Goal: Information Seeking & Learning: Learn about a topic

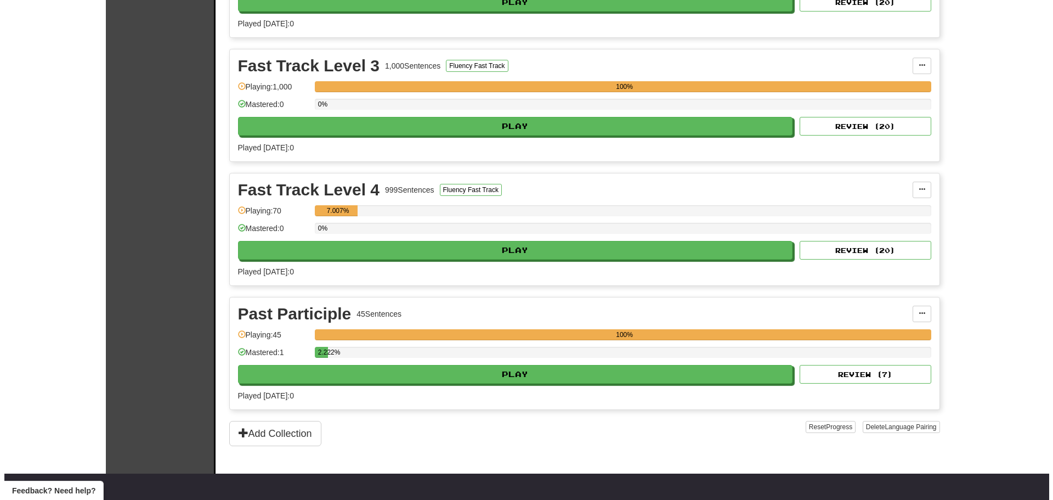
scroll to position [329, 0]
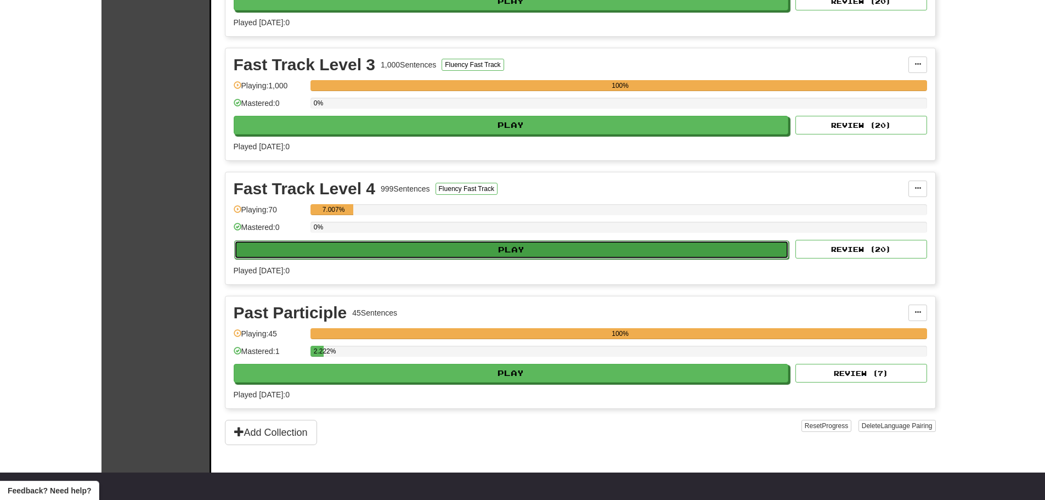
click at [511, 244] on button "Play" at bounding box center [511, 249] width 555 height 19
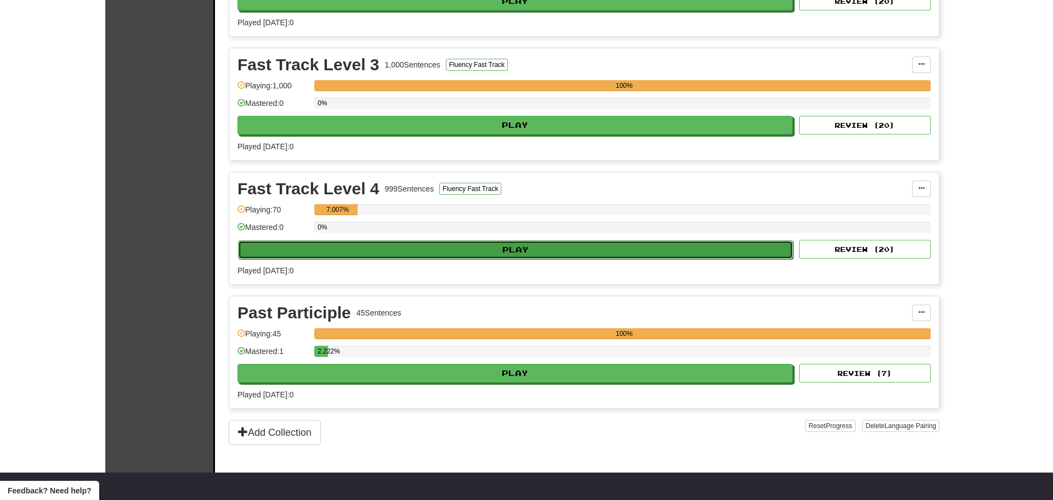
select select "**"
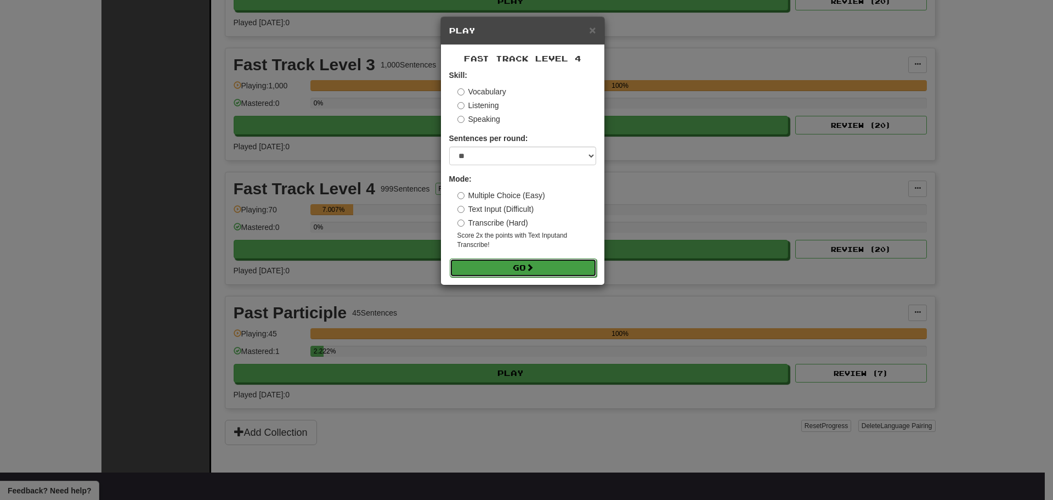
click at [510, 271] on button "Go" at bounding box center [523, 267] width 147 height 19
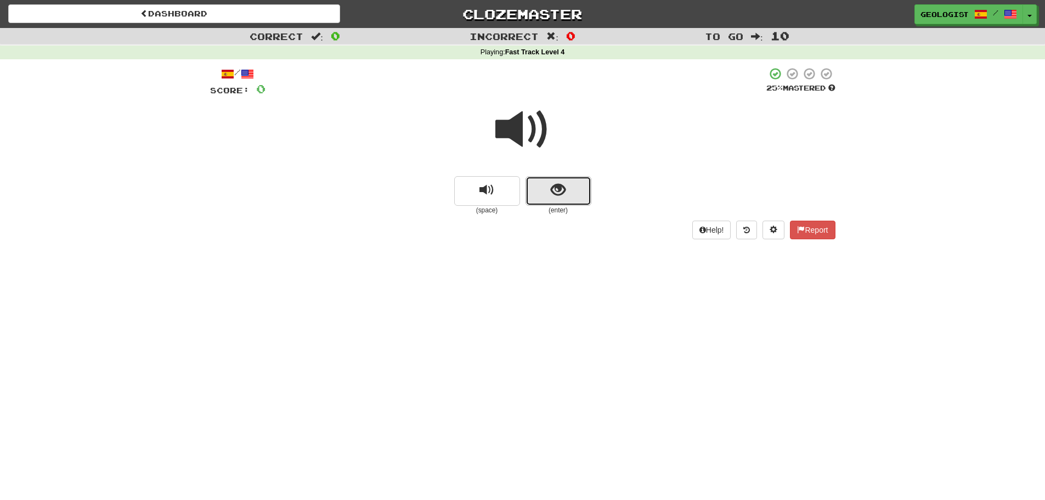
click at [545, 198] on button "show sentence" at bounding box center [559, 191] width 66 height 30
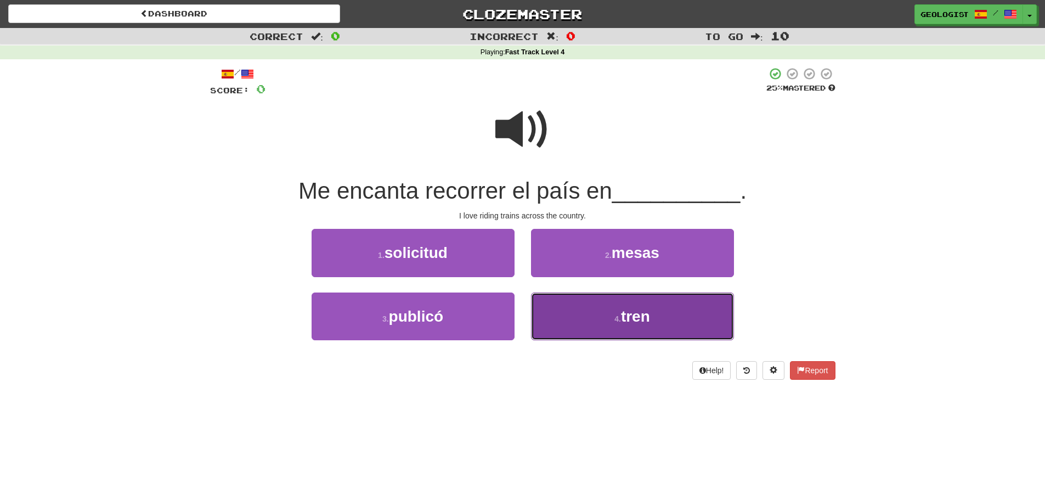
click at [641, 299] on button "4 . tren" at bounding box center [632, 316] width 203 height 48
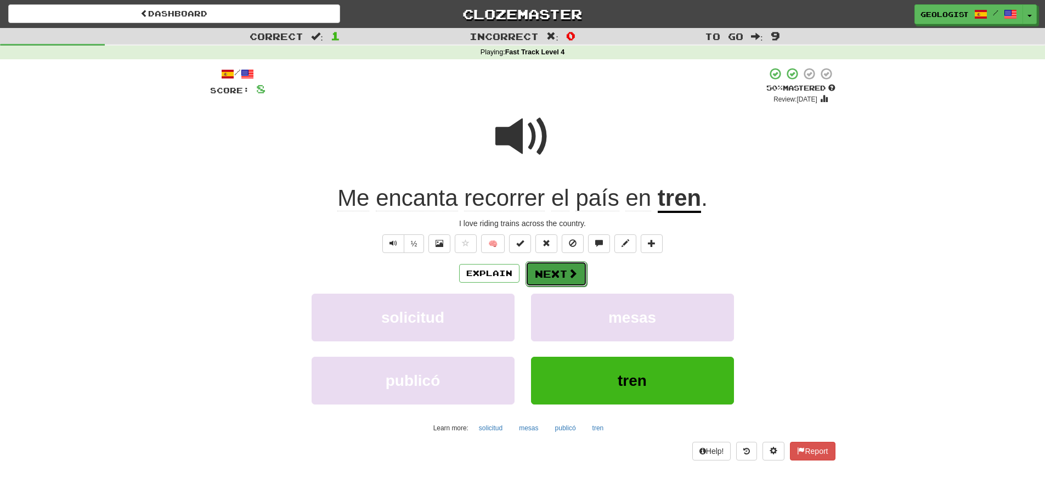
click at [570, 268] on span at bounding box center [573, 273] width 10 height 10
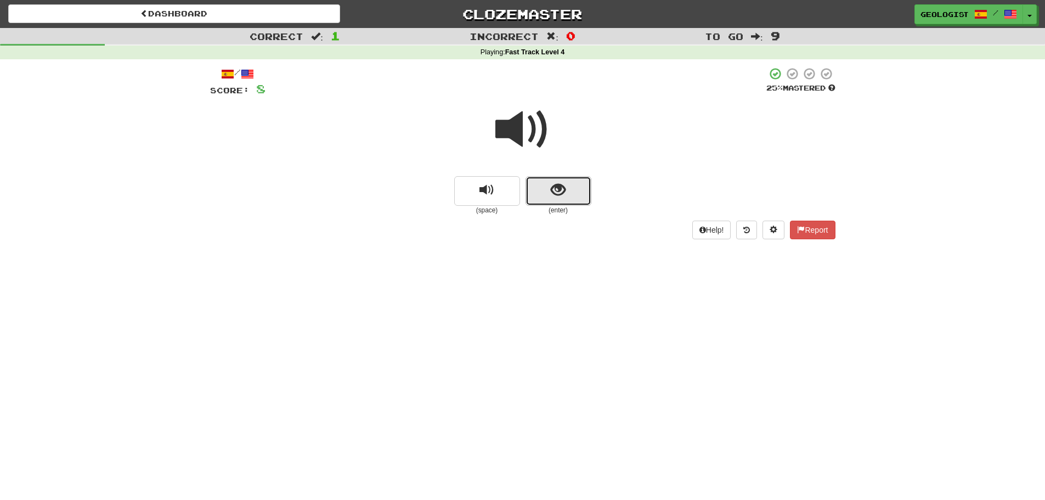
click at [545, 190] on button "show sentence" at bounding box center [559, 191] width 66 height 30
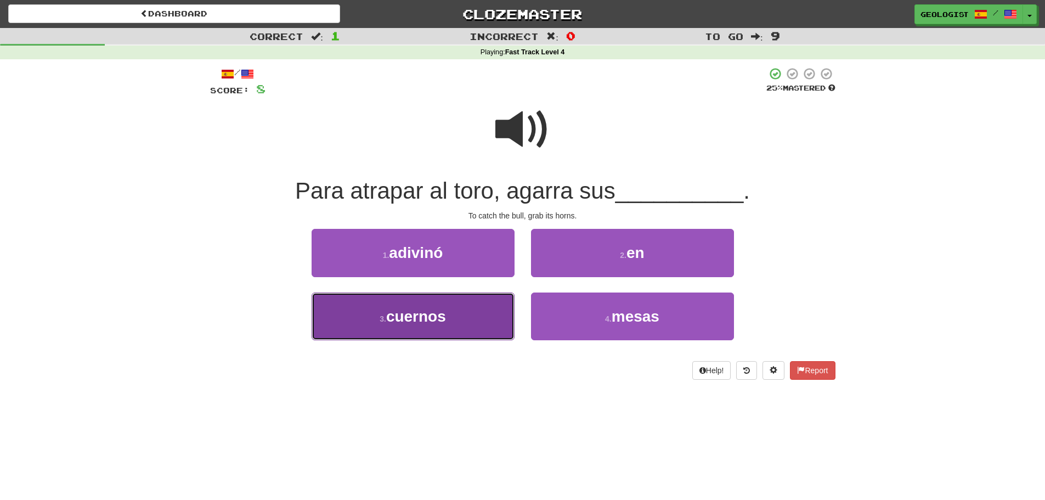
click at [458, 315] on button "3 . cuernos" at bounding box center [413, 316] width 203 height 48
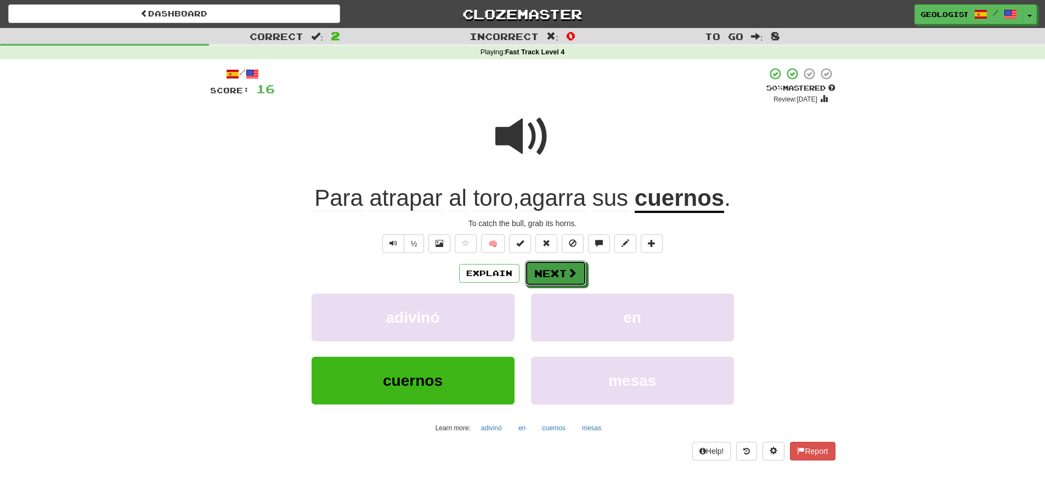
drag, startPoint x: 567, startPoint y: 273, endPoint x: 320, endPoint y: 269, distance: 246.9
click at [564, 273] on button "Next" at bounding box center [555, 273] width 61 height 25
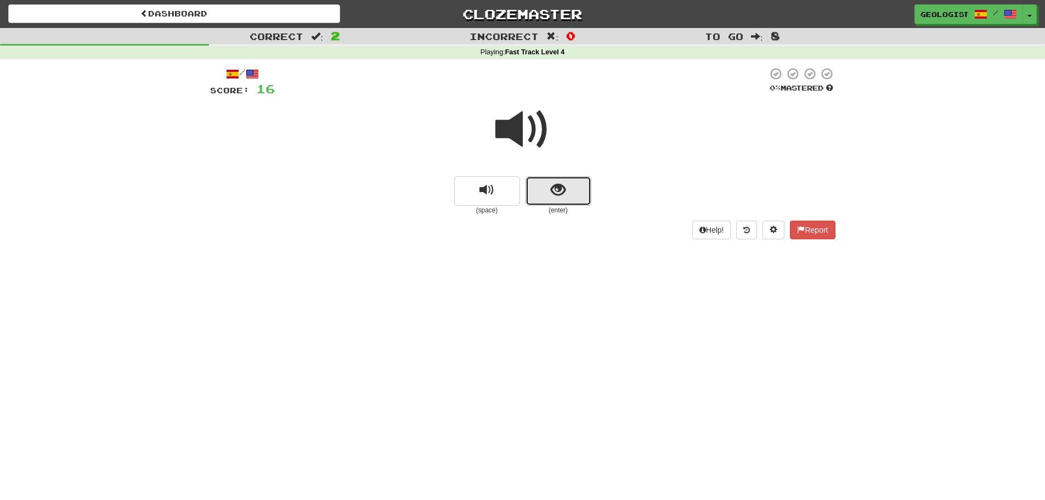
click at [553, 196] on span "show sentence" at bounding box center [558, 190] width 15 height 15
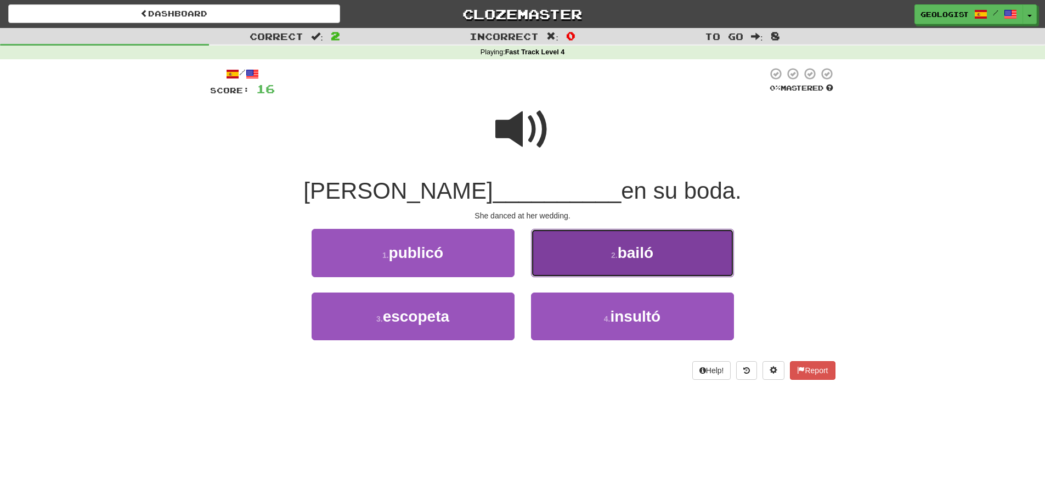
click at [579, 245] on button "2 . bailó" at bounding box center [632, 253] width 203 height 48
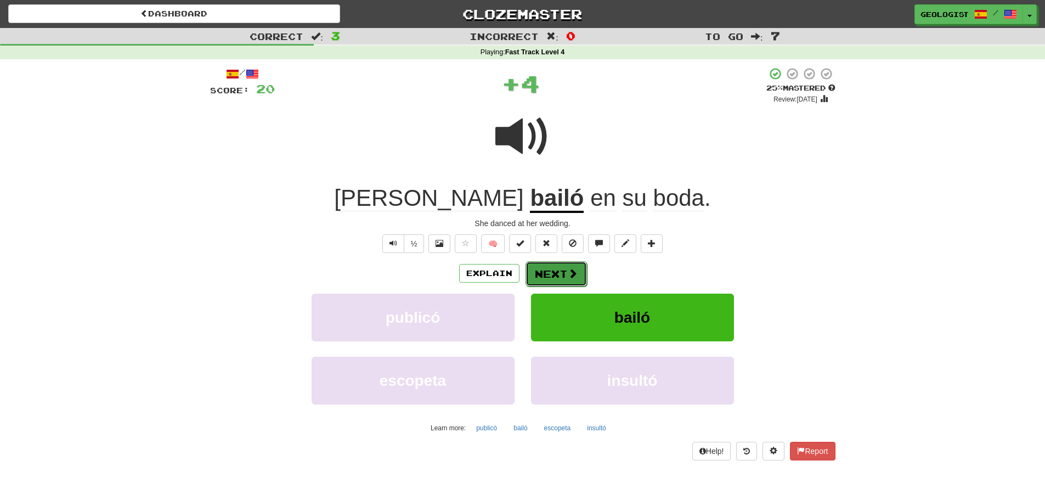
click at [540, 270] on button "Next" at bounding box center [556, 273] width 61 height 25
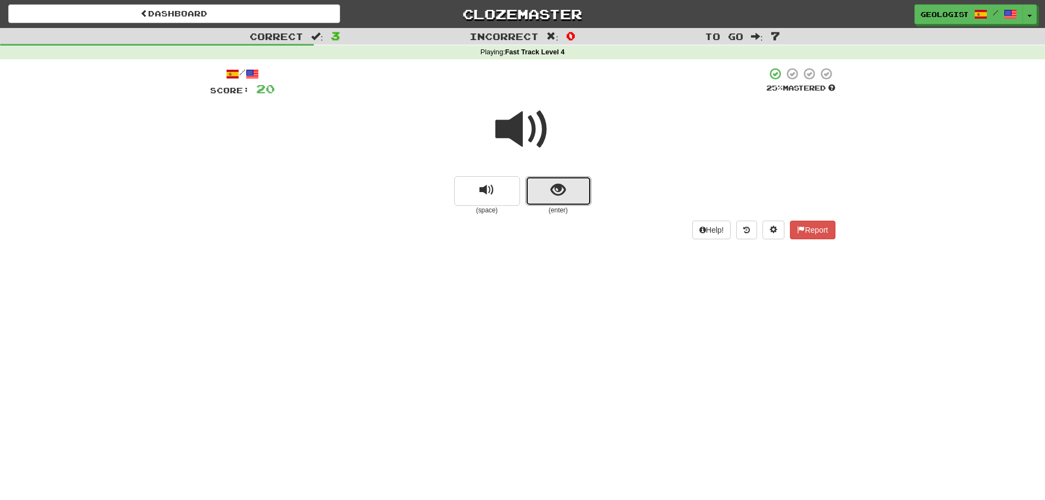
click at [571, 191] on button "show sentence" at bounding box center [559, 191] width 66 height 30
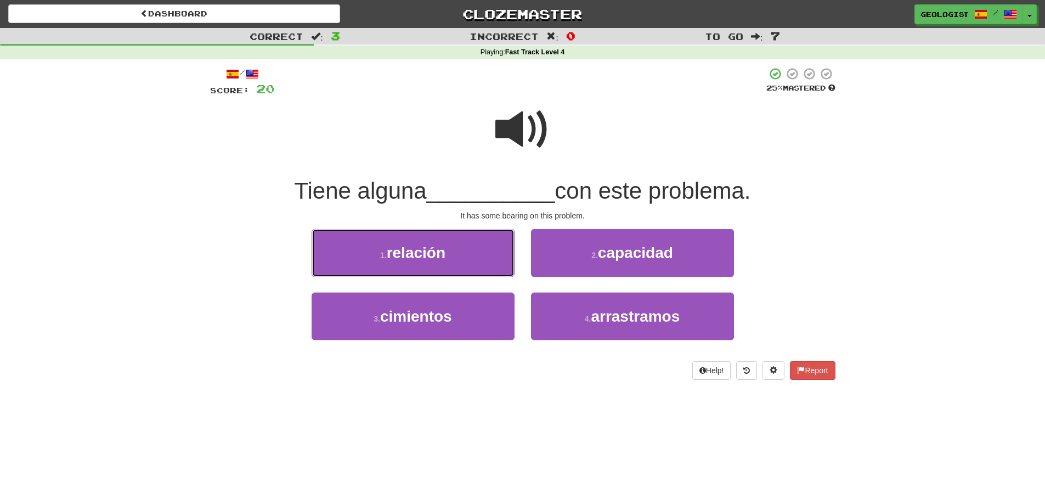
drag, startPoint x: 344, startPoint y: 268, endPoint x: 245, endPoint y: 253, distance: 99.8
click at [344, 267] on button "1 . relación" at bounding box center [413, 253] width 203 height 48
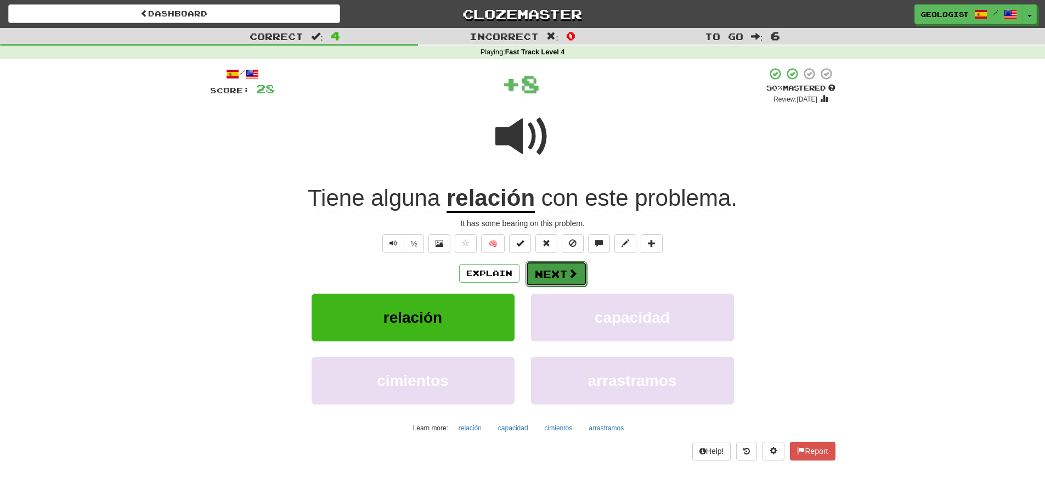
click at [554, 274] on button "Next" at bounding box center [556, 273] width 61 height 25
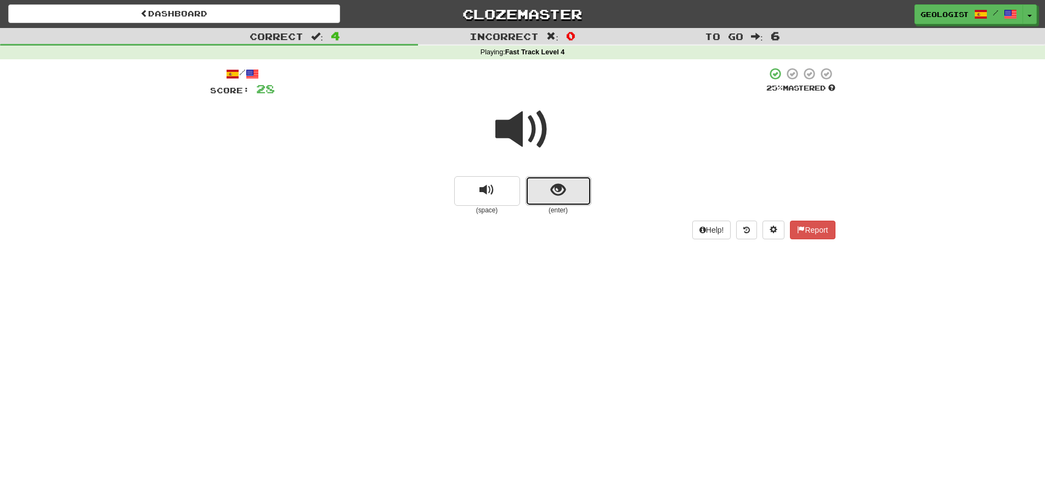
click at [548, 197] on button "show sentence" at bounding box center [559, 191] width 66 height 30
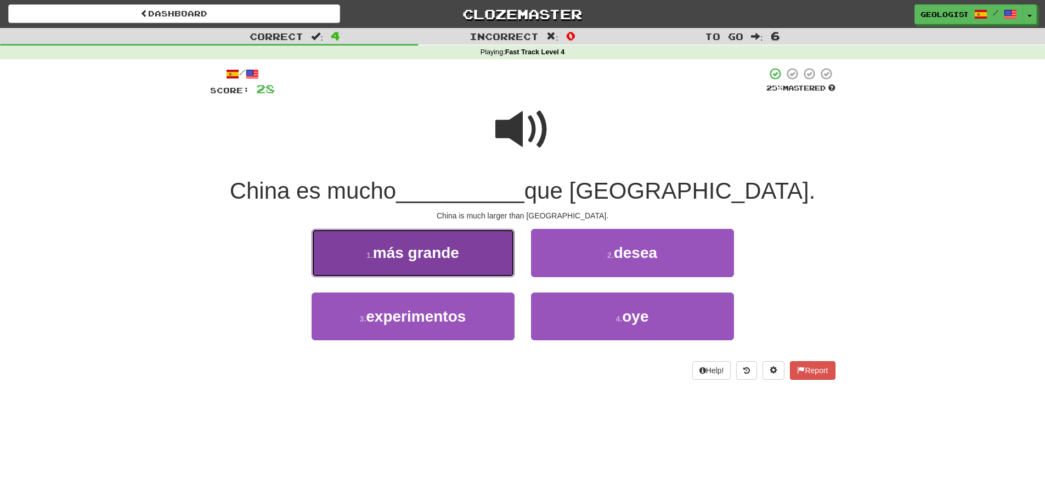
click at [340, 262] on button "1 . más grande" at bounding box center [413, 253] width 203 height 48
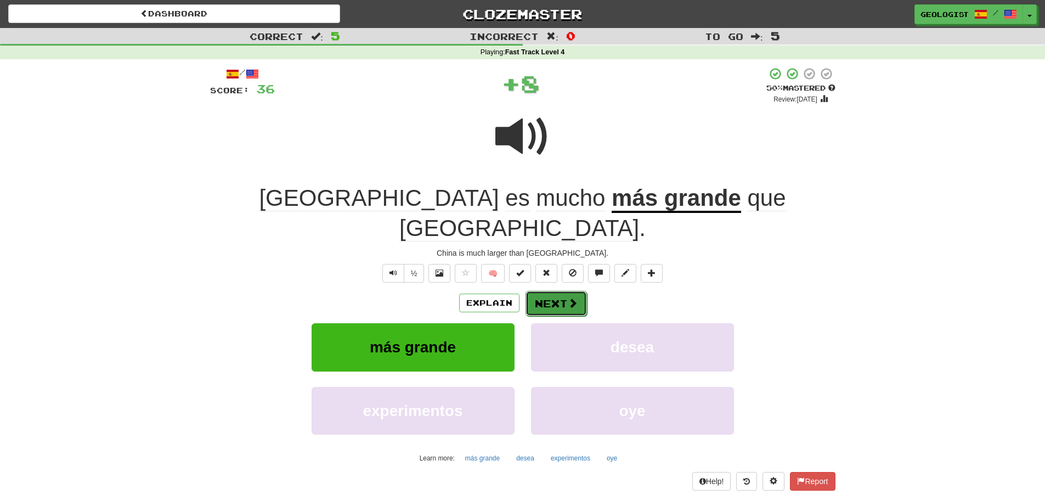
click at [562, 291] on button "Next" at bounding box center [556, 303] width 61 height 25
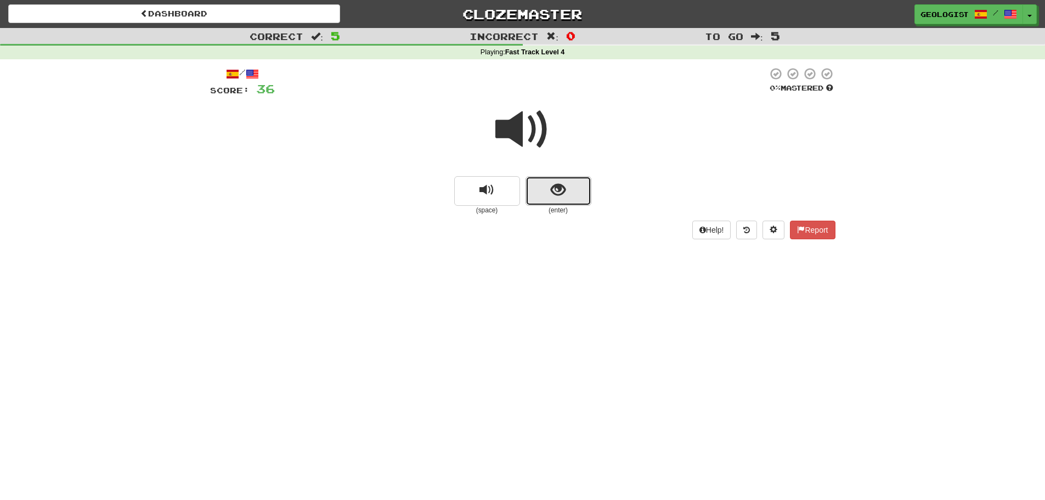
click at [555, 195] on span "show sentence" at bounding box center [558, 190] width 15 height 15
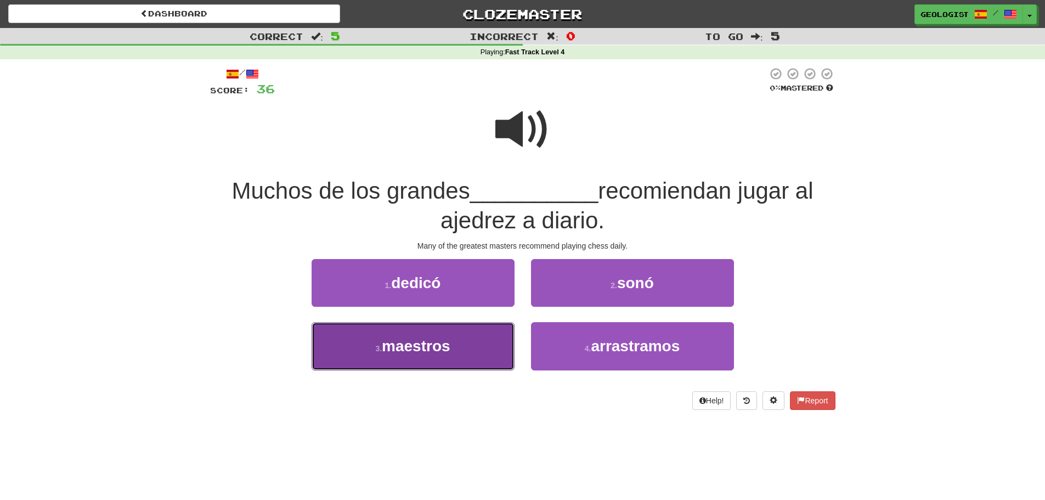
click at [427, 361] on button "3 . maestros" at bounding box center [413, 346] width 203 height 48
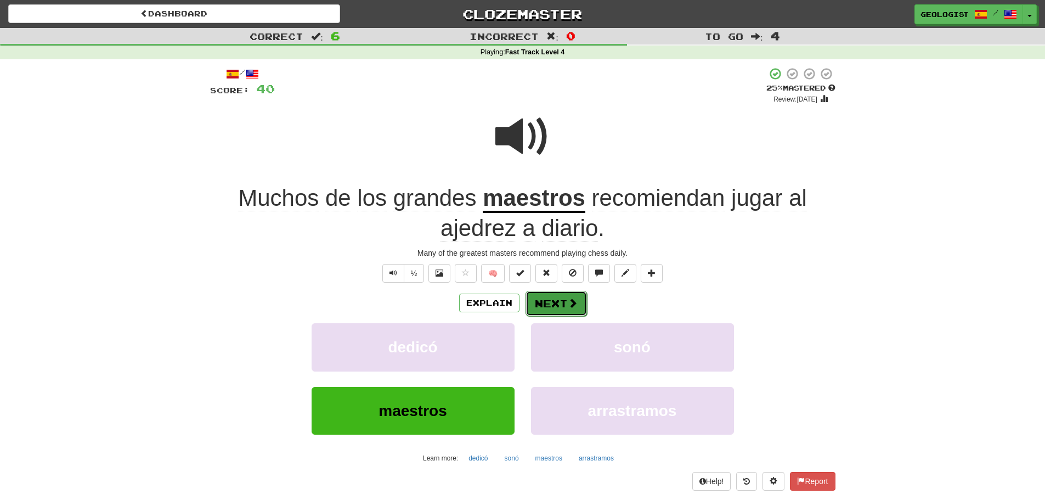
click at [548, 305] on button "Next" at bounding box center [556, 303] width 61 height 25
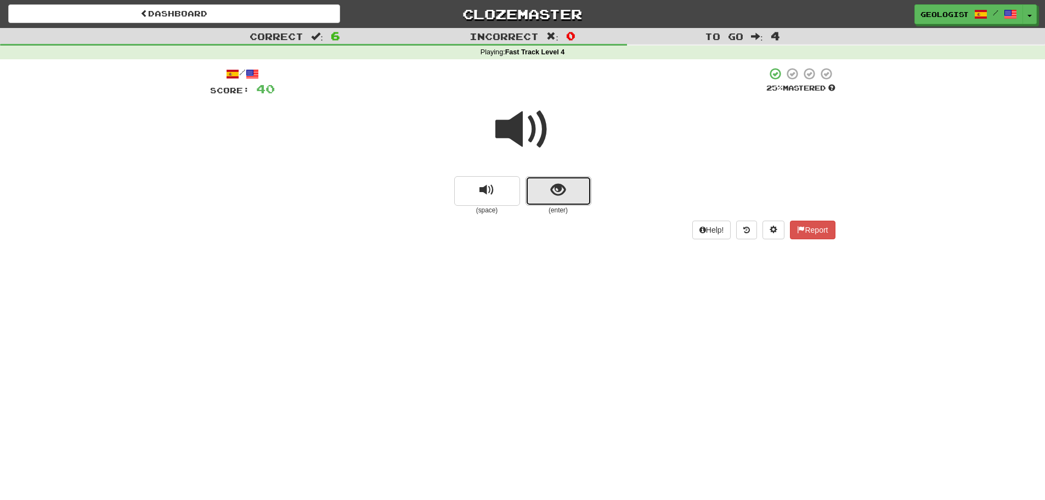
click at [560, 198] on span "show sentence" at bounding box center [558, 190] width 15 height 15
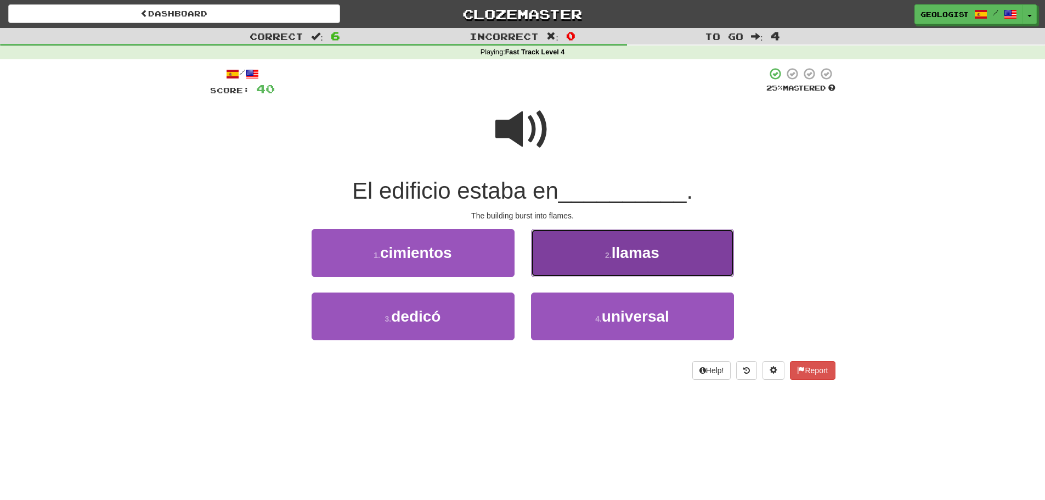
click at [593, 249] on button "2 . llamas" at bounding box center [632, 253] width 203 height 48
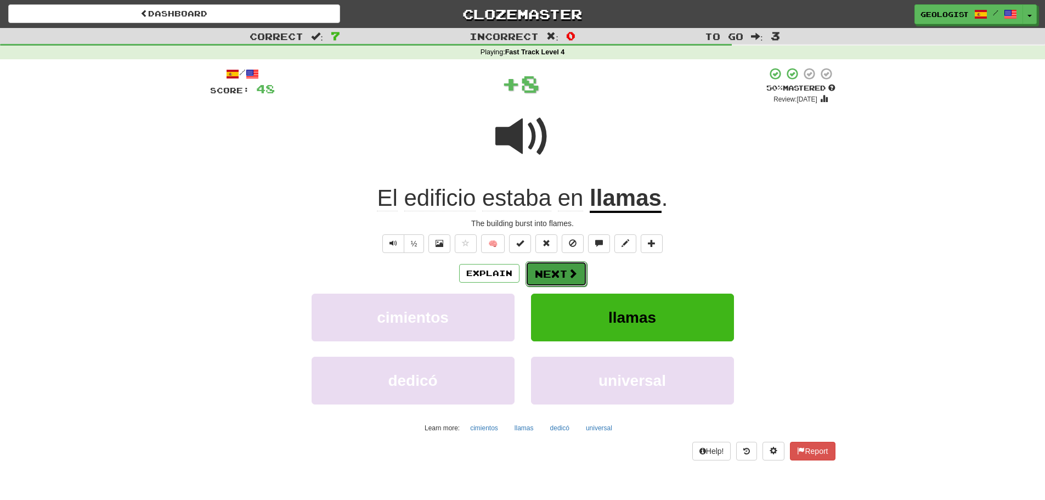
click at [563, 270] on button "Next" at bounding box center [556, 273] width 61 height 25
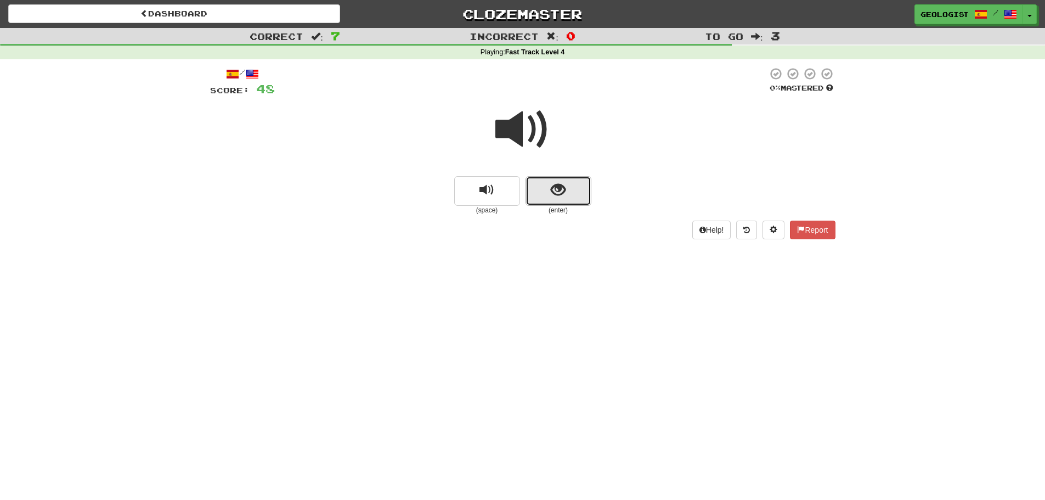
click at [559, 200] on button "show sentence" at bounding box center [559, 191] width 66 height 30
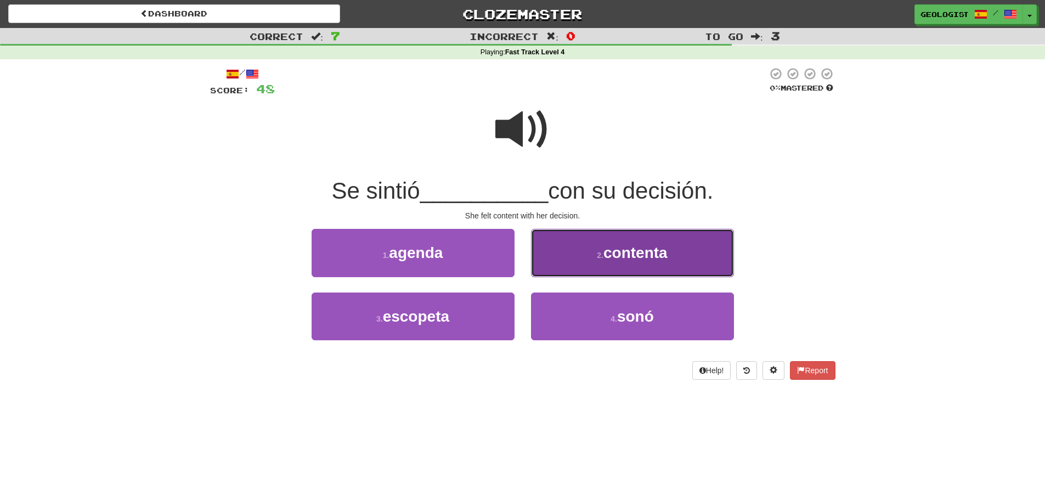
click at [658, 245] on span "contenta" at bounding box center [636, 252] width 64 height 17
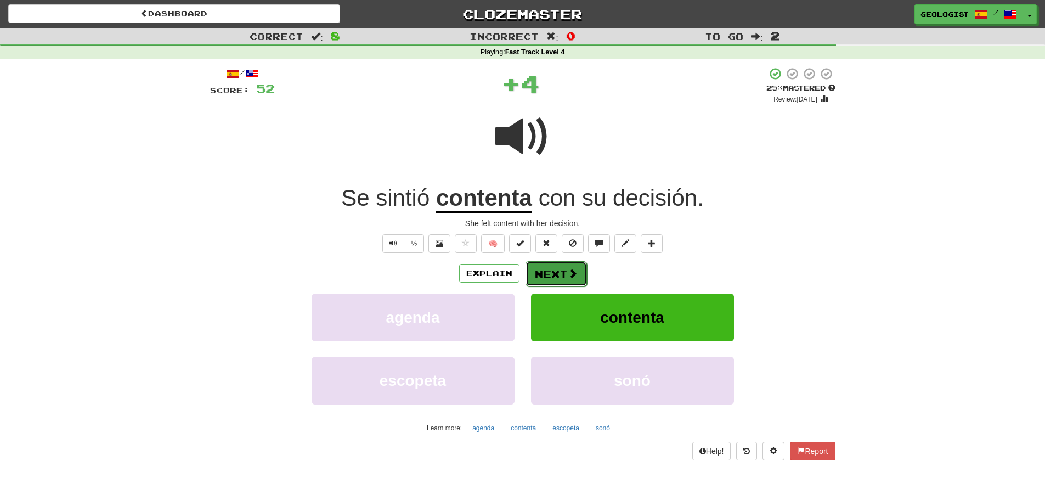
click at [549, 278] on button "Next" at bounding box center [556, 273] width 61 height 25
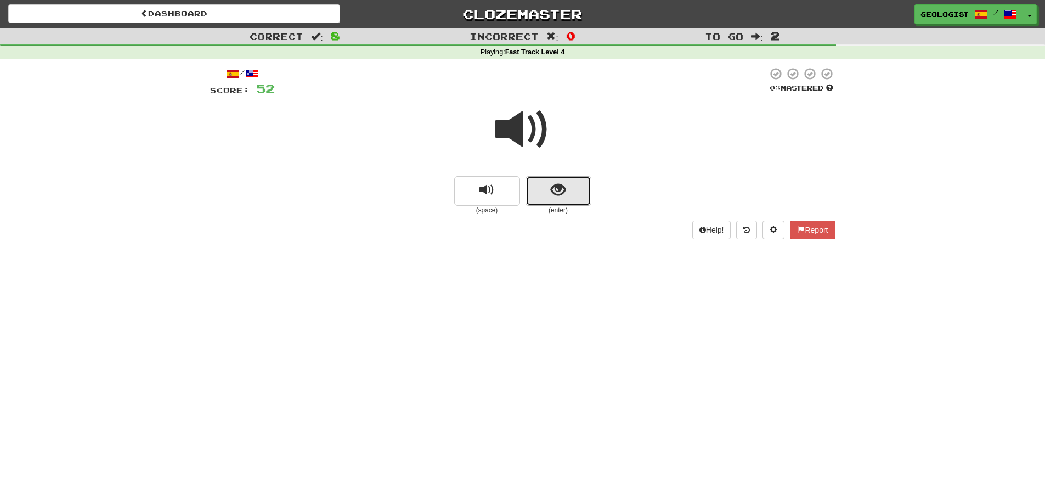
click at [556, 187] on span "show sentence" at bounding box center [558, 190] width 15 height 15
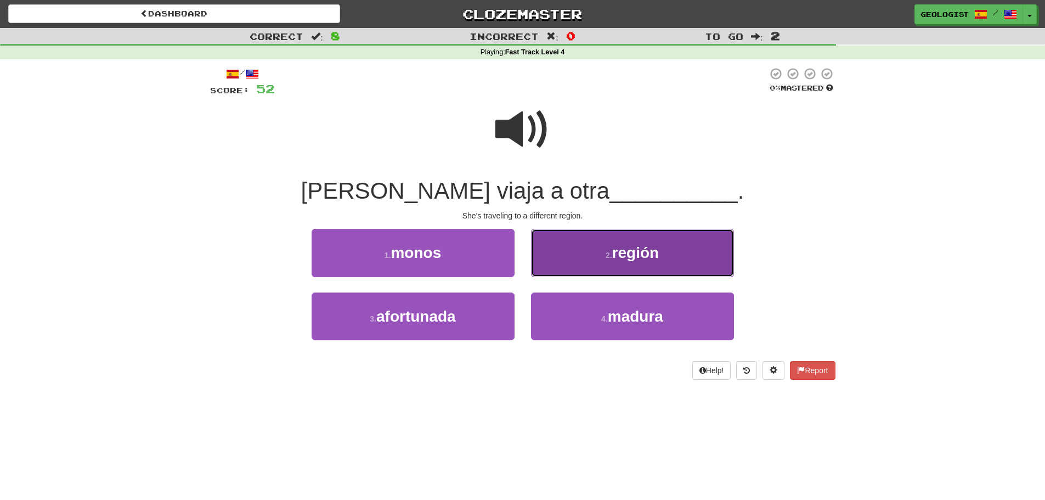
click at [631, 258] on span "región" at bounding box center [635, 252] width 47 height 17
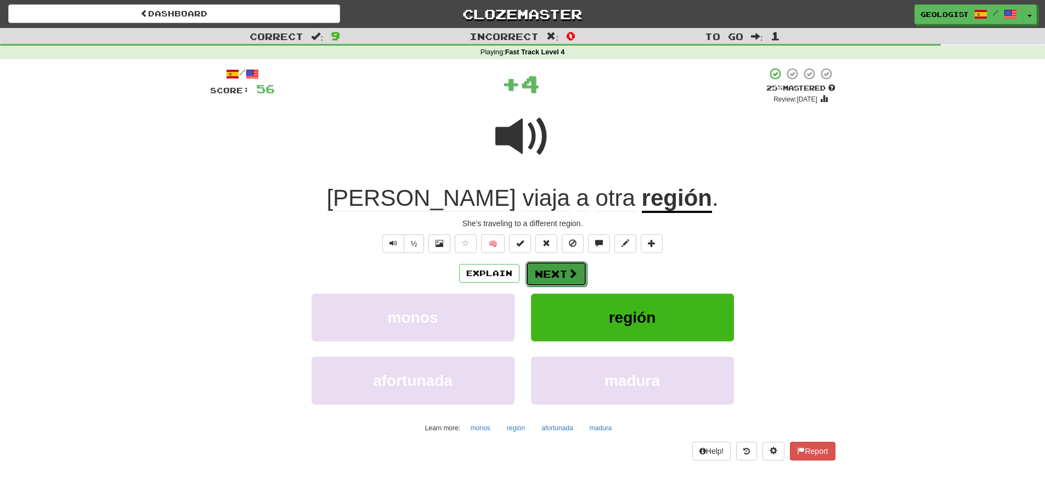
click at [538, 270] on button "Next" at bounding box center [556, 273] width 61 height 25
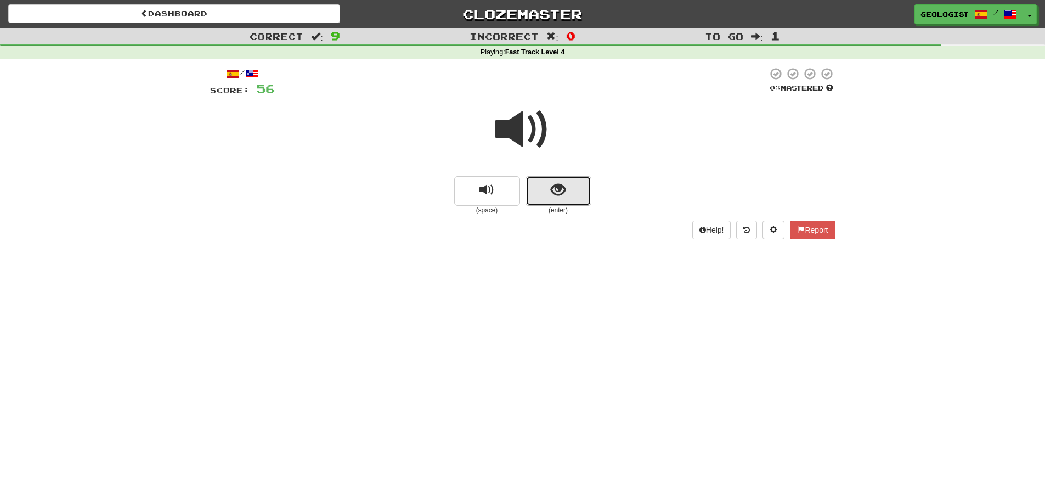
click at [554, 189] on span "show sentence" at bounding box center [558, 190] width 15 height 15
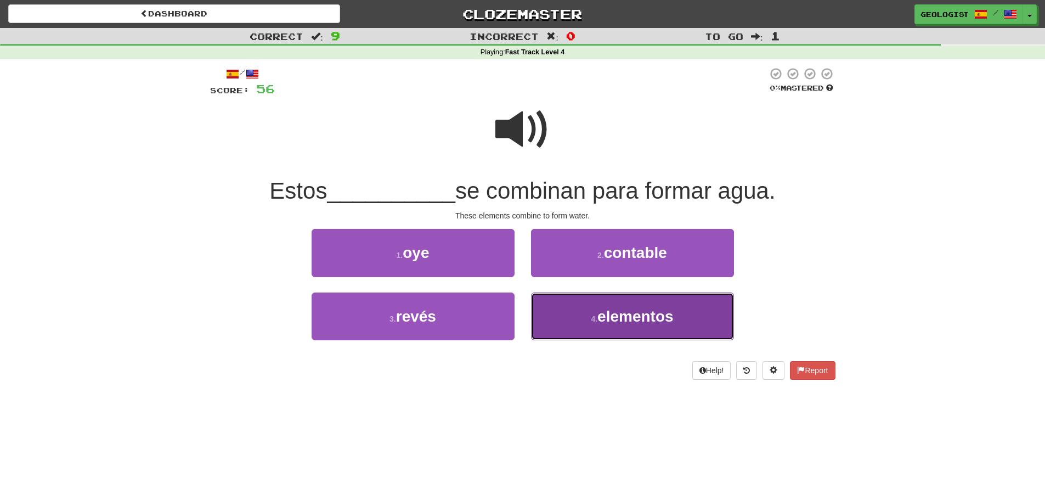
click at [685, 308] on button "4 . elementos" at bounding box center [632, 316] width 203 height 48
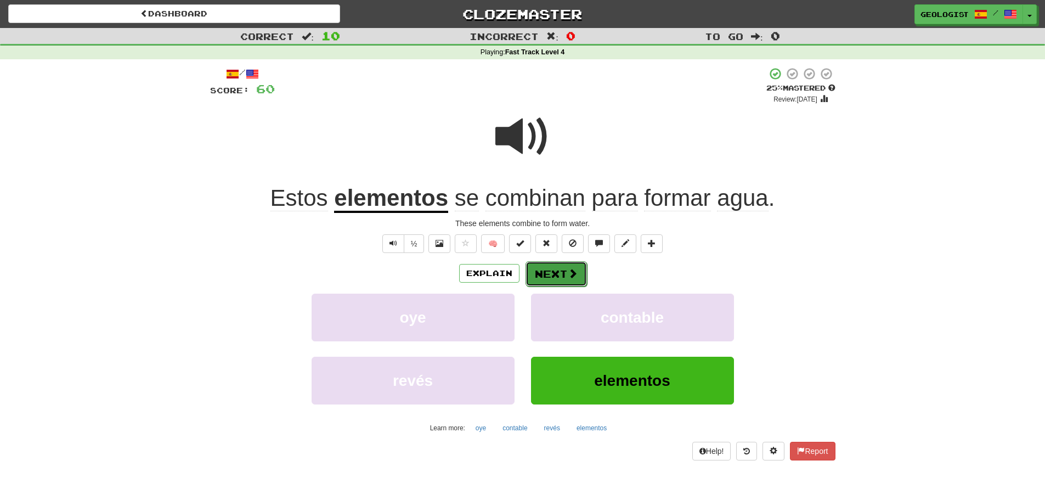
click at [550, 274] on button "Next" at bounding box center [556, 273] width 61 height 25
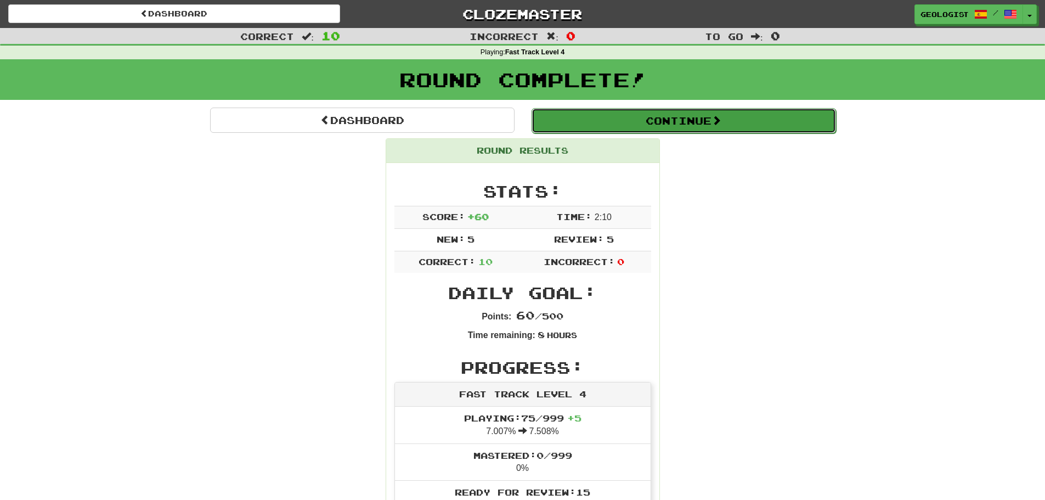
click at [743, 116] on button "Continue" at bounding box center [684, 120] width 305 height 25
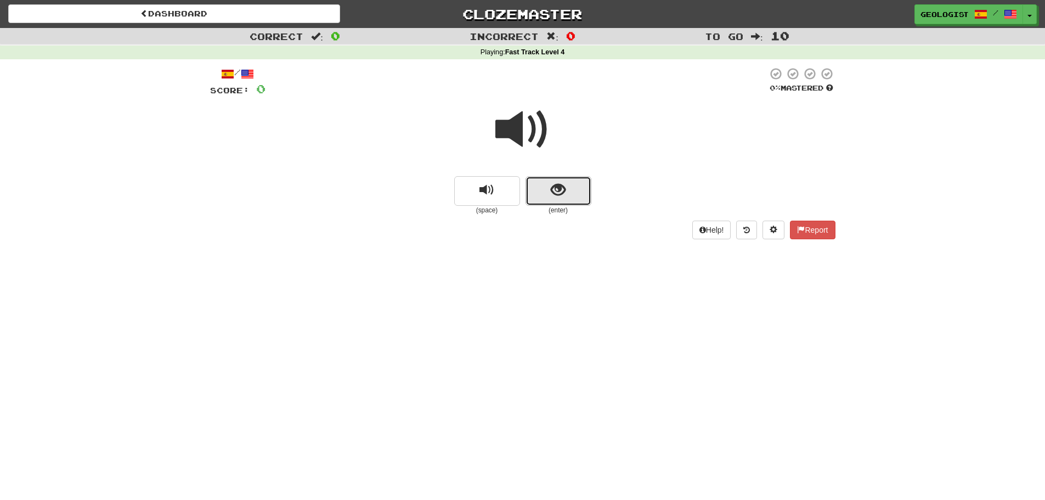
click at [557, 200] on button "show sentence" at bounding box center [559, 191] width 66 height 30
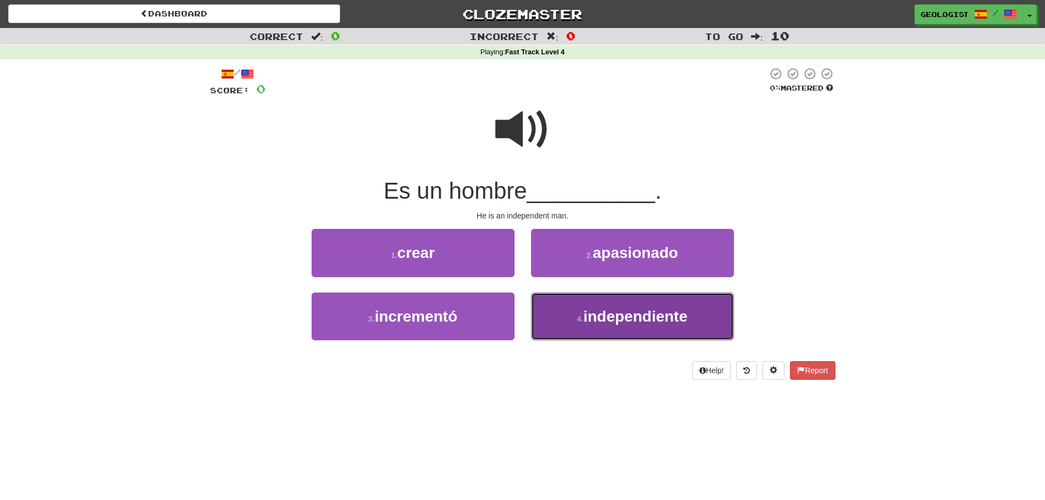
click at [613, 330] on button "4 . independiente" at bounding box center [632, 316] width 203 height 48
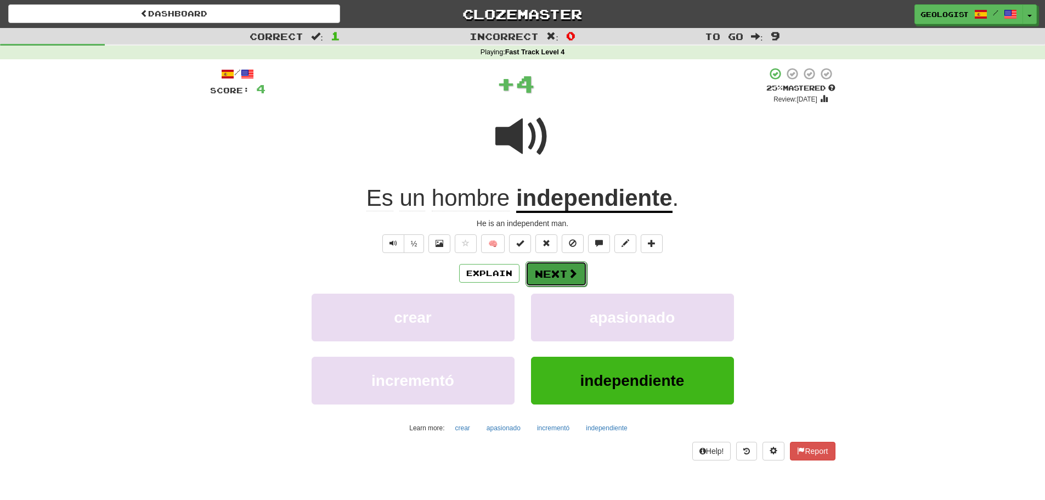
click at [540, 274] on button "Next" at bounding box center [556, 273] width 61 height 25
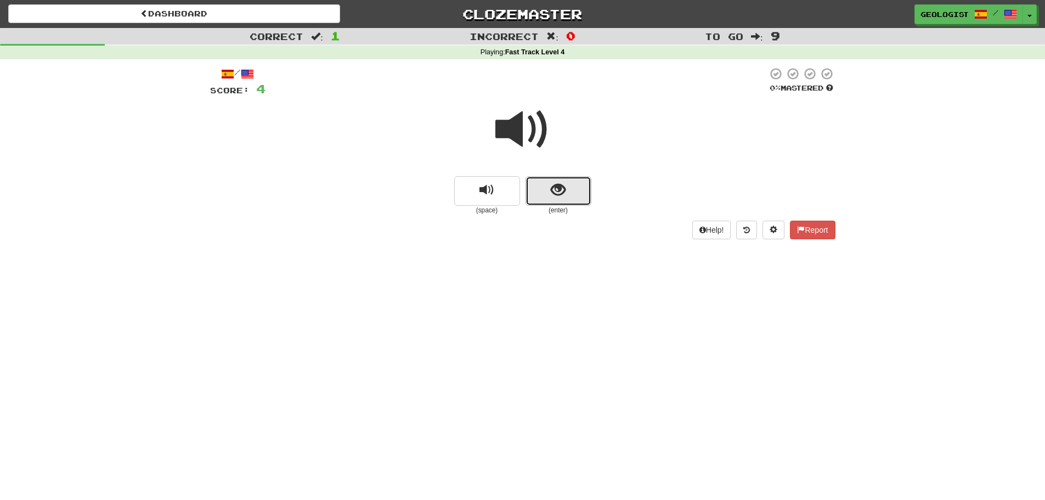
click at [561, 190] on span "show sentence" at bounding box center [558, 190] width 15 height 15
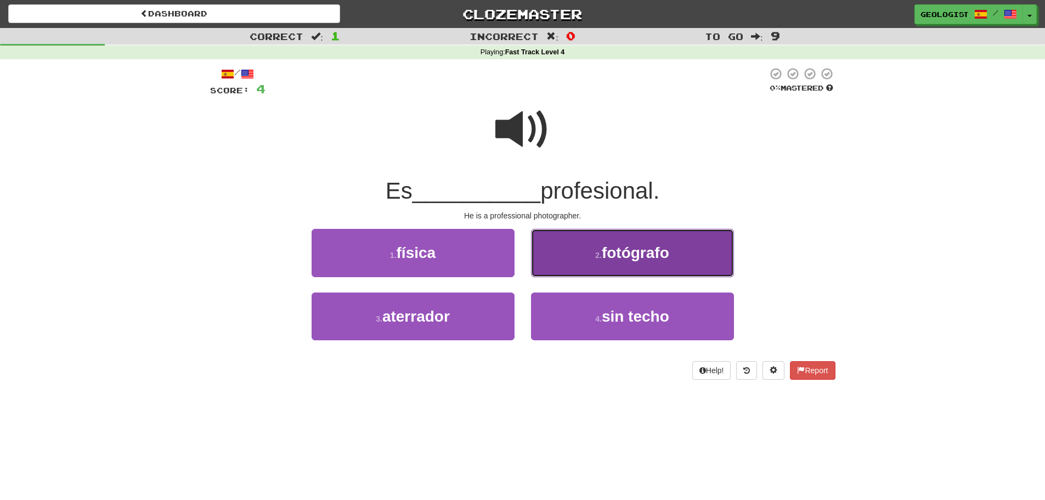
click at [577, 253] on button "2 . fotógrafo" at bounding box center [632, 253] width 203 height 48
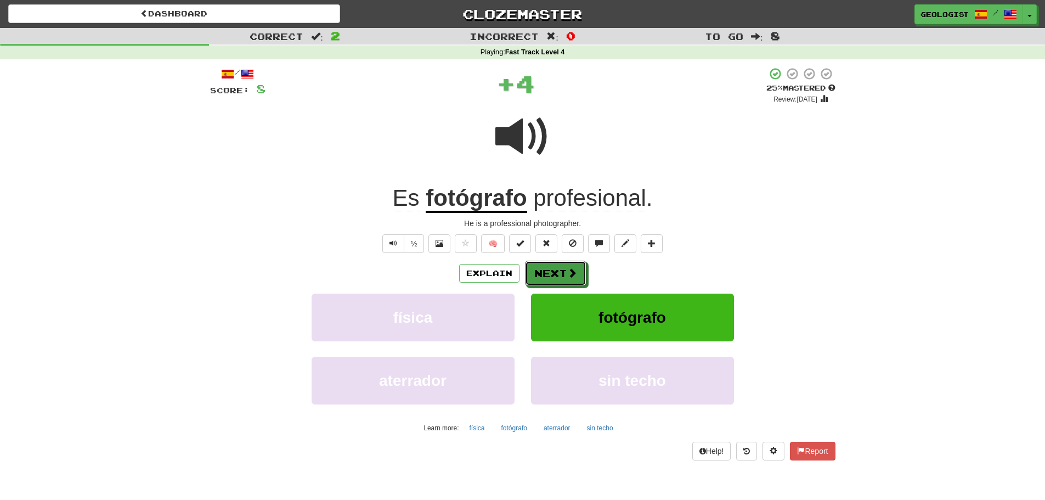
drag, startPoint x: 561, startPoint y: 273, endPoint x: 196, endPoint y: 287, distance: 364.6
click at [560, 273] on button "Next" at bounding box center [555, 273] width 61 height 25
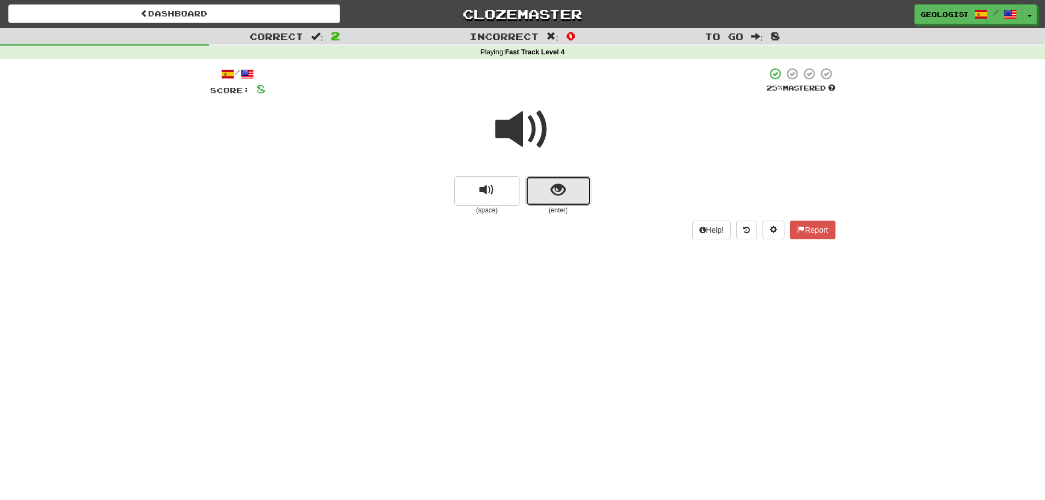
click at [572, 196] on button "show sentence" at bounding box center [559, 191] width 66 height 30
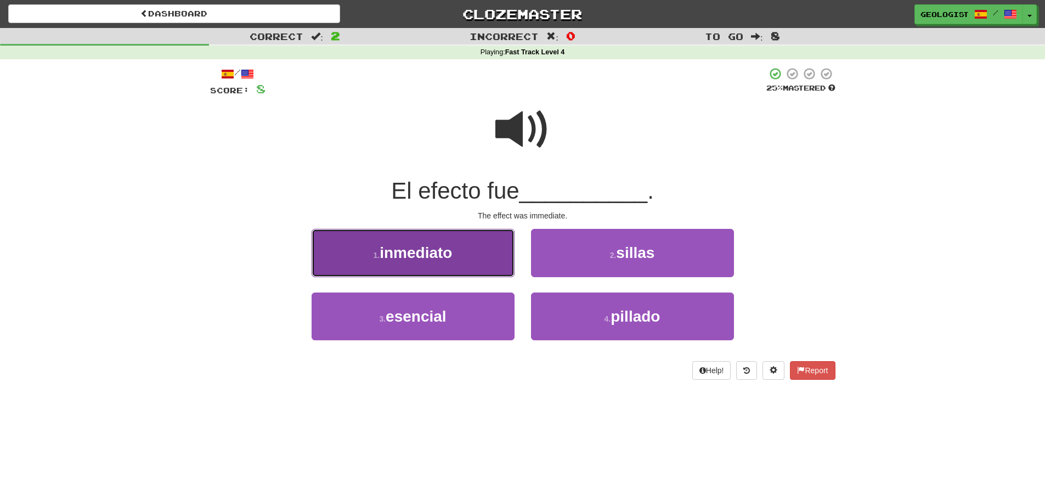
click at [374, 253] on small "1 ." at bounding box center [377, 255] width 7 height 9
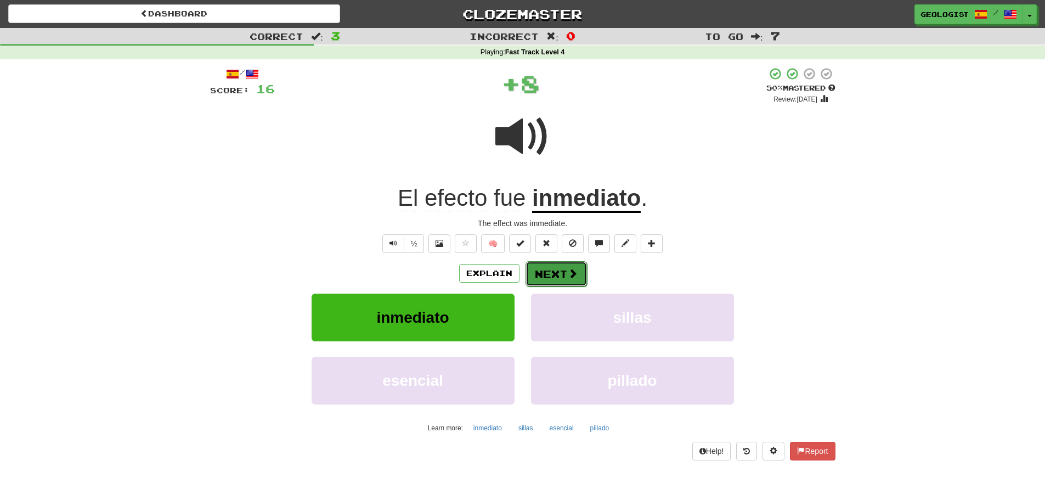
click at [559, 278] on button "Next" at bounding box center [556, 273] width 61 height 25
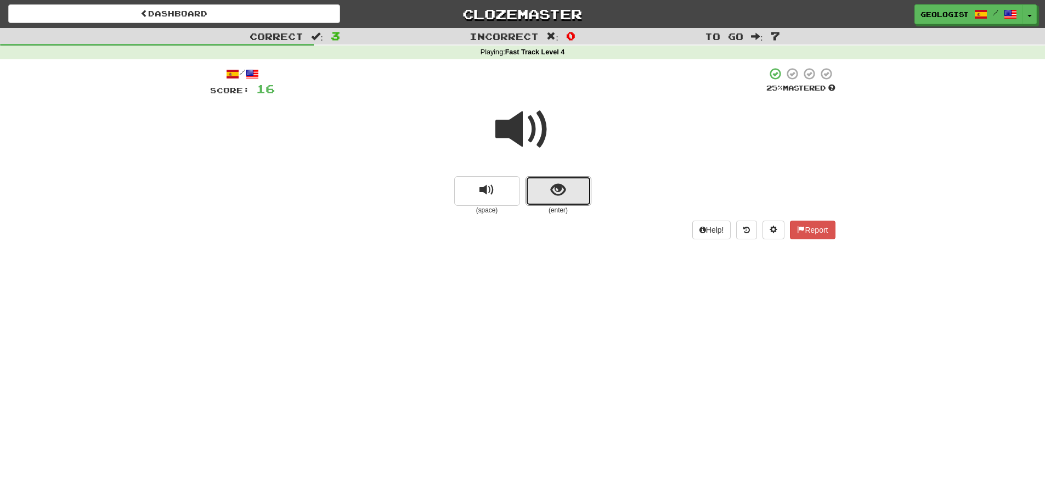
click at [562, 190] on span "show sentence" at bounding box center [558, 190] width 15 height 15
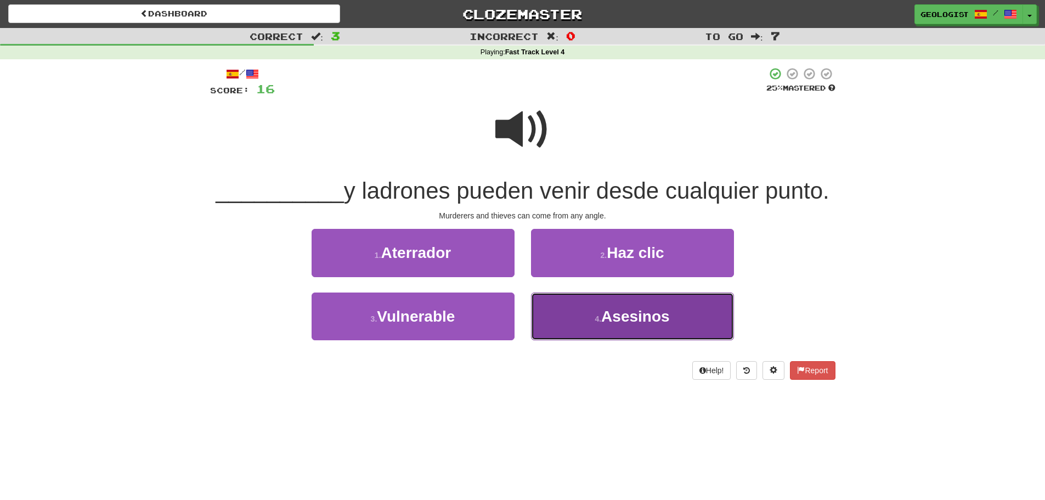
click at [706, 317] on button "4 . Asesinos" at bounding box center [632, 316] width 203 height 48
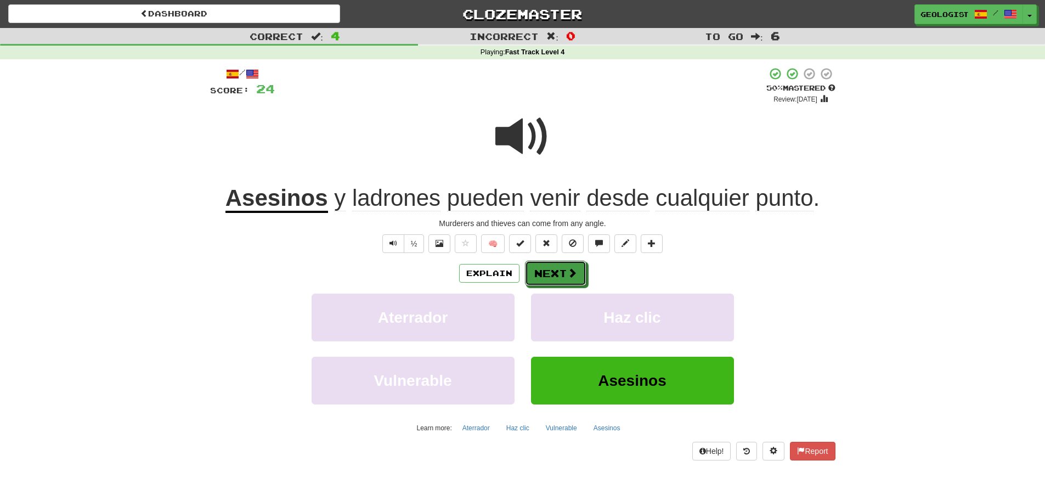
drag, startPoint x: 548, startPoint y: 273, endPoint x: 380, endPoint y: 295, distance: 169.4
click at [546, 273] on button "Next" at bounding box center [555, 273] width 61 height 25
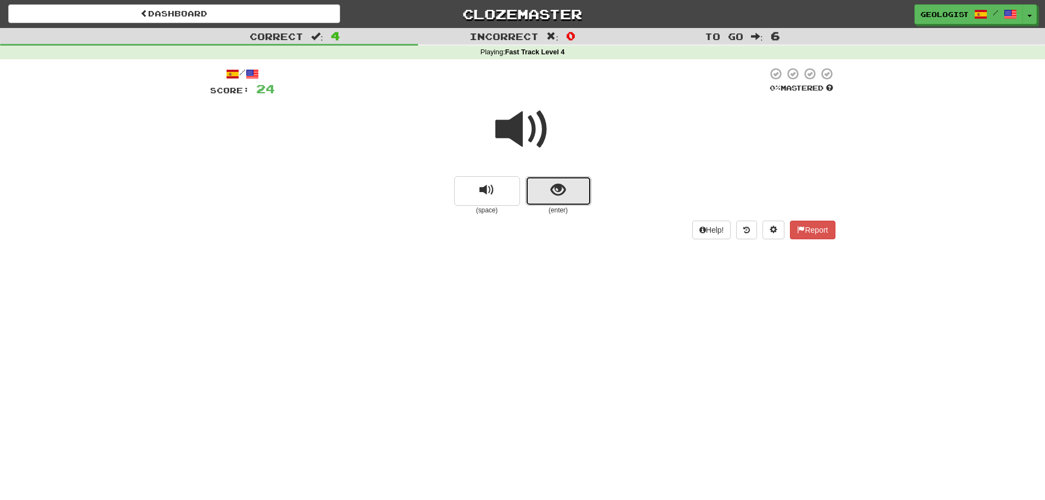
click at [556, 196] on span "show sentence" at bounding box center [558, 190] width 15 height 15
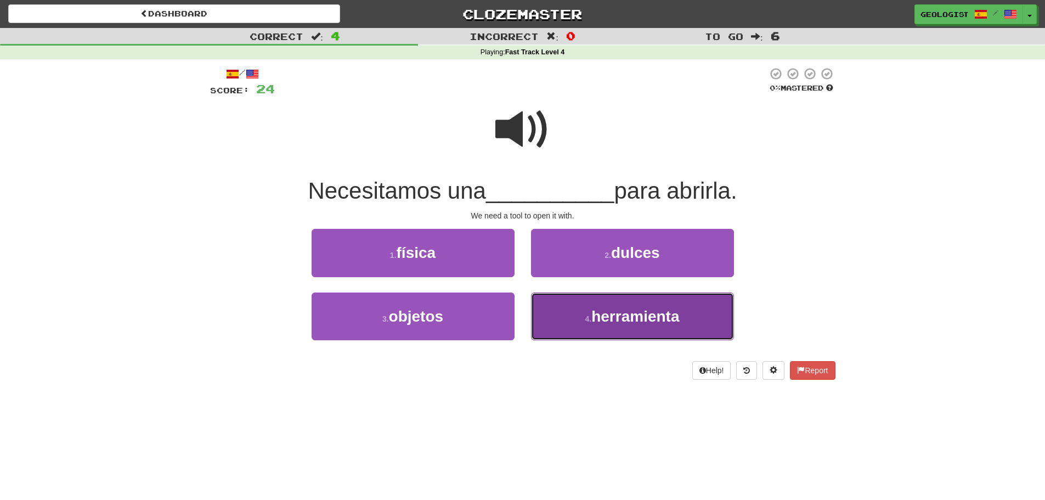
click at [603, 331] on button "4 . herramienta" at bounding box center [632, 316] width 203 height 48
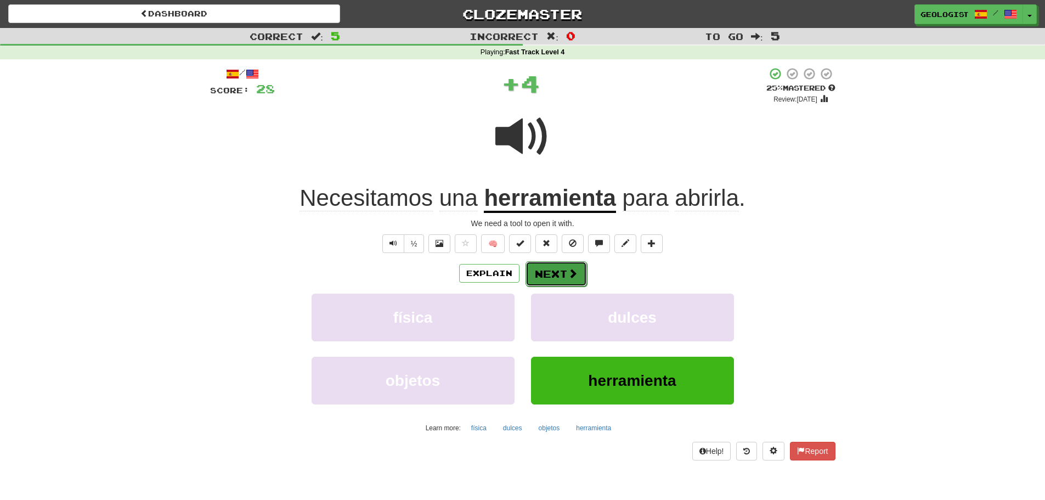
click at [559, 273] on button "Next" at bounding box center [556, 273] width 61 height 25
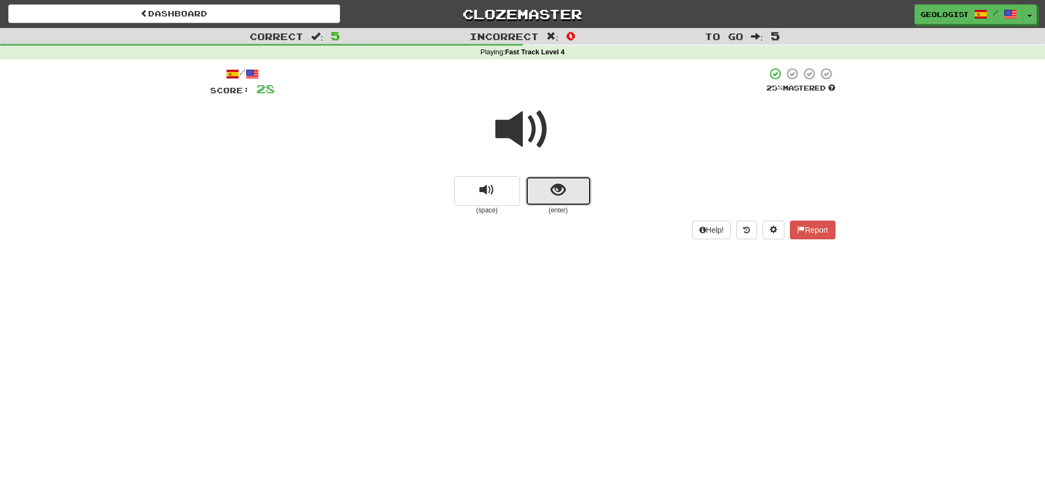
click at [558, 196] on span "show sentence" at bounding box center [558, 190] width 15 height 15
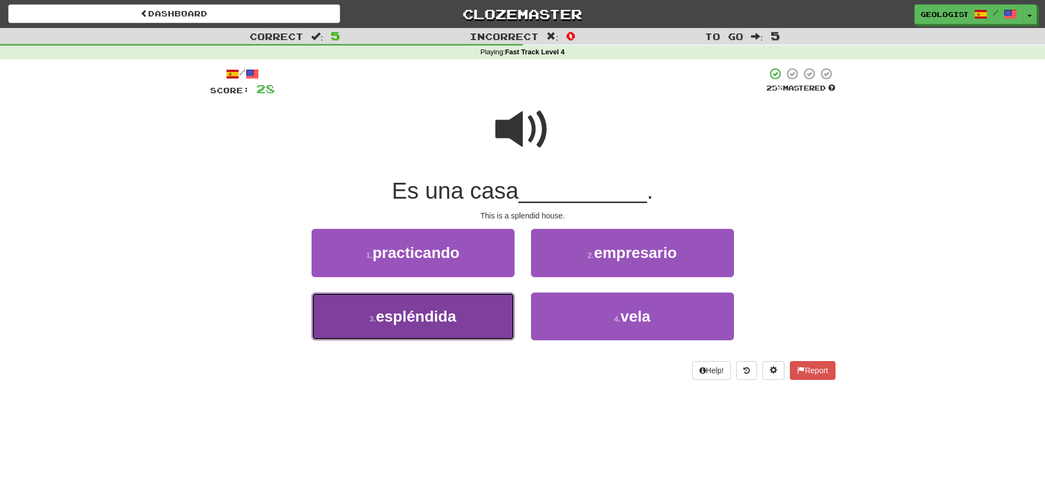
drag, startPoint x: 382, startPoint y: 320, endPoint x: 302, endPoint y: 301, distance: 82.2
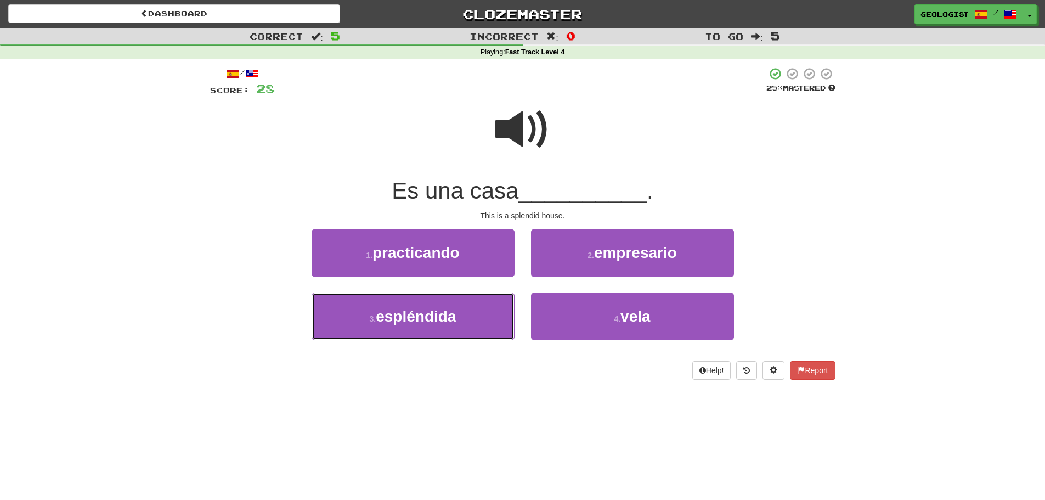
click at [380, 319] on span "espléndida" at bounding box center [416, 316] width 80 height 17
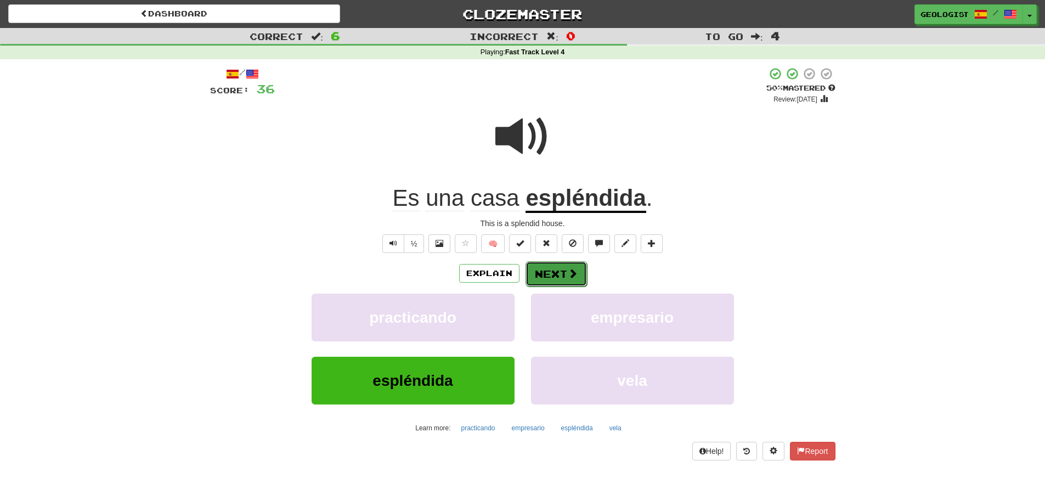
click at [555, 276] on button "Next" at bounding box center [556, 273] width 61 height 25
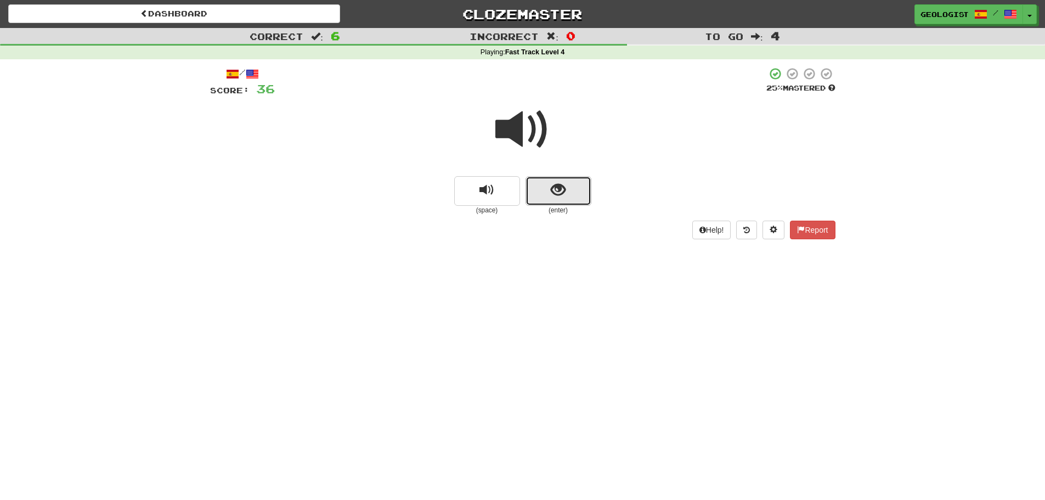
click at [555, 193] on span "show sentence" at bounding box center [558, 190] width 15 height 15
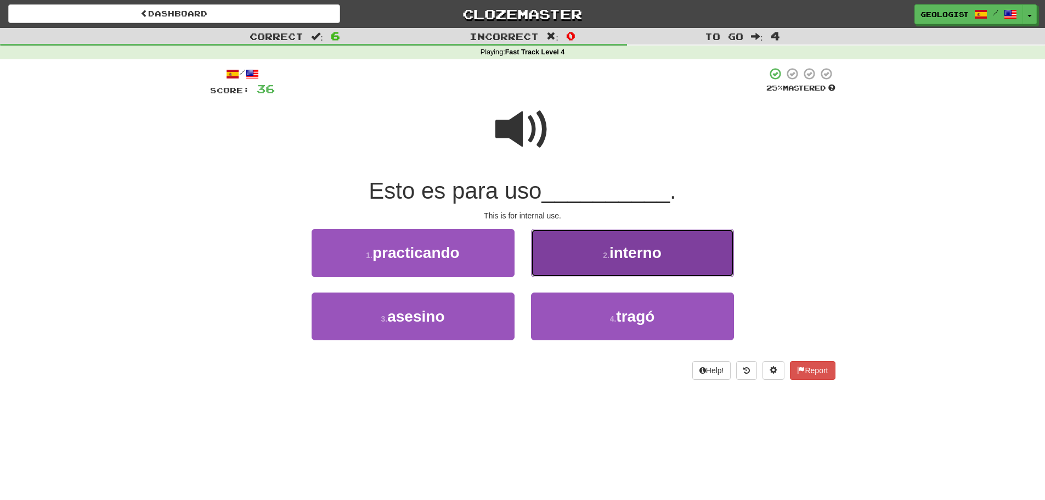
click at [639, 251] on span "interno" at bounding box center [636, 252] width 52 height 17
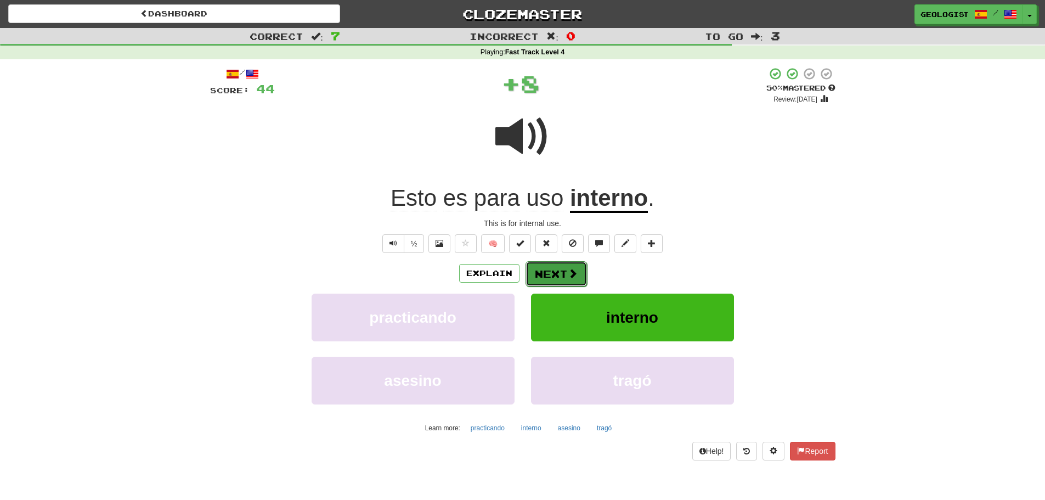
drag, startPoint x: 551, startPoint y: 270, endPoint x: 0, endPoint y: 286, distance: 551.6
click at [550, 270] on button "Next" at bounding box center [555, 273] width 61 height 25
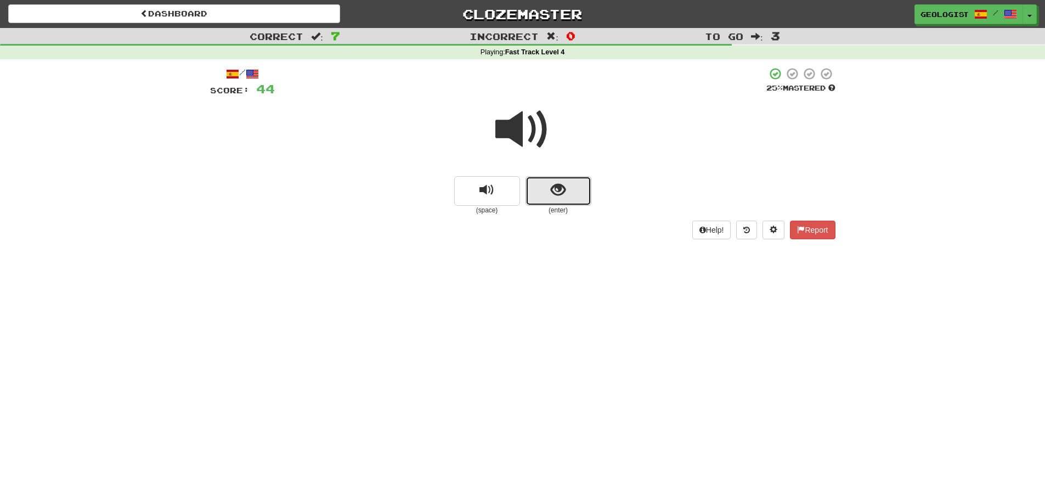
click at [542, 197] on button "show sentence" at bounding box center [559, 191] width 66 height 30
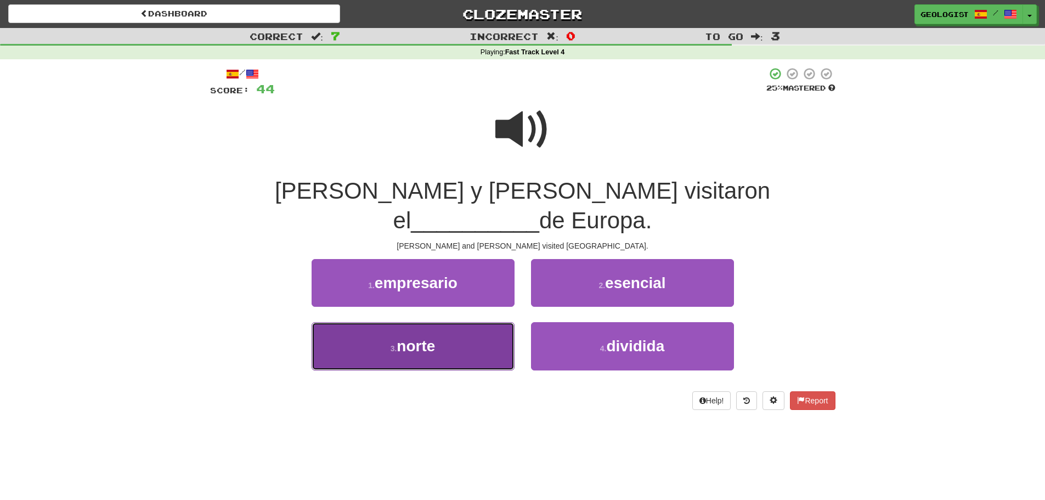
click at [389, 326] on button "3 . norte" at bounding box center [413, 346] width 203 height 48
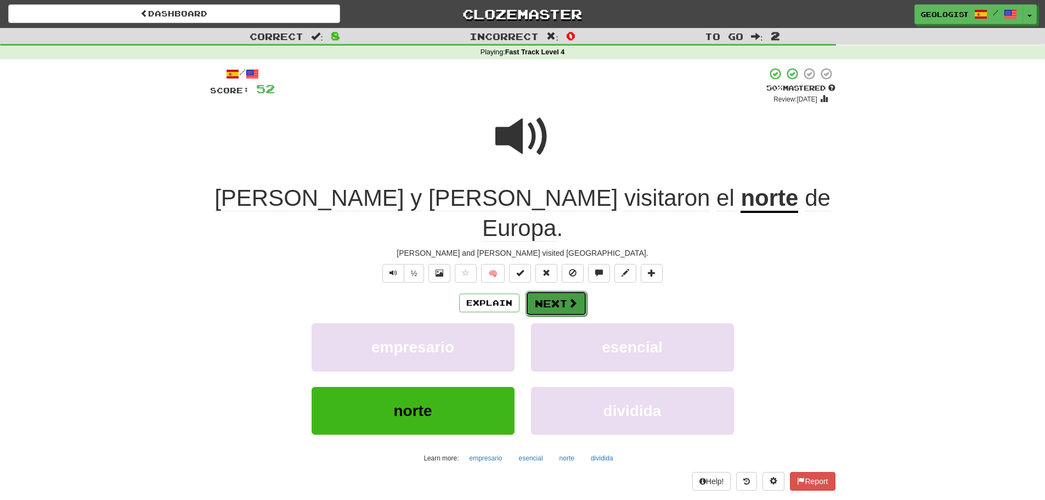
click at [560, 291] on button "Next" at bounding box center [556, 303] width 61 height 25
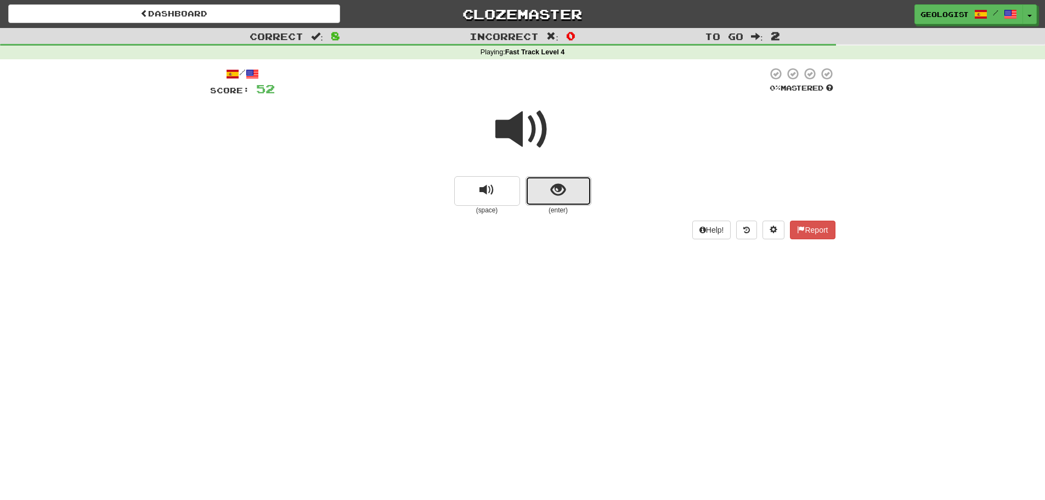
click at [561, 202] on button "show sentence" at bounding box center [559, 191] width 66 height 30
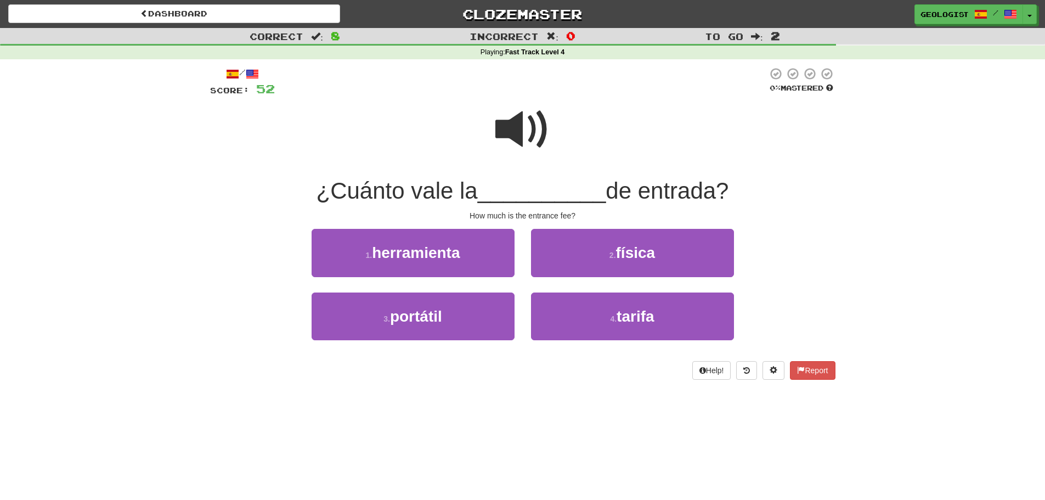
click at [505, 125] on span at bounding box center [522, 129] width 55 height 55
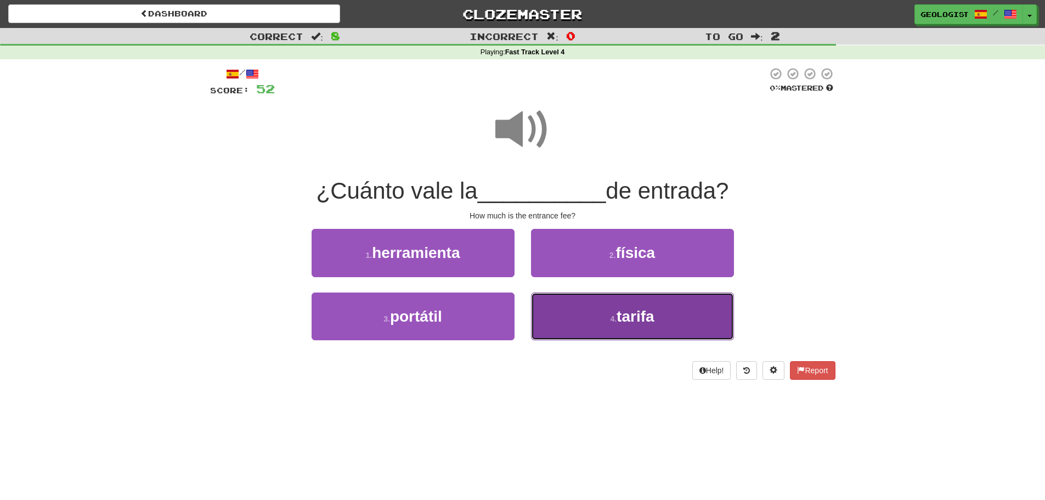
click at [624, 323] on span "tarifa" at bounding box center [635, 316] width 37 height 17
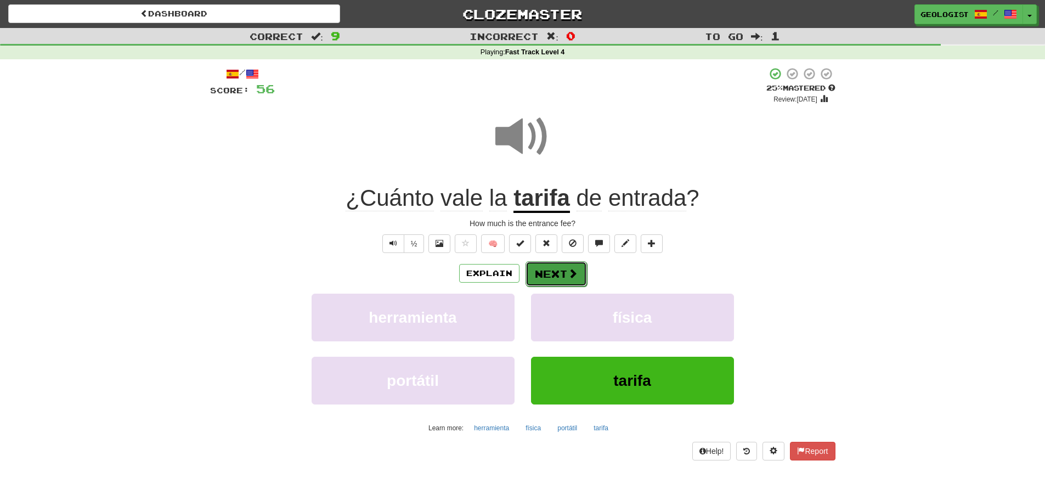
click at [571, 268] on span at bounding box center [573, 273] width 10 height 10
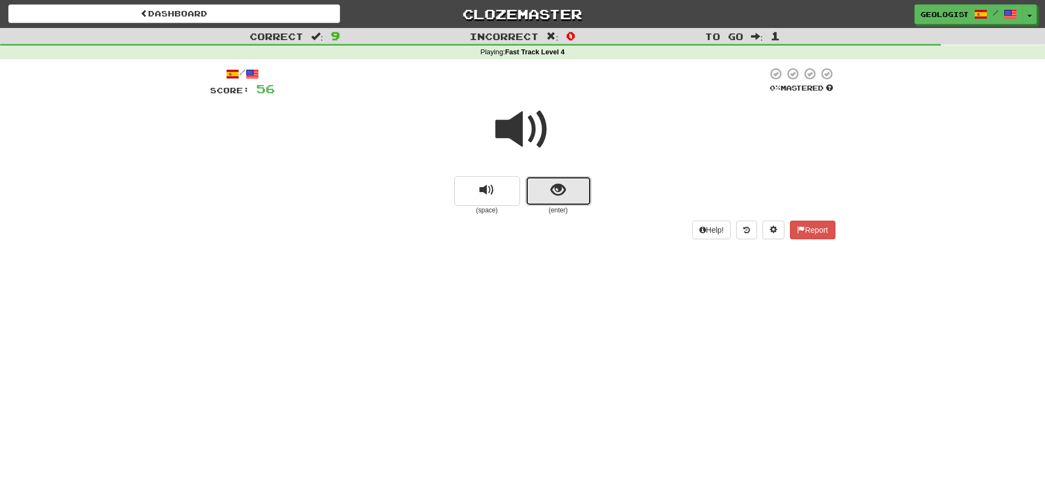
click at [582, 198] on button "show sentence" at bounding box center [559, 191] width 66 height 30
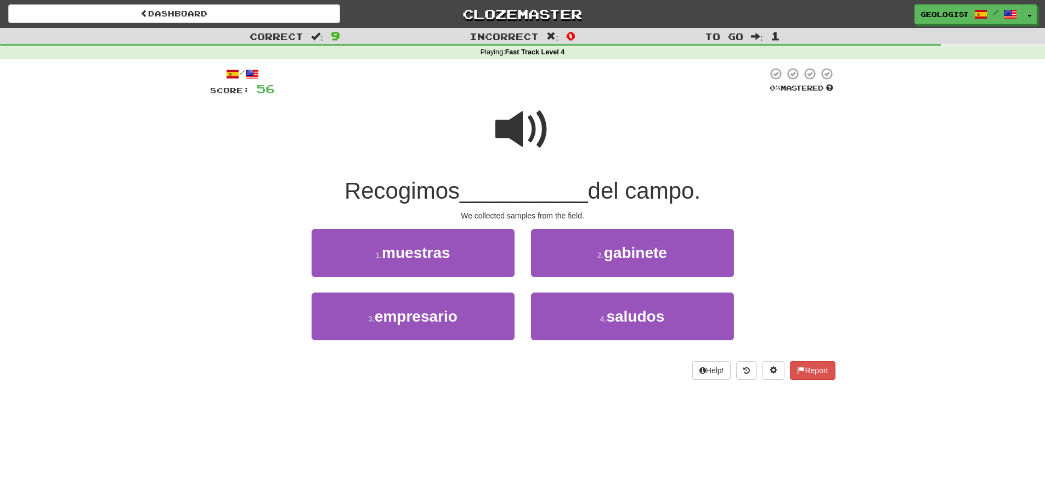
drag, startPoint x: 525, startPoint y: 131, endPoint x: 514, endPoint y: 130, distance: 11.0
click at [521, 131] on span at bounding box center [522, 129] width 55 height 55
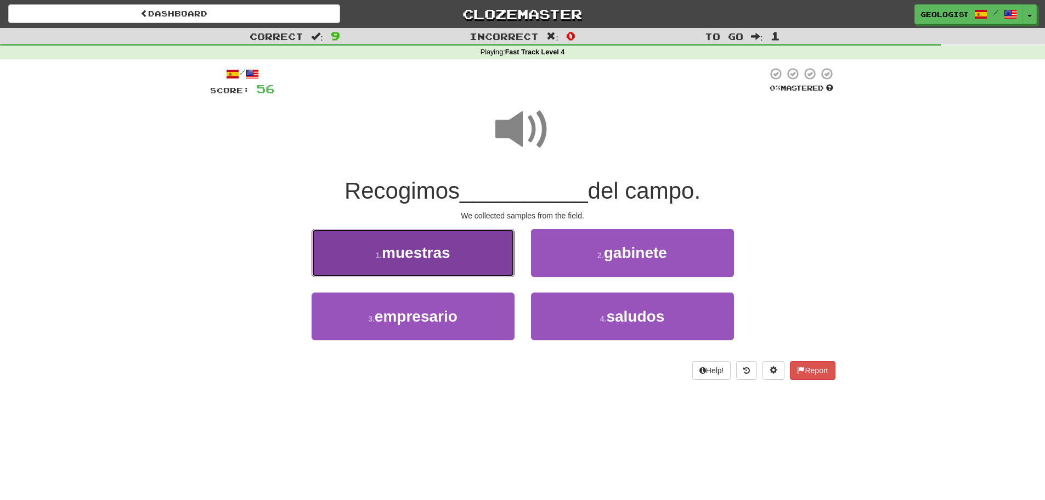
click at [386, 265] on button "1 . muestras" at bounding box center [413, 253] width 203 height 48
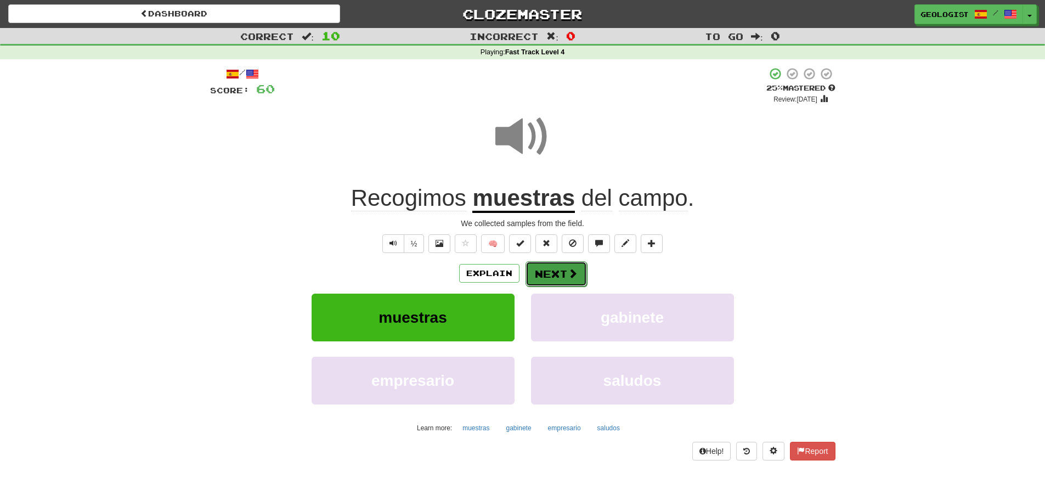
click at [565, 269] on button "Next" at bounding box center [556, 273] width 61 height 25
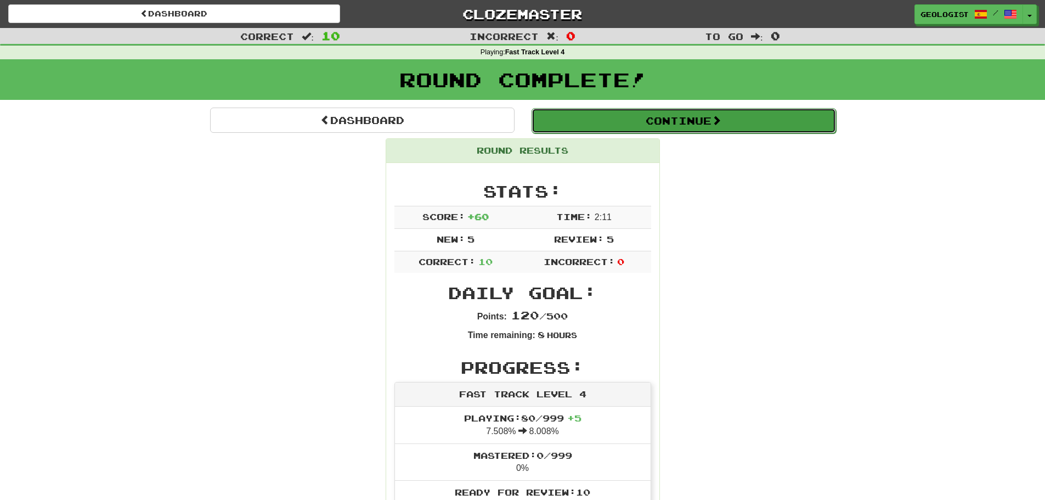
click at [729, 117] on button "Continue" at bounding box center [684, 120] width 305 height 25
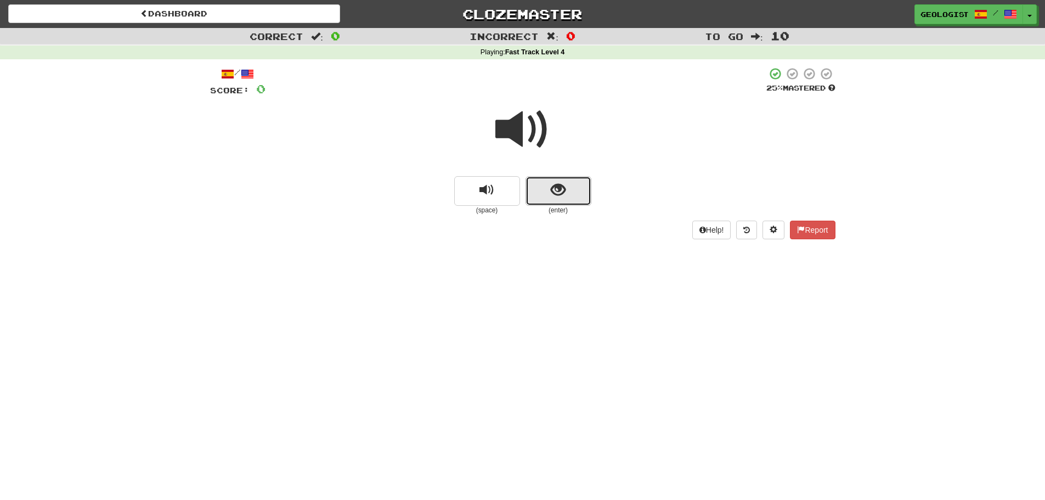
click at [554, 189] on span "show sentence" at bounding box center [558, 190] width 15 height 15
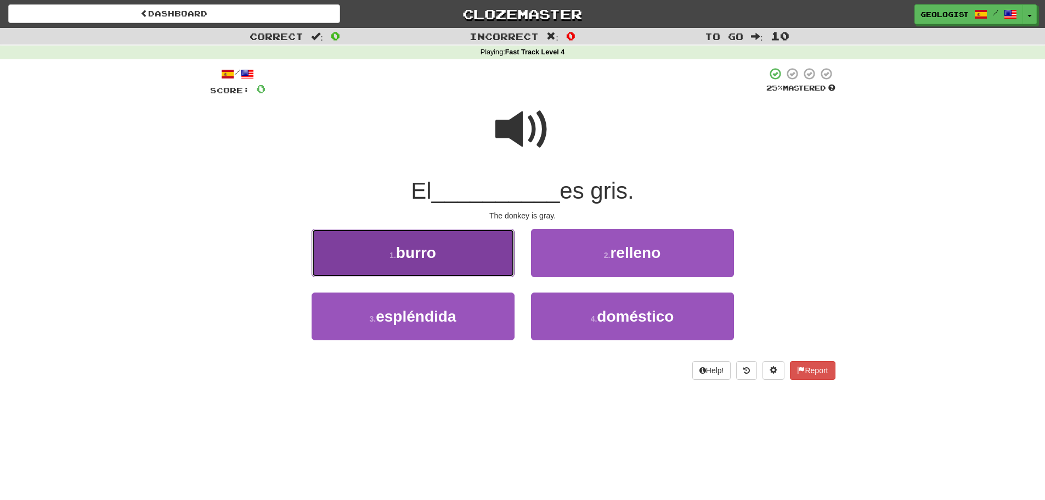
click at [455, 251] on button "1 . burro" at bounding box center [413, 253] width 203 height 48
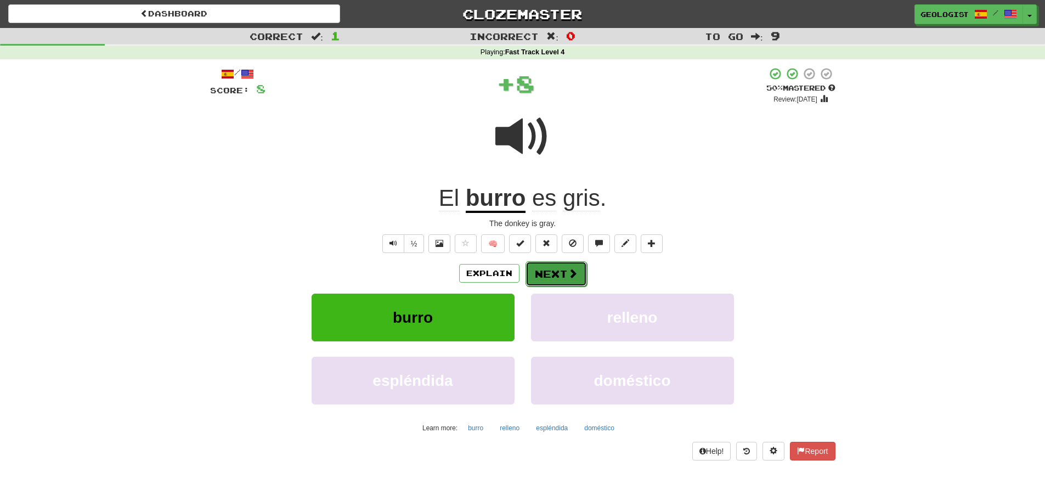
click at [554, 267] on button "Next" at bounding box center [556, 273] width 61 height 25
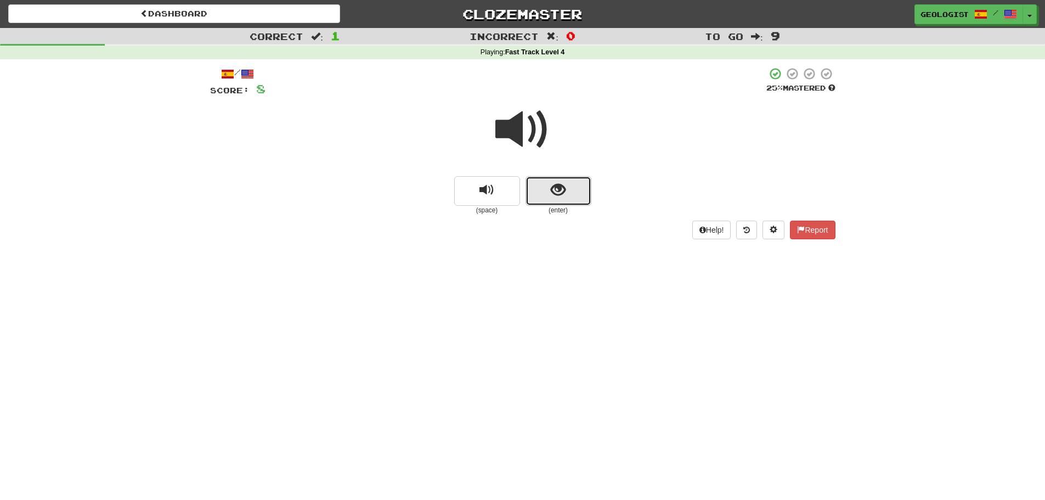
click at [539, 200] on button "show sentence" at bounding box center [559, 191] width 66 height 30
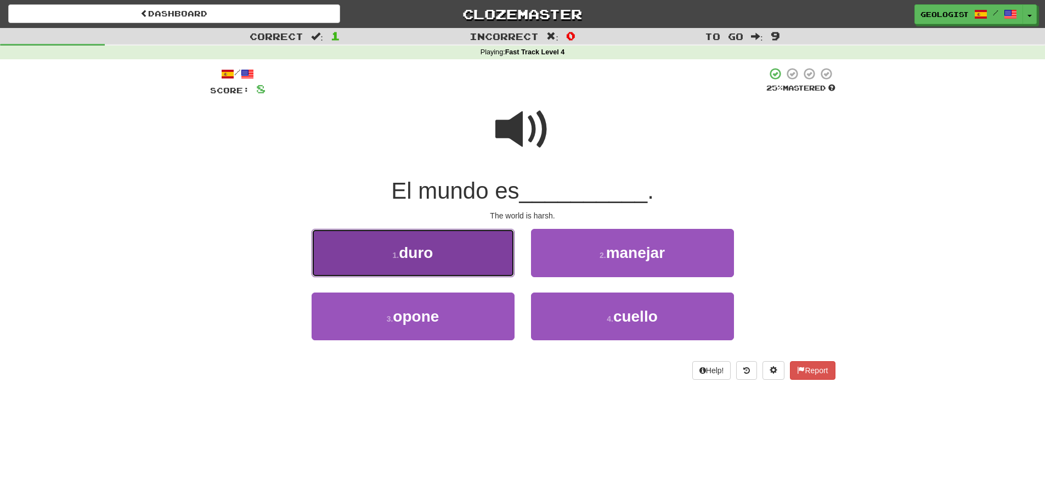
click at [401, 250] on span "duro" at bounding box center [416, 252] width 34 height 17
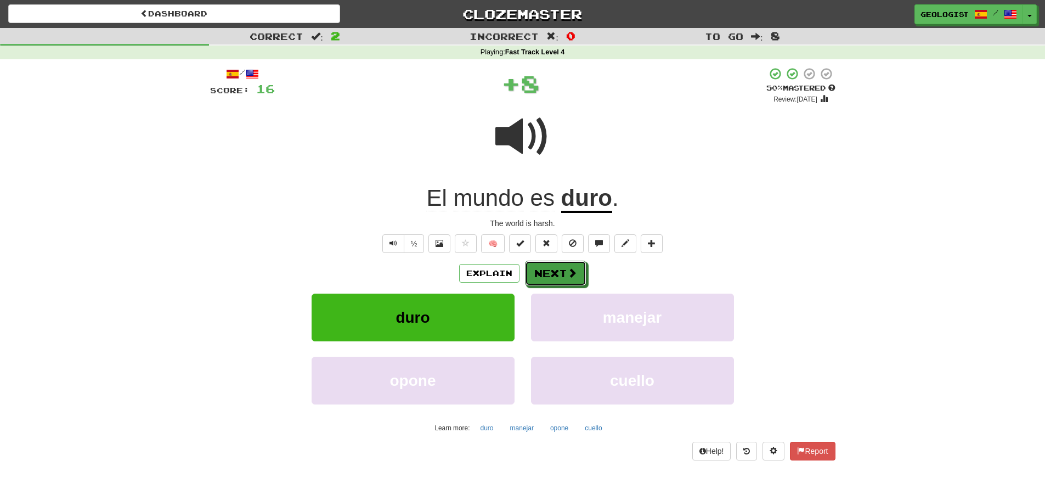
drag, startPoint x: 566, startPoint y: 273, endPoint x: 257, endPoint y: 245, distance: 310.1
click at [562, 273] on button "Next" at bounding box center [555, 273] width 61 height 25
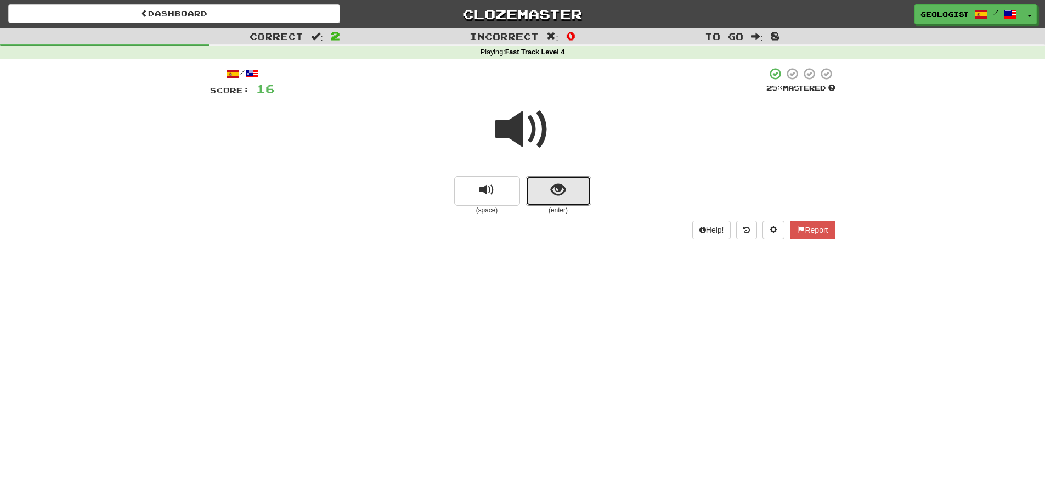
click at [545, 185] on button "show sentence" at bounding box center [559, 191] width 66 height 30
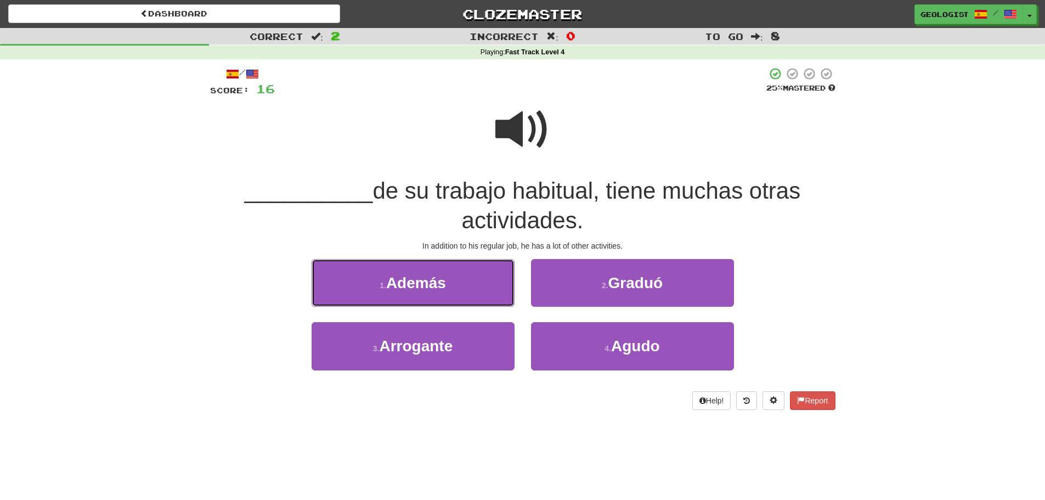
drag, startPoint x: 374, startPoint y: 278, endPoint x: 185, endPoint y: 279, distance: 188.7
click at [373, 278] on button "1 . Además" at bounding box center [413, 283] width 203 height 48
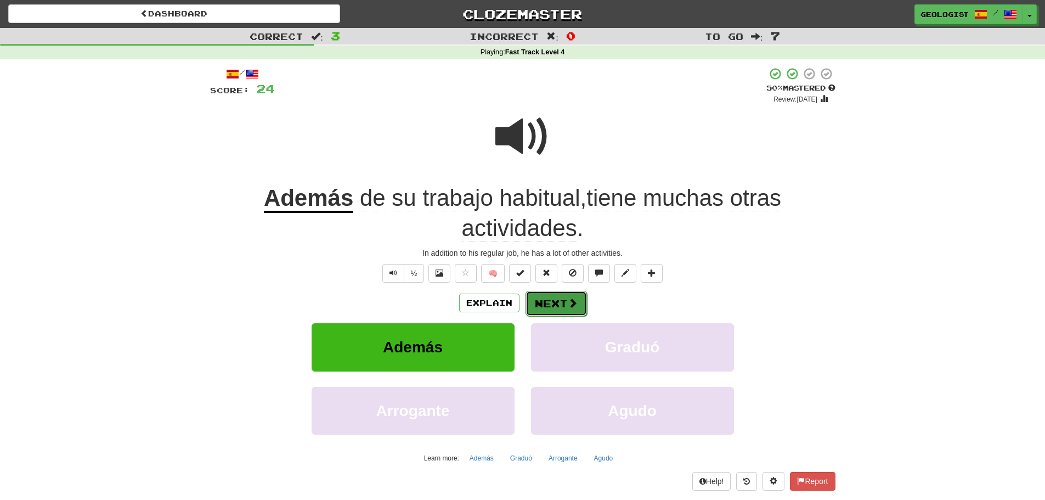
click at [555, 297] on button "Next" at bounding box center [556, 303] width 61 height 25
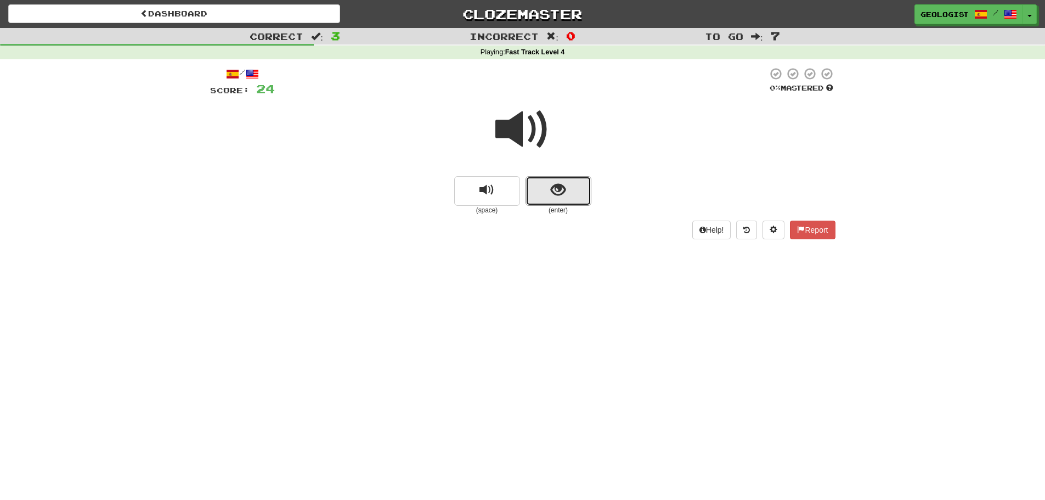
click at [544, 191] on button "show sentence" at bounding box center [559, 191] width 66 height 30
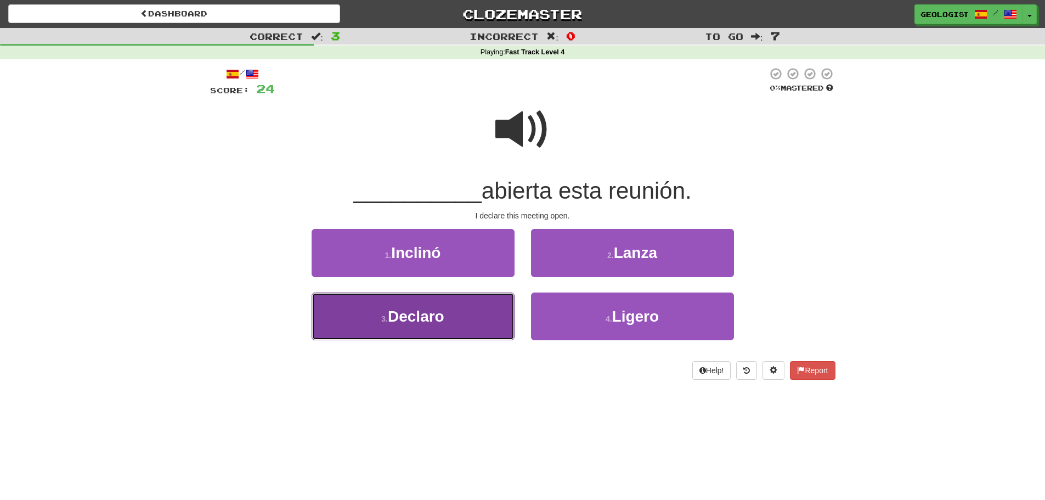
click at [401, 313] on span "Declaro" at bounding box center [416, 316] width 57 height 17
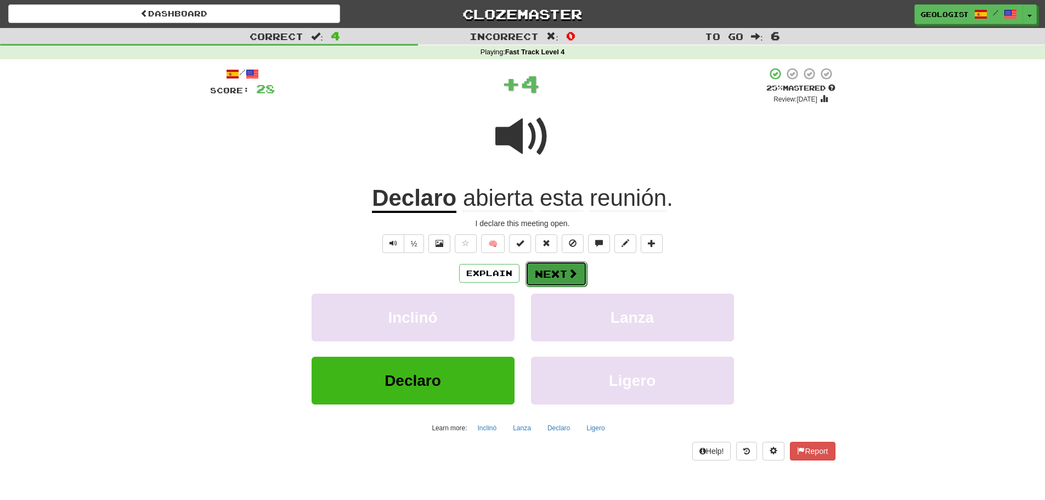
click at [562, 269] on button "Next" at bounding box center [556, 273] width 61 height 25
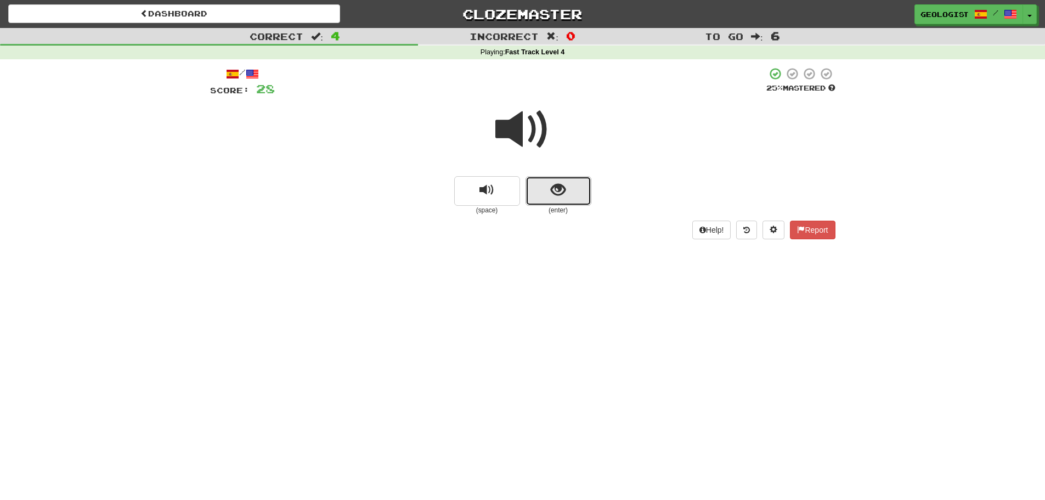
click at [568, 192] on button "show sentence" at bounding box center [559, 191] width 66 height 30
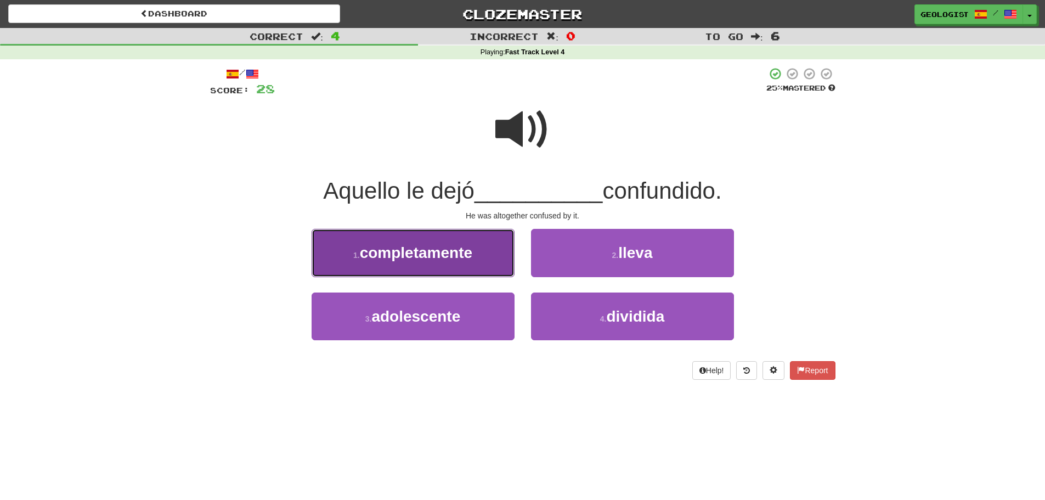
click at [397, 247] on span "completamente" at bounding box center [416, 252] width 112 height 17
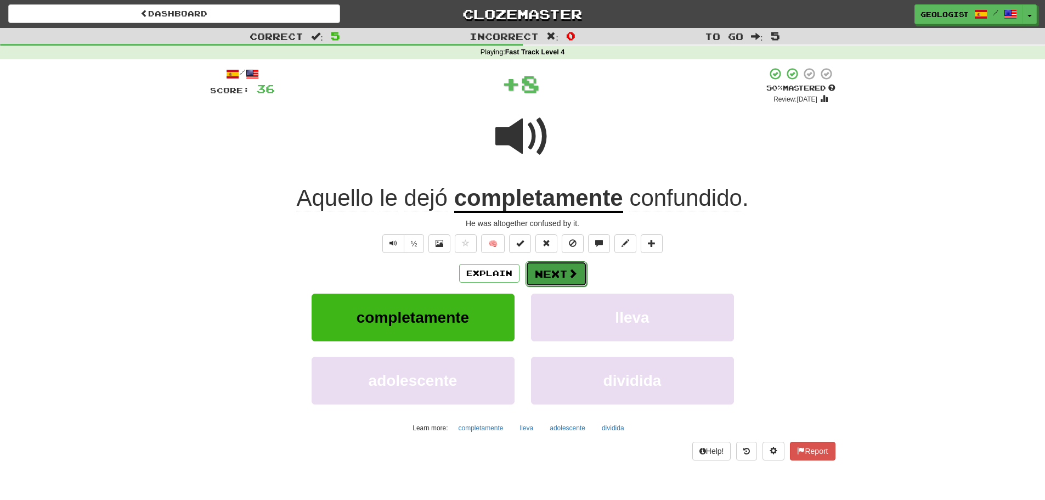
click at [568, 269] on span at bounding box center [573, 273] width 10 height 10
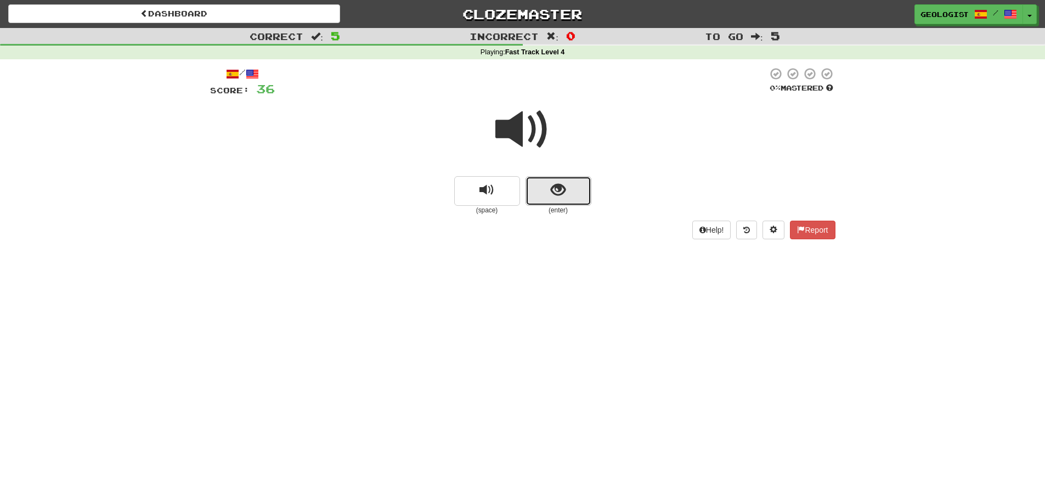
click at [538, 196] on button "show sentence" at bounding box center [559, 191] width 66 height 30
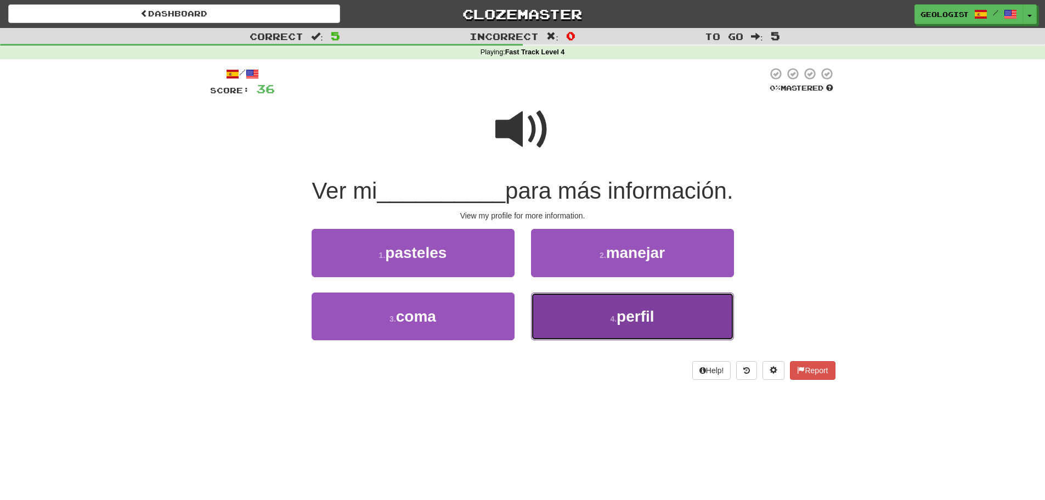
drag, startPoint x: 684, startPoint y: 330, endPoint x: 370, endPoint y: 286, distance: 317.5
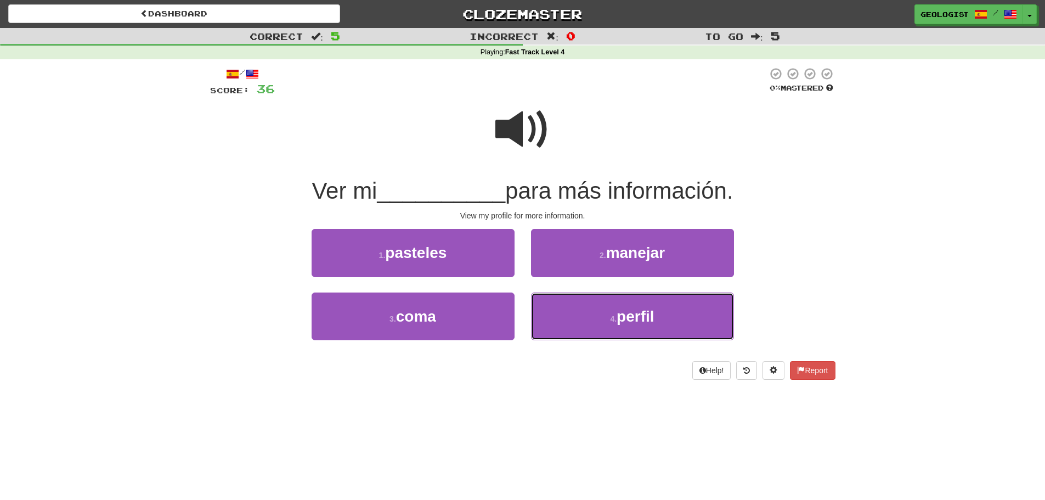
click at [684, 329] on button "4 . perfil" at bounding box center [632, 316] width 203 height 48
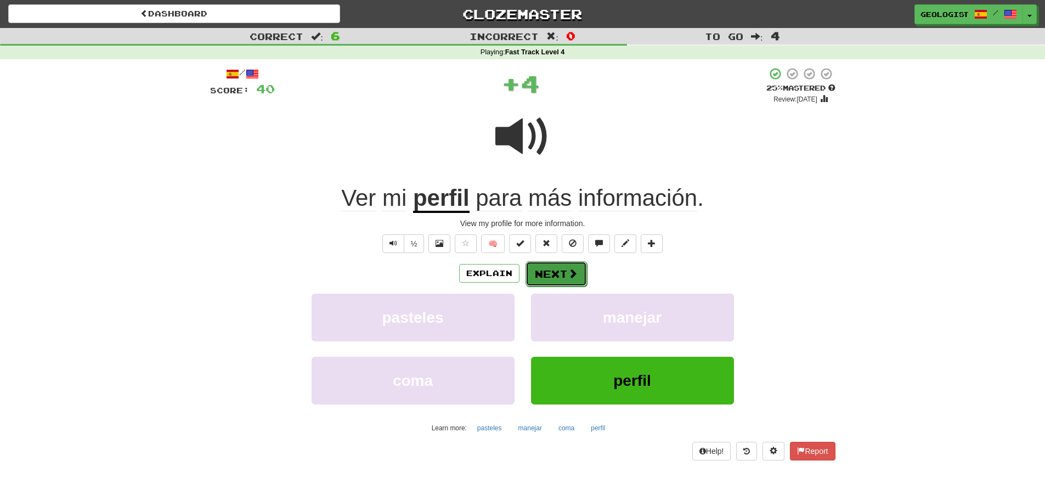
click at [579, 266] on button "Next" at bounding box center [556, 273] width 61 height 25
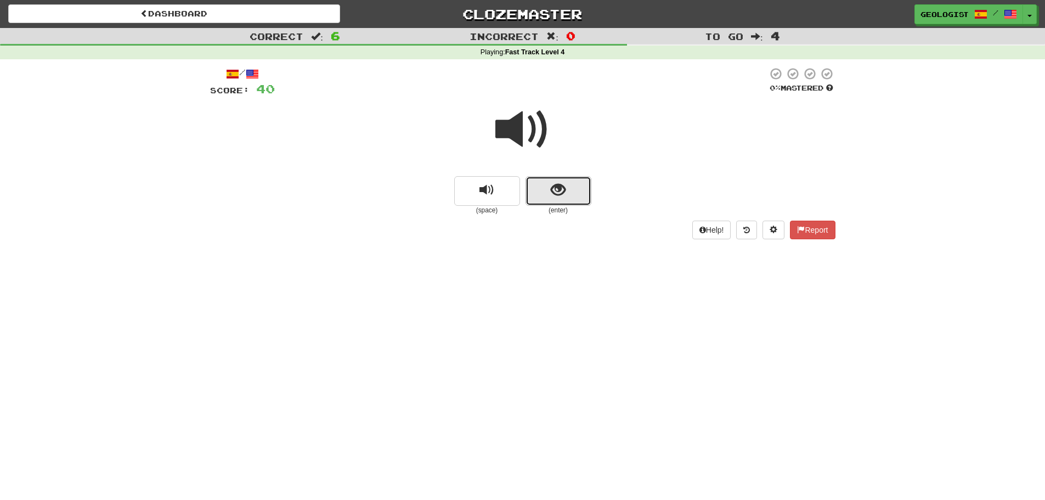
click at [581, 190] on button "show sentence" at bounding box center [559, 191] width 66 height 30
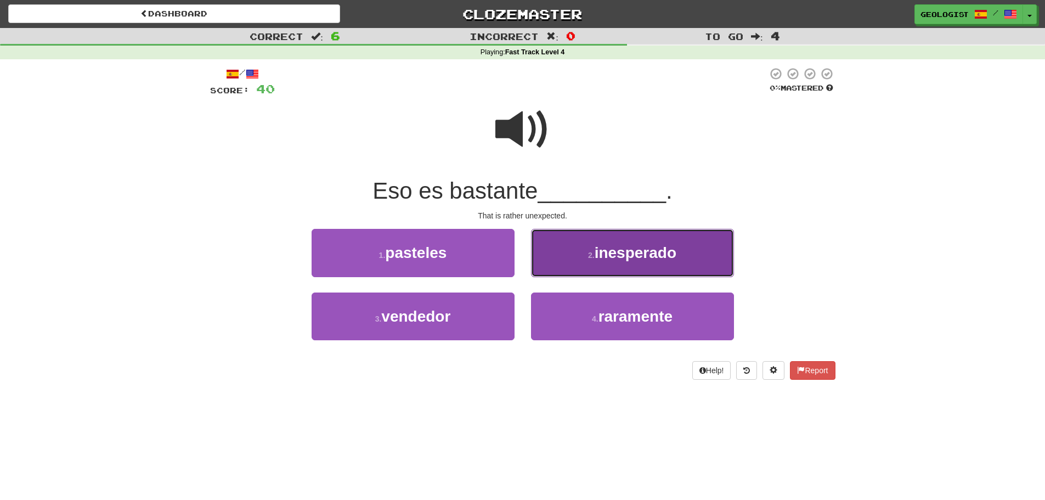
click at [590, 245] on button "2 . inesperado" at bounding box center [632, 253] width 203 height 48
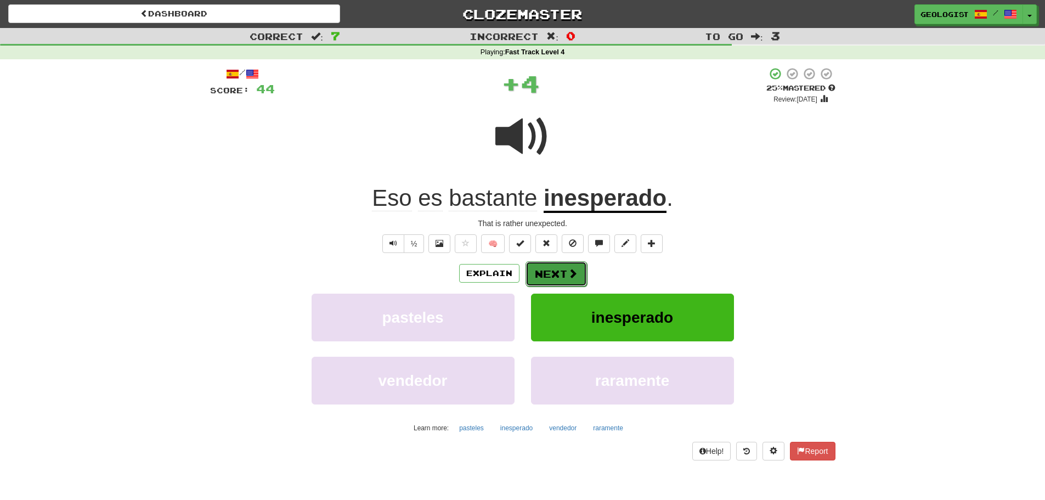
click at [562, 278] on button "Next" at bounding box center [556, 273] width 61 height 25
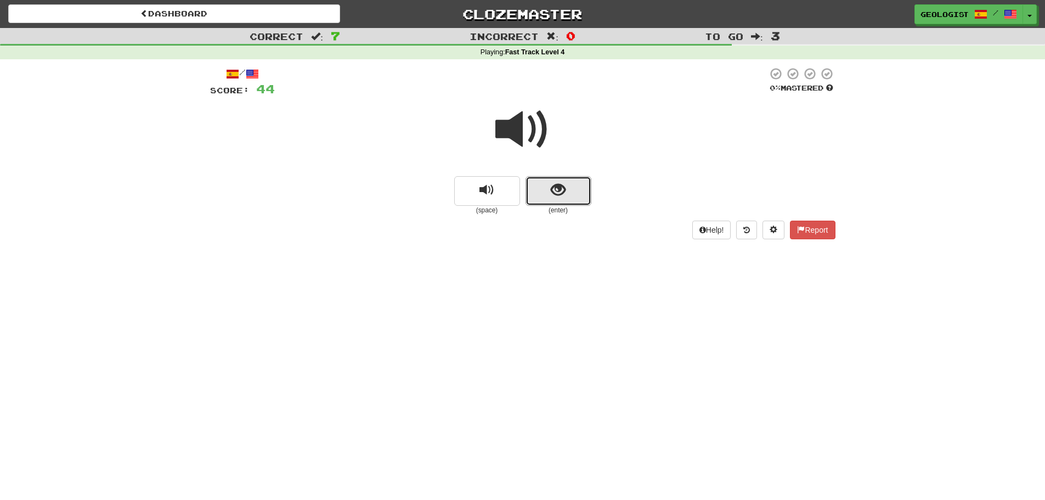
drag, startPoint x: 578, startPoint y: 187, endPoint x: 512, endPoint y: 174, distance: 66.9
click at [577, 187] on button "show sentence" at bounding box center [559, 191] width 66 height 30
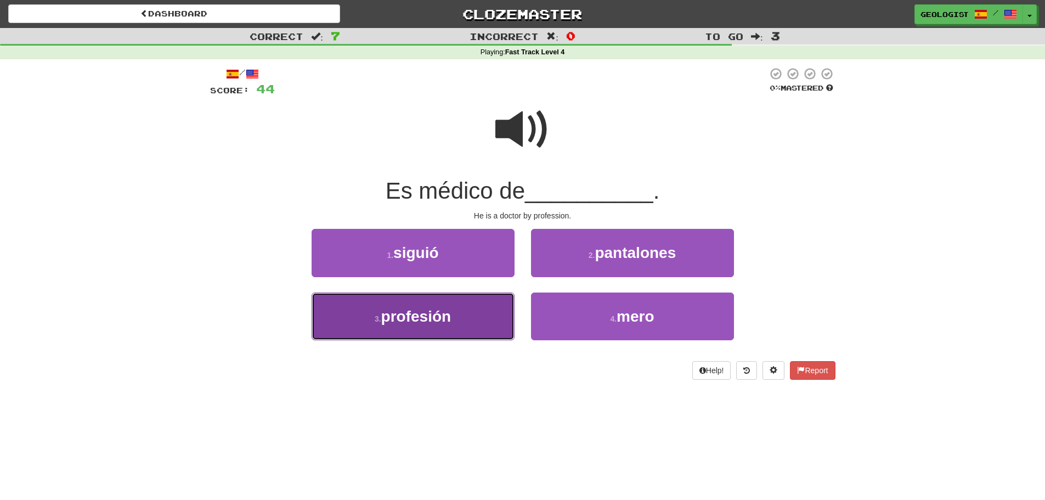
click at [420, 317] on span "profesión" at bounding box center [416, 316] width 70 height 17
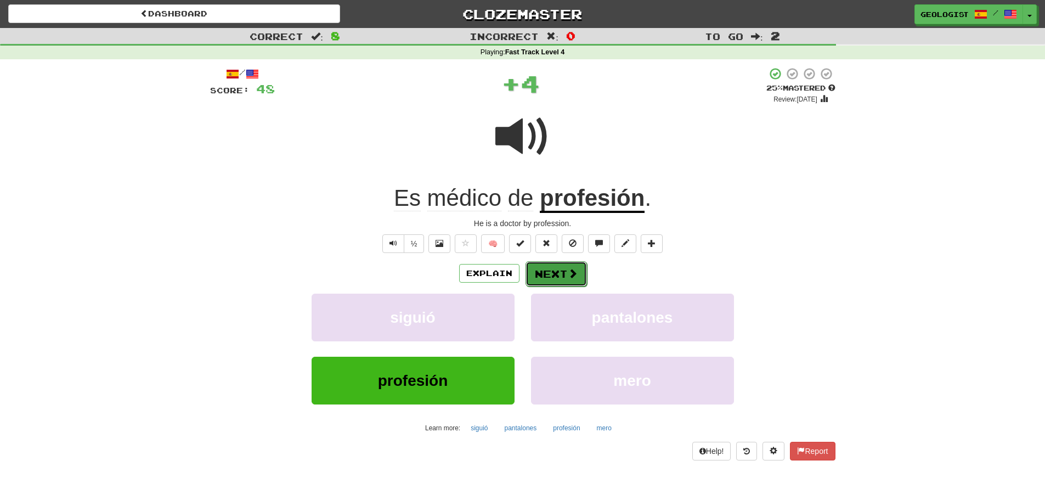
click at [577, 270] on button "Next" at bounding box center [556, 273] width 61 height 25
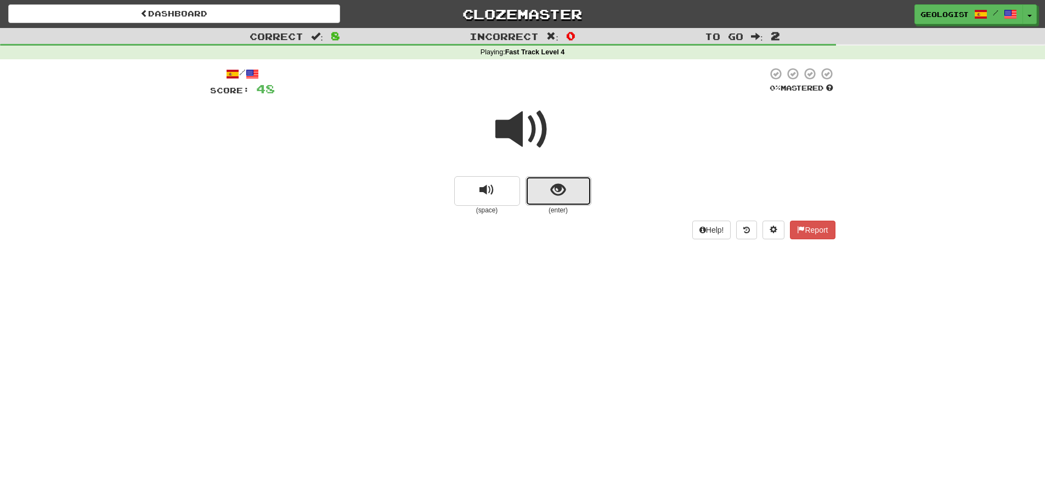
click at [582, 188] on button "show sentence" at bounding box center [559, 191] width 66 height 30
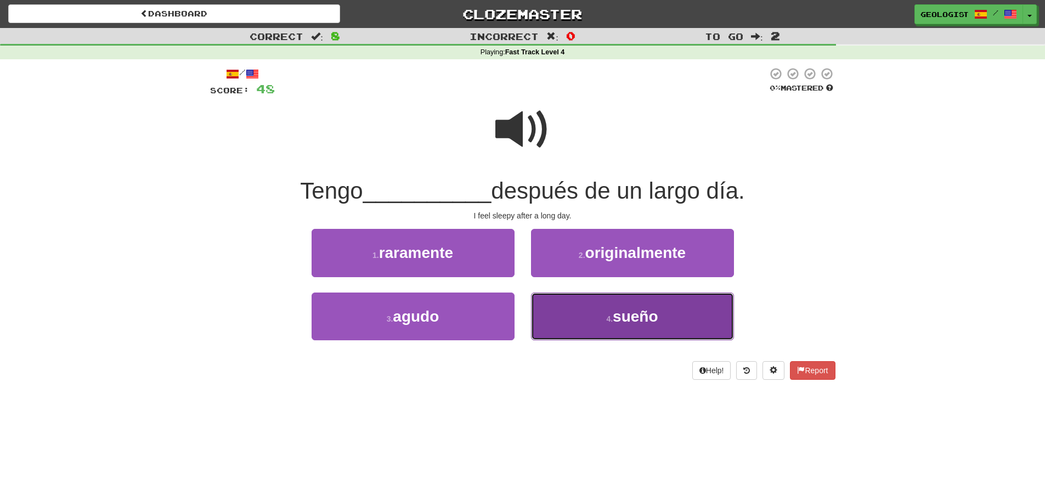
click at [704, 318] on button "4 . sueño" at bounding box center [632, 316] width 203 height 48
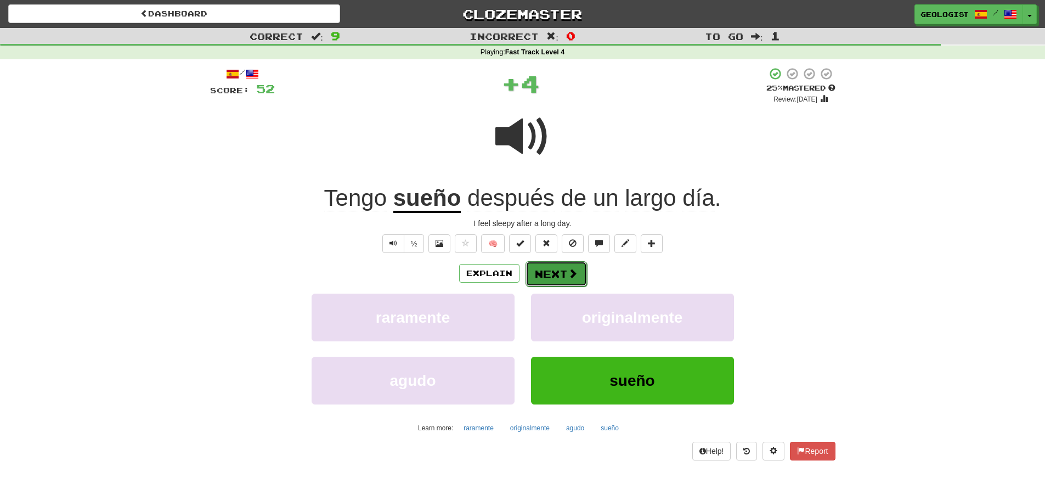
click at [560, 269] on button "Next" at bounding box center [556, 273] width 61 height 25
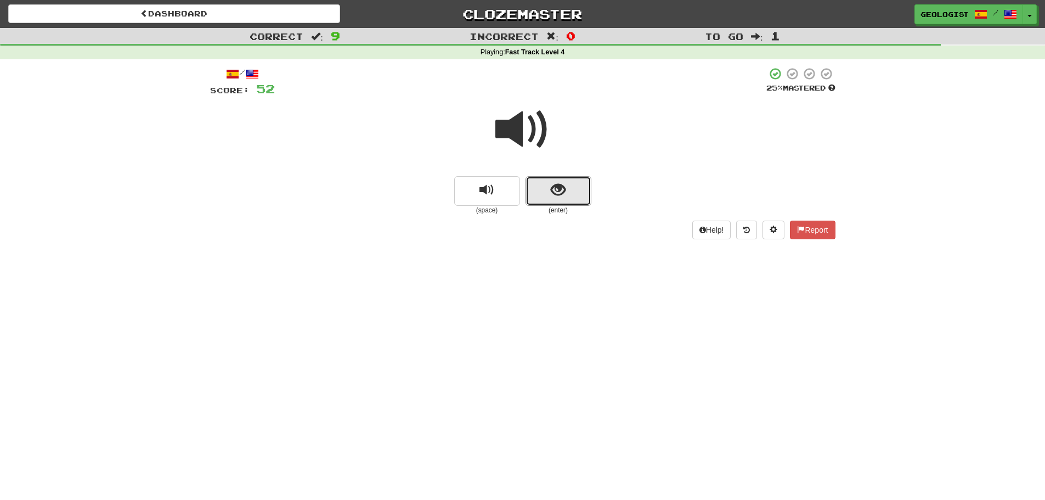
click at [540, 198] on button "show sentence" at bounding box center [559, 191] width 66 height 30
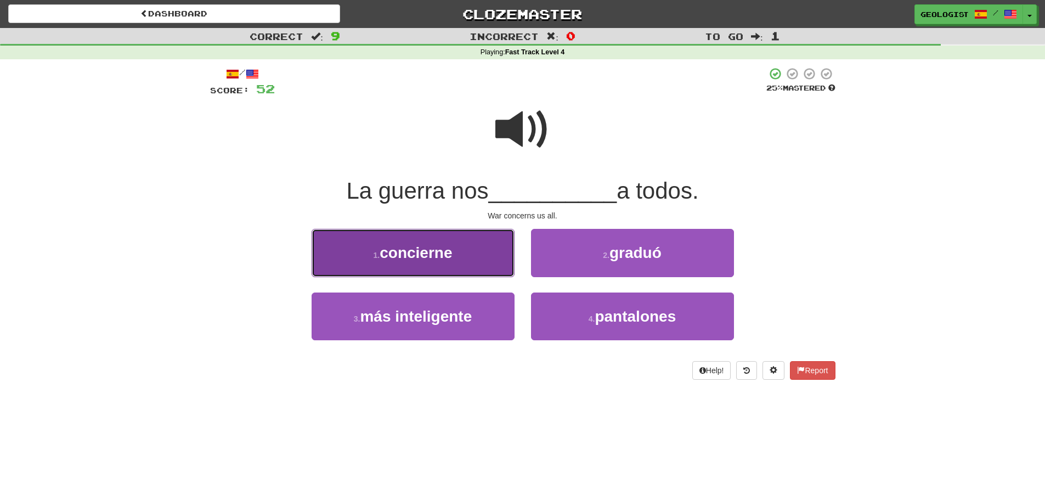
click at [358, 259] on button "1 . concierne" at bounding box center [413, 253] width 203 height 48
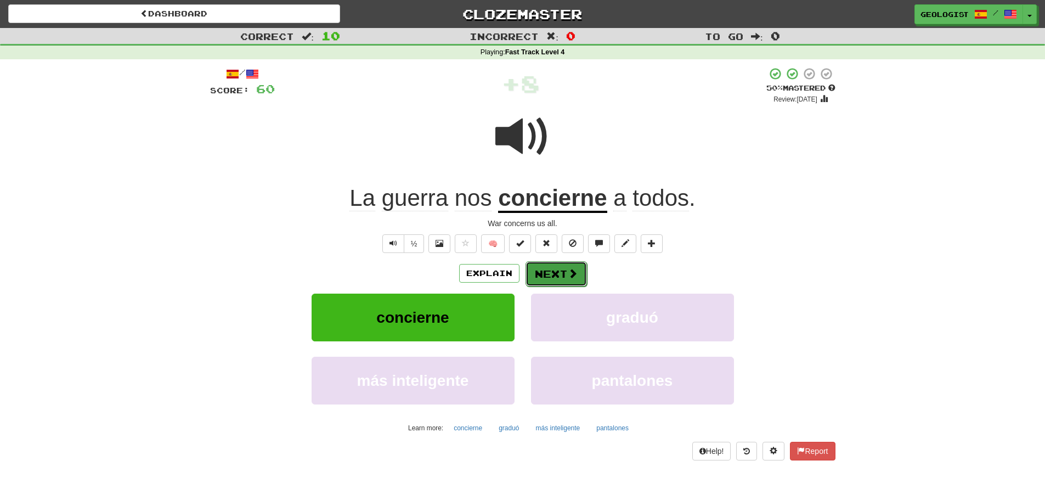
click at [558, 273] on button "Next" at bounding box center [556, 273] width 61 height 25
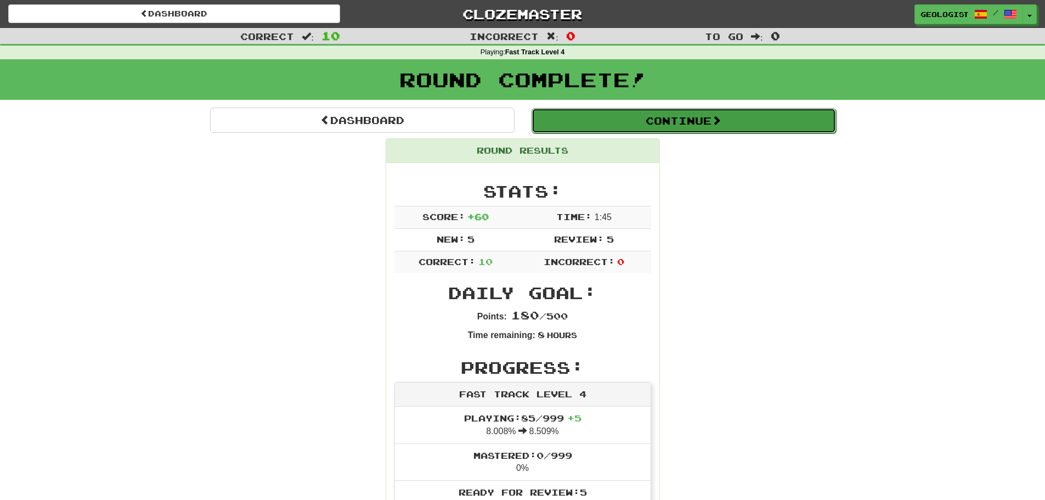
click at [703, 126] on button "Continue" at bounding box center [684, 120] width 305 height 25
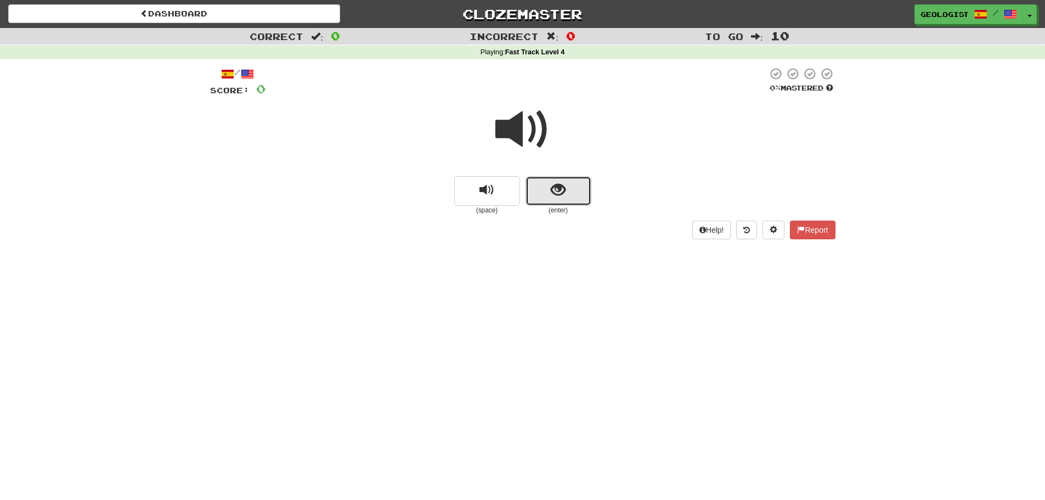
click at [579, 192] on button "show sentence" at bounding box center [559, 191] width 66 height 30
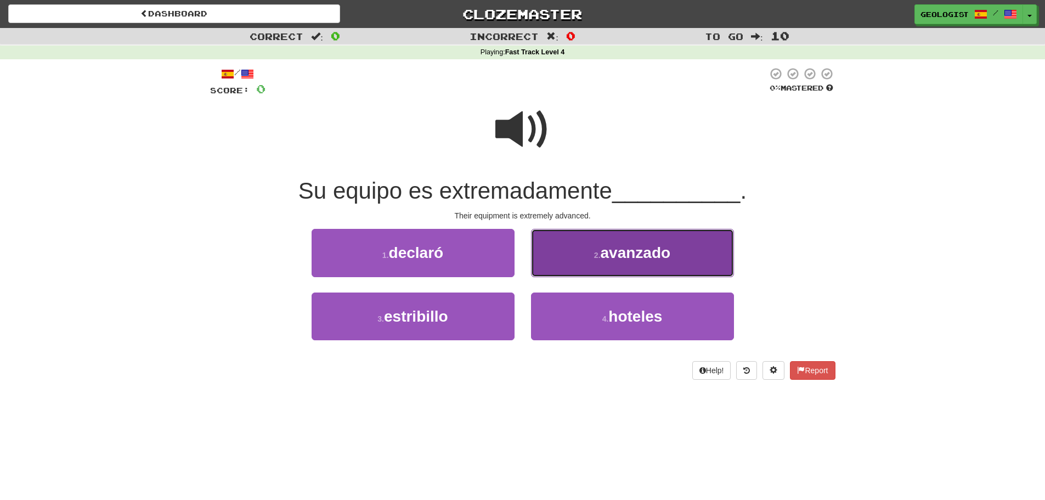
click at [632, 257] on span "avanzado" at bounding box center [636, 252] width 70 height 17
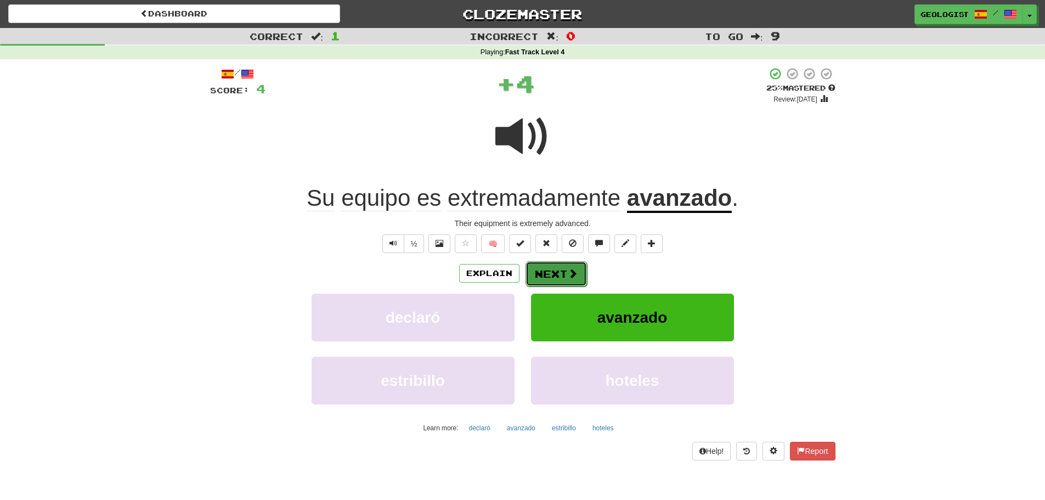
click at [543, 275] on button "Next" at bounding box center [556, 273] width 61 height 25
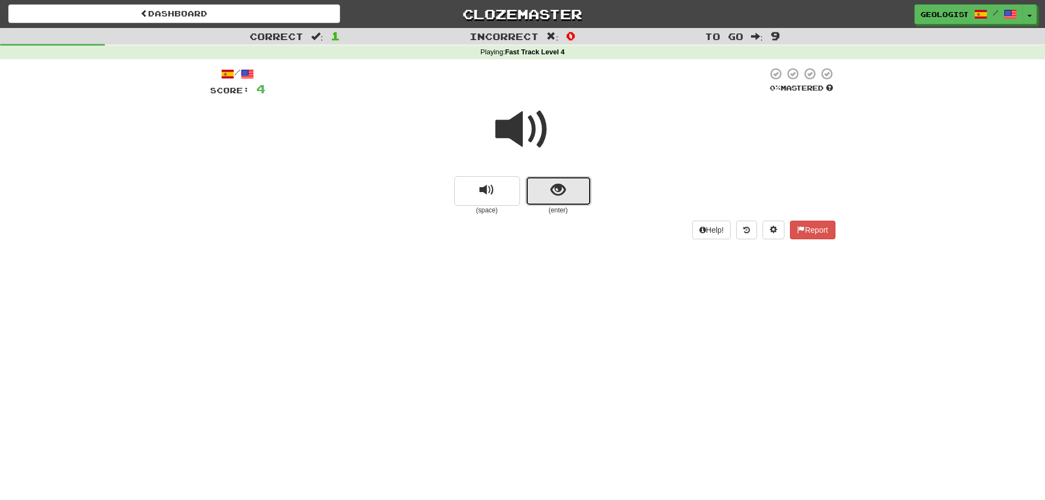
click at [552, 185] on span "show sentence" at bounding box center [558, 190] width 15 height 15
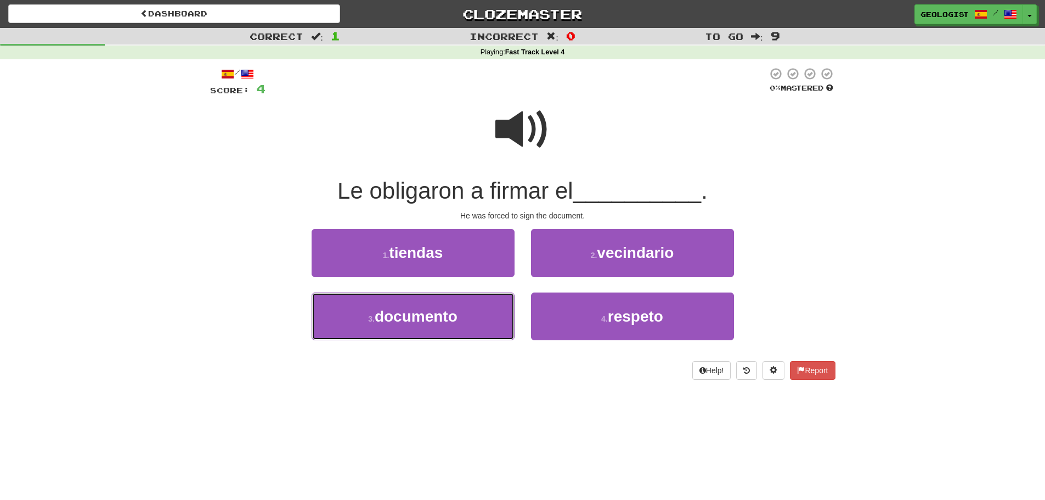
drag, startPoint x: 362, startPoint y: 328, endPoint x: 183, endPoint y: 290, distance: 183.5
click at [358, 325] on button "3 . documento" at bounding box center [413, 316] width 203 height 48
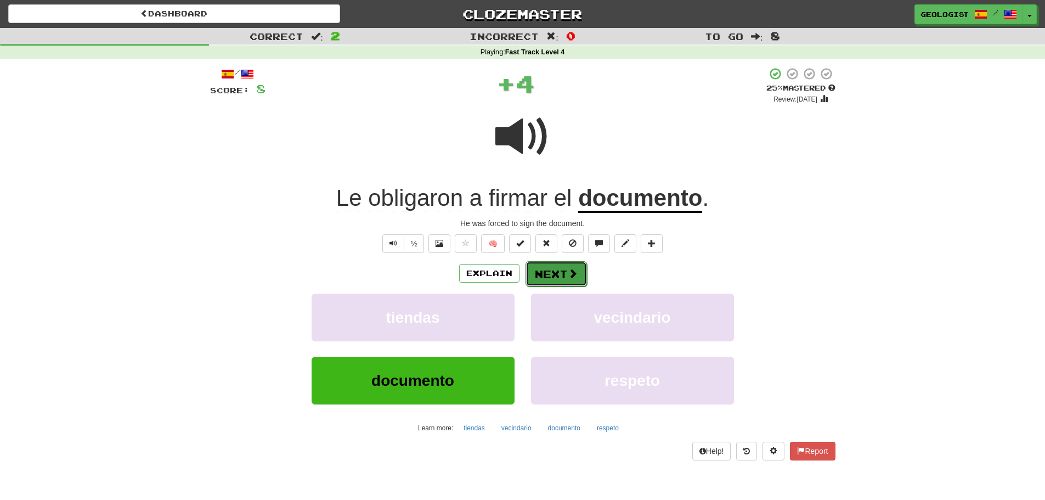
click at [548, 275] on button "Next" at bounding box center [556, 273] width 61 height 25
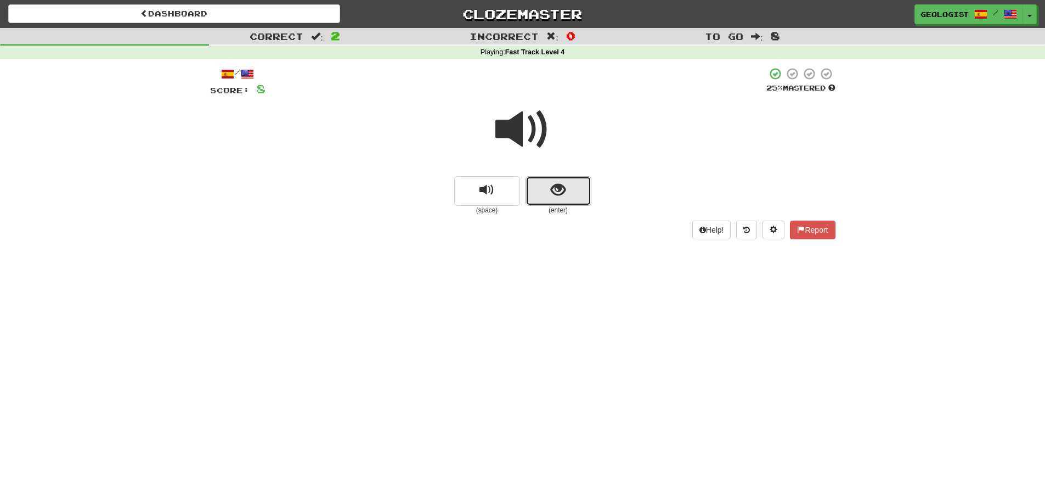
click at [550, 196] on button "show sentence" at bounding box center [559, 191] width 66 height 30
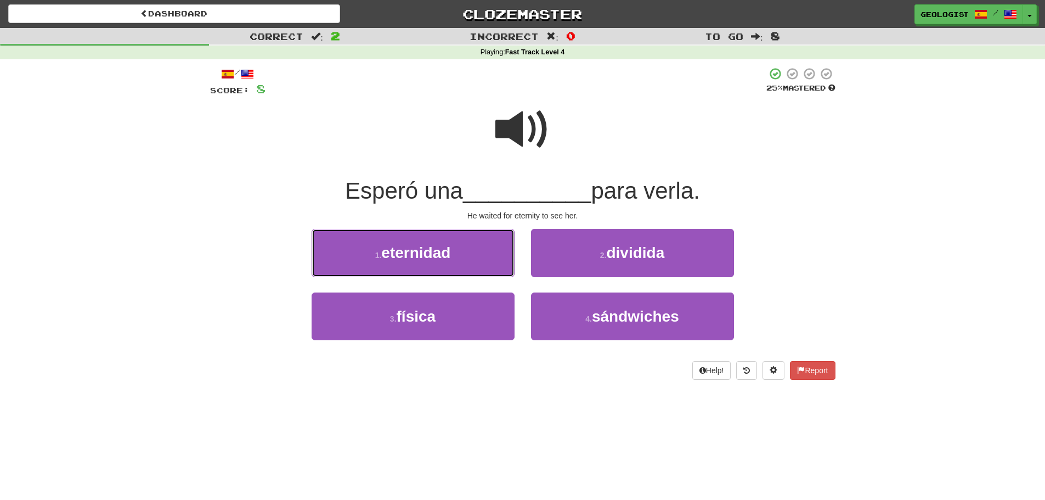
drag, startPoint x: 368, startPoint y: 252, endPoint x: 362, endPoint y: 250, distance: 6.4
click at [364, 251] on button "1 . eternidad" at bounding box center [413, 253] width 203 height 48
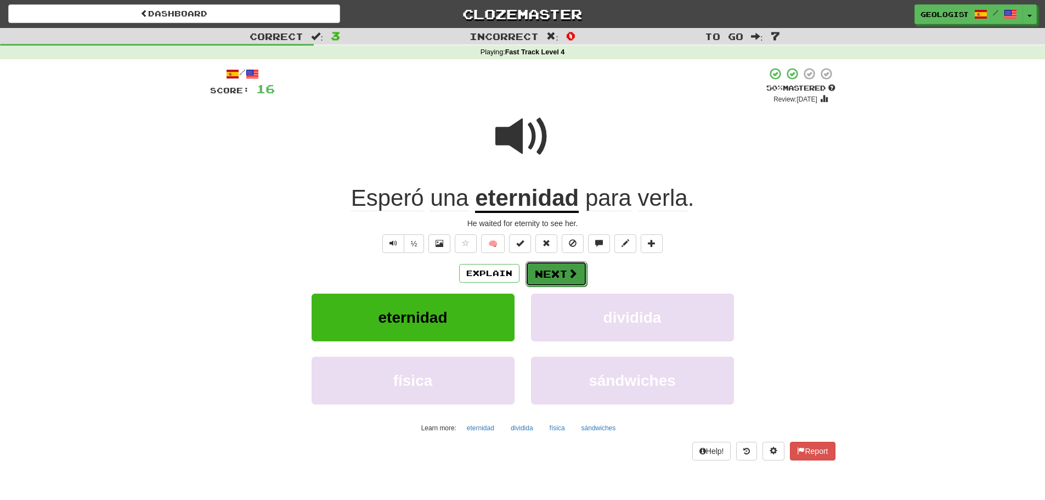
click at [550, 273] on button "Next" at bounding box center [556, 273] width 61 height 25
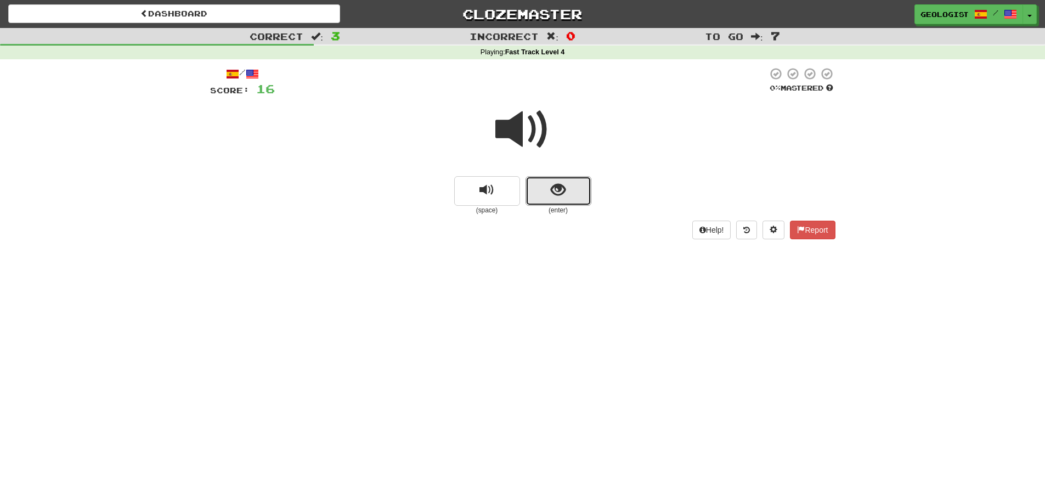
click at [560, 191] on span "show sentence" at bounding box center [558, 190] width 15 height 15
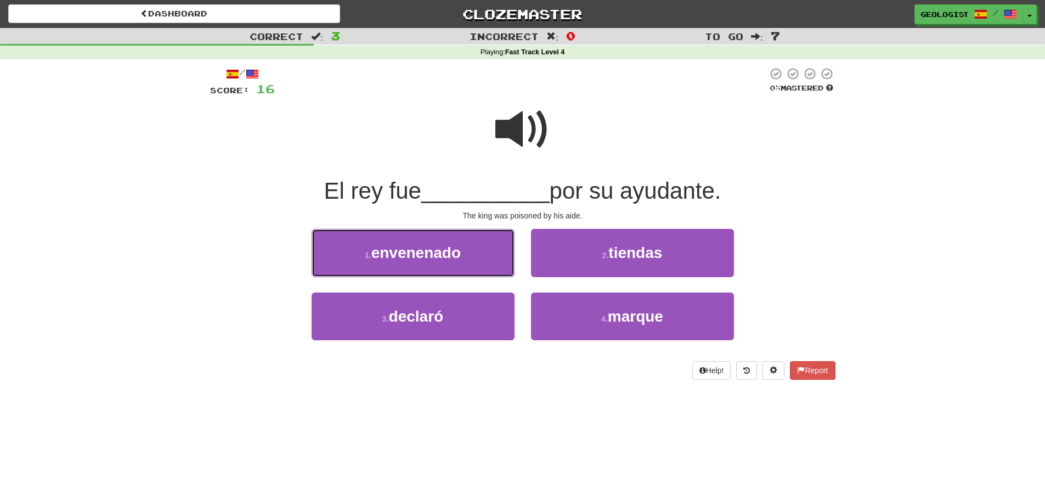
drag, startPoint x: 369, startPoint y: 253, endPoint x: 200, endPoint y: 237, distance: 170.3
click at [369, 253] on small "1 ." at bounding box center [368, 255] width 7 height 9
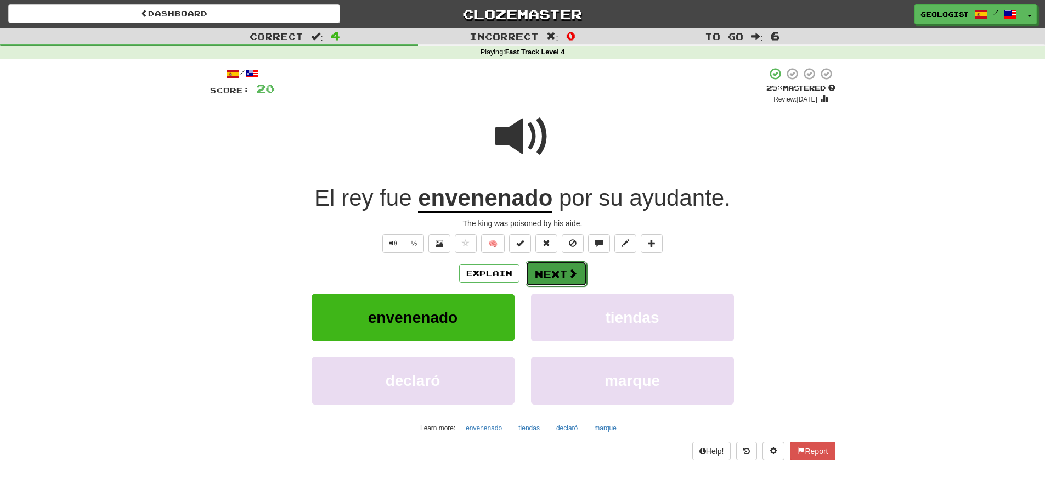
click at [556, 274] on button "Next" at bounding box center [556, 273] width 61 height 25
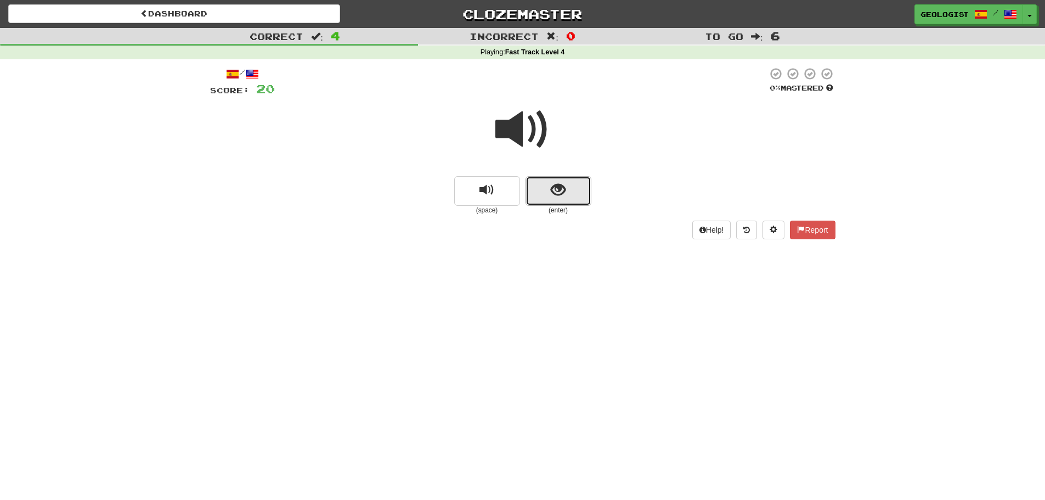
click at [585, 194] on button "show sentence" at bounding box center [559, 191] width 66 height 30
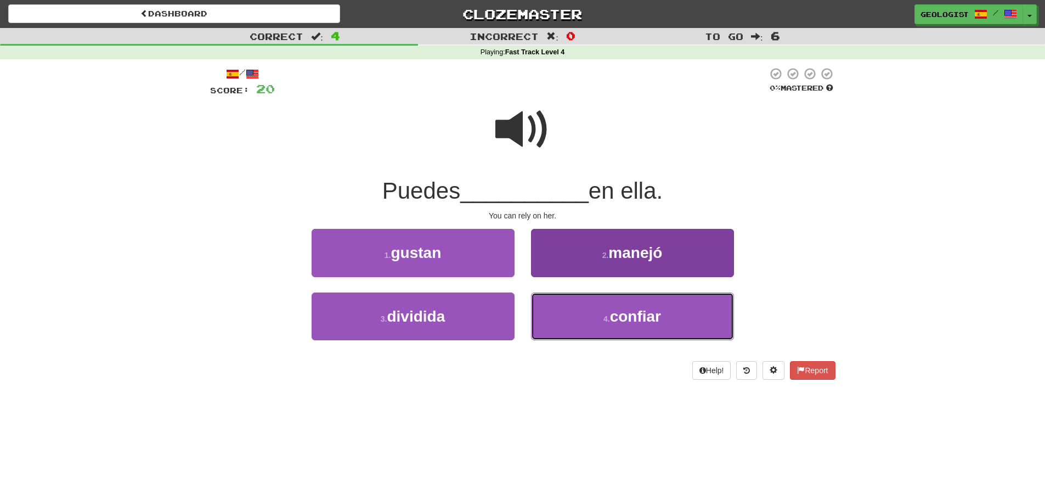
drag, startPoint x: 634, startPoint y: 317, endPoint x: 616, endPoint y: 306, distance: 21.2
click at [634, 318] on span "confiar" at bounding box center [635, 316] width 51 height 17
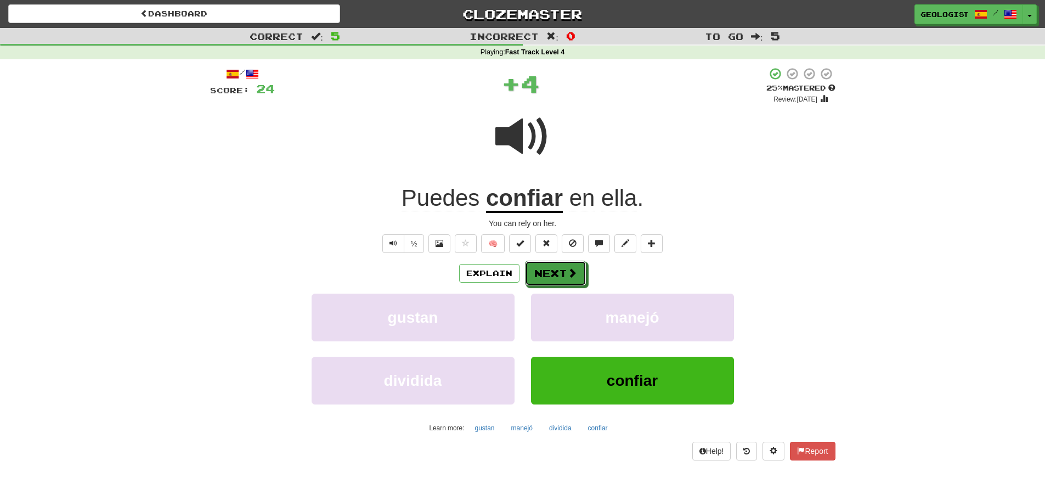
drag, startPoint x: 546, startPoint y: 264, endPoint x: 328, endPoint y: 228, distance: 222.0
click at [542, 264] on button "Next" at bounding box center [555, 273] width 61 height 25
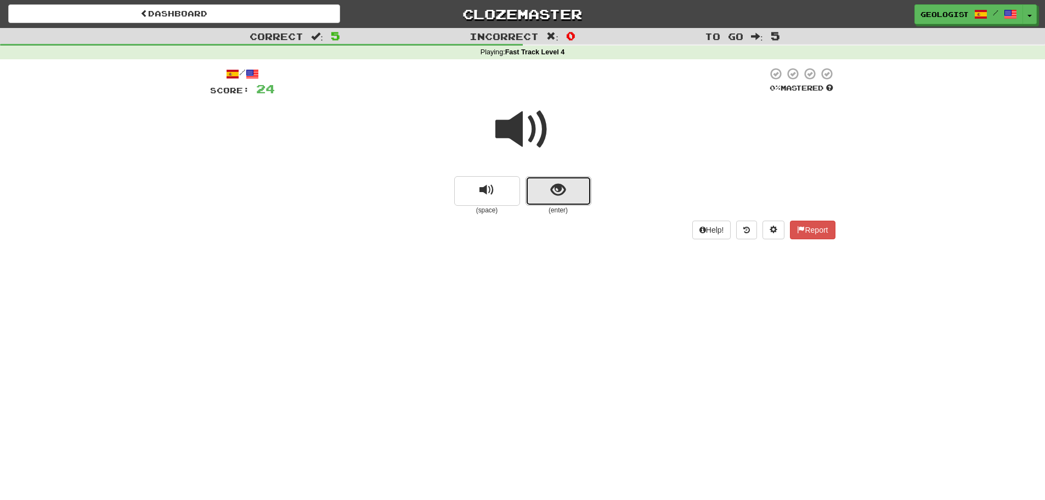
click at [553, 196] on span "show sentence" at bounding box center [558, 190] width 15 height 15
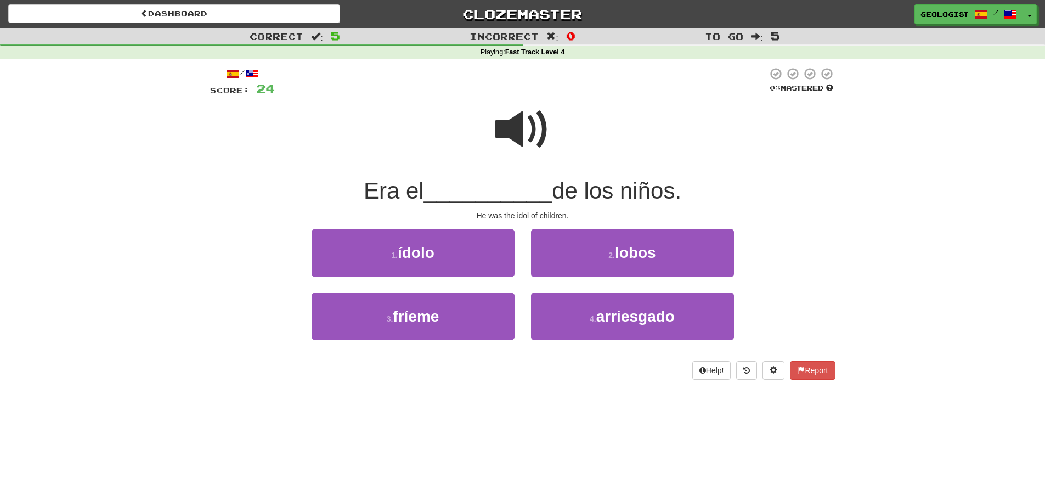
click at [515, 136] on span at bounding box center [522, 129] width 55 height 55
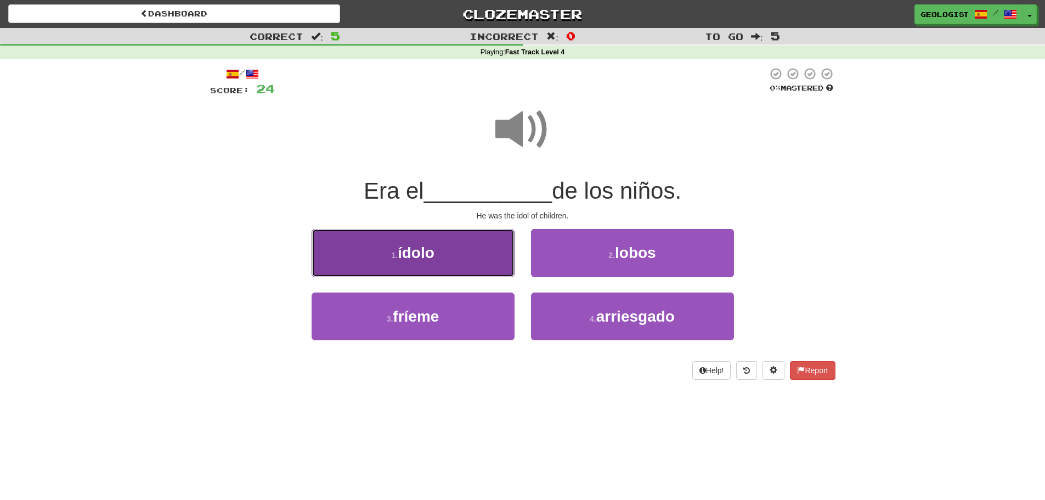
click at [335, 260] on button "1 . ídolo" at bounding box center [413, 253] width 203 height 48
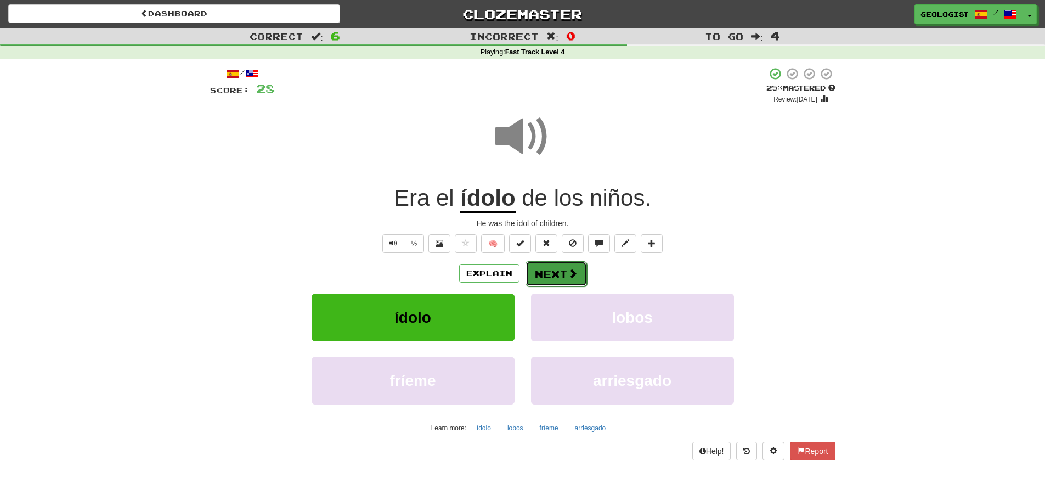
click at [565, 272] on button "Next" at bounding box center [556, 273] width 61 height 25
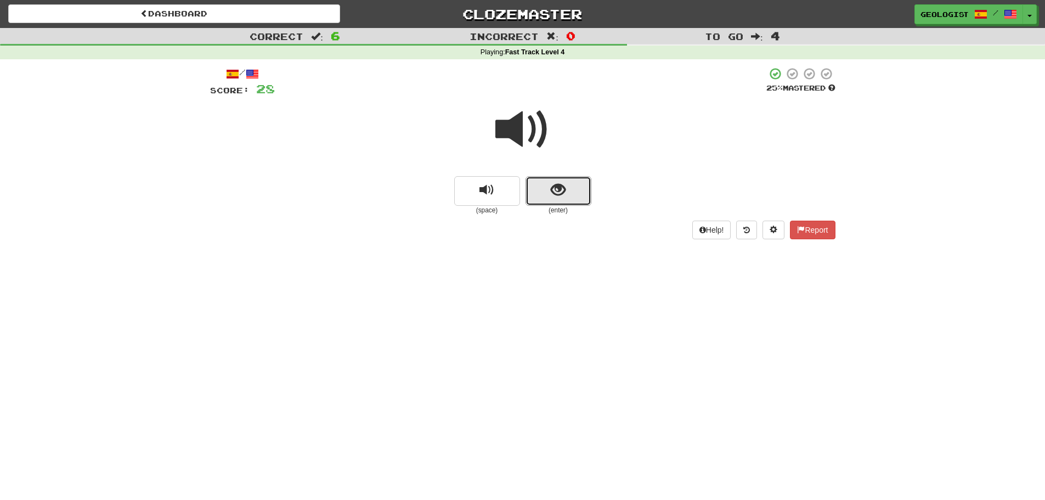
click at [557, 188] on span "show sentence" at bounding box center [558, 190] width 15 height 15
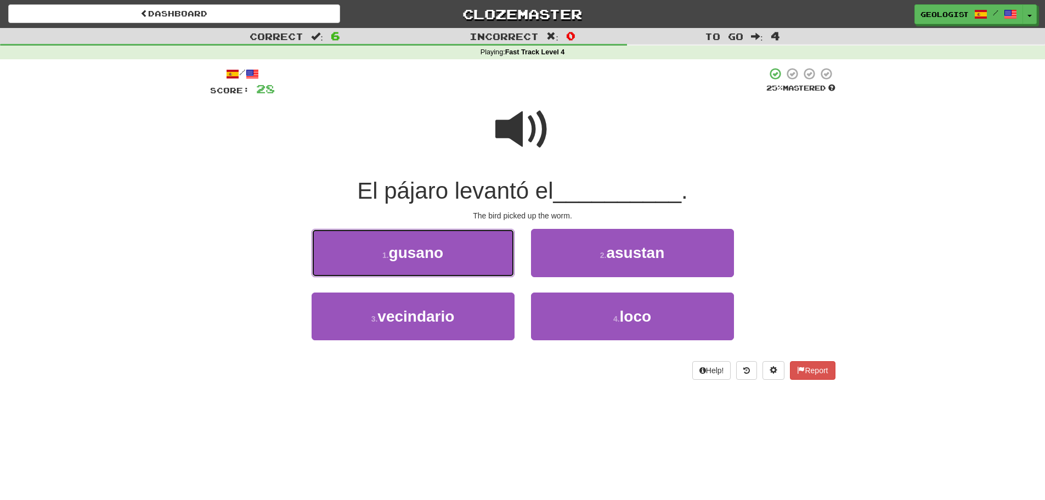
drag, startPoint x: 360, startPoint y: 259, endPoint x: 114, endPoint y: 244, distance: 246.8
click at [351, 256] on button "1 . gusano" at bounding box center [413, 253] width 203 height 48
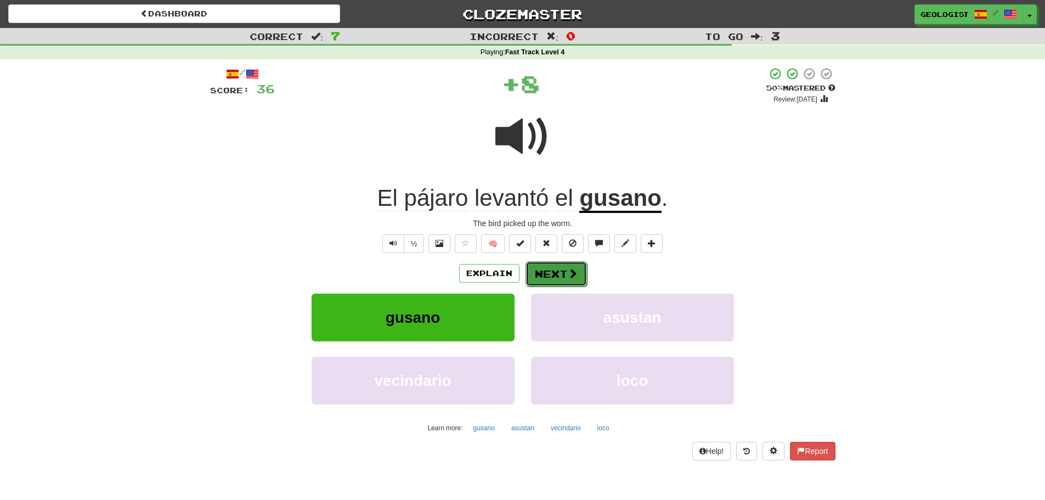
click at [566, 280] on button "Next" at bounding box center [556, 273] width 61 height 25
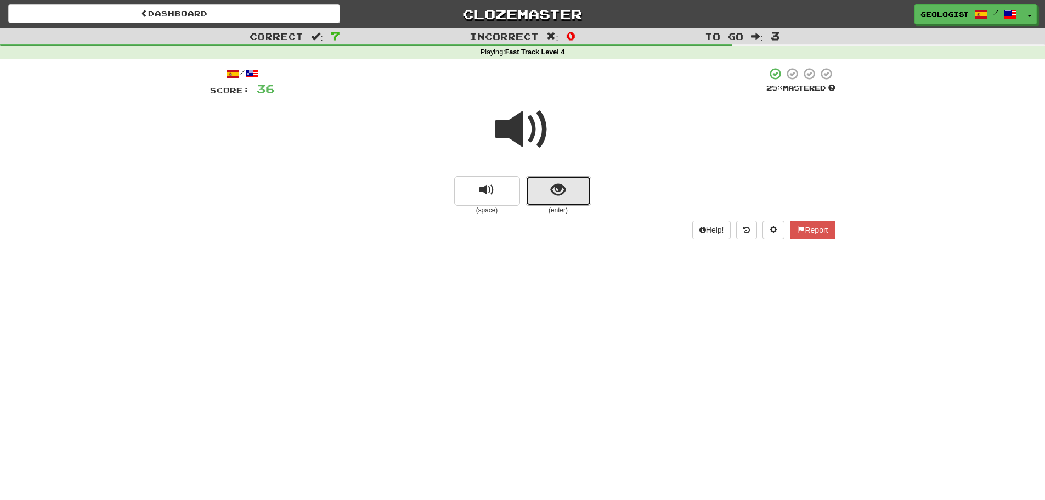
drag, startPoint x: 559, startPoint y: 190, endPoint x: 78, endPoint y: 184, distance: 480.7
click at [556, 188] on span "show sentence" at bounding box center [558, 190] width 15 height 15
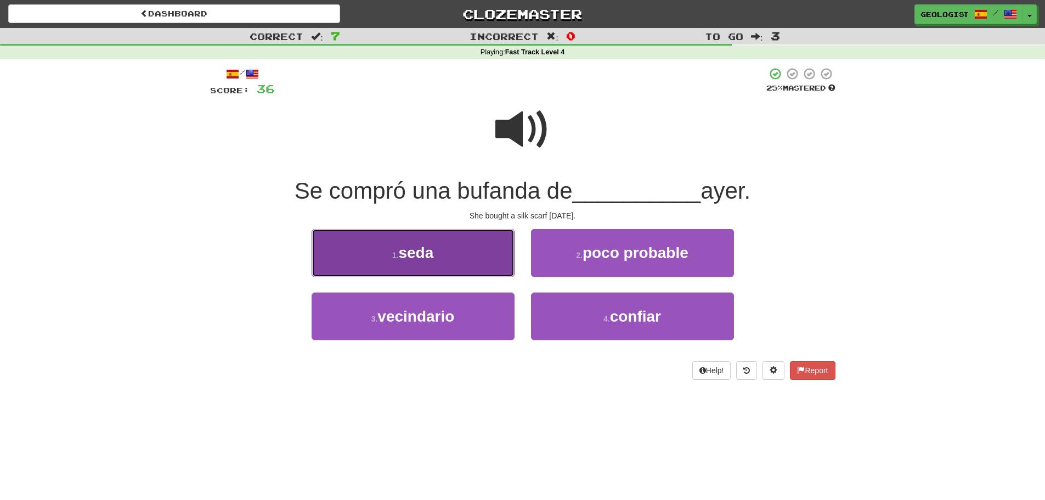
drag, startPoint x: 372, startPoint y: 241, endPoint x: 402, endPoint y: 250, distance: 30.9
click at [402, 250] on button "1 . seda" at bounding box center [413, 253] width 203 height 48
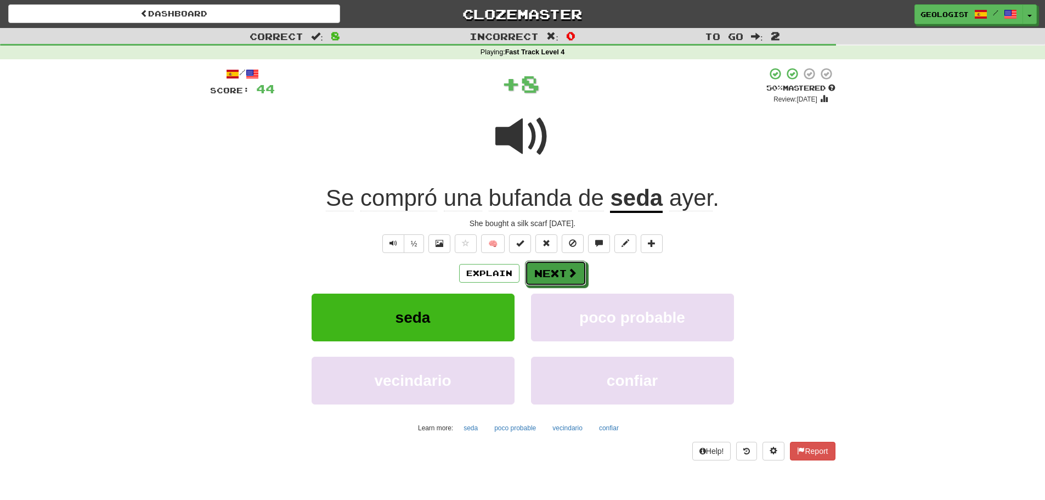
drag, startPoint x: 556, startPoint y: 275, endPoint x: 532, endPoint y: 266, distance: 26.1
click at [554, 274] on button "Next" at bounding box center [555, 273] width 61 height 25
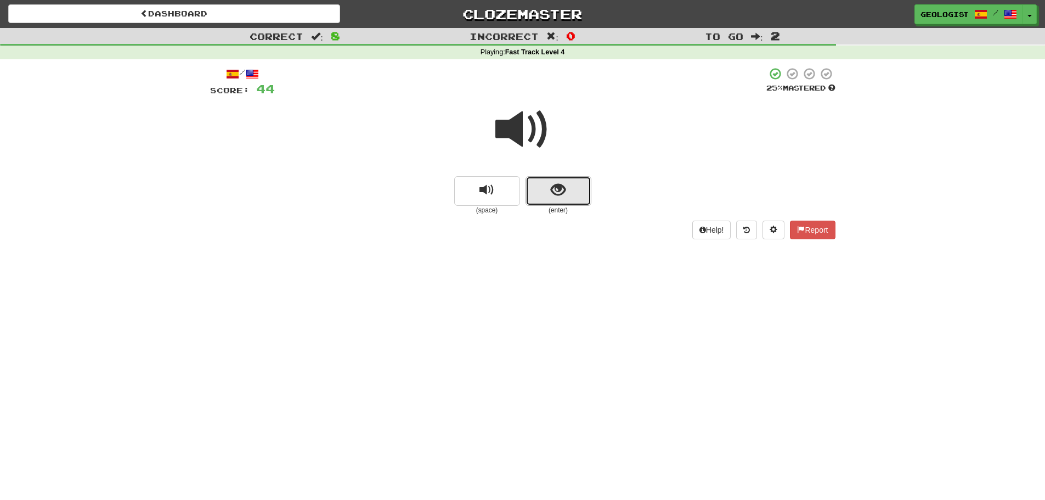
click at [573, 198] on button "show sentence" at bounding box center [559, 191] width 66 height 30
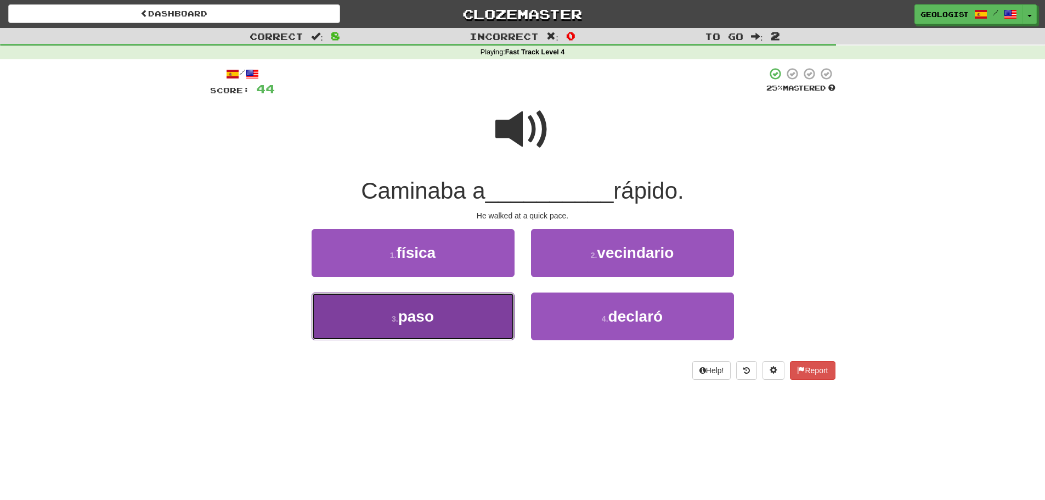
click at [378, 314] on button "3 . paso" at bounding box center [413, 316] width 203 height 48
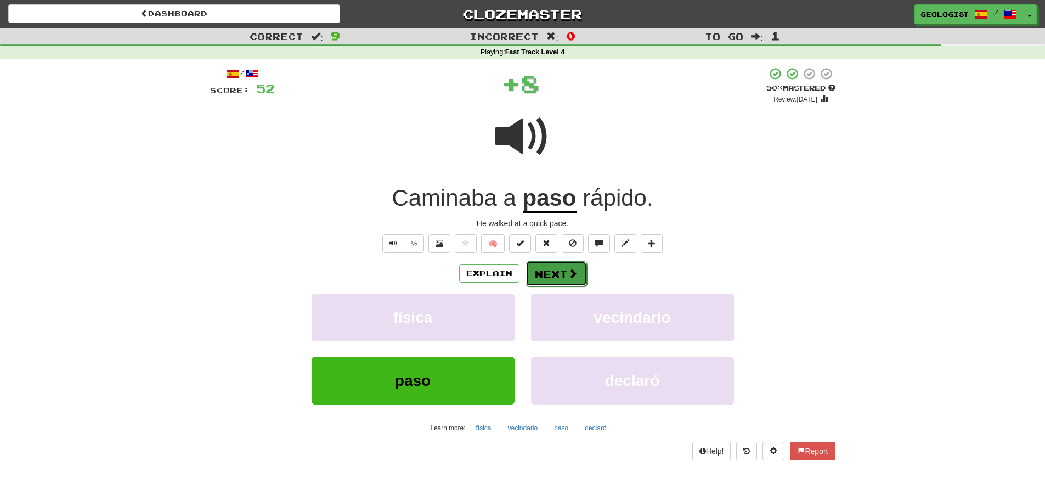
click at [548, 276] on button "Next" at bounding box center [556, 273] width 61 height 25
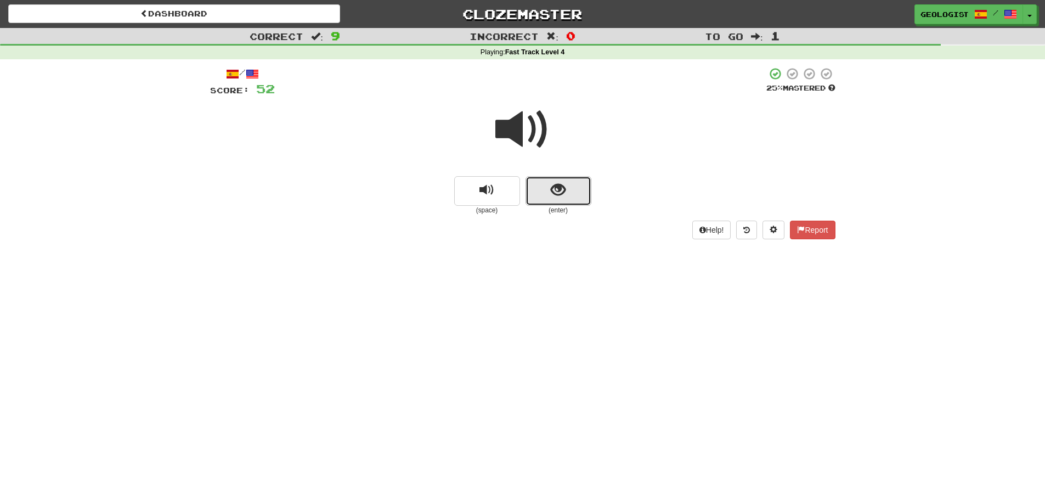
click at [570, 189] on button "show sentence" at bounding box center [559, 191] width 66 height 30
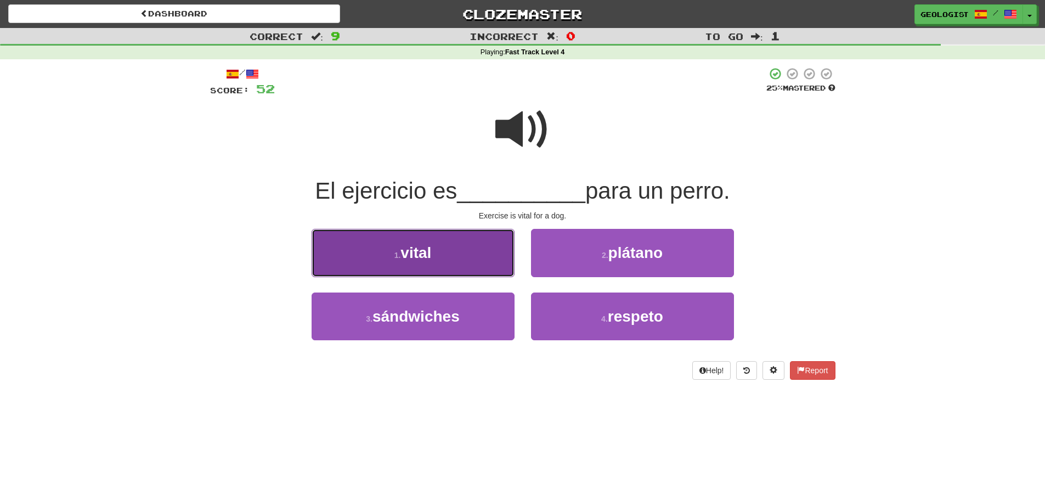
click at [386, 254] on button "1 . vital" at bounding box center [413, 253] width 203 height 48
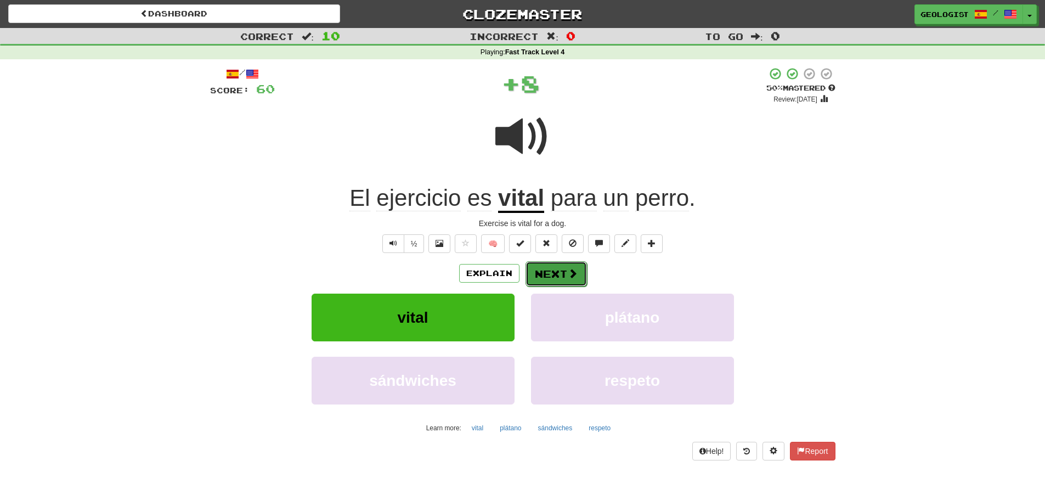
click at [557, 273] on button "Next" at bounding box center [556, 273] width 61 height 25
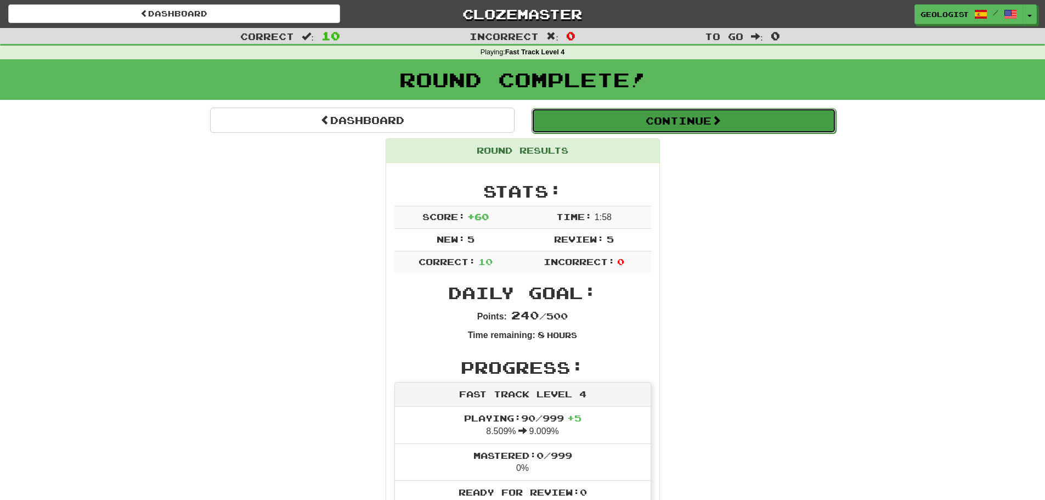
drag, startPoint x: 754, startPoint y: 116, endPoint x: 453, endPoint y: 166, distance: 304.8
click at [752, 116] on button "Continue" at bounding box center [683, 120] width 305 height 25
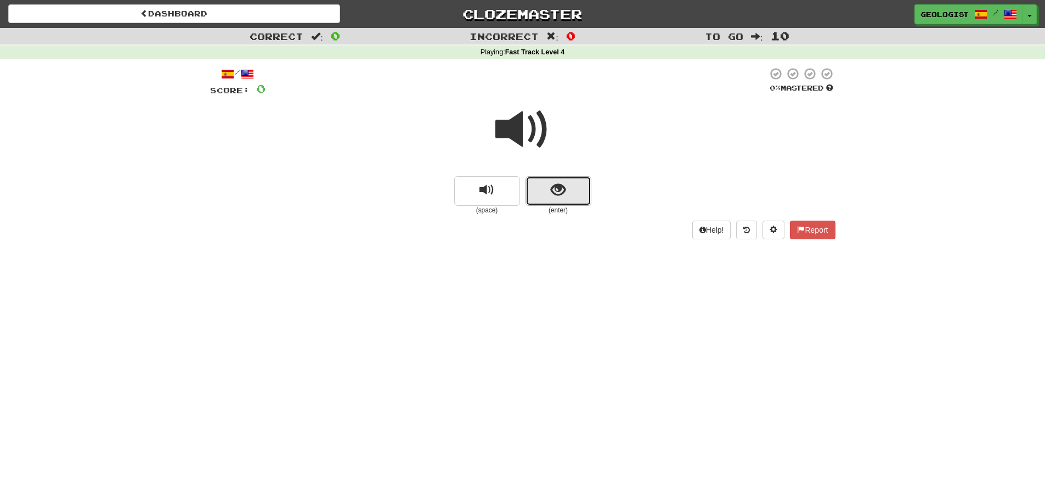
click at [557, 186] on span "show sentence" at bounding box center [558, 190] width 15 height 15
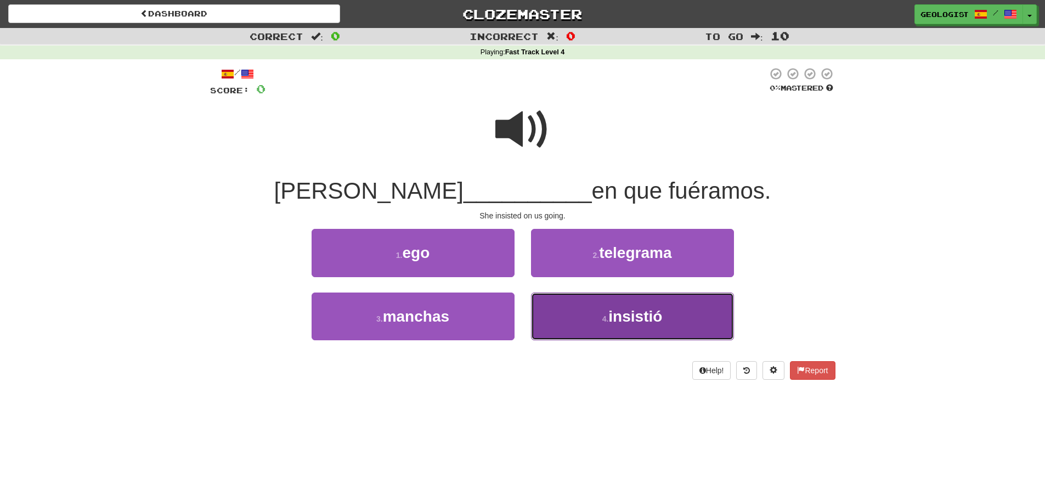
click at [629, 306] on button "4 . insistió" at bounding box center [632, 316] width 203 height 48
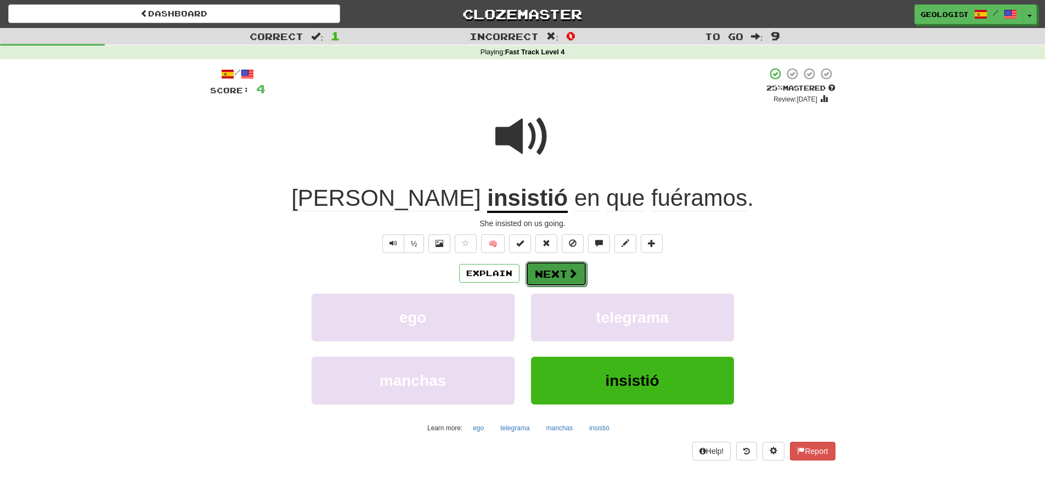
click at [550, 278] on button "Next" at bounding box center [556, 273] width 61 height 25
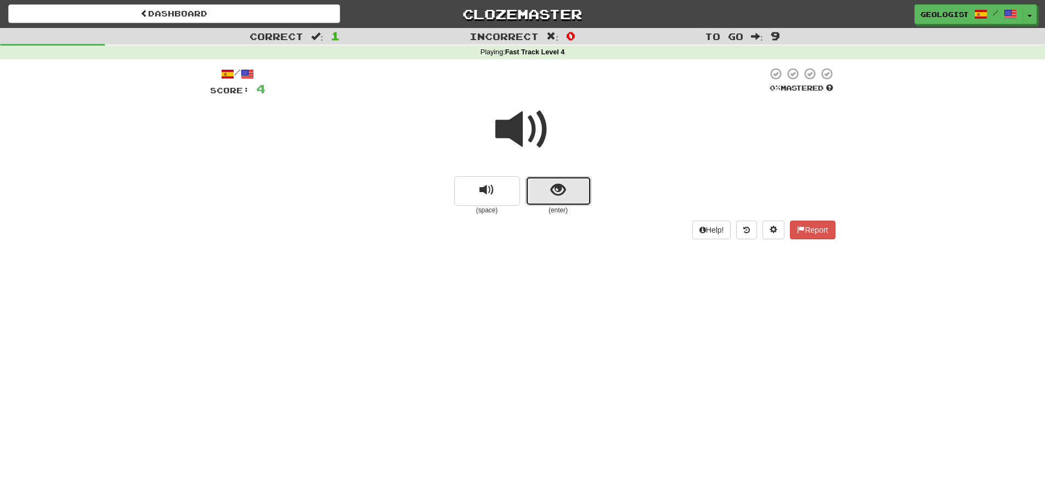
click at [572, 203] on button "show sentence" at bounding box center [559, 191] width 66 height 30
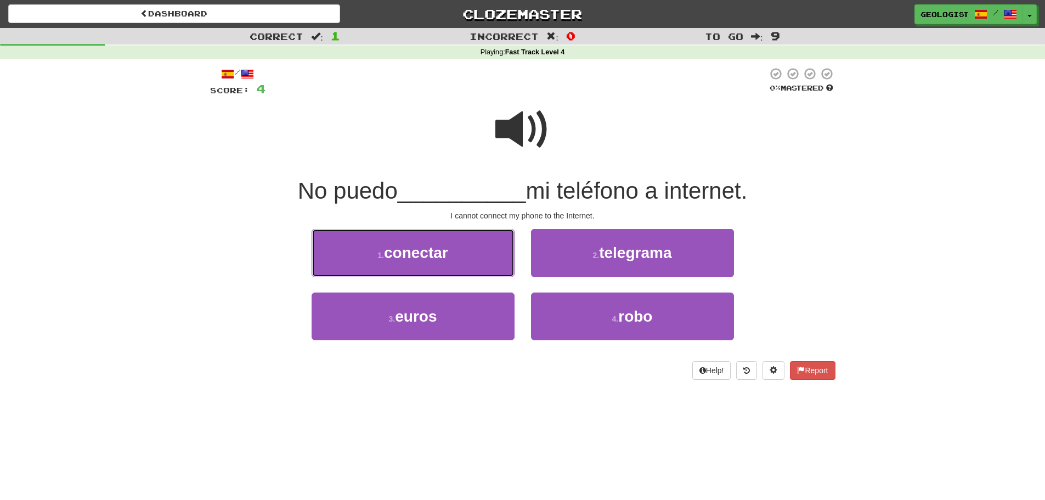
drag, startPoint x: 346, startPoint y: 250, endPoint x: 65, endPoint y: 248, distance: 280.9
click at [345, 249] on button "1 . conectar" at bounding box center [413, 253] width 203 height 48
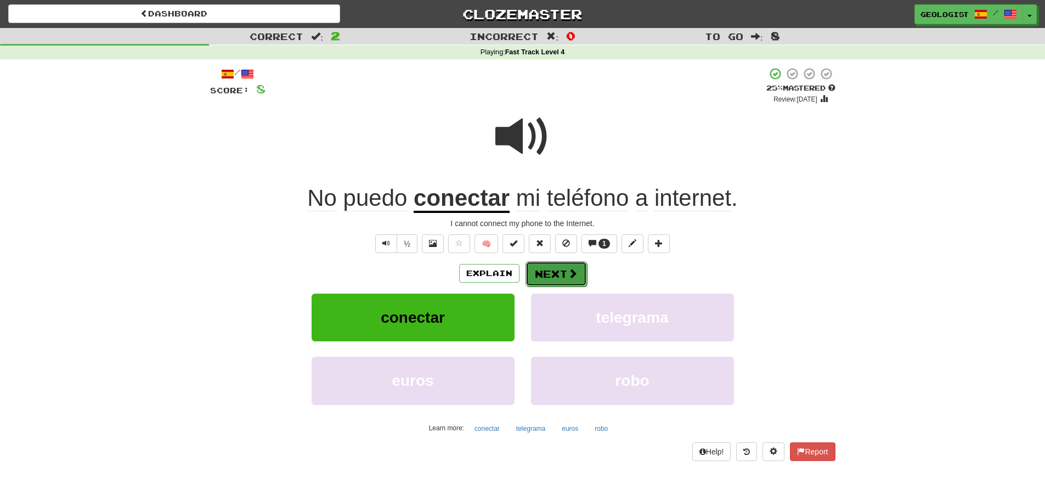
click at [552, 279] on button "Next" at bounding box center [556, 273] width 61 height 25
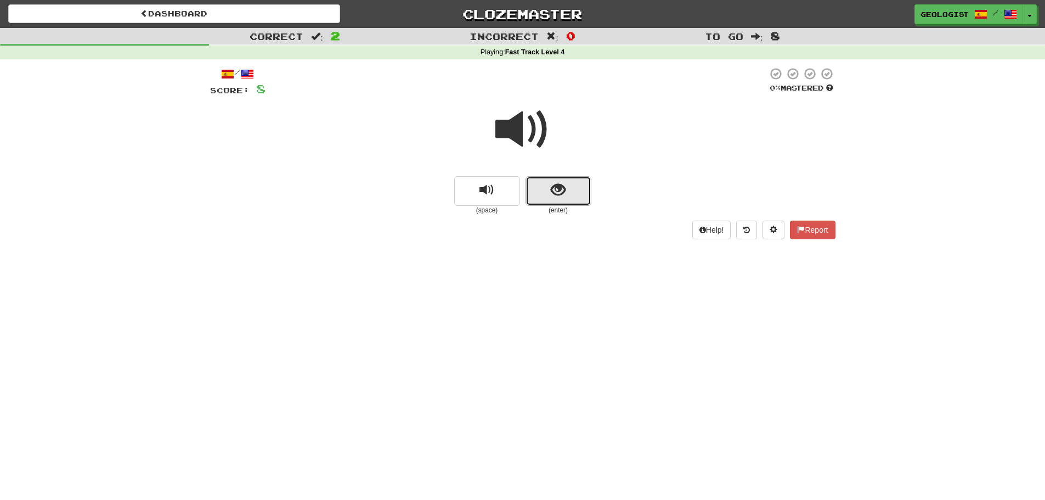
drag, startPoint x: 571, startPoint y: 198, endPoint x: 565, endPoint y: 195, distance: 6.6
click at [565, 195] on button "show sentence" at bounding box center [559, 191] width 66 height 30
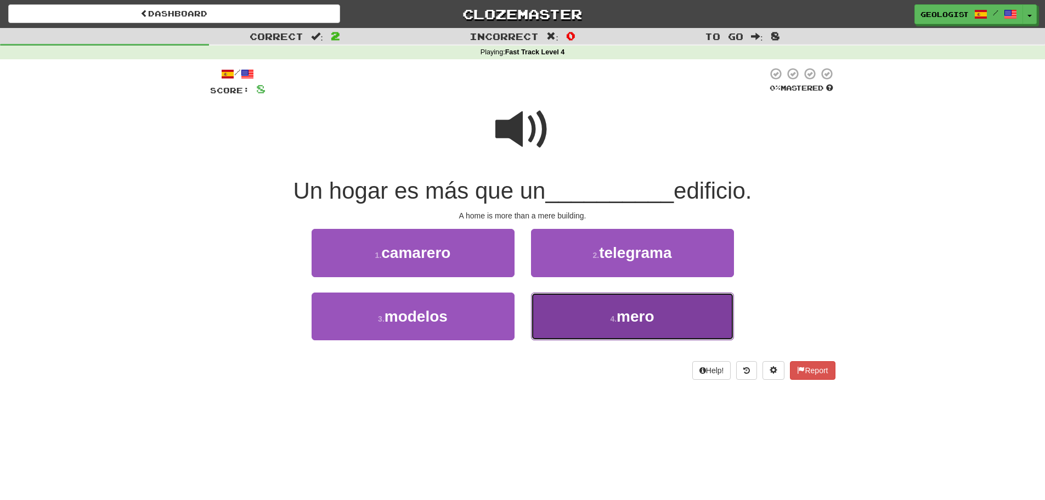
click at [652, 320] on span "mero" at bounding box center [635, 316] width 37 height 17
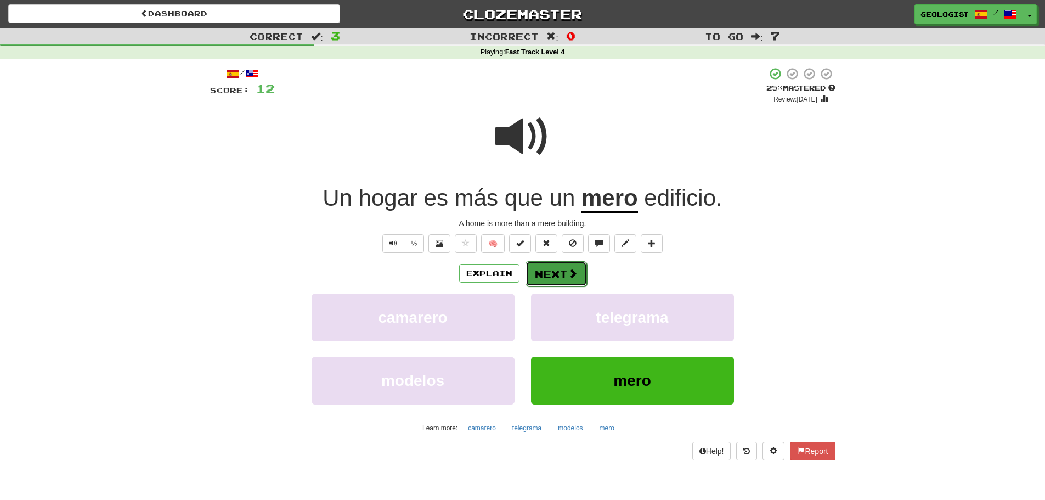
click at [548, 272] on button "Next" at bounding box center [556, 273] width 61 height 25
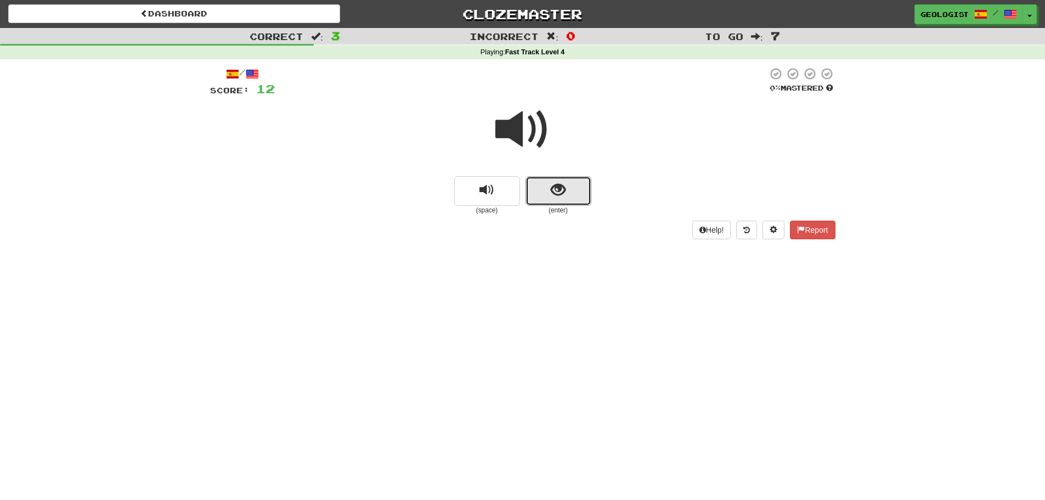
drag, startPoint x: 558, startPoint y: 191, endPoint x: 0, endPoint y: 240, distance: 560.1
click at [555, 189] on span "show sentence" at bounding box center [558, 190] width 15 height 15
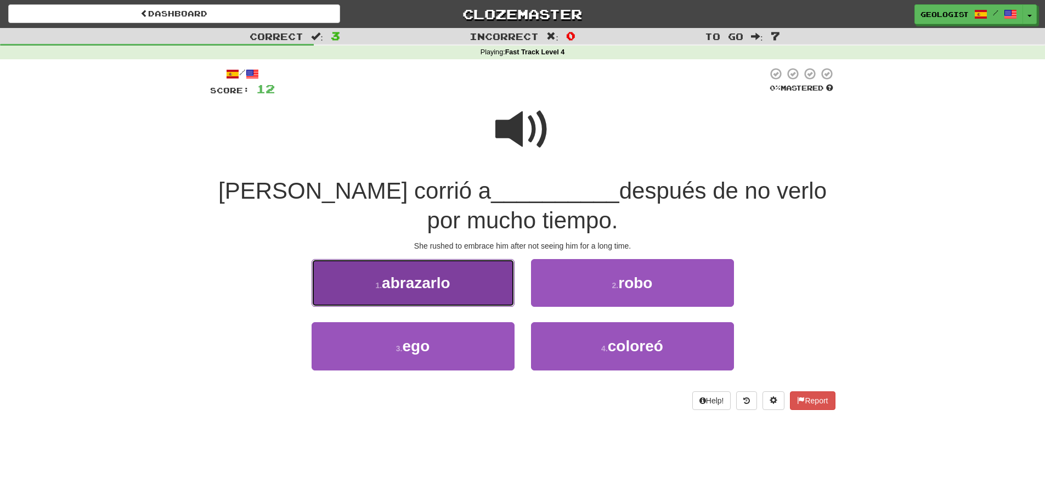
click at [425, 283] on span "abrazarlo" at bounding box center [416, 282] width 69 height 17
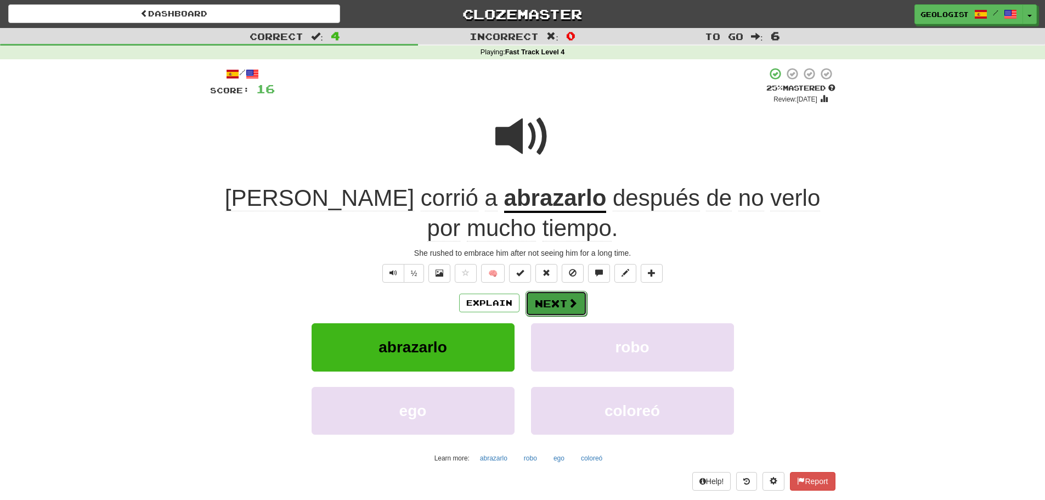
click at [556, 300] on button "Next" at bounding box center [556, 303] width 61 height 25
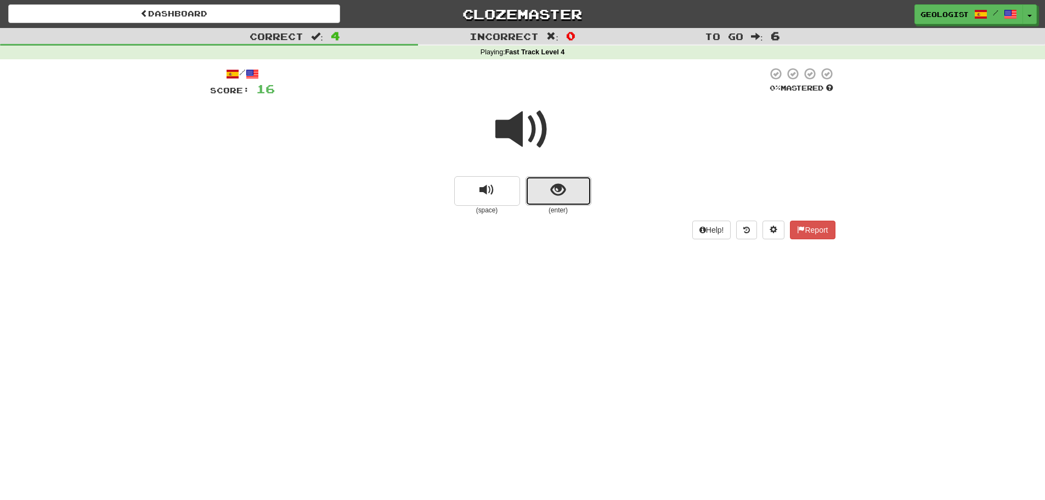
drag, startPoint x: 568, startPoint y: 188, endPoint x: 84, endPoint y: 188, distance: 484.5
click at [568, 187] on button "show sentence" at bounding box center [559, 191] width 66 height 30
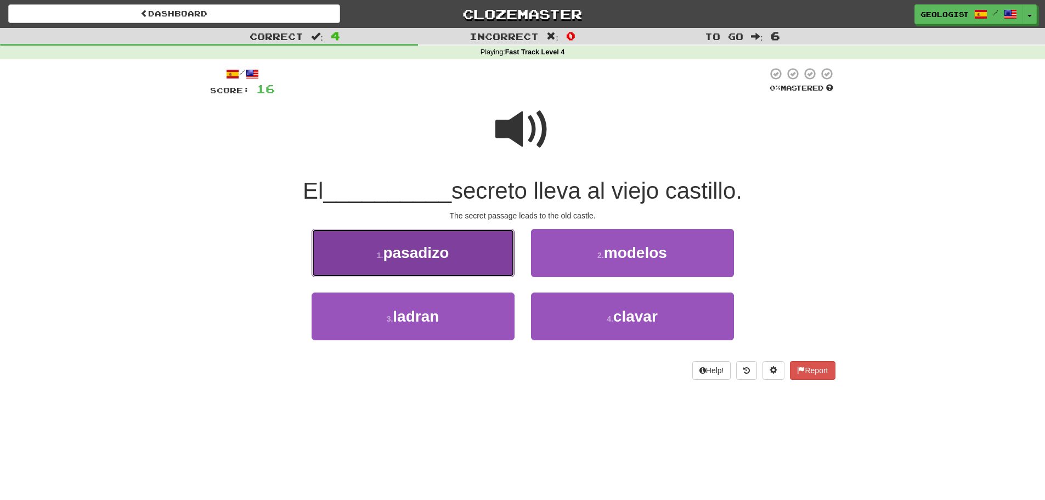
click at [360, 266] on button "1 . pasadizo" at bounding box center [413, 253] width 203 height 48
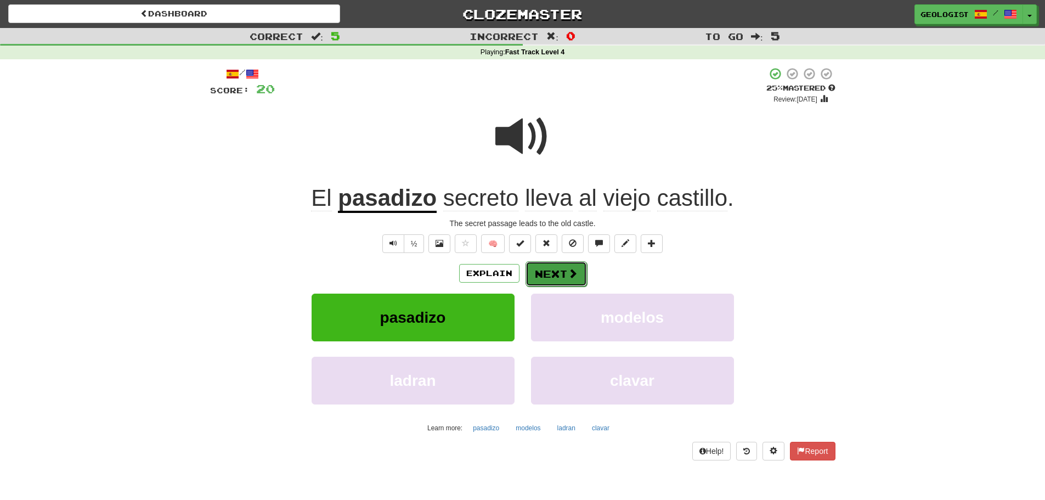
click at [559, 275] on button "Next" at bounding box center [556, 273] width 61 height 25
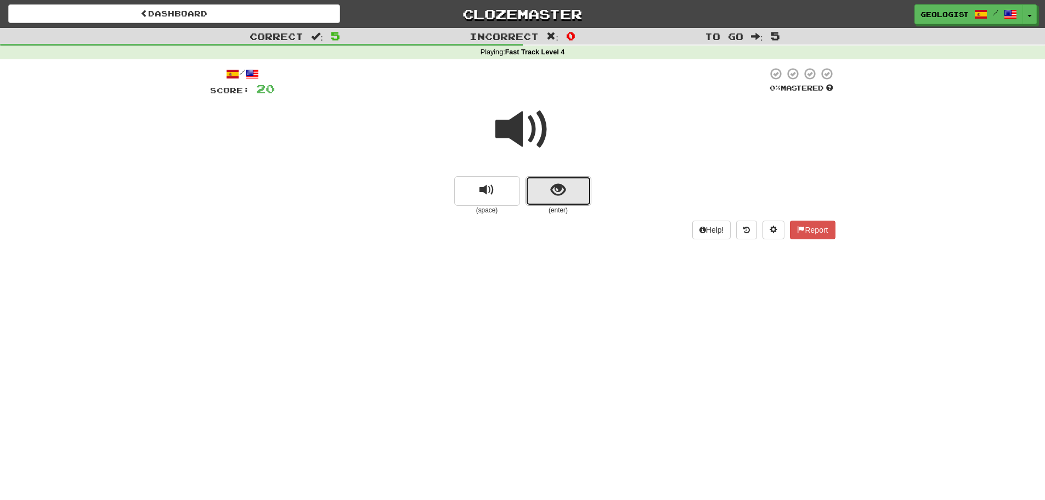
click at [561, 191] on span "show sentence" at bounding box center [558, 190] width 15 height 15
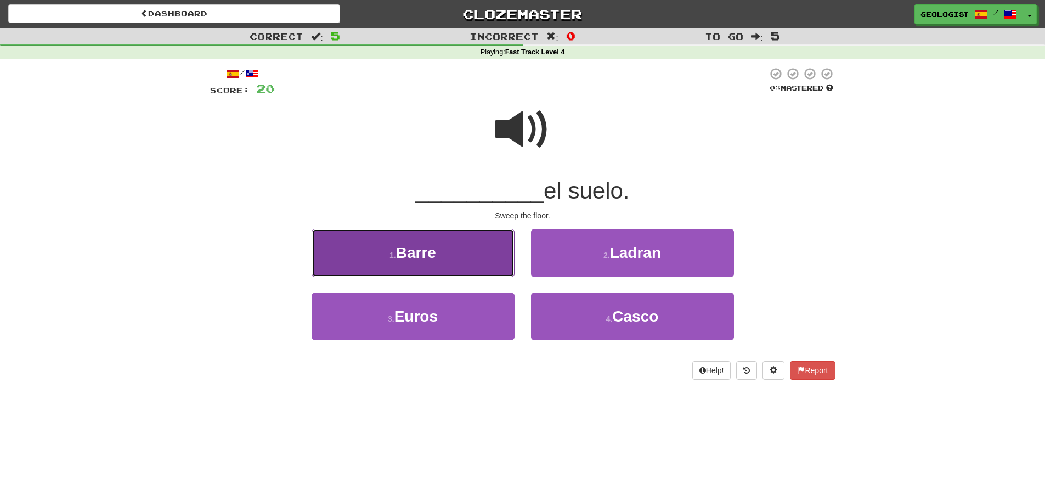
click at [343, 258] on button "1 . [GEOGRAPHIC_DATA]" at bounding box center [413, 253] width 203 height 48
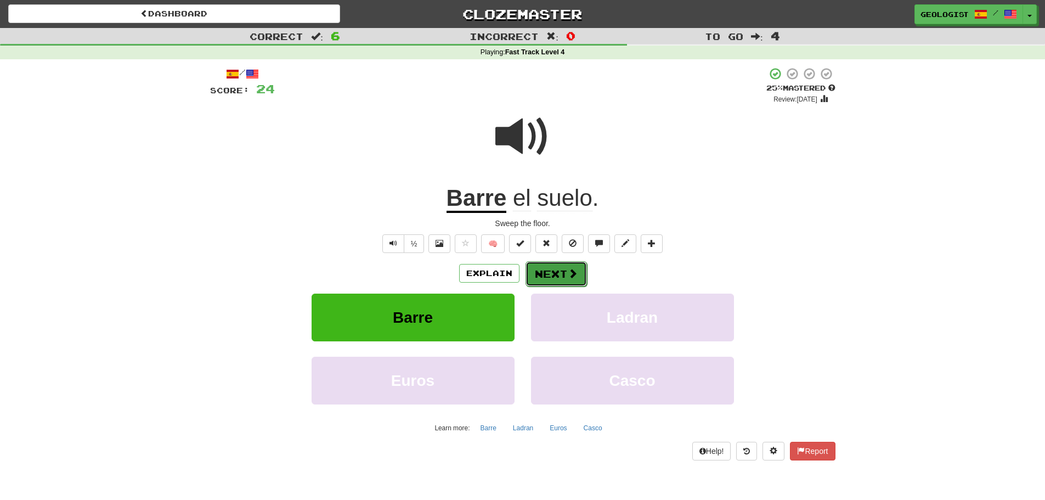
click at [554, 272] on button "Next" at bounding box center [556, 273] width 61 height 25
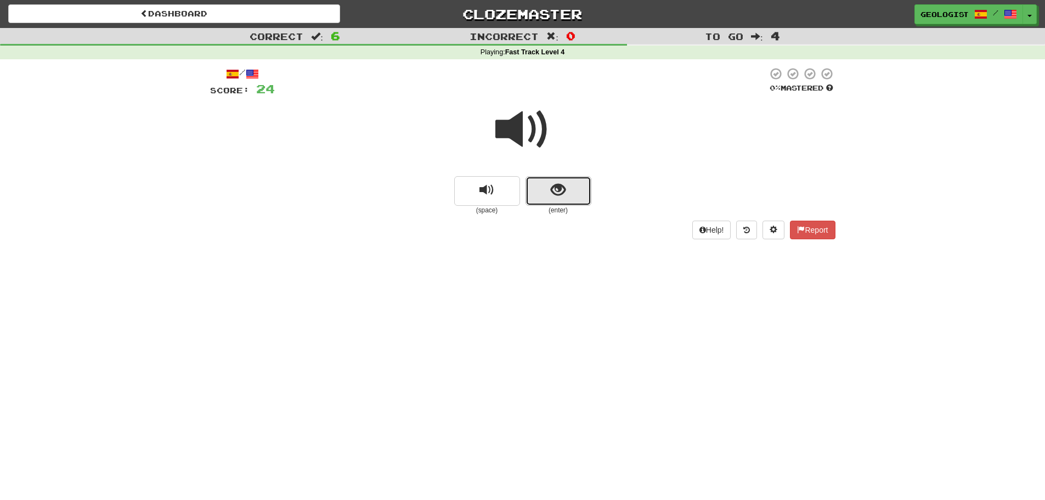
click at [554, 197] on span "show sentence" at bounding box center [558, 190] width 15 height 15
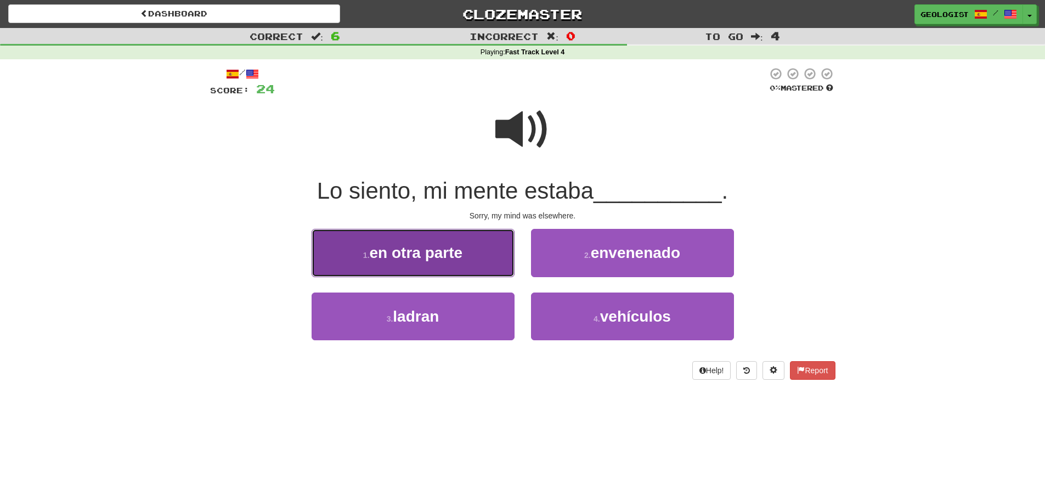
click at [339, 251] on button "1 . en otra parte" at bounding box center [413, 253] width 203 height 48
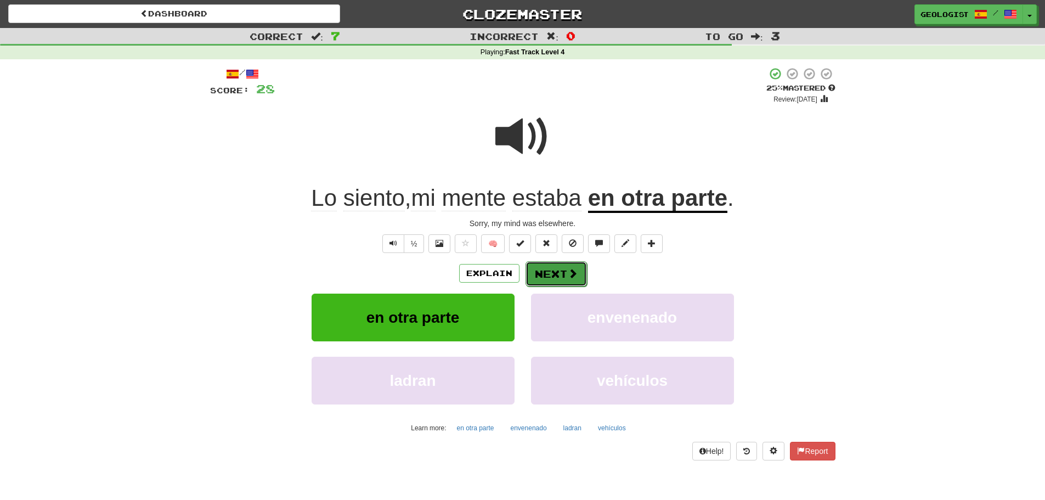
click at [560, 279] on button "Next" at bounding box center [556, 273] width 61 height 25
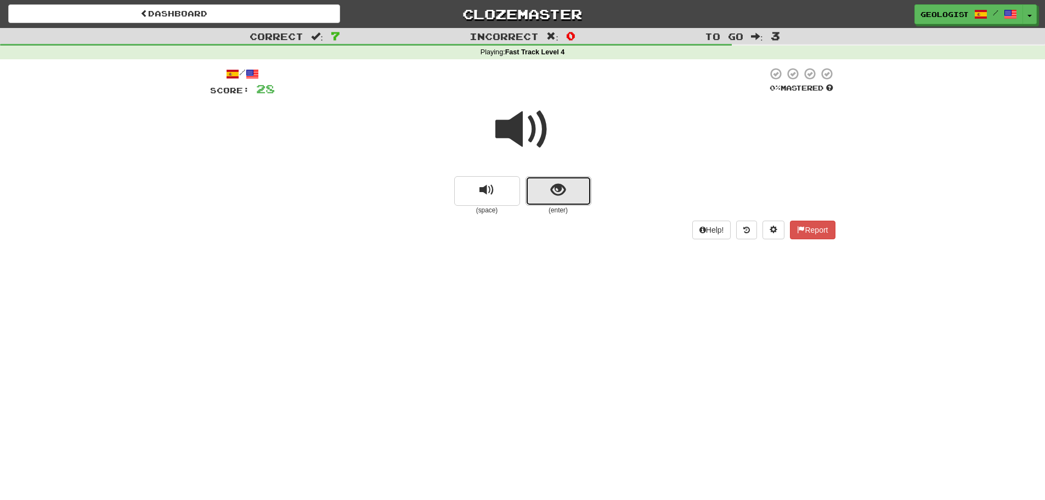
click at [550, 196] on button "show sentence" at bounding box center [559, 191] width 66 height 30
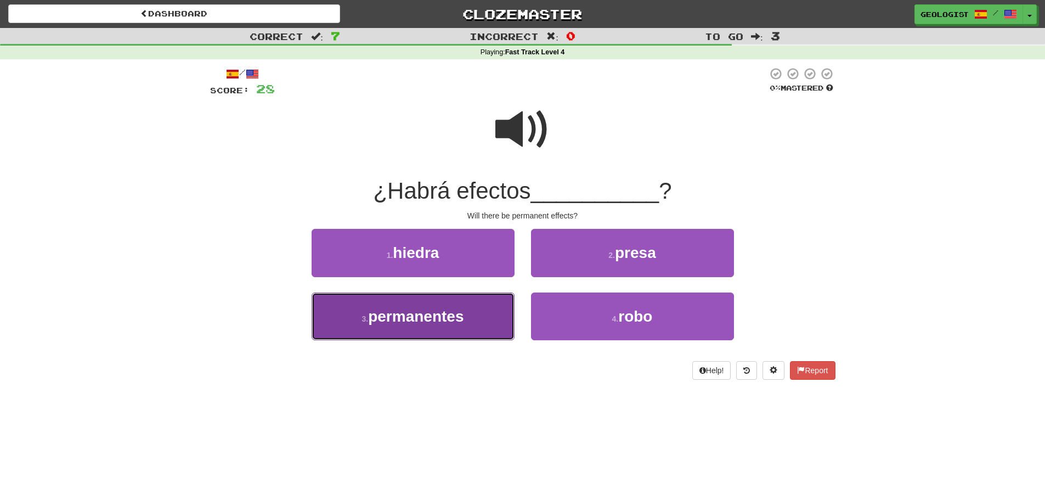
click at [359, 325] on button "3 . permanentes" at bounding box center [413, 316] width 203 height 48
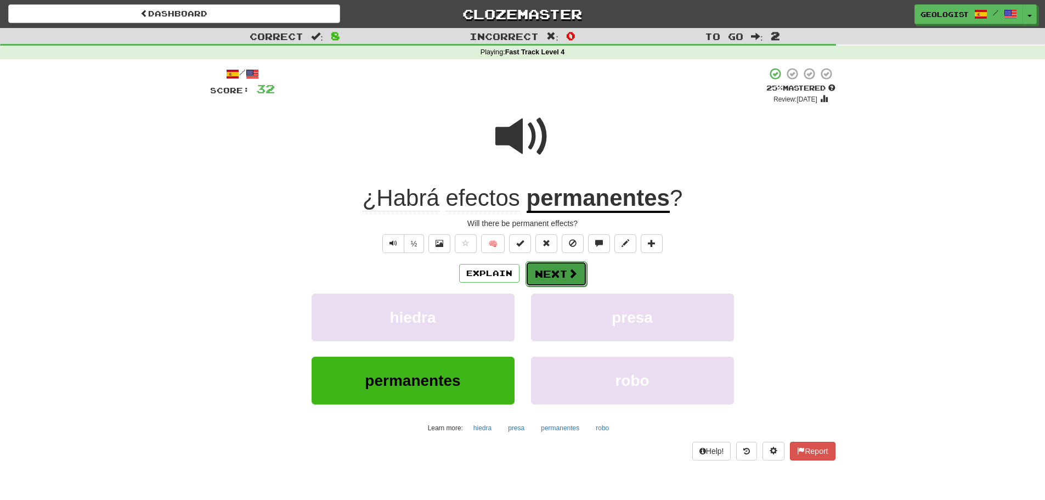
click at [561, 275] on button "Next" at bounding box center [556, 273] width 61 height 25
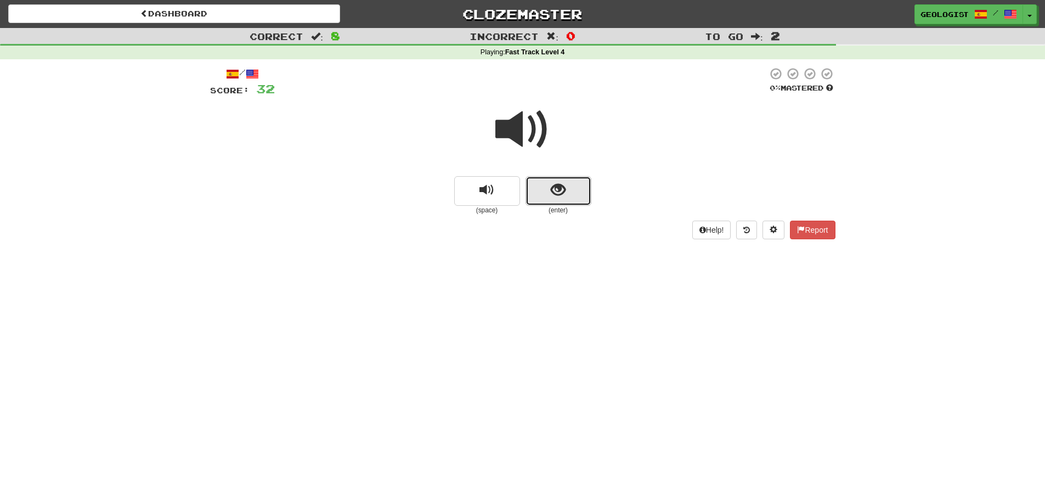
click at [571, 177] on button "show sentence" at bounding box center [559, 191] width 66 height 30
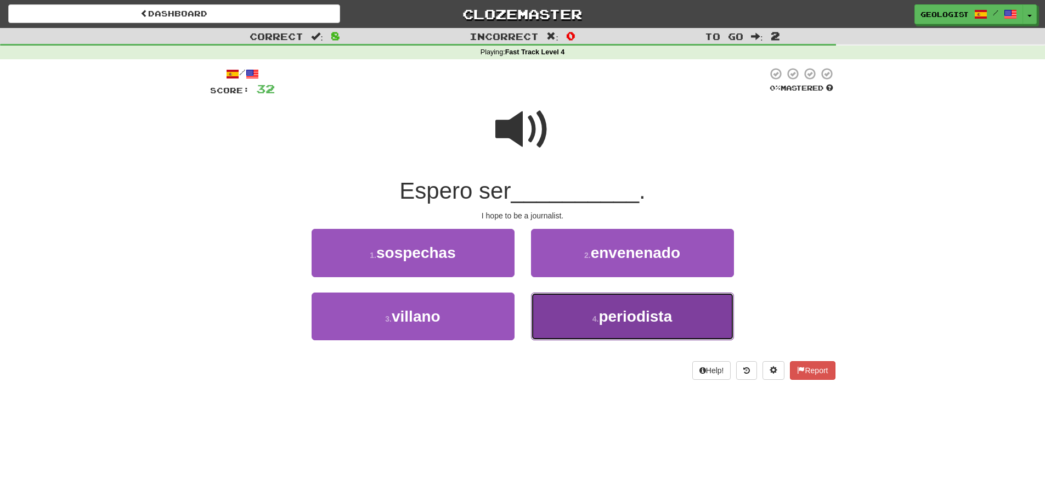
click at [622, 319] on span "periodista" at bounding box center [636, 316] width 74 height 17
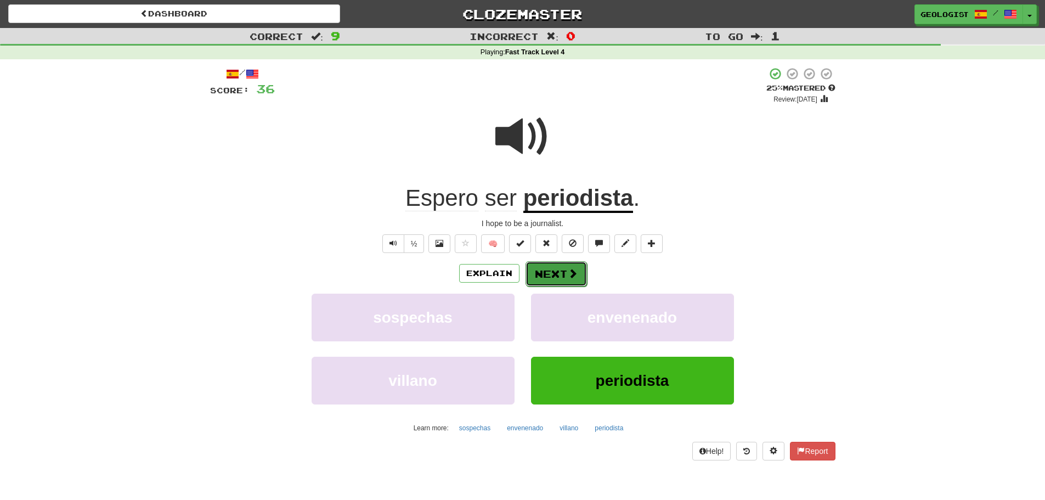
click at [557, 275] on button "Next" at bounding box center [556, 273] width 61 height 25
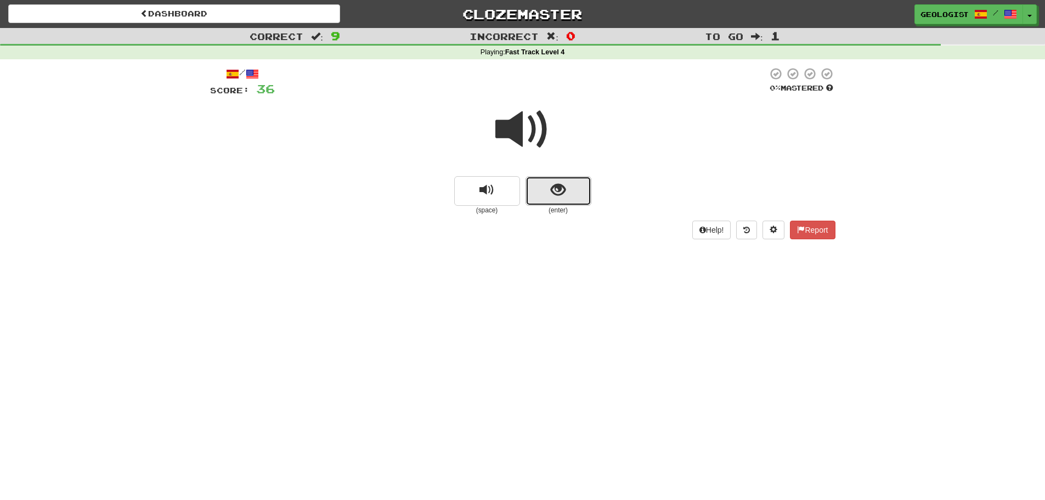
click at [559, 200] on button "show sentence" at bounding box center [559, 191] width 66 height 30
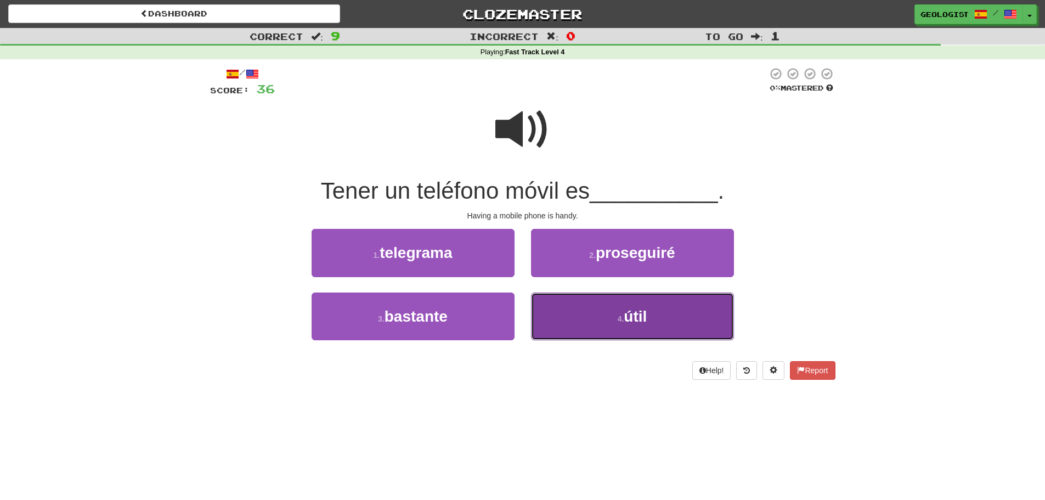
click at [690, 312] on button "4 . útil" at bounding box center [632, 316] width 203 height 48
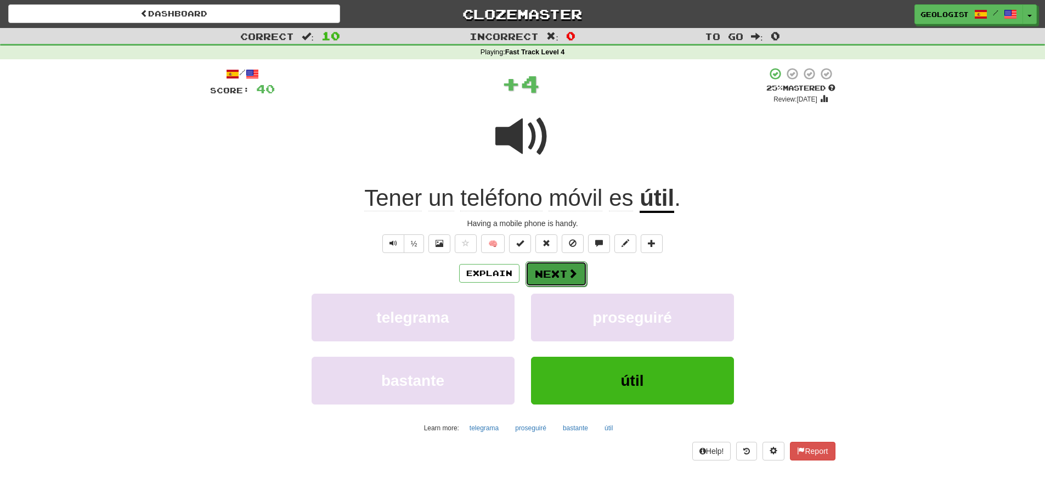
click at [552, 273] on button "Next" at bounding box center [556, 273] width 61 height 25
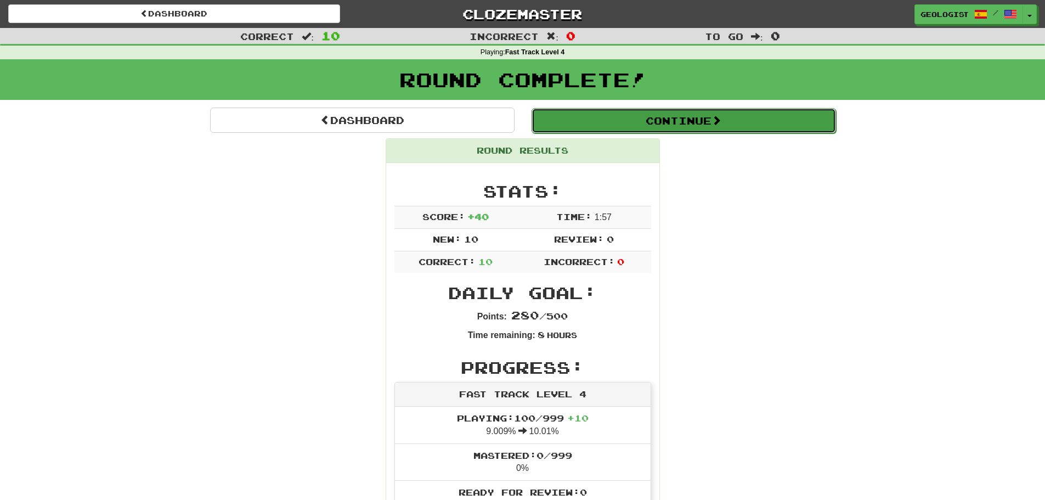
click at [675, 121] on button "Continue" at bounding box center [684, 120] width 305 height 25
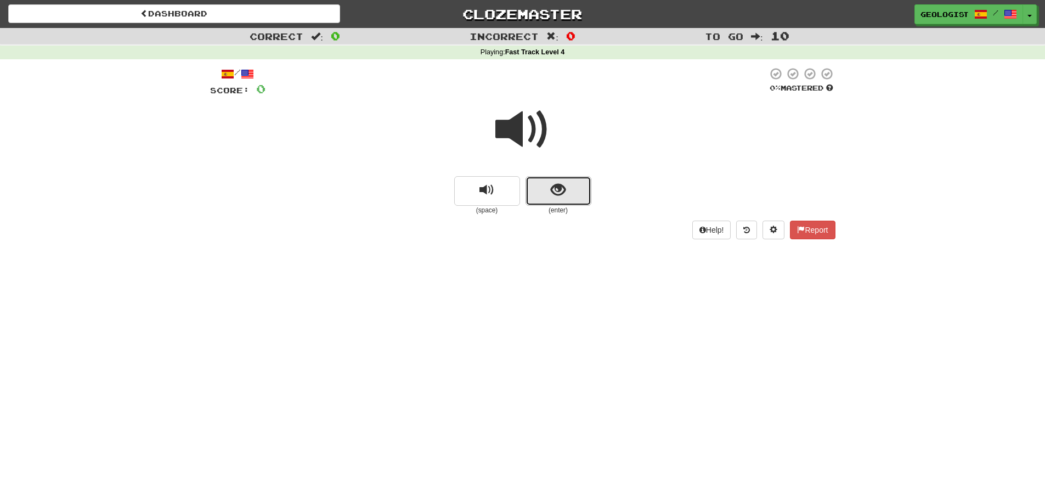
click at [554, 188] on span "show sentence" at bounding box center [558, 190] width 15 height 15
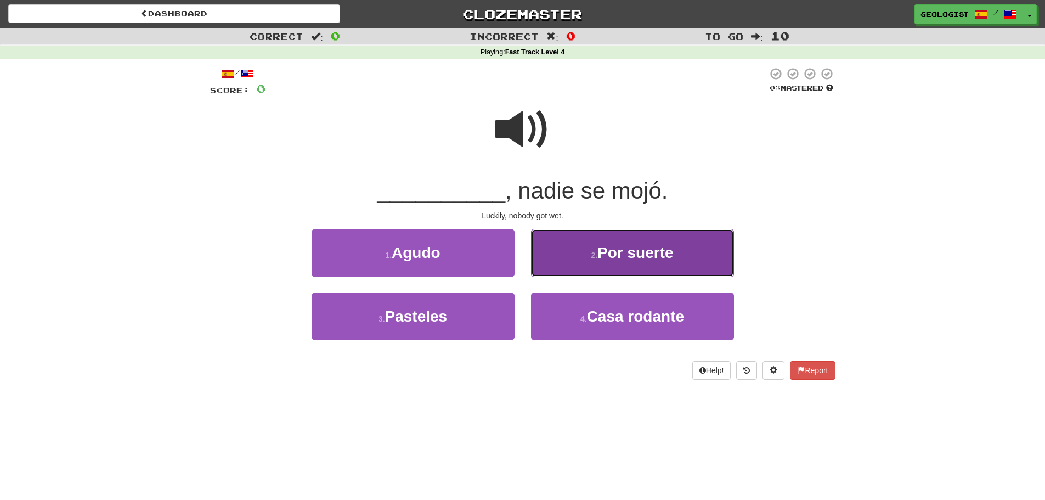
click at [555, 270] on button "2 . Por suerte" at bounding box center [632, 253] width 203 height 48
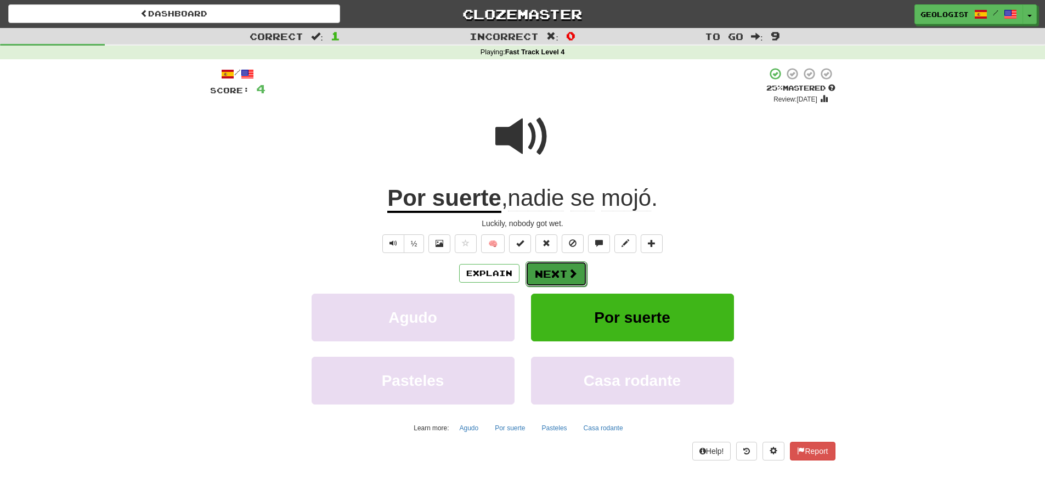
click at [568, 271] on span at bounding box center [573, 273] width 10 height 10
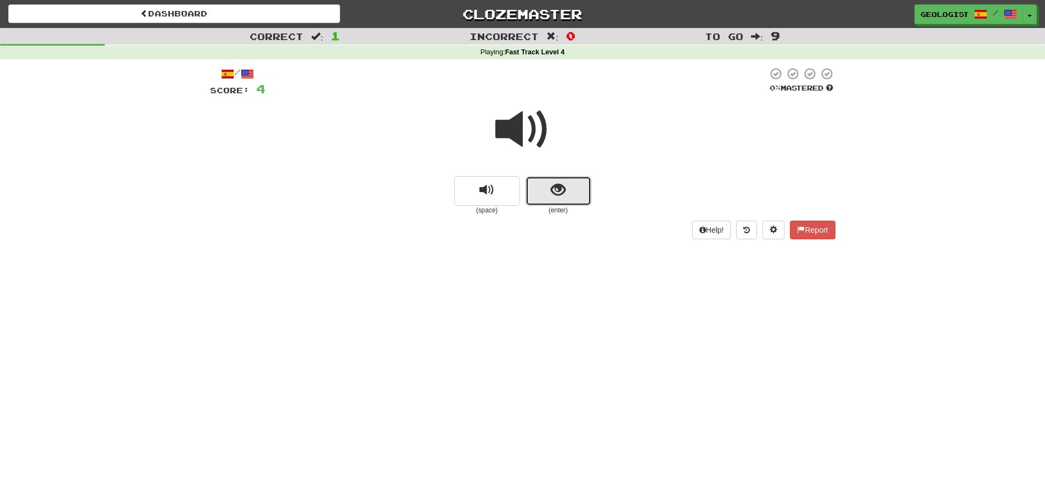
click at [567, 191] on button "show sentence" at bounding box center [559, 191] width 66 height 30
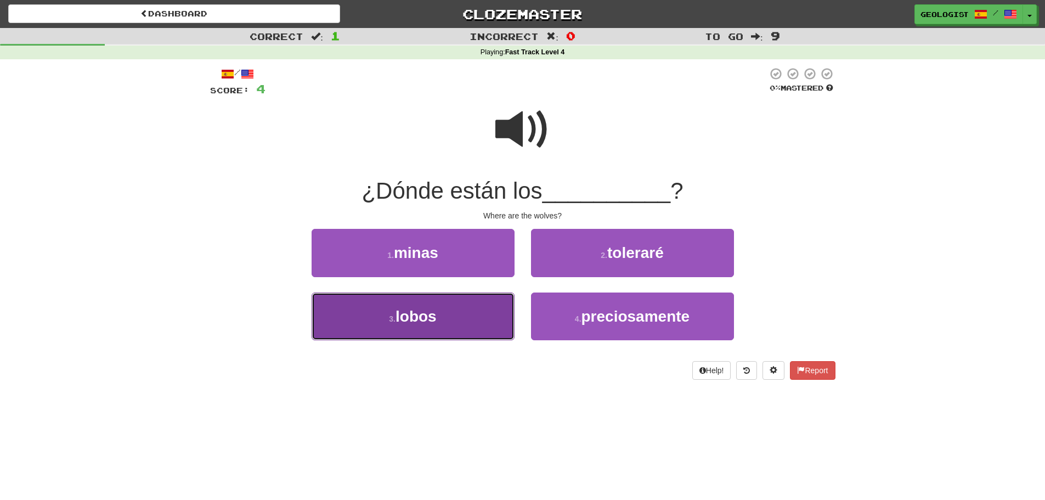
click at [465, 319] on button "3 . lobos" at bounding box center [413, 316] width 203 height 48
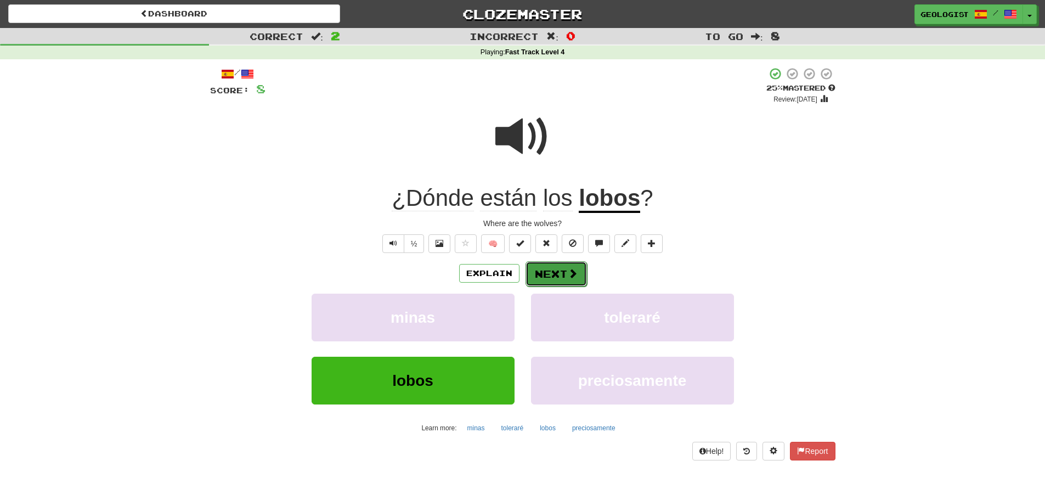
click at [568, 273] on span at bounding box center [573, 273] width 10 height 10
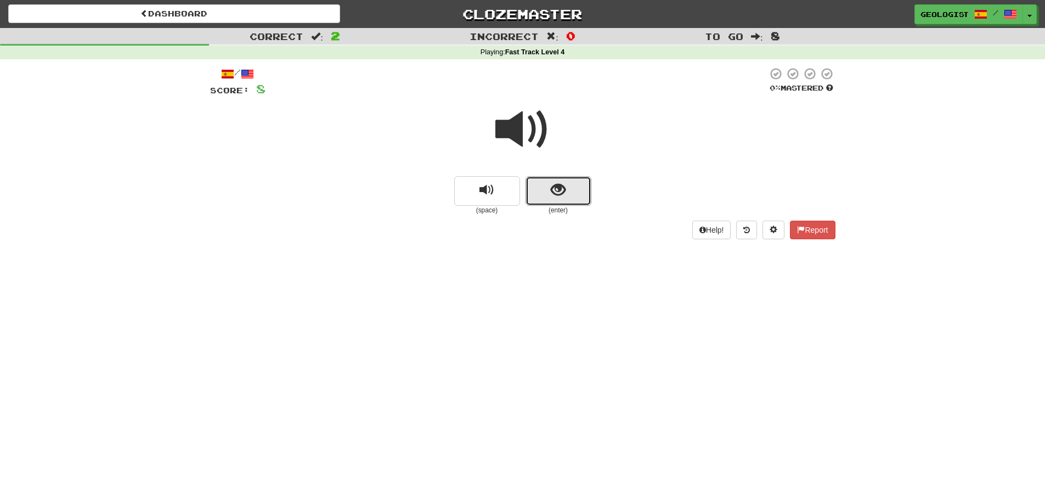
drag, startPoint x: 564, startPoint y: 189, endPoint x: 278, endPoint y: 173, distance: 286.8
click at [561, 188] on span "show sentence" at bounding box center [558, 190] width 15 height 15
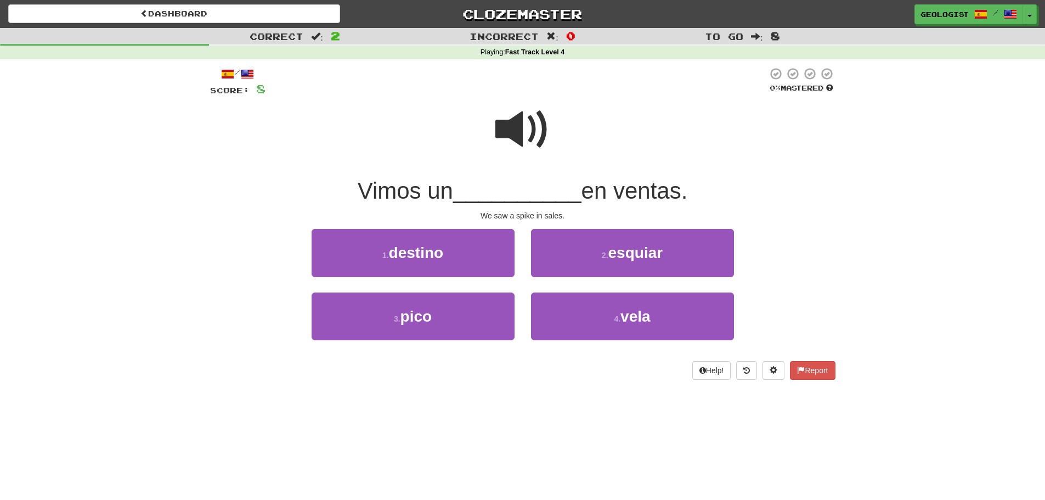
click at [518, 130] on span at bounding box center [522, 129] width 55 height 55
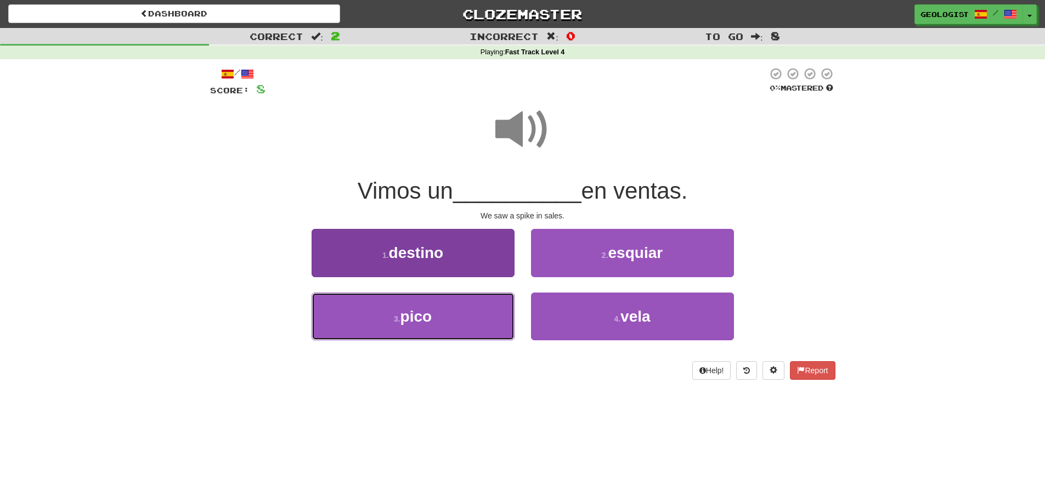
click at [388, 325] on button "3 . pico" at bounding box center [413, 316] width 203 height 48
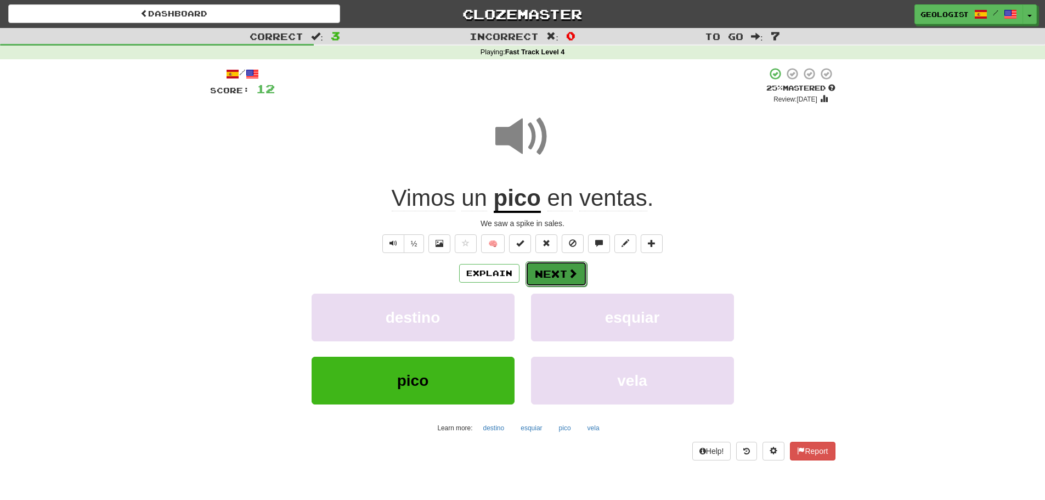
click at [555, 270] on button "Next" at bounding box center [556, 273] width 61 height 25
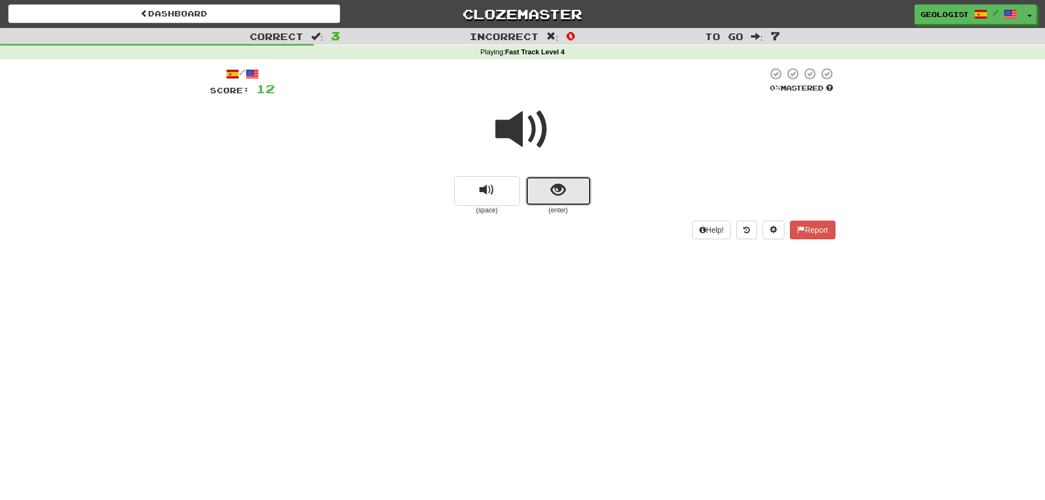
click at [568, 195] on button "show sentence" at bounding box center [559, 191] width 66 height 30
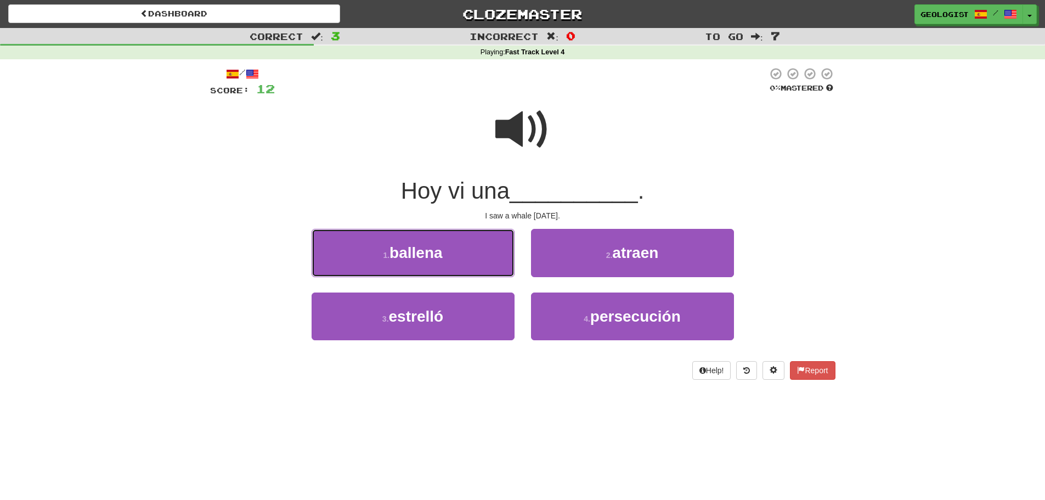
click at [358, 250] on button "1 . ballena" at bounding box center [413, 253] width 203 height 48
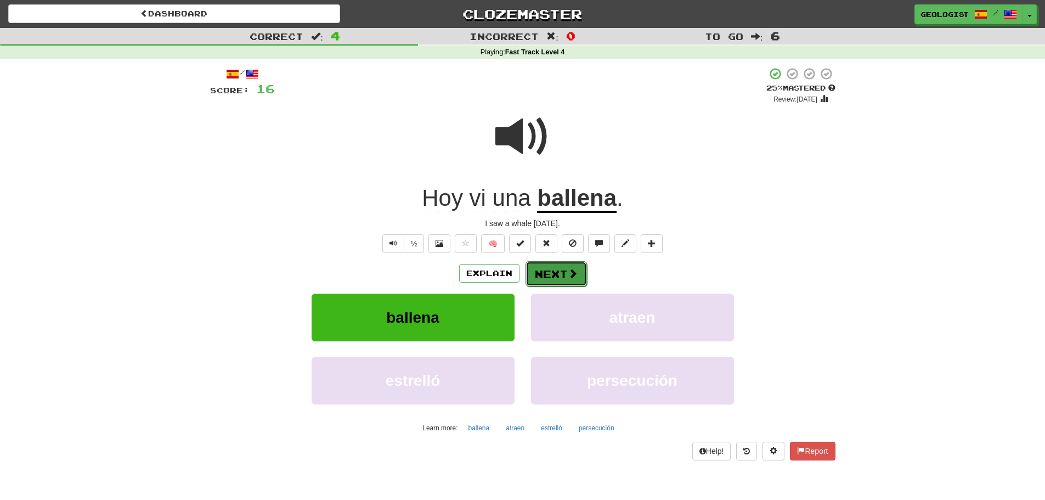
click at [546, 277] on button "Next" at bounding box center [556, 273] width 61 height 25
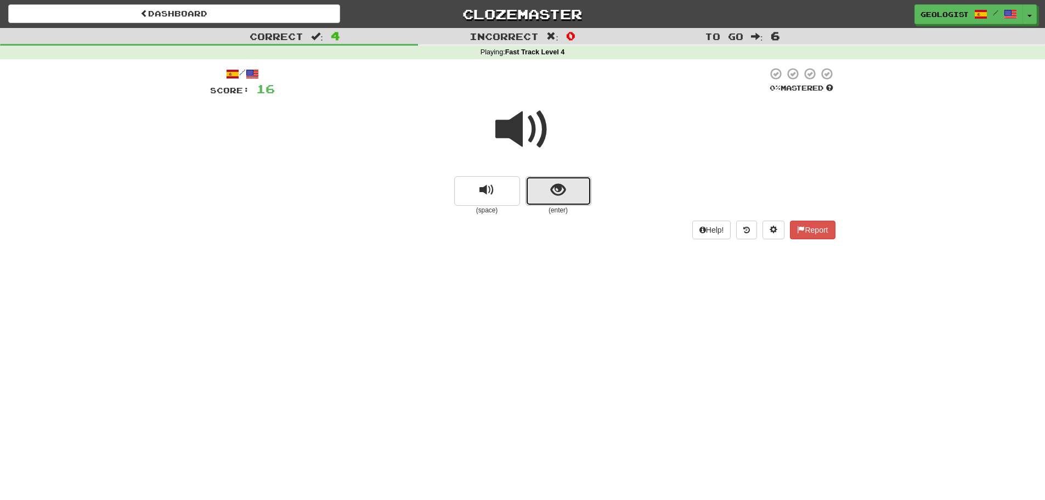
click at [549, 198] on button "show sentence" at bounding box center [559, 191] width 66 height 30
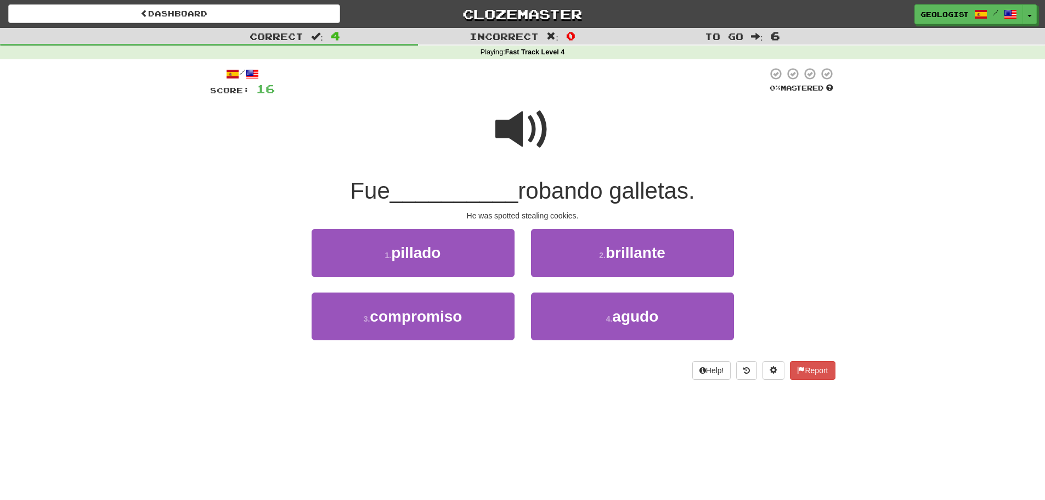
click at [511, 121] on span at bounding box center [522, 129] width 55 height 55
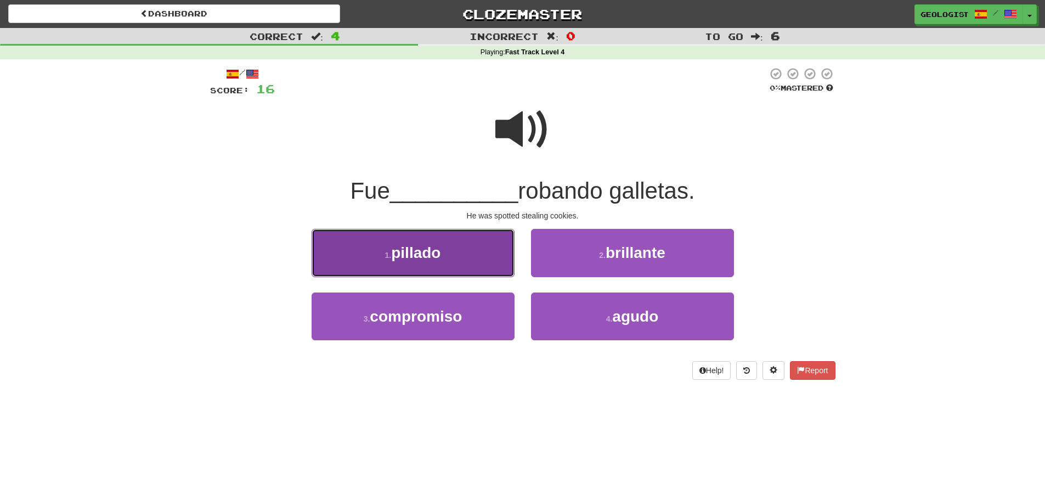
click at [367, 263] on button "1 . pillado" at bounding box center [413, 253] width 203 height 48
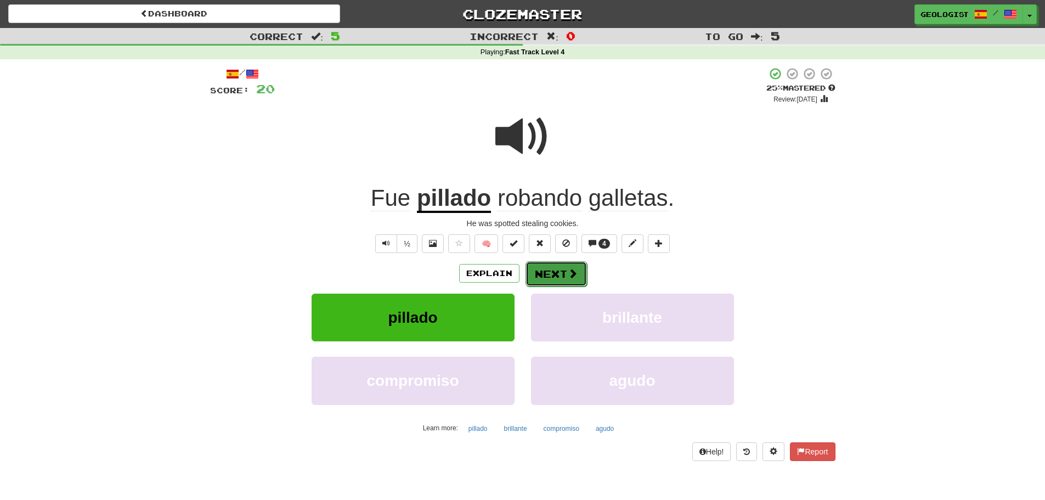
click at [548, 278] on button "Next" at bounding box center [556, 273] width 61 height 25
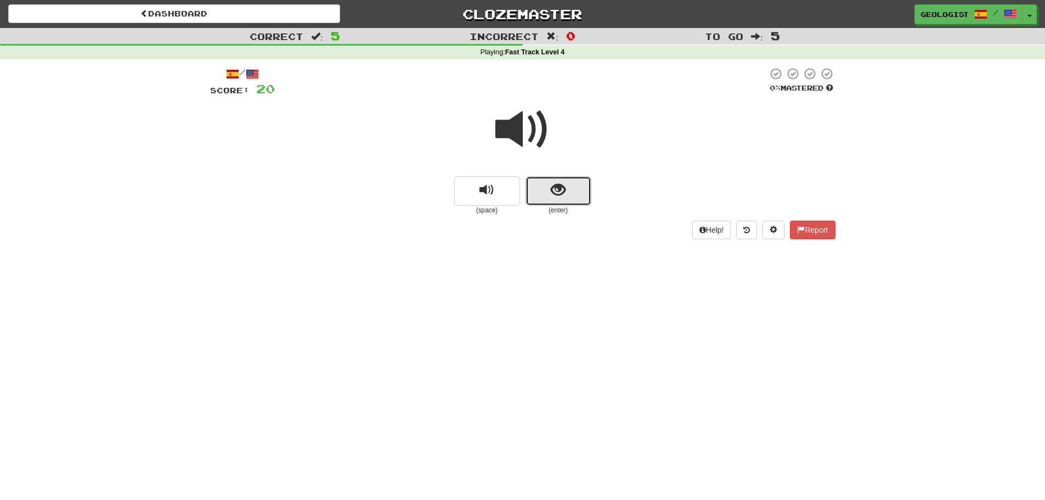
drag, startPoint x: 561, startPoint y: 184, endPoint x: 395, endPoint y: 173, distance: 166.1
click at [560, 183] on span "show sentence" at bounding box center [558, 190] width 15 height 15
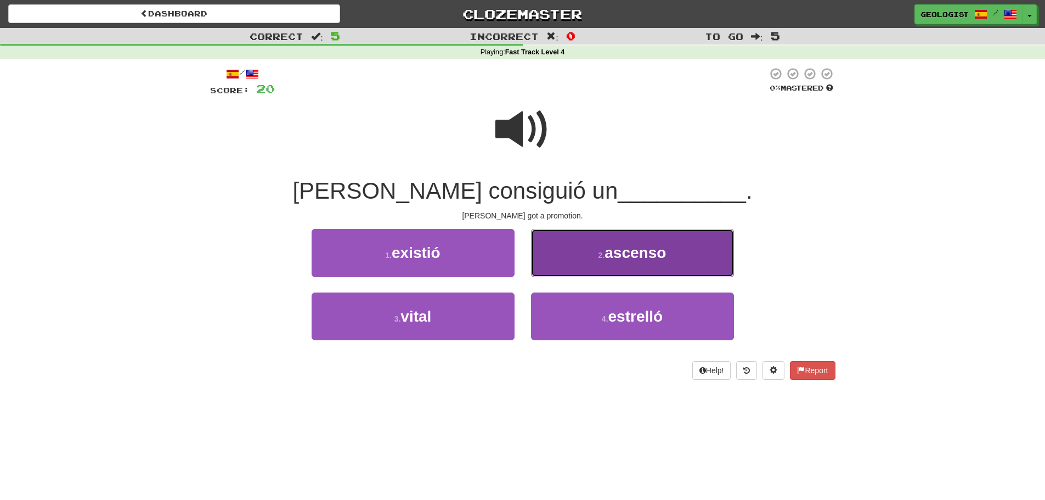
click at [625, 244] on span "ascenso" at bounding box center [635, 252] width 61 height 17
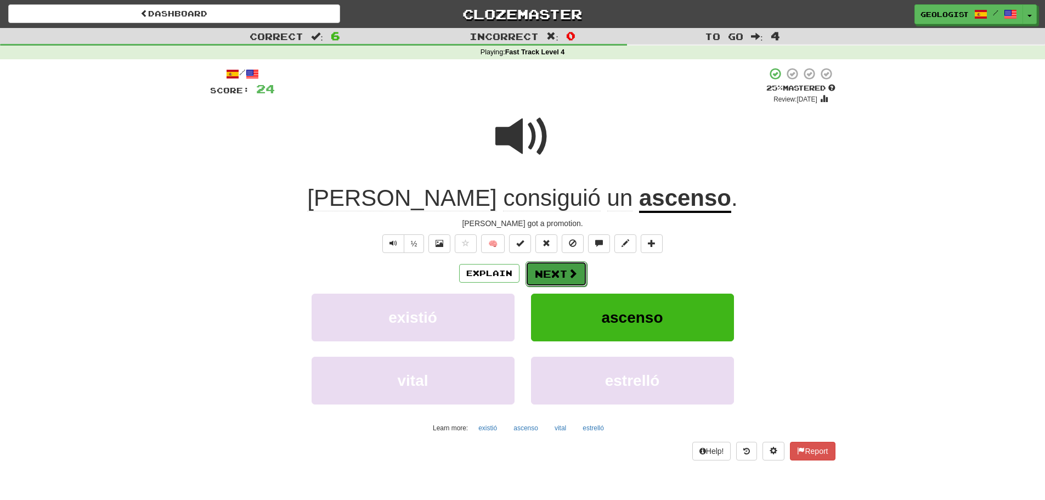
click at [556, 276] on button "Next" at bounding box center [556, 273] width 61 height 25
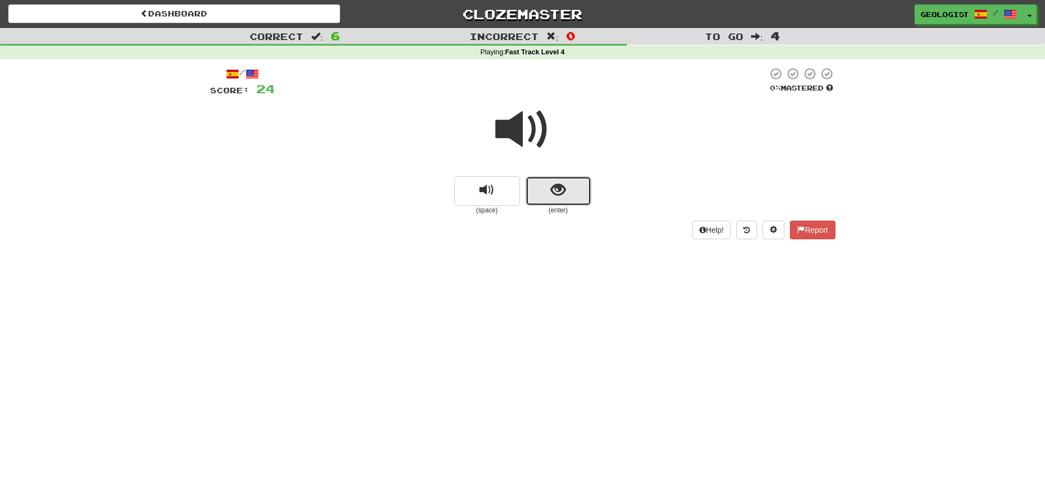
click at [584, 189] on button "show sentence" at bounding box center [559, 191] width 66 height 30
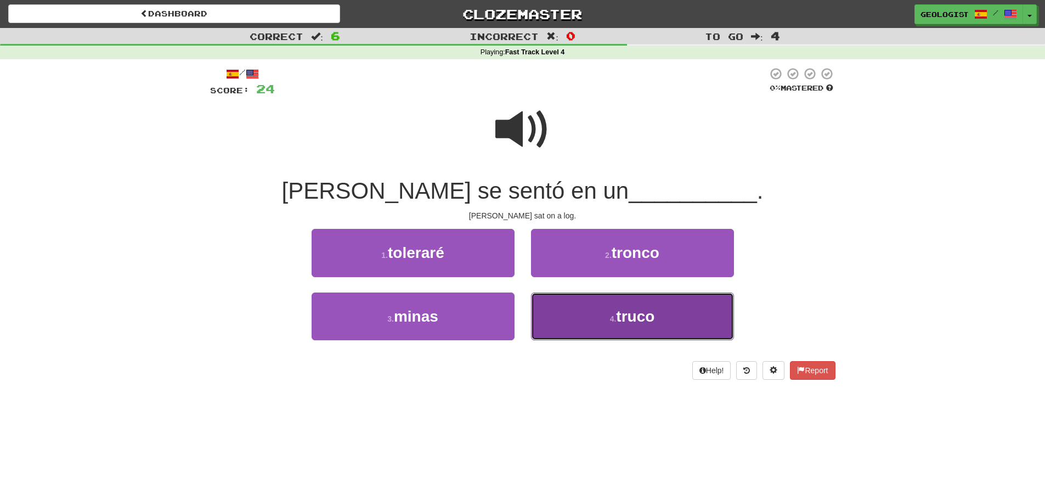
click at [605, 313] on button "4 . truco" at bounding box center [632, 316] width 203 height 48
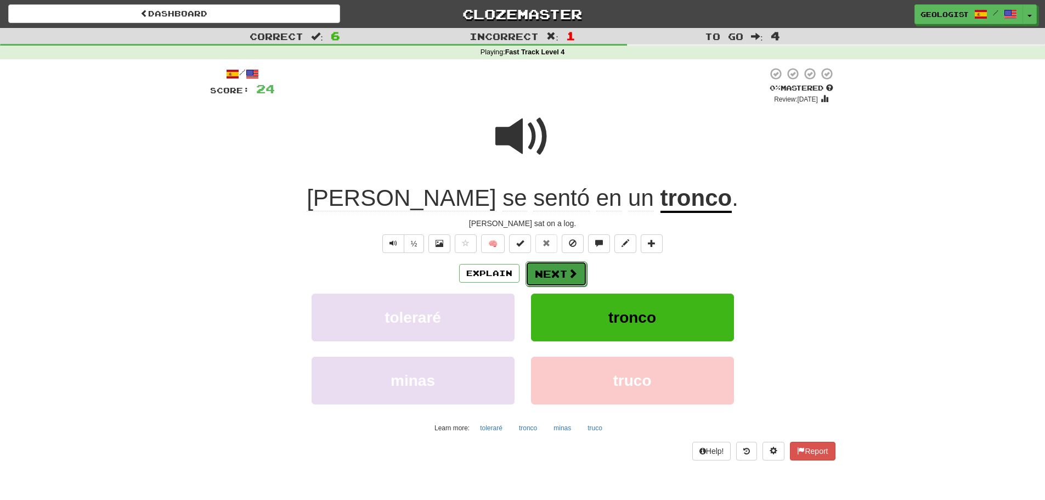
click at [560, 271] on button "Next" at bounding box center [556, 273] width 61 height 25
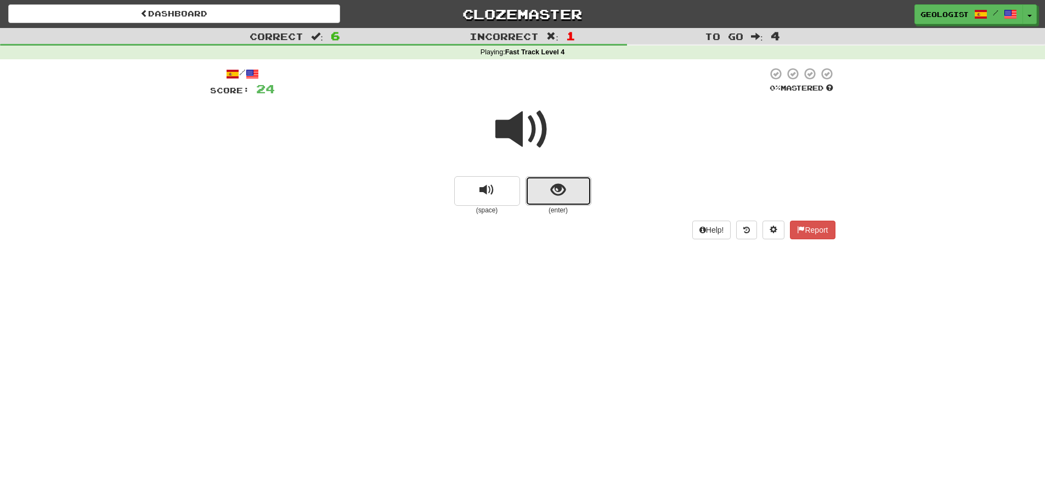
click at [579, 193] on button "show sentence" at bounding box center [559, 191] width 66 height 30
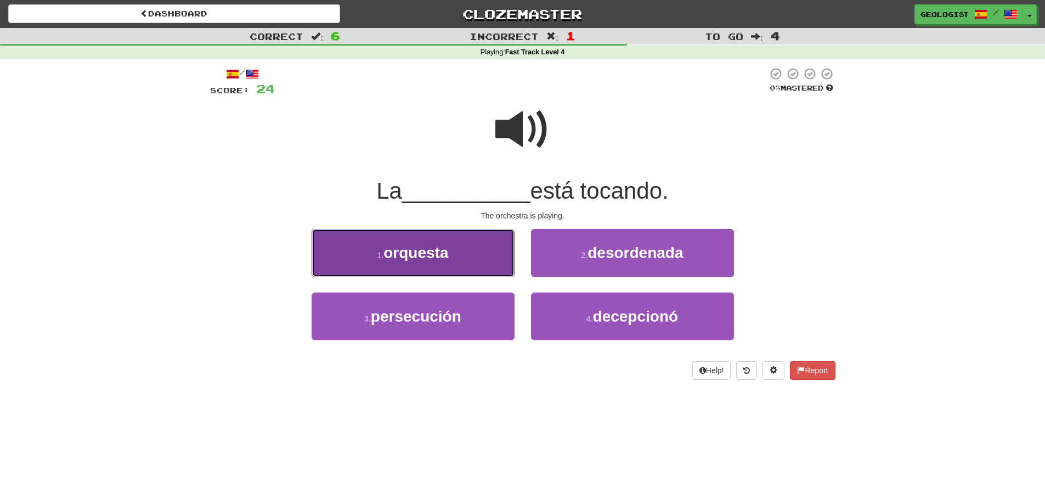
click at [446, 245] on span "orquesta" at bounding box center [416, 252] width 65 height 17
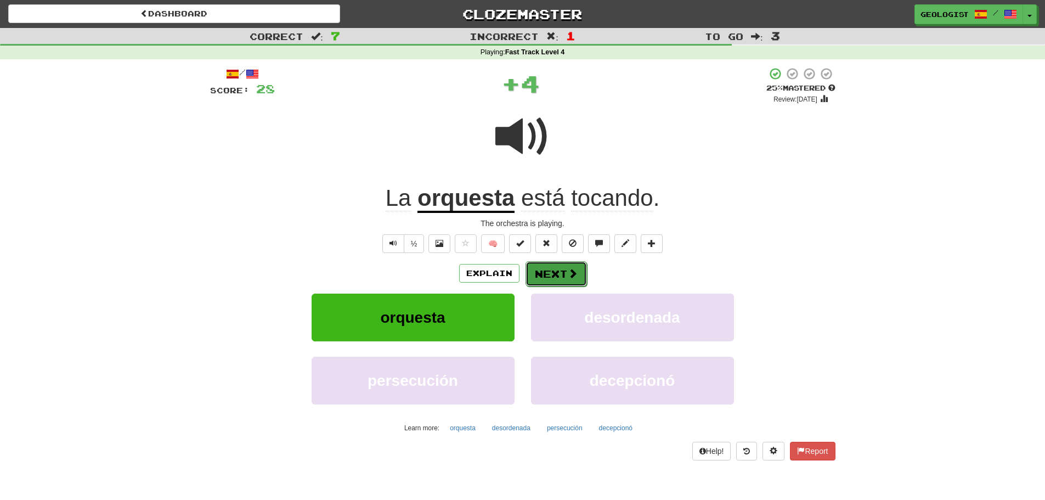
click at [563, 275] on button "Next" at bounding box center [556, 273] width 61 height 25
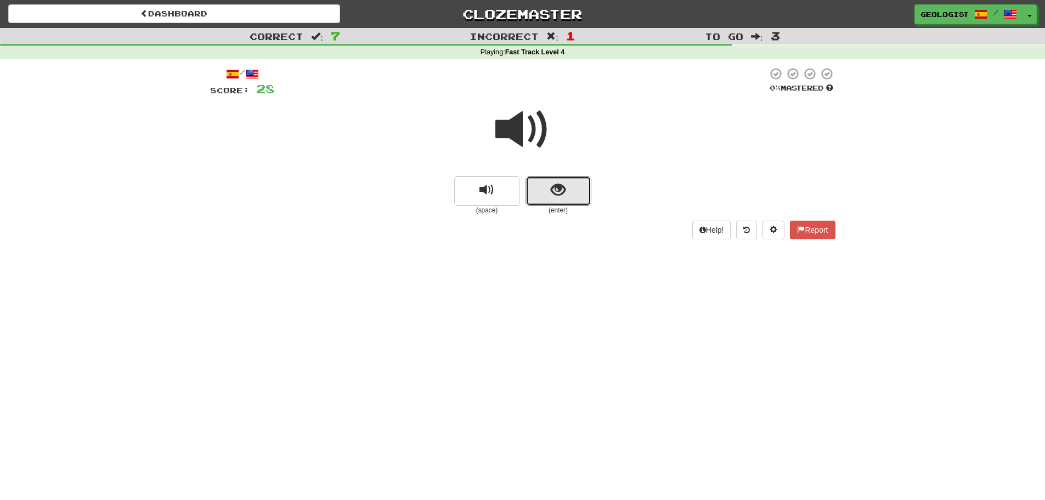
click at [567, 190] on button "show sentence" at bounding box center [559, 191] width 66 height 30
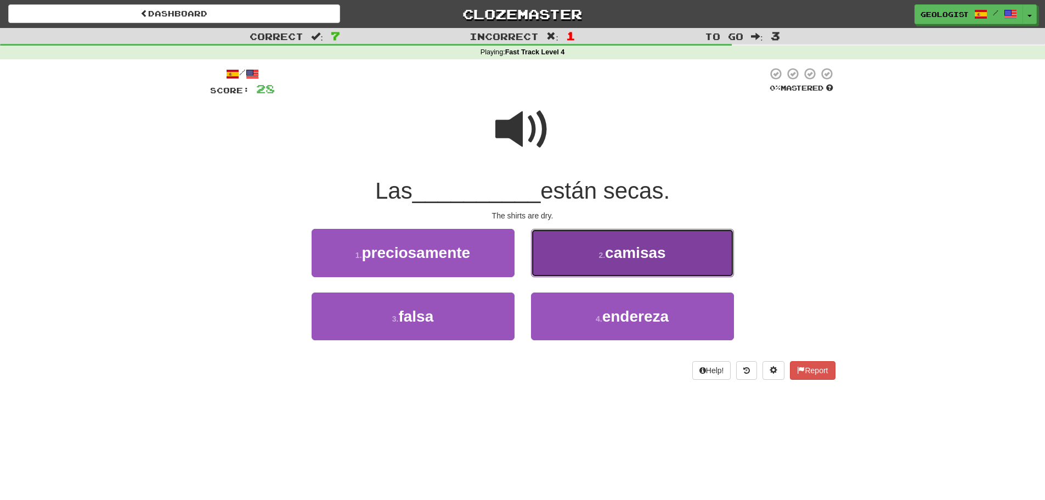
click at [605, 247] on button "2 . camisas" at bounding box center [632, 253] width 203 height 48
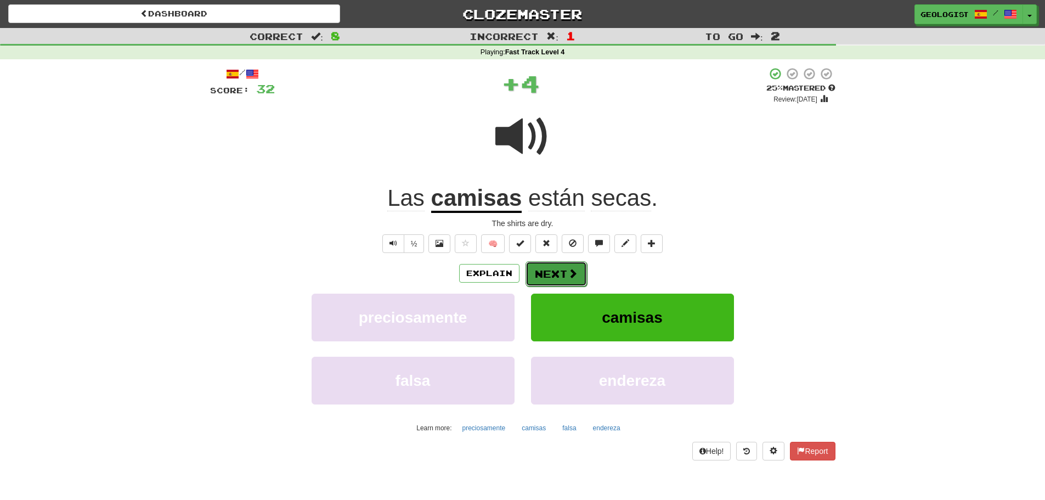
click at [573, 268] on span at bounding box center [573, 273] width 10 height 10
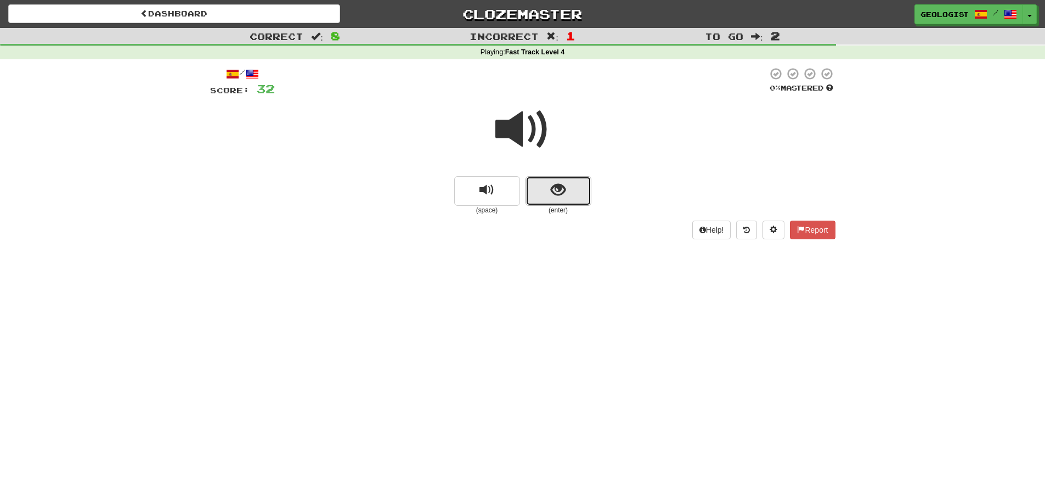
click at [576, 194] on button "show sentence" at bounding box center [559, 191] width 66 height 30
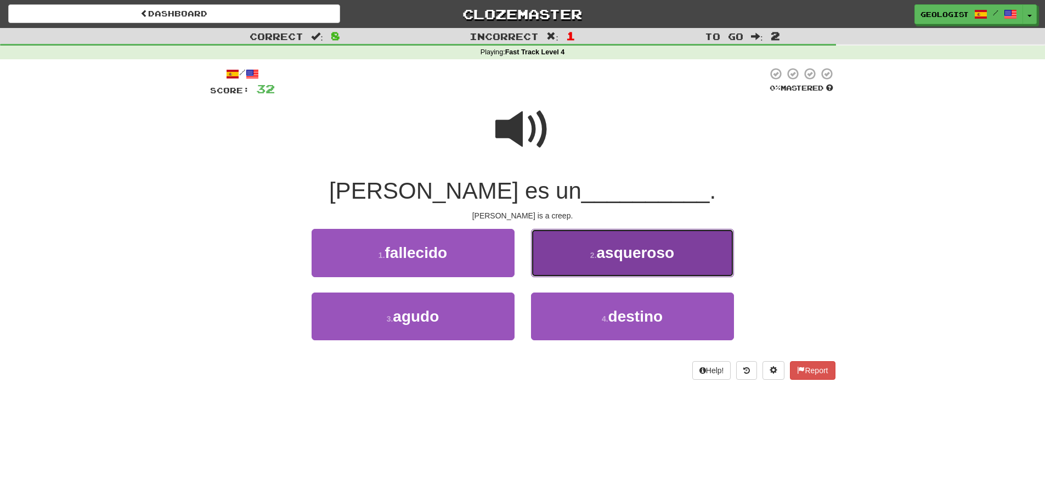
click at [573, 246] on button "2 . asqueroso" at bounding box center [632, 253] width 203 height 48
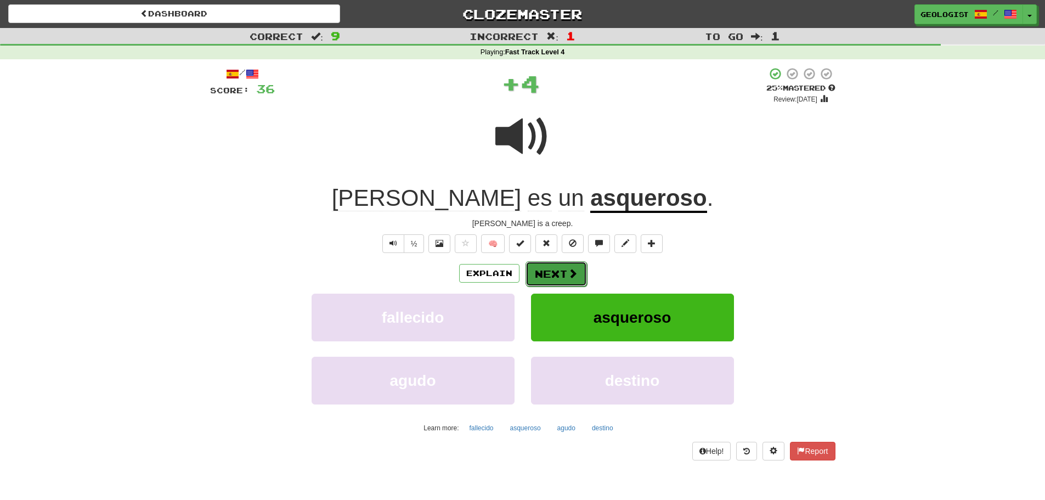
drag, startPoint x: 549, startPoint y: 271, endPoint x: 449, endPoint y: 255, distance: 101.7
click at [548, 270] on button "Next" at bounding box center [555, 273] width 61 height 25
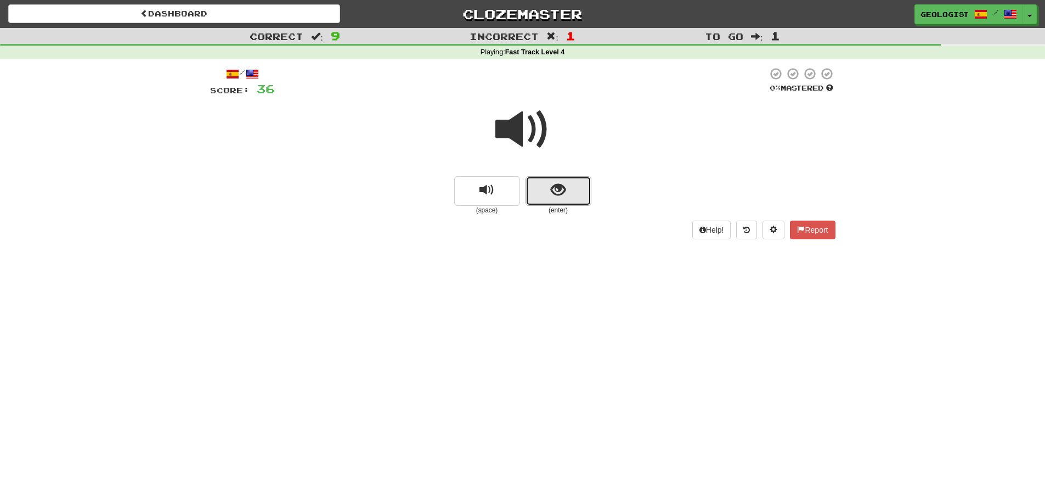
click at [557, 198] on span "show sentence" at bounding box center [558, 190] width 15 height 15
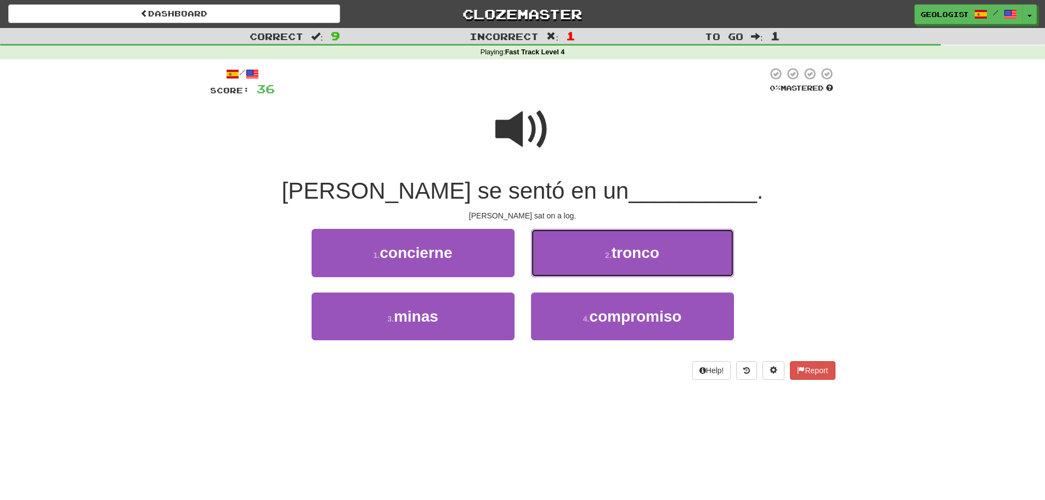
drag, startPoint x: 672, startPoint y: 249, endPoint x: 666, endPoint y: 243, distance: 8.5
click at [672, 248] on button "2 . tronco" at bounding box center [632, 253] width 203 height 48
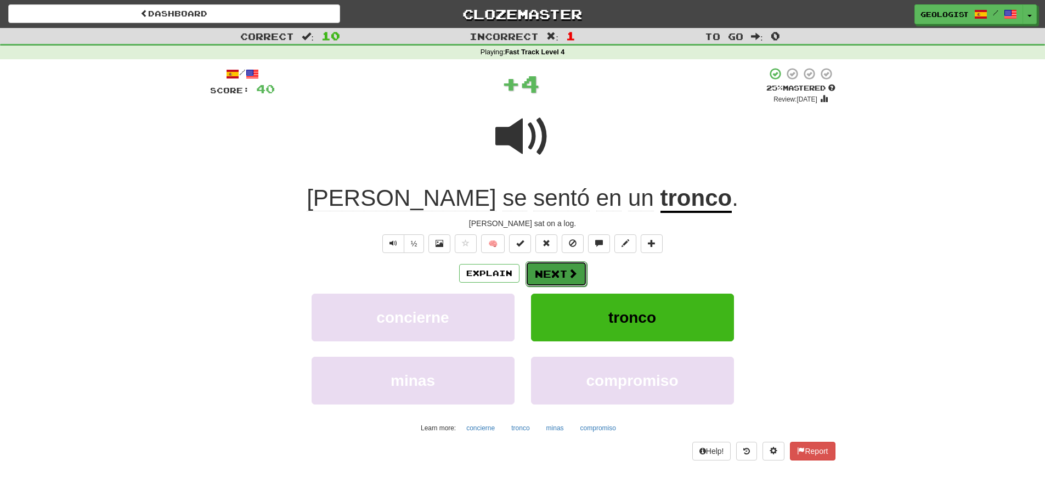
click at [539, 272] on button "Next" at bounding box center [556, 273] width 61 height 25
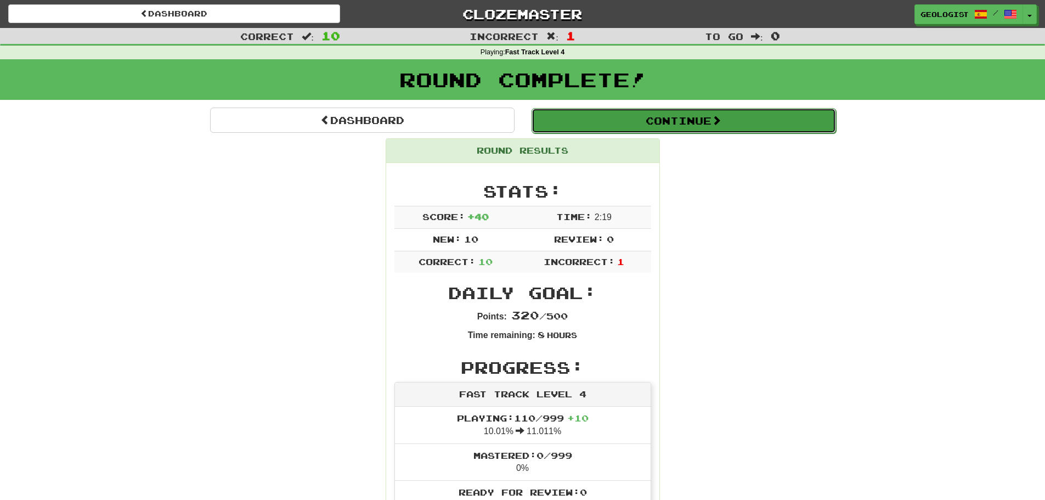
click at [682, 118] on button "Continue" at bounding box center [684, 120] width 305 height 25
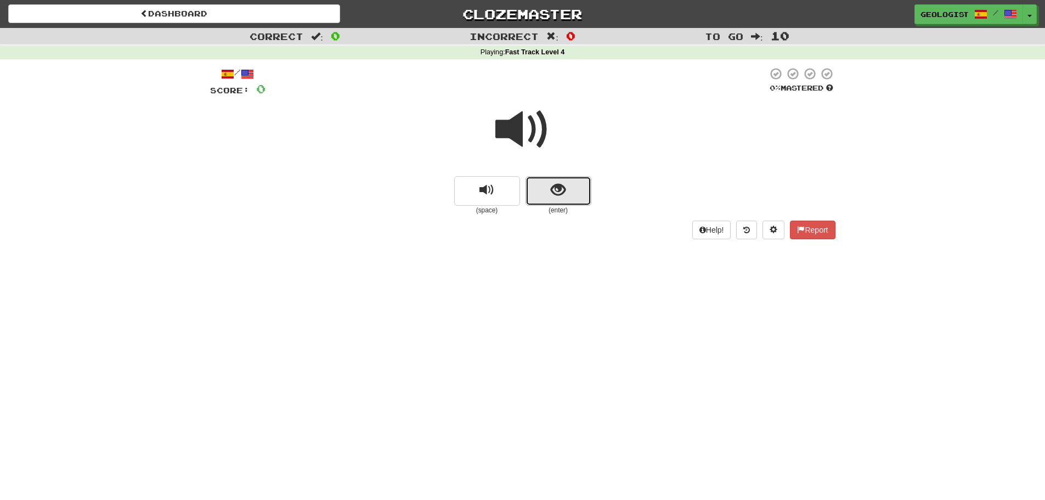
click at [581, 181] on button "show sentence" at bounding box center [559, 191] width 66 height 30
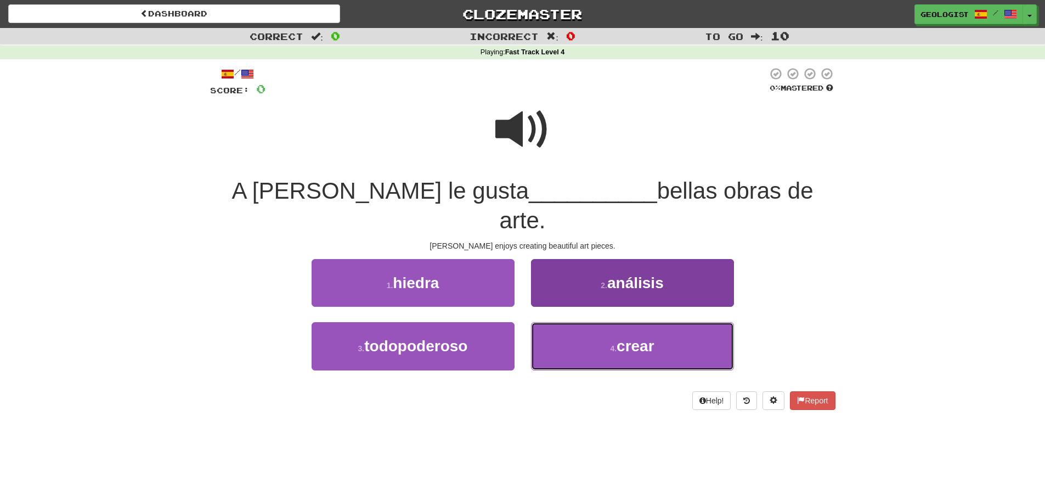
click at [630, 337] on span "crear" at bounding box center [636, 345] width 38 height 17
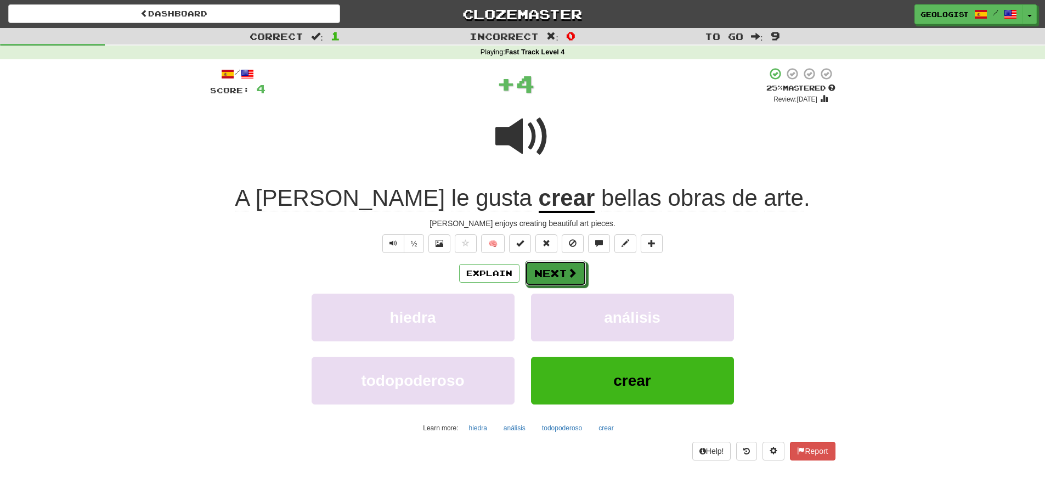
click at [571, 277] on span at bounding box center [572, 273] width 10 height 10
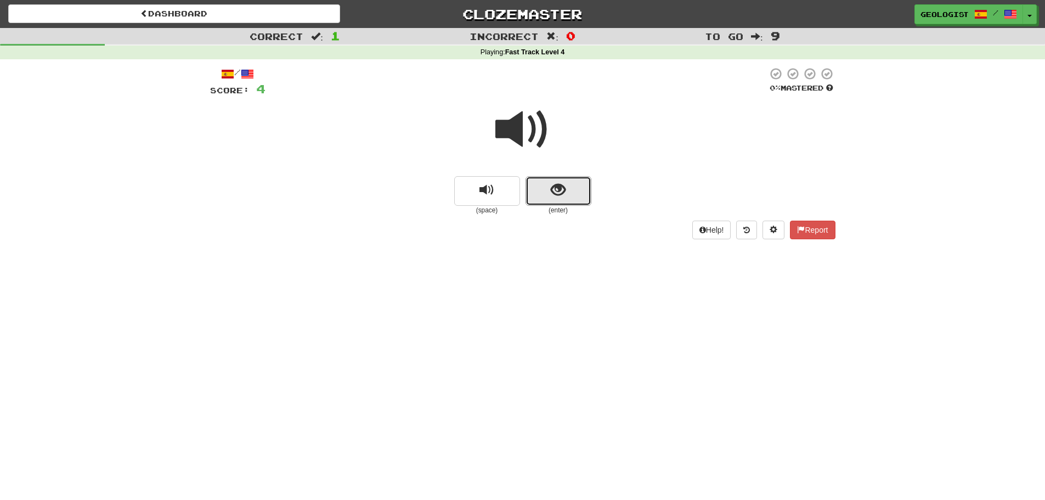
drag, startPoint x: 576, startPoint y: 184, endPoint x: 433, endPoint y: 139, distance: 149.7
click at [574, 182] on button "show sentence" at bounding box center [559, 191] width 66 height 30
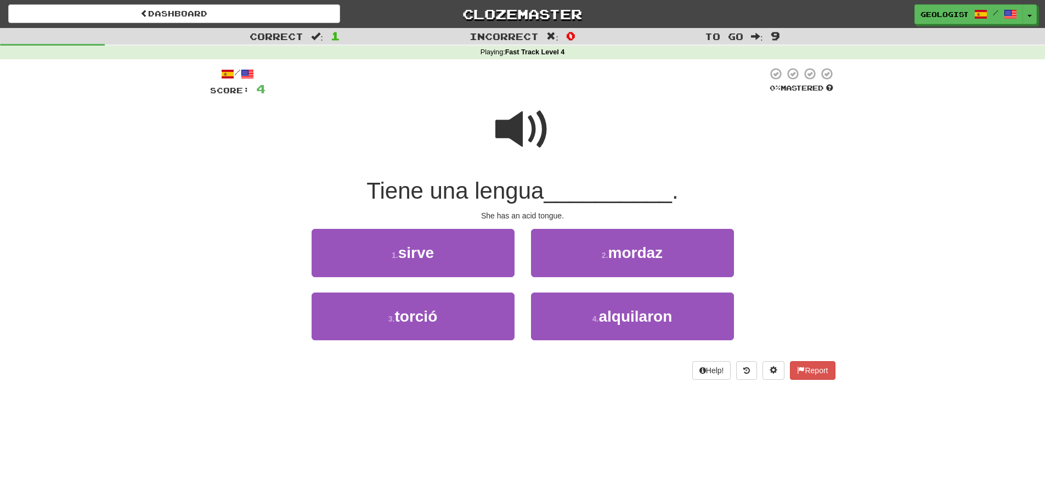
click at [521, 118] on span at bounding box center [522, 129] width 55 height 55
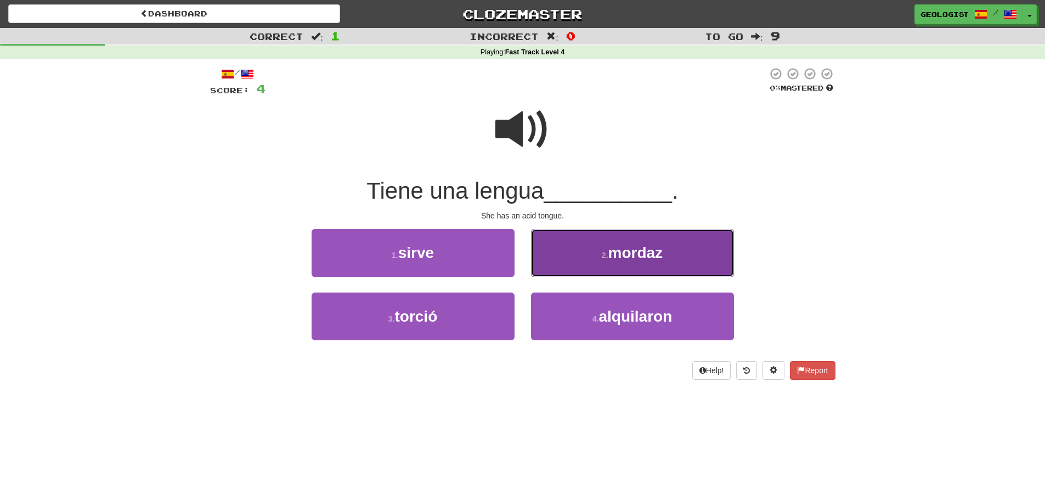
click at [602, 256] on small "2 ." at bounding box center [605, 255] width 7 height 9
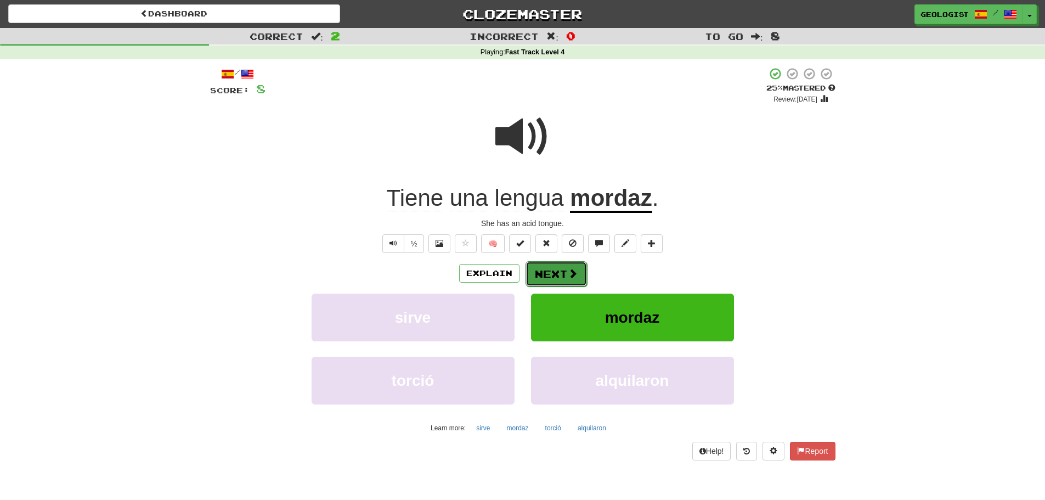
click at [565, 274] on button "Next" at bounding box center [556, 273] width 61 height 25
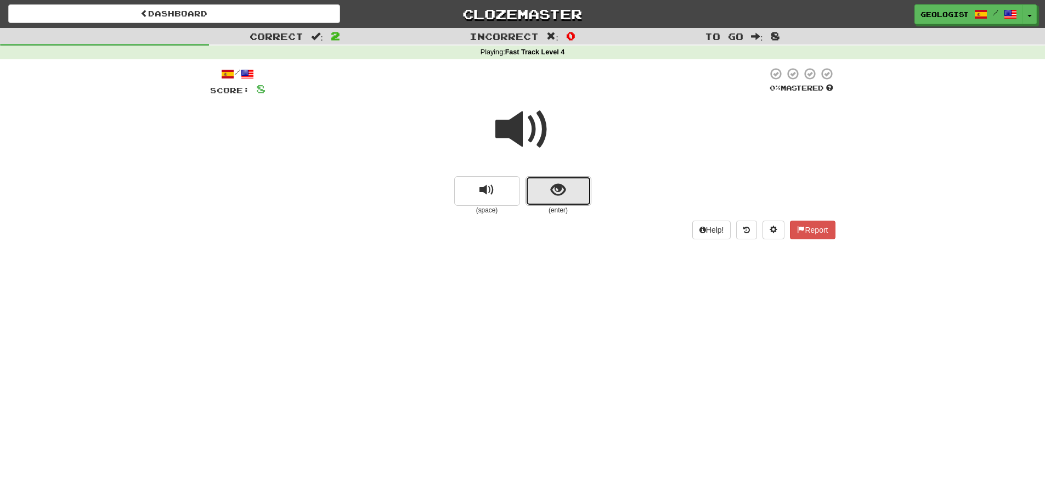
click at [571, 189] on button "show sentence" at bounding box center [559, 191] width 66 height 30
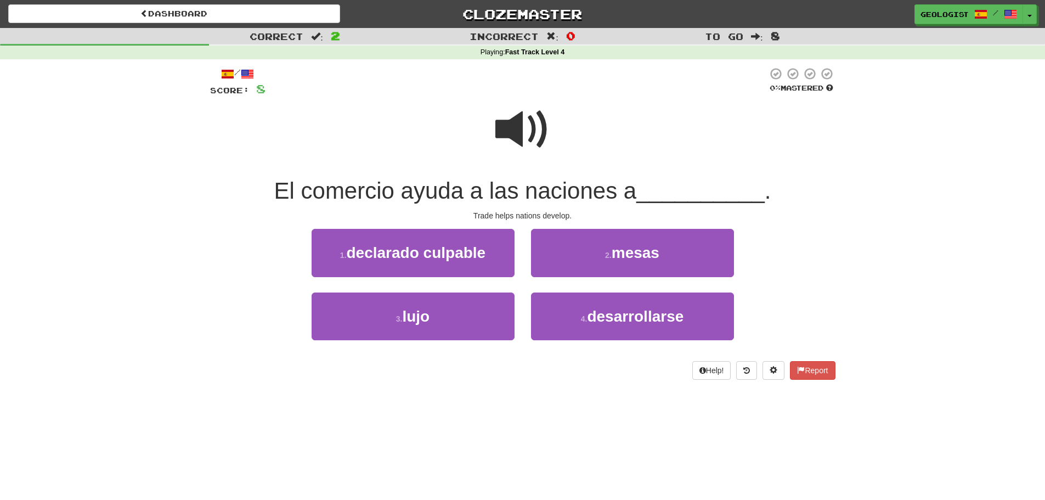
click at [521, 134] on span at bounding box center [522, 129] width 55 height 55
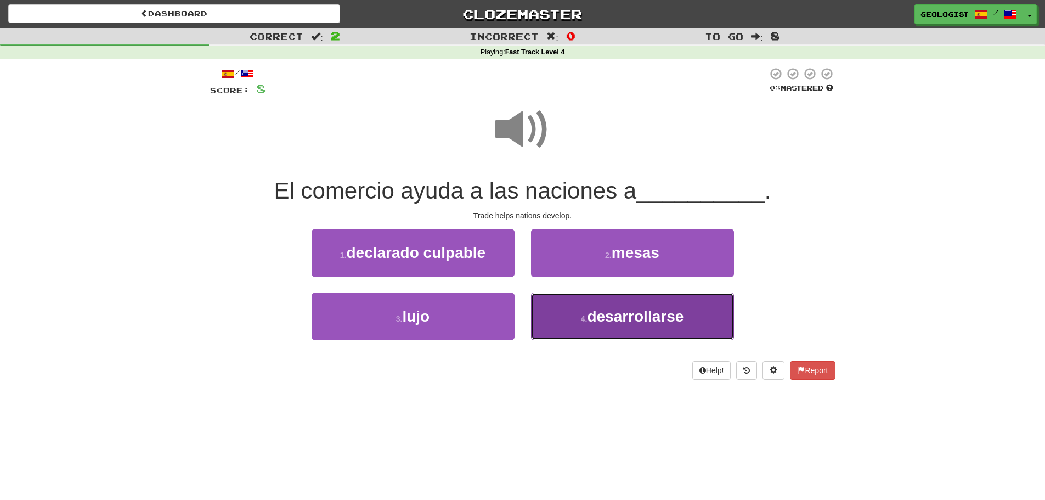
click at [594, 323] on span "desarrollarse" at bounding box center [635, 316] width 97 height 17
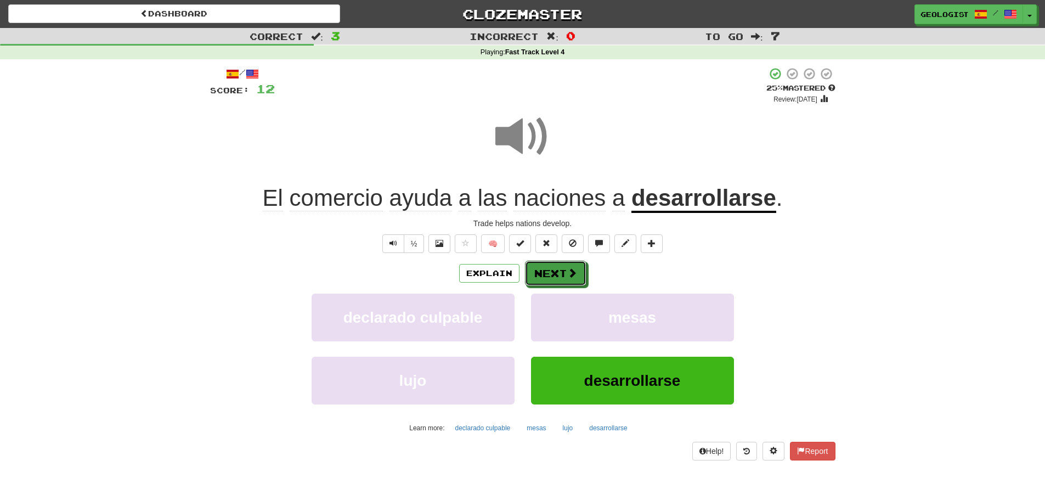
drag, startPoint x: 572, startPoint y: 274, endPoint x: 223, endPoint y: 229, distance: 351.8
click at [567, 271] on span at bounding box center [572, 273] width 10 height 10
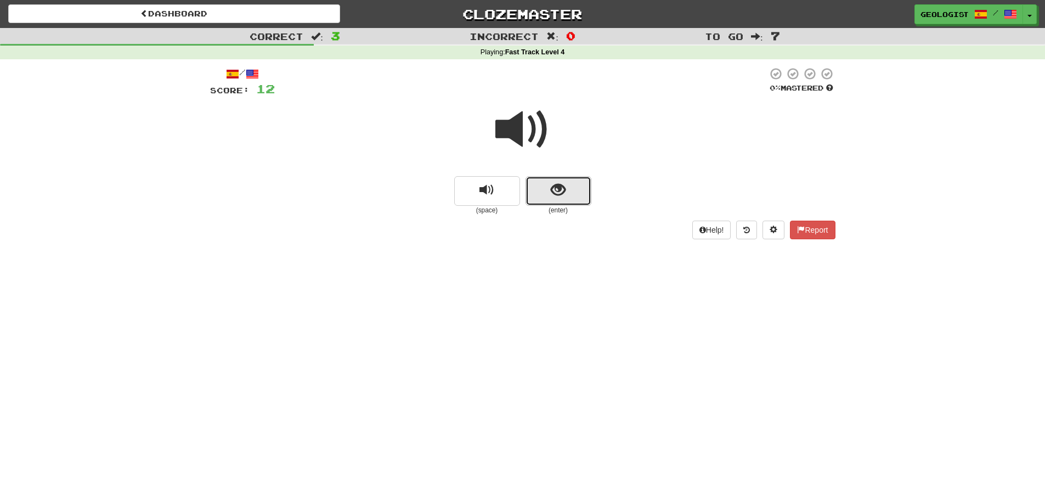
click at [553, 195] on span "show sentence" at bounding box center [558, 190] width 15 height 15
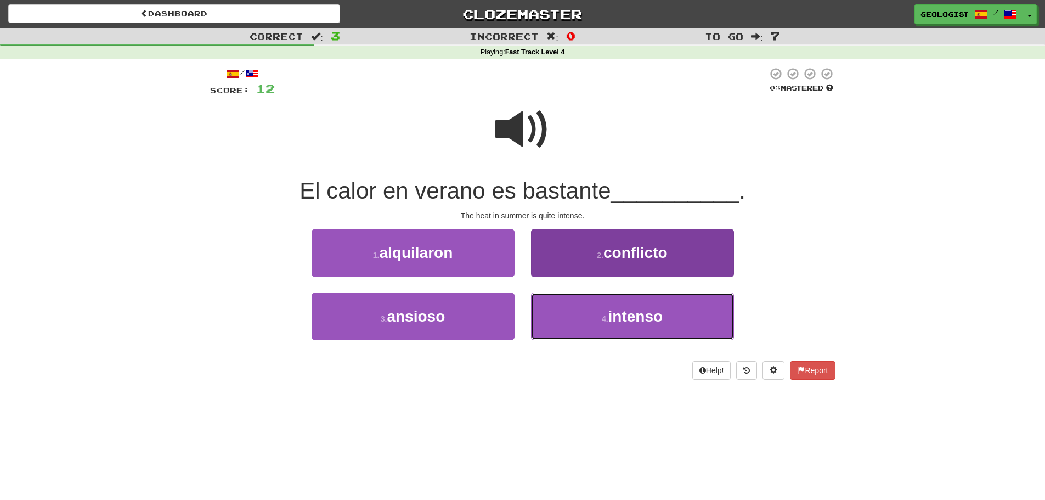
drag, startPoint x: 617, startPoint y: 312, endPoint x: 594, endPoint y: 293, distance: 30.4
click at [618, 312] on span "intenso" at bounding box center [635, 316] width 55 height 17
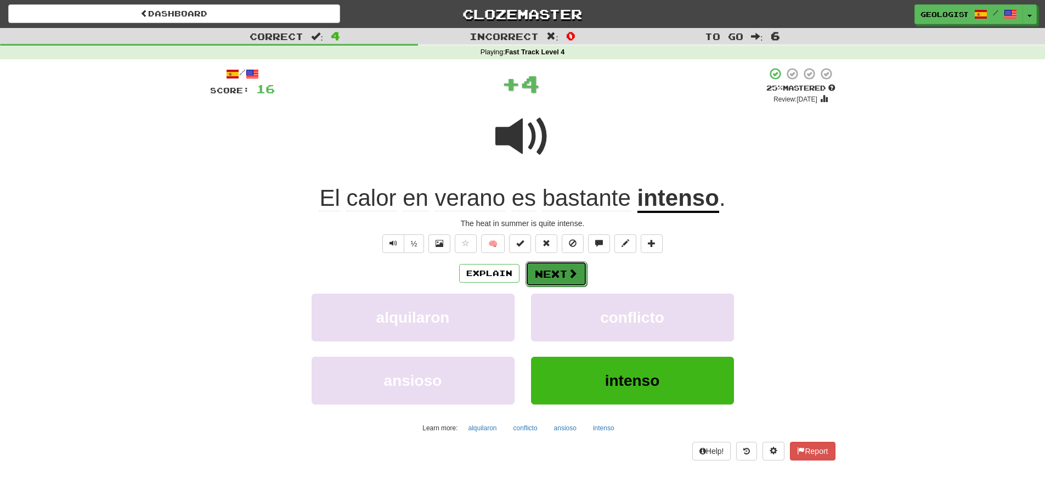
click at [555, 280] on button "Next" at bounding box center [556, 273] width 61 height 25
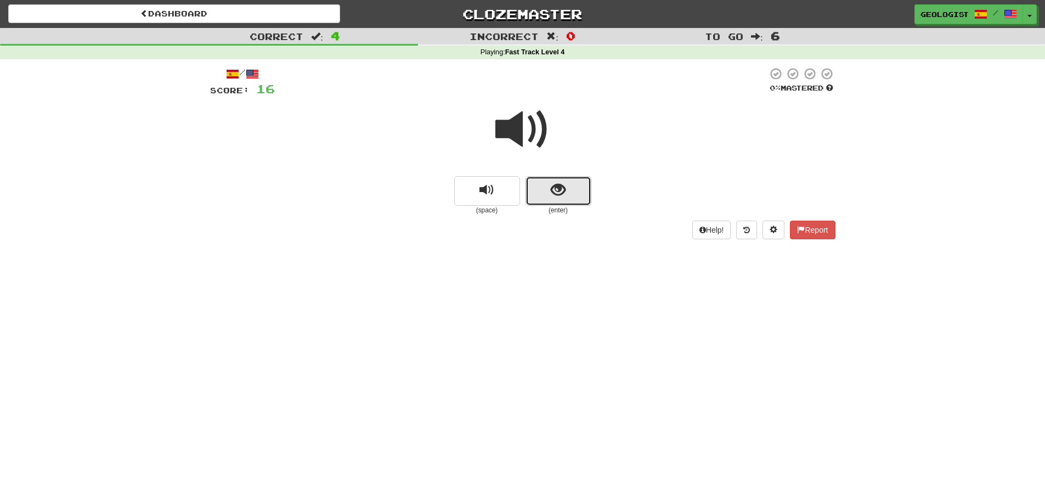
click at [578, 200] on button "show sentence" at bounding box center [559, 191] width 66 height 30
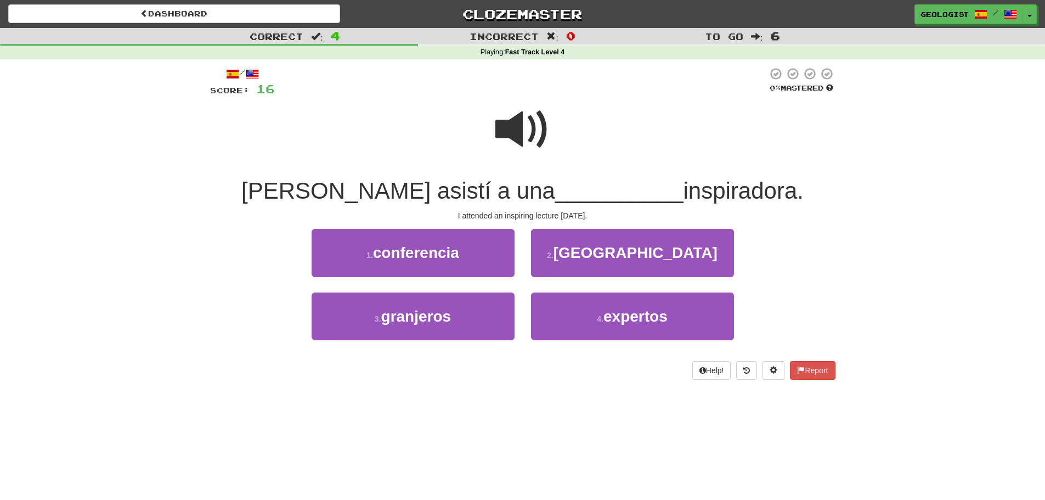
click at [508, 132] on span at bounding box center [522, 129] width 55 height 55
click at [361, 260] on button "1 . conferencia" at bounding box center [413, 253] width 203 height 48
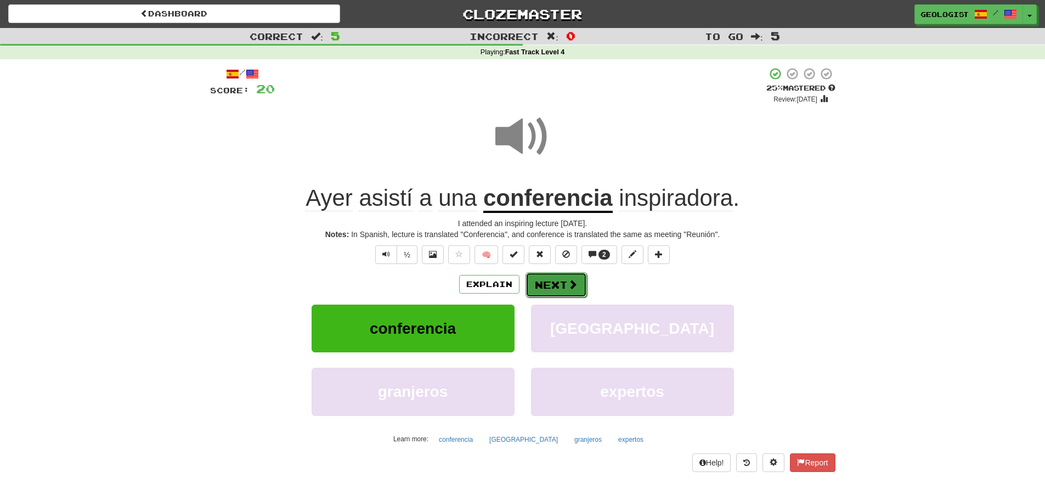
click at [544, 287] on button "Next" at bounding box center [556, 284] width 61 height 25
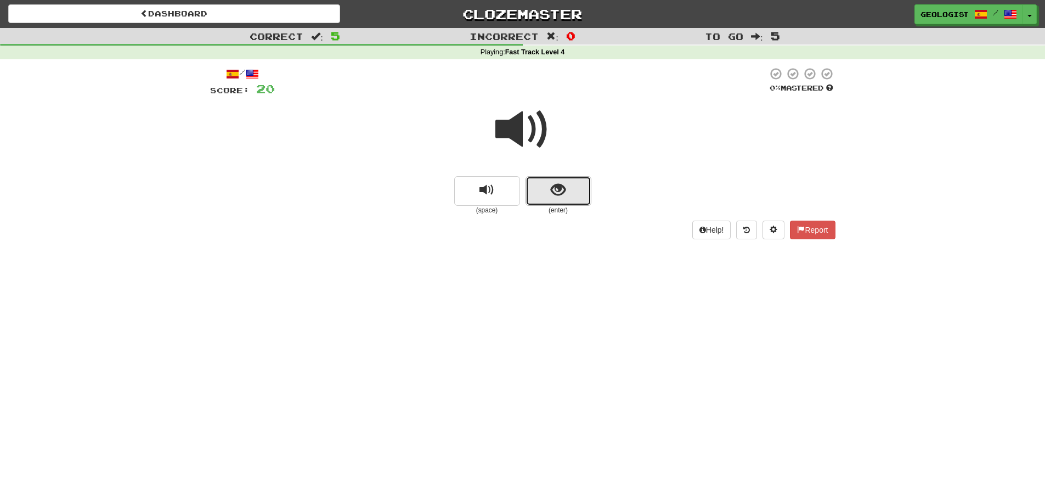
click at [588, 189] on button "show sentence" at bounding box center [559, 191] width 66 height 30
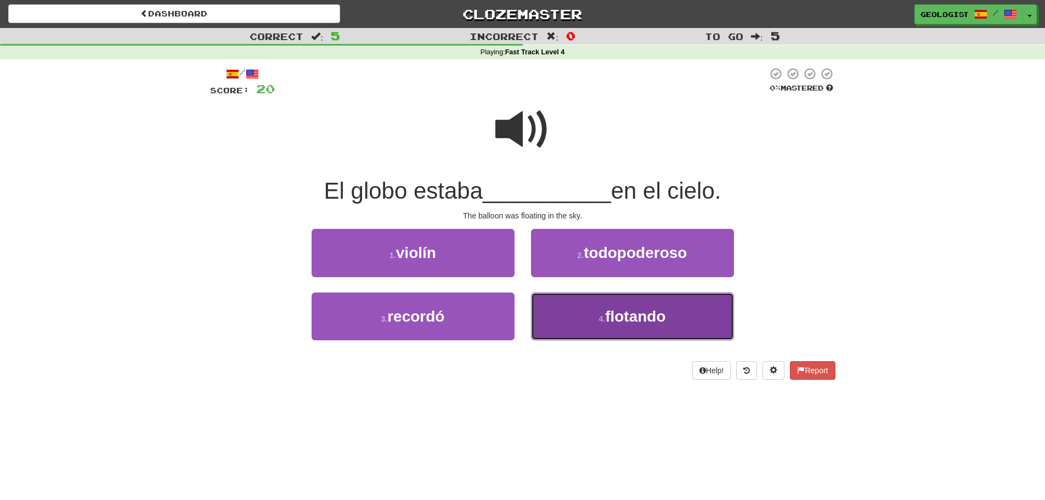
click at [633, 326] on button "4 . flotando" at bounding box center [632, 316] width 203 height 48
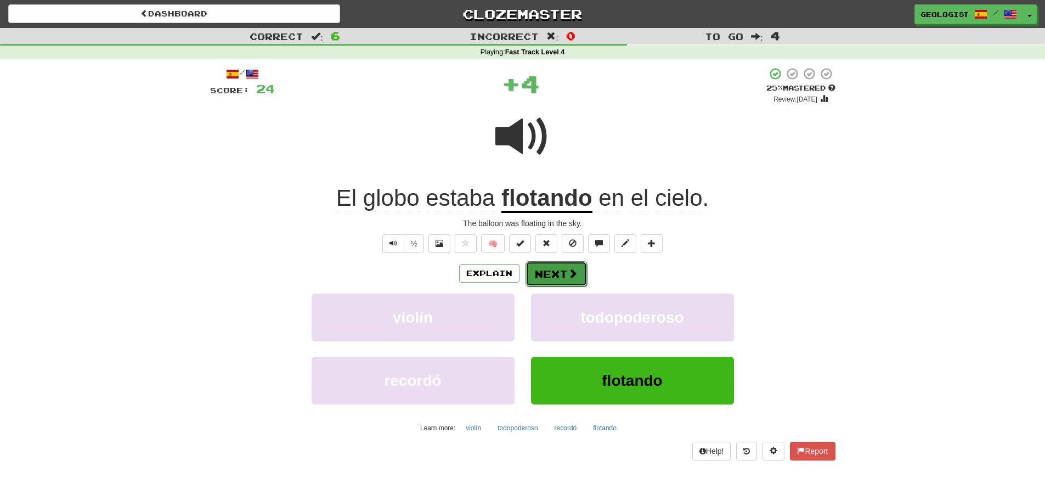
click at [563, 278] on button "Next" at bounding box center [556, 273] width 61 height 25
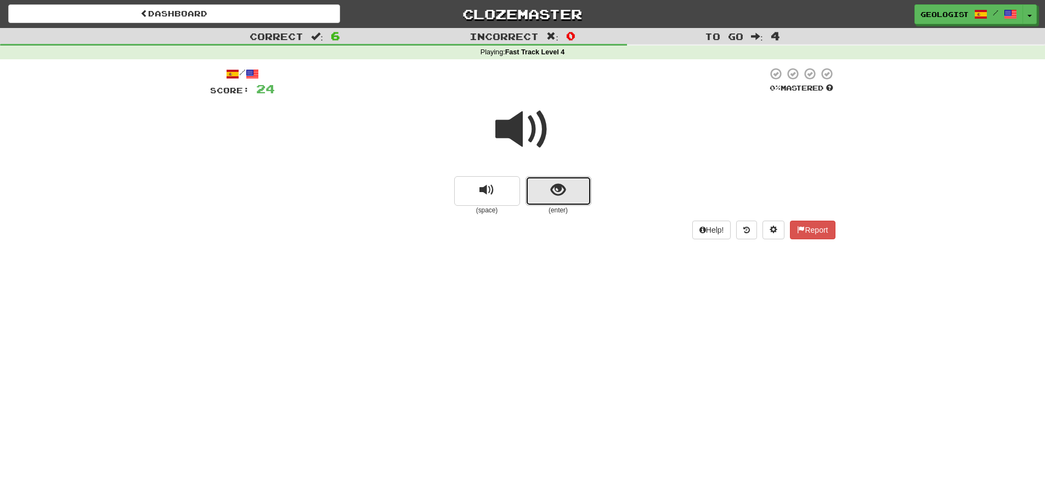
click at [552, 187] on span "show sentence" at bounding box center [558, 190] width 15 height 15
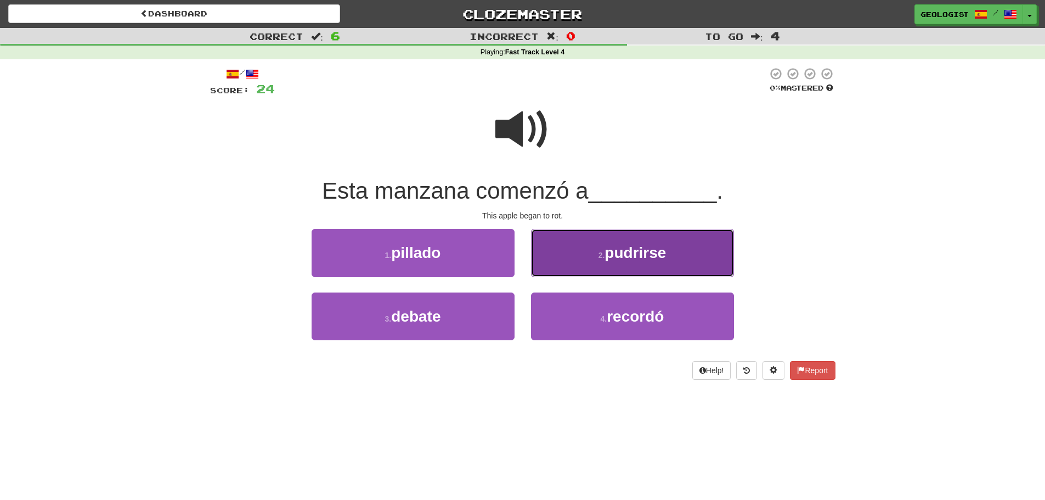
drag, startPoint x: 686, startPoint y: 255, endPoint x: 569, endPoint y: 214, distance: 124.2
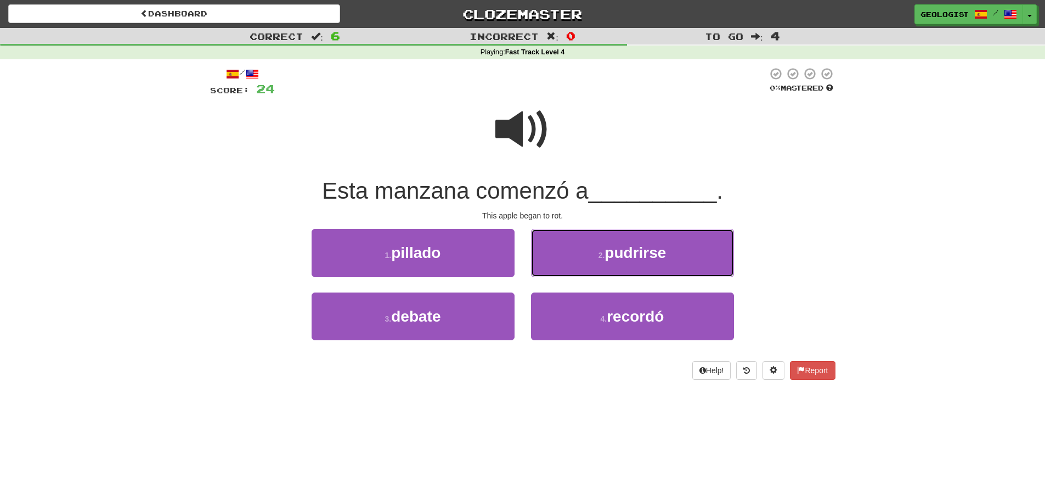
click at [686, 255] on button "2 . pudrirse" at bounding box center [632, 253] width 203 height 48
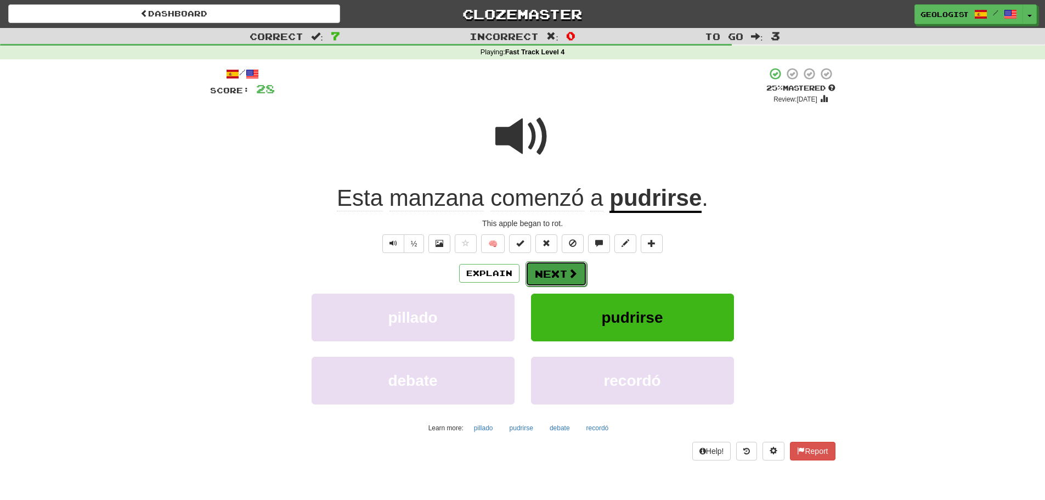
click at [568, 275] on span at bounding box center [573, 273] width 10 height 10
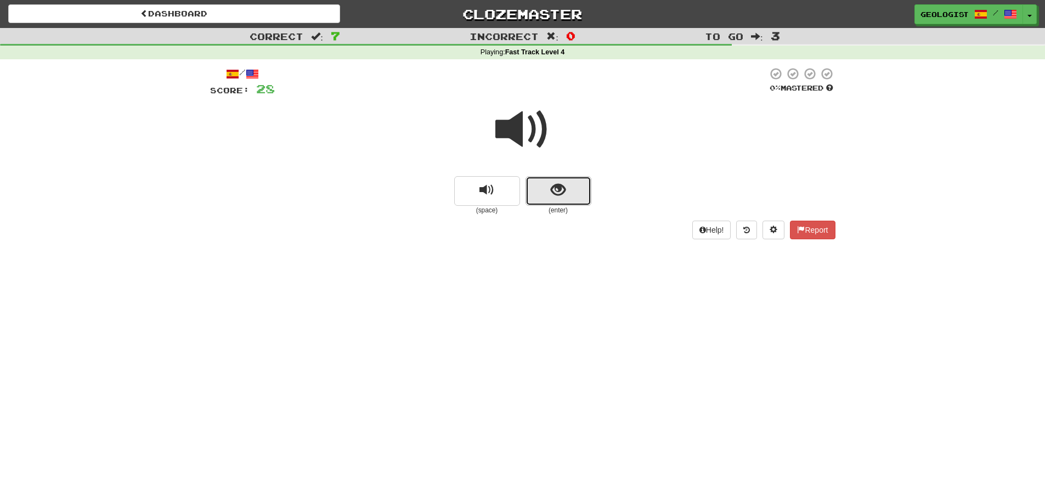
click at [568, 192] on button "show sentence" at bounding box center [559, 191] width 66 height 30
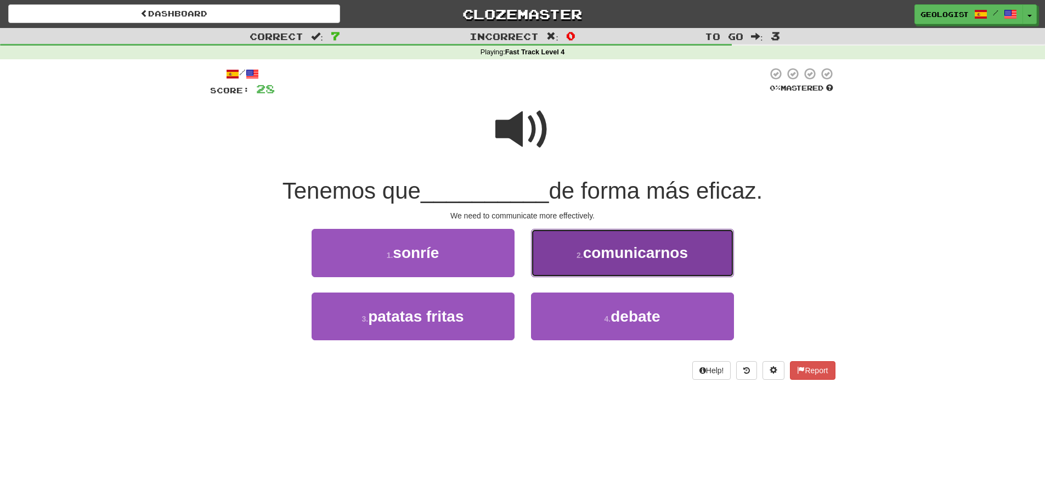
click at [650, 252] on span "comunicarnos" at bounding box center [635, 252] width 105 height 17
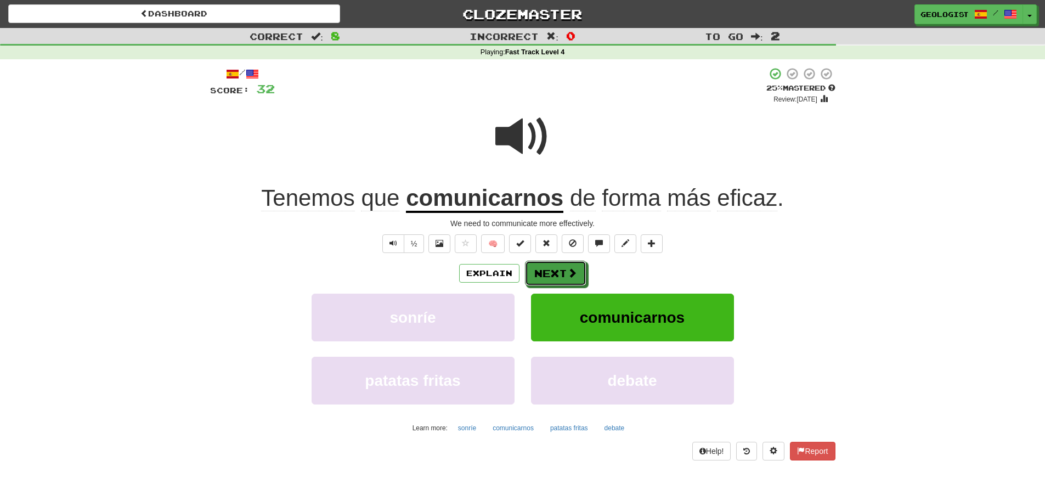
click at [542, 275] on button "Next" at bounding box center [555, 273] width 61 height 25
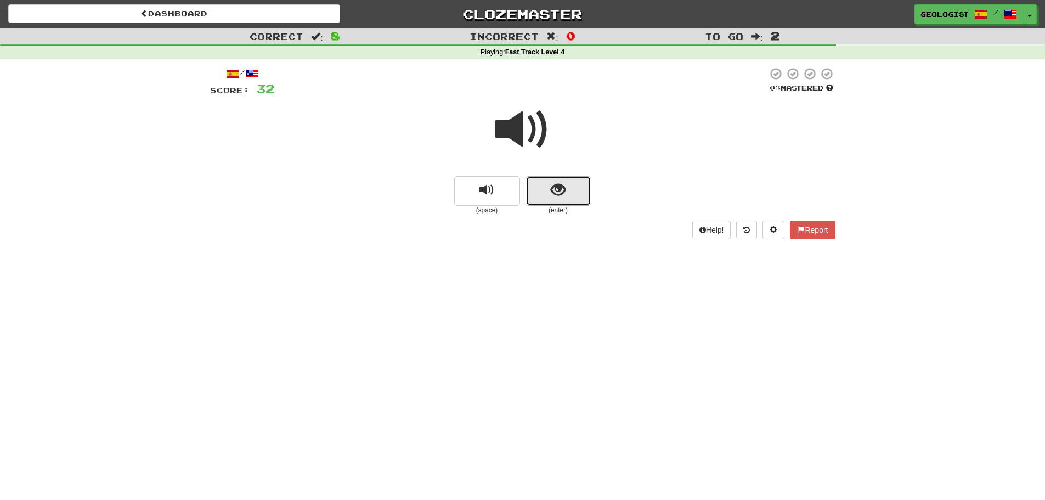
click at [555, 188] on span "show sentence" at bounding box center [558, 190] width 15 height 15
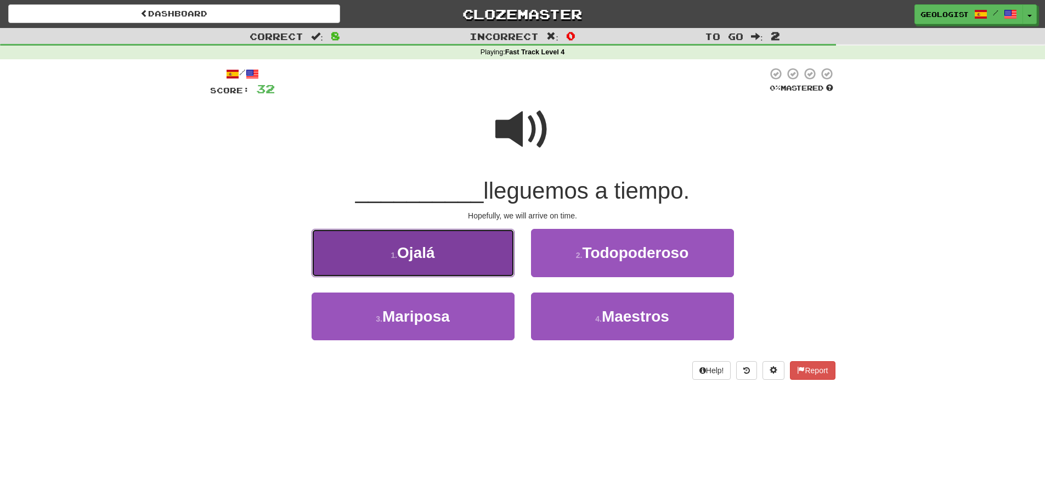
click at [381, 252] on button "1 . [GEOGRAPHIC_DATA]" at bounding box center [413, 253] width 203 height 48
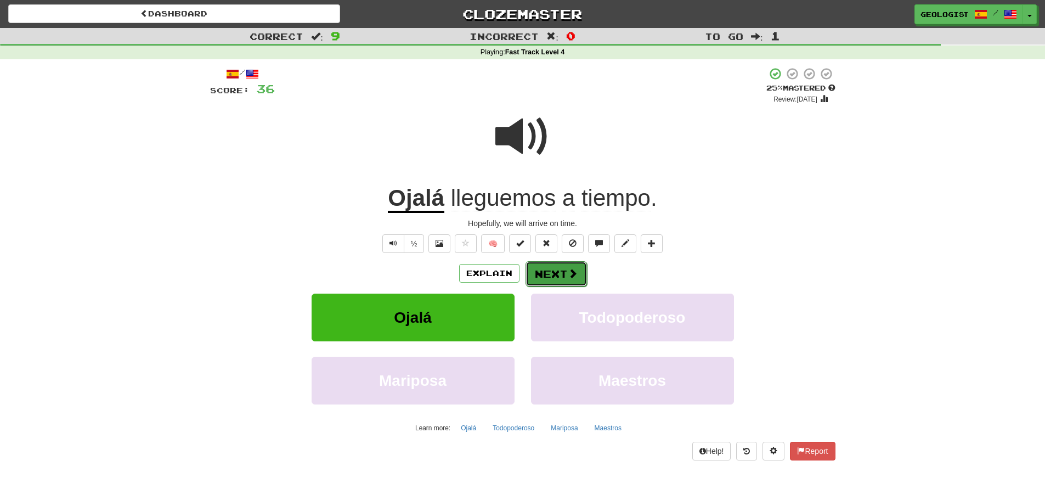
click at [550, 275] on button "Next" at bounding box center [556, 273] width 61 height 25
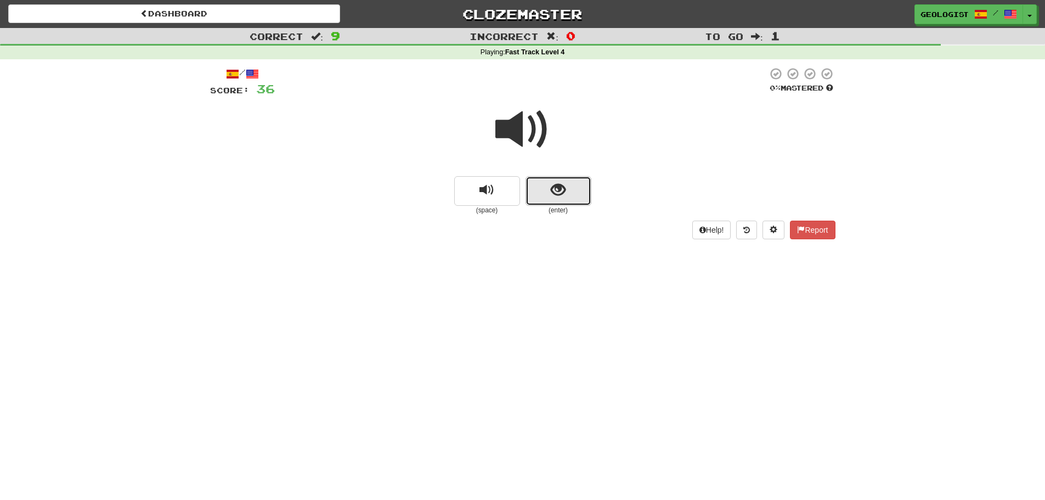
click at [568, 191] on button "show sentence" at bounding box center [559, 191] width 66 height 30
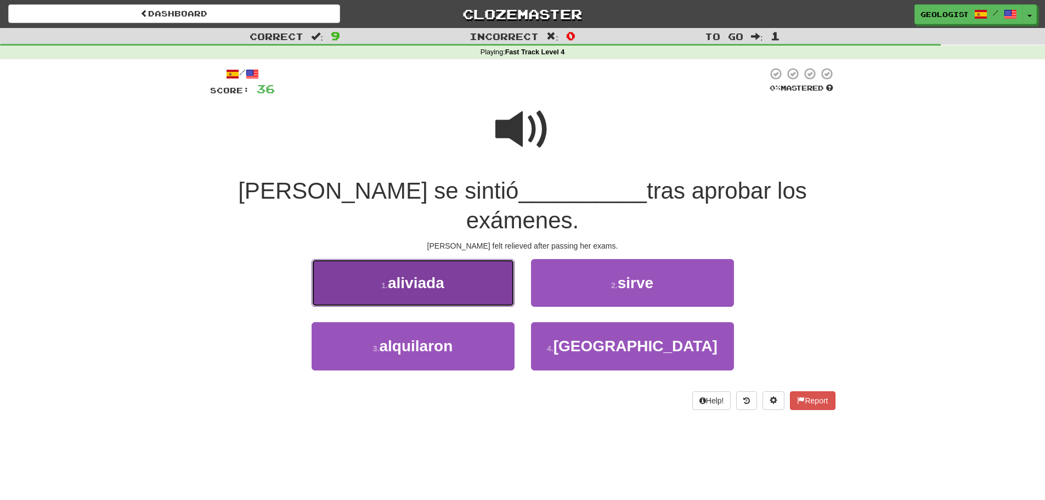
click at [447, 268] on button "1 . aliviada" at bounding box center [413, 283] width 203 height 48
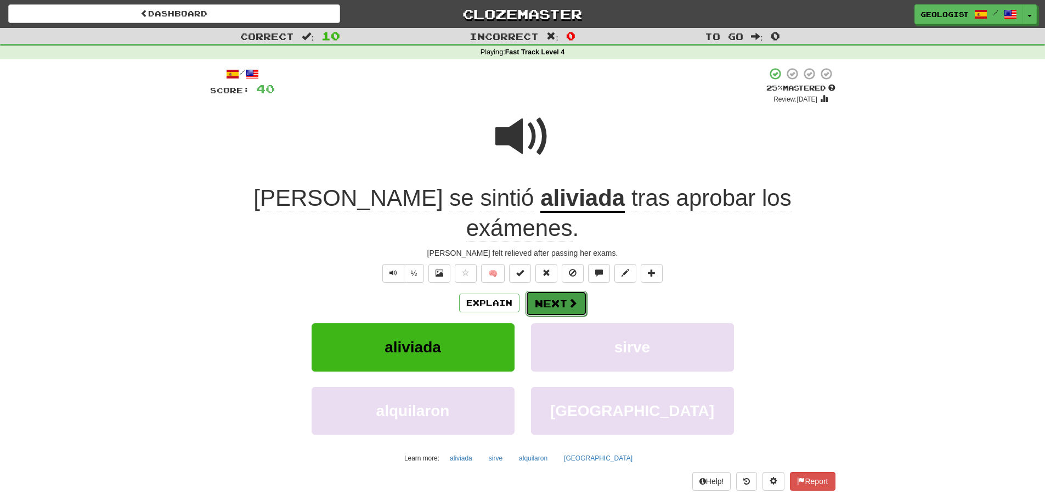
click at [565, 291] on button "Next" at bounding box center [556, 303] width 61 height 25
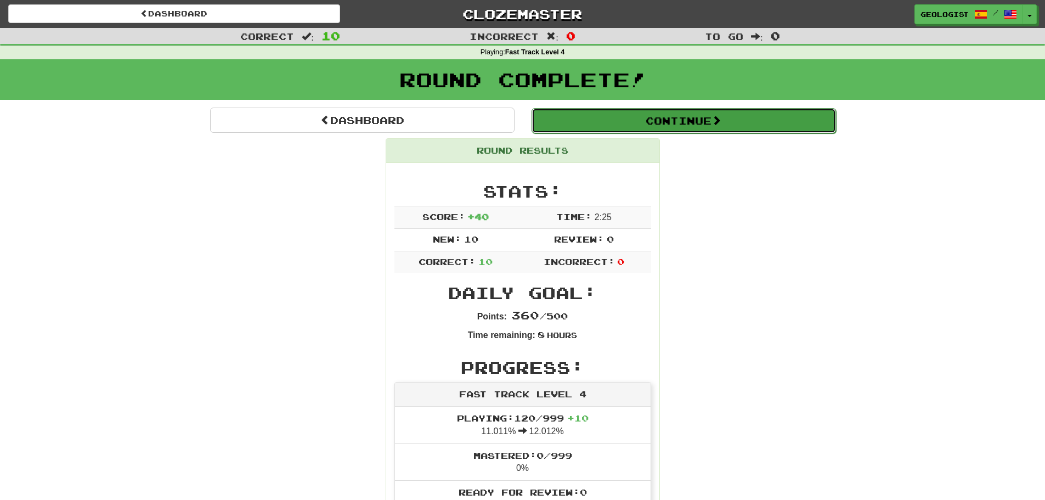
click at [672, 115] on button "Continue" at bounding box center [684, 120] width 305 height 25
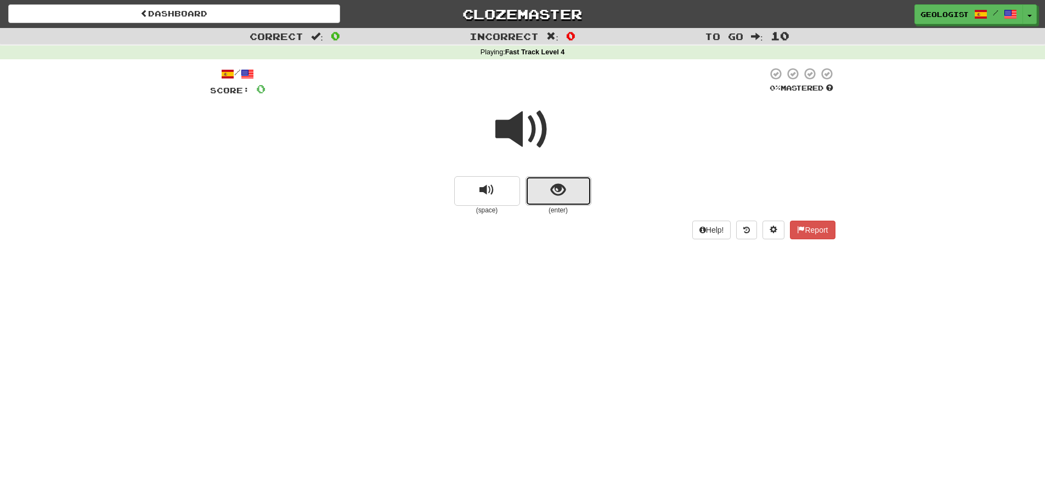
click at [551, 197] on span "show sentence" at bounding box center [558, 190] width 15 height 15
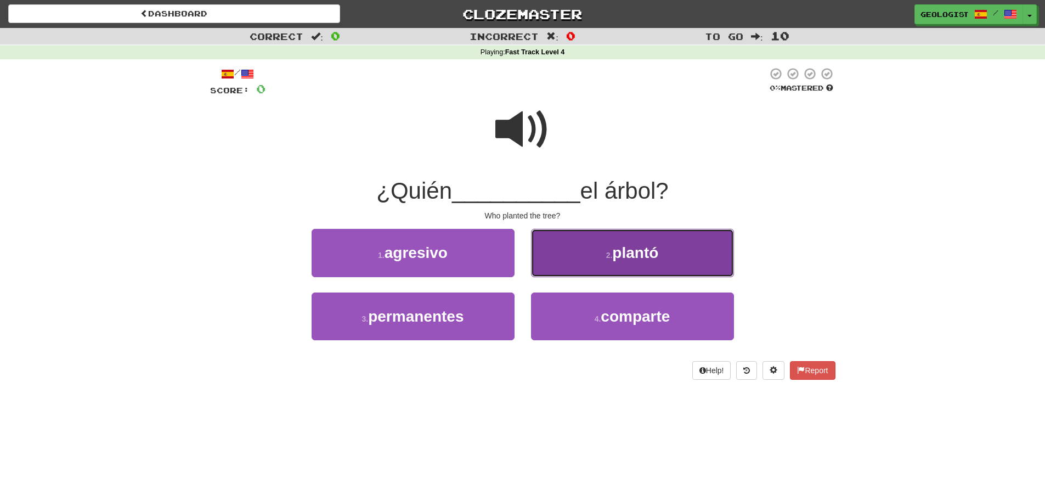
click at [584, 268] on button "2 . plantó" at bounding box center [632, 253] width 203 height 48
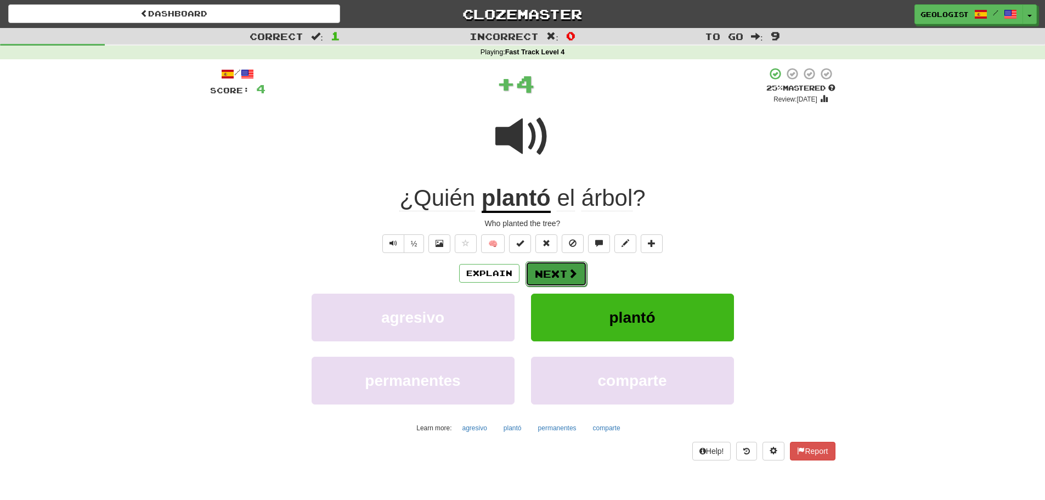
click at [561, 271] on button "Next" at bounding box center [556, 273] width 61 height 25
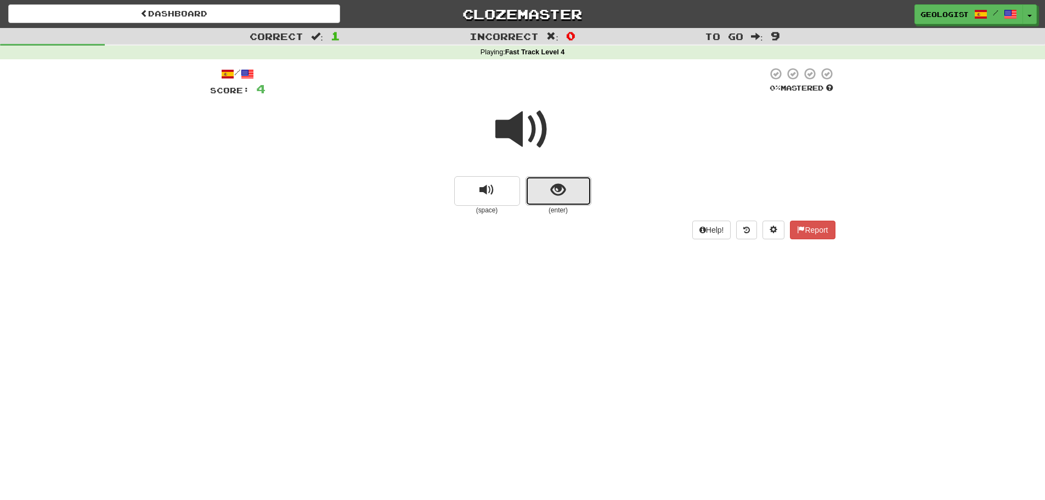
click at [587, 194] on button "show sentence" at bounding box center [559, 191] width 66 height 30
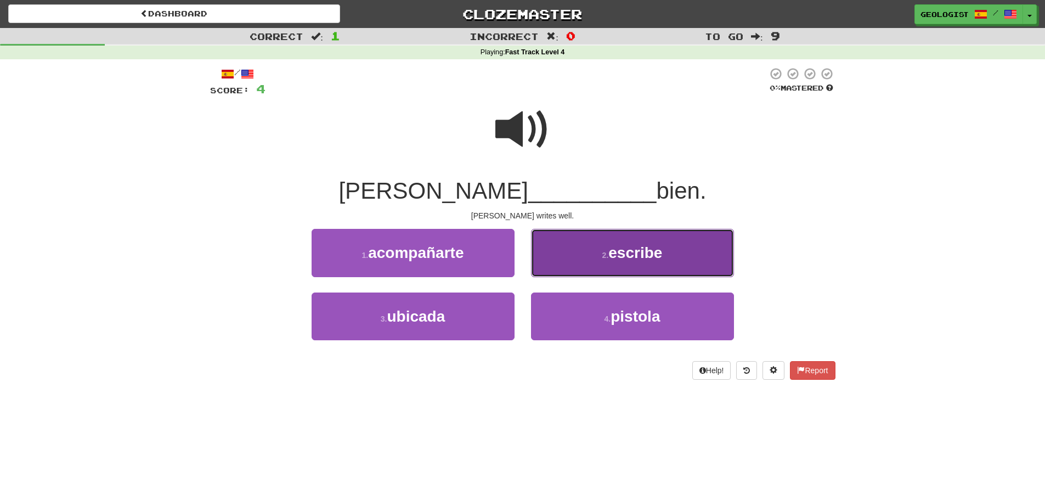
click at [639, 236] on button "2 . escribe" at bounding box center [632, 253] width 203 height 48
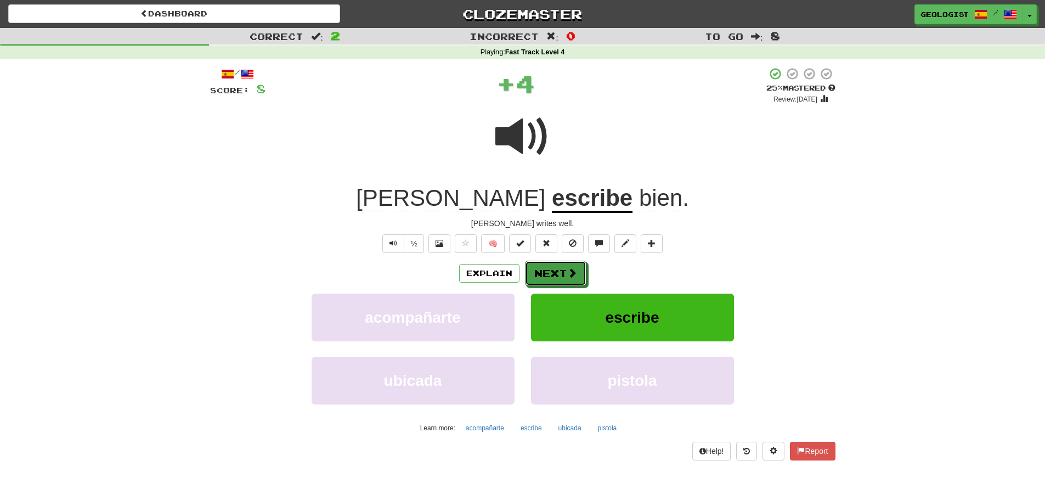
drag, startPoint x: 568, startPoint y: 270, endPoint x: 551, endPoint y: 269, distance: 17.6
click at [562, 270] on button "Next" at bounding box center [555, 273] width 61 height 25
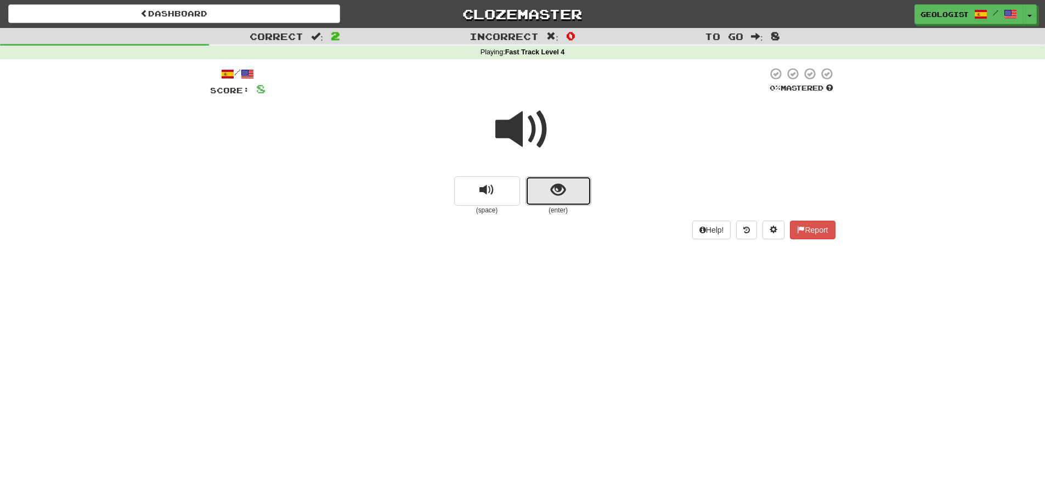
click at [551, 193] on span "show sentence" at bounding box center [558, 190] width 15 height 15
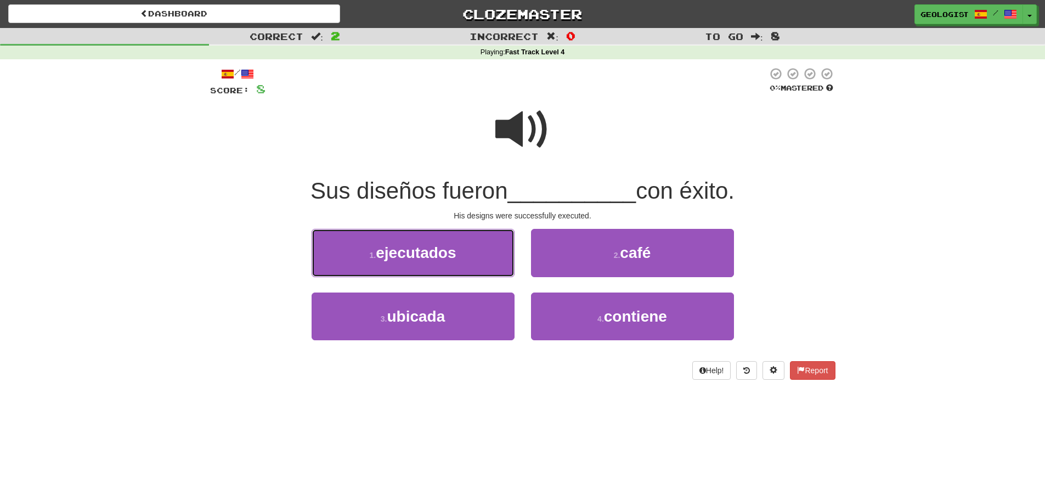
drag, startPoint x: 394, startPoint y: 249, endPoint x: 238, endPoint y: 238, distance: 156.2
click at [394, 249] on span "ejecutados" at bounding box center [416, 252] width 80 height 17
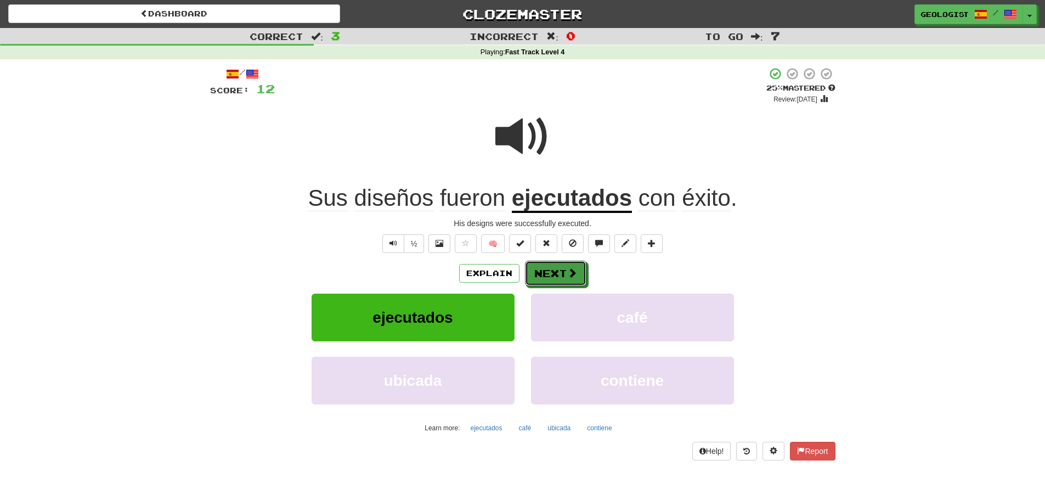
drag, startPoint x: 565, startPoint y: 276, endPoint x: 325, endPoint y: 231, distance: 243.4
click at [563, 275] on button "Next" at bounding box center [555, 273] width 61 height 25
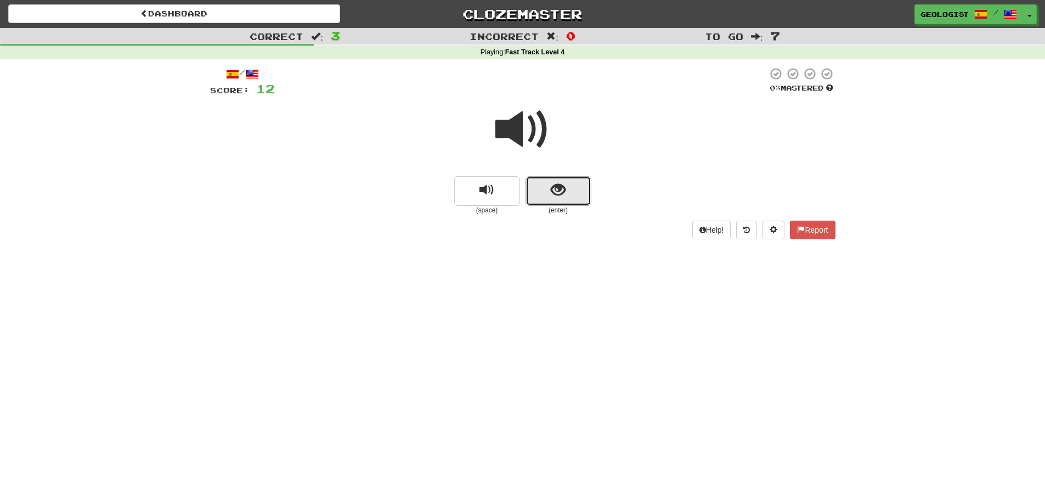
click at [567, 201] on button "show sentence" at bounding box center [559, 191] width 66 height 30
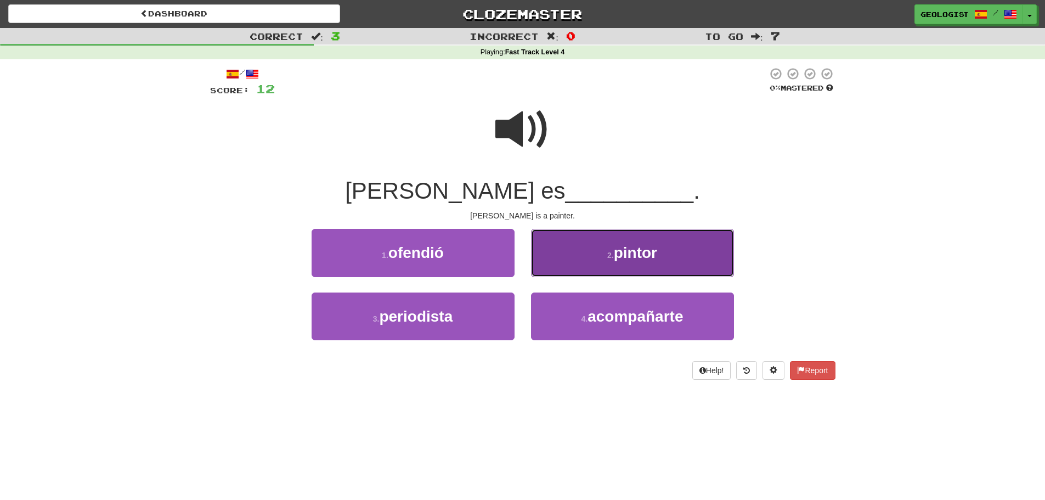
click at [627, 246] on span "pintor" at bounding box center [635, 252] width 43 height 17
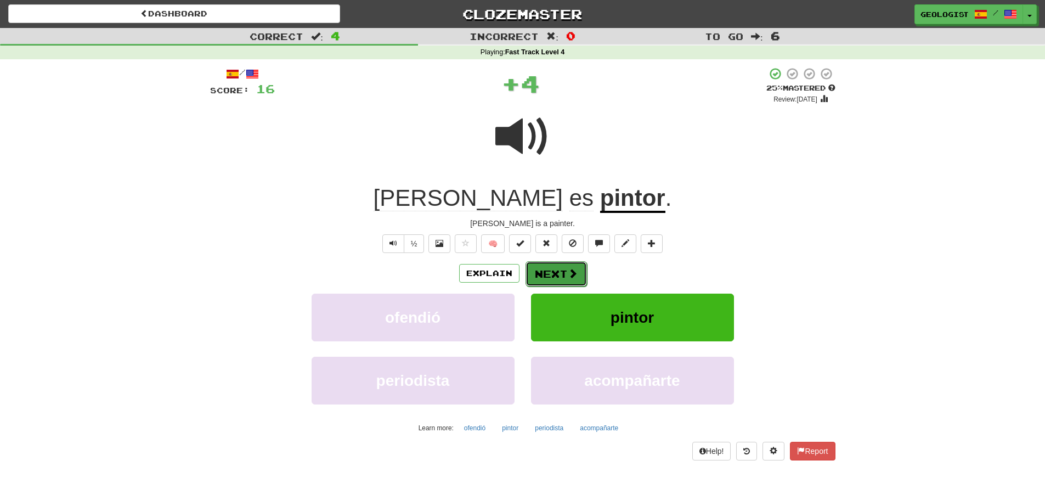
click at [536, 270] on button "Next" at bounding box center [556, 273] width 61 height 25
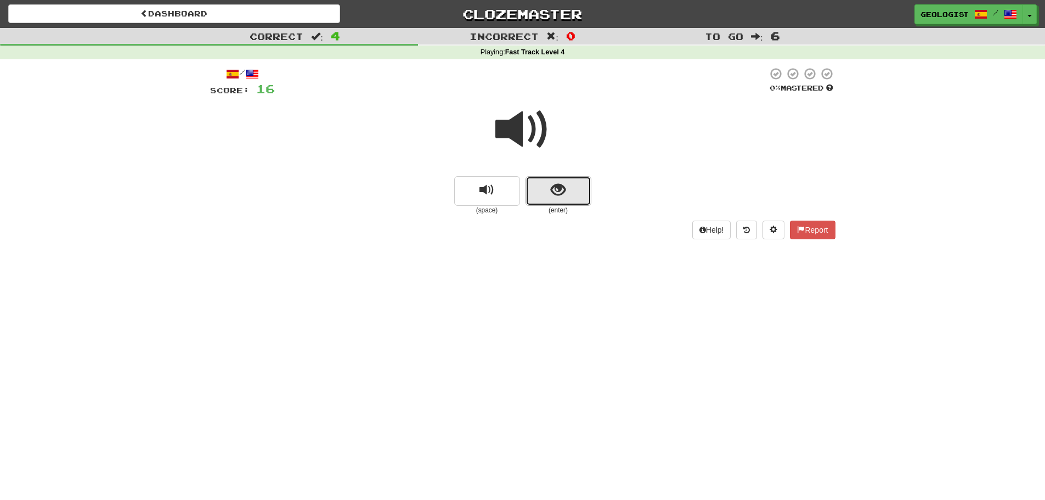
click at [563, 191] on span "show sentence" at bounding box center [558, 190] width 15 height 15
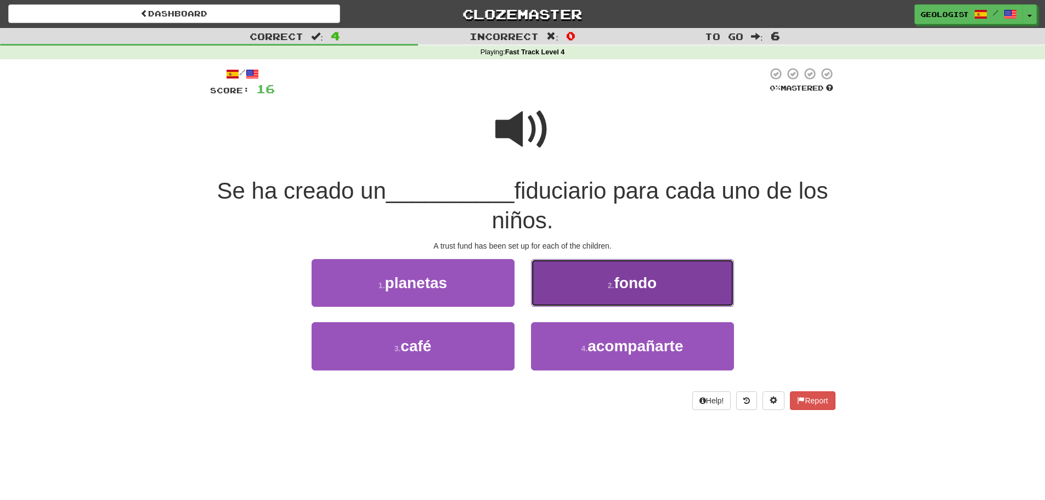
click at [661, 279] on button "2 . fondo" at bounding box center [632, 283] width 203 height 48
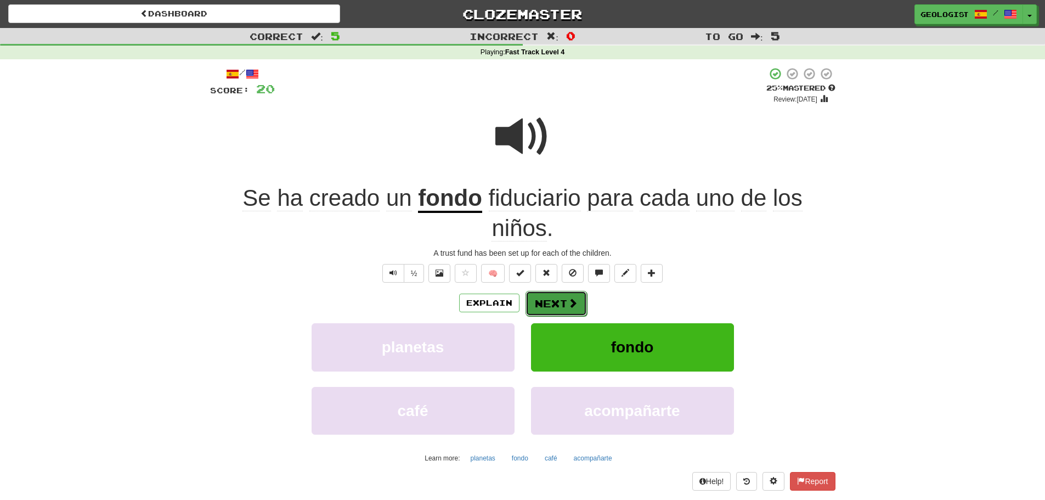
click at [557, 298] on button "Next" at bounding box center [556, 303] width 61 height 25
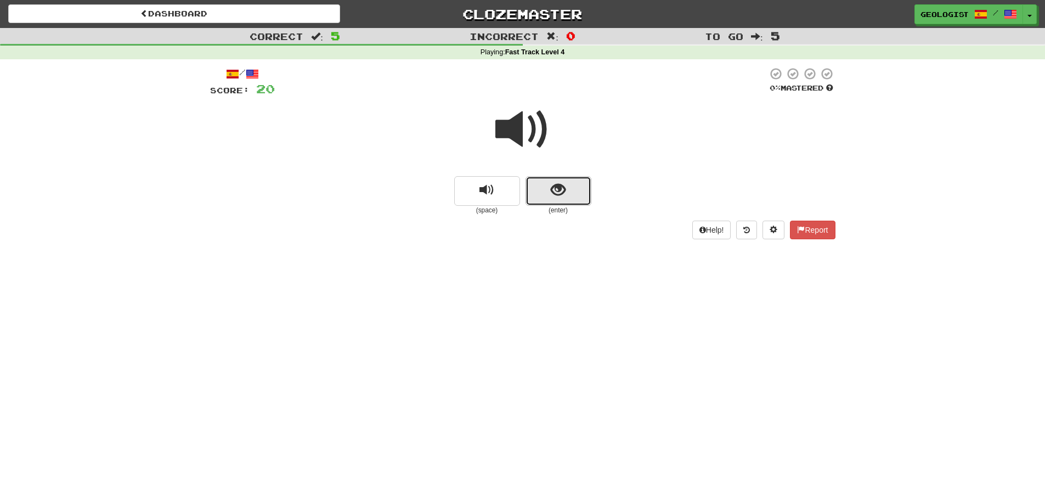
click at [569, 188] on button "show sentence" at bounding box center [559, 191] width 66 height 30
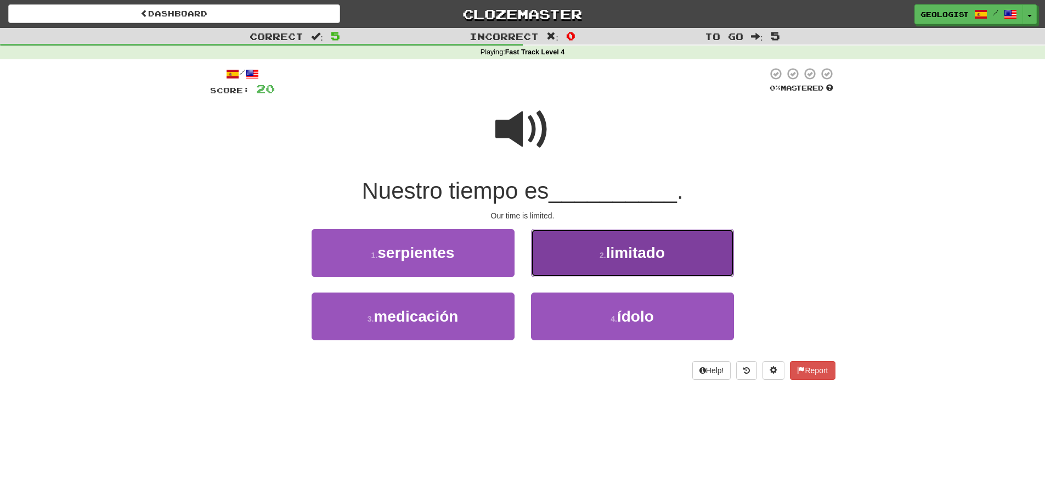
click at [590, 249] on button "2 . limitado" at bounding box center [632, 253] width 203 height 48
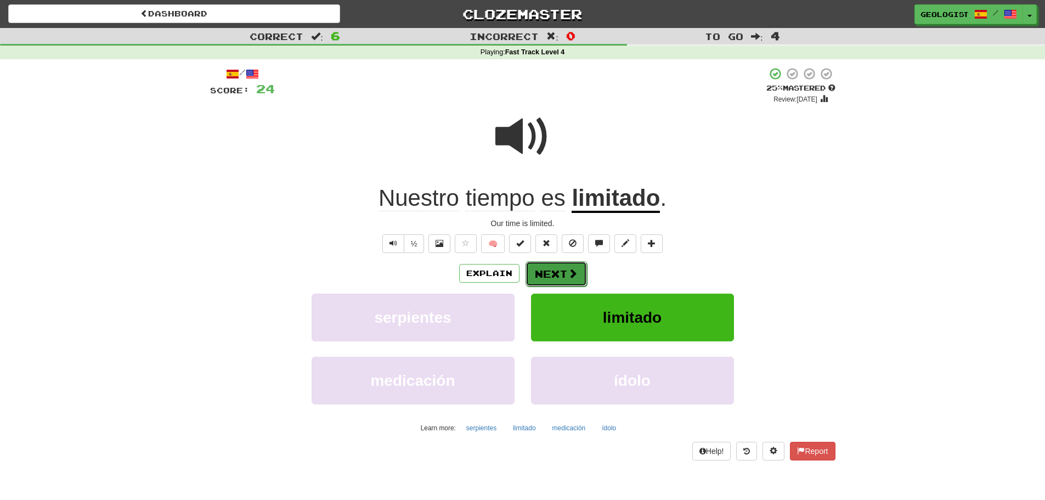
click at [571, 274] on span at bounding box center [573, 273] width 10 height 10
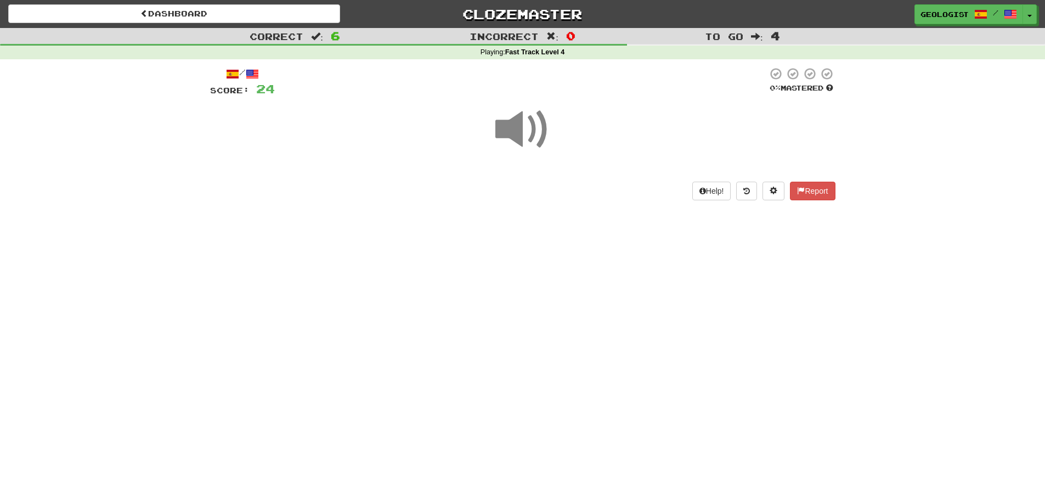
click at [514, 135] on span at bounding box center [522, 129] width 55 height 55
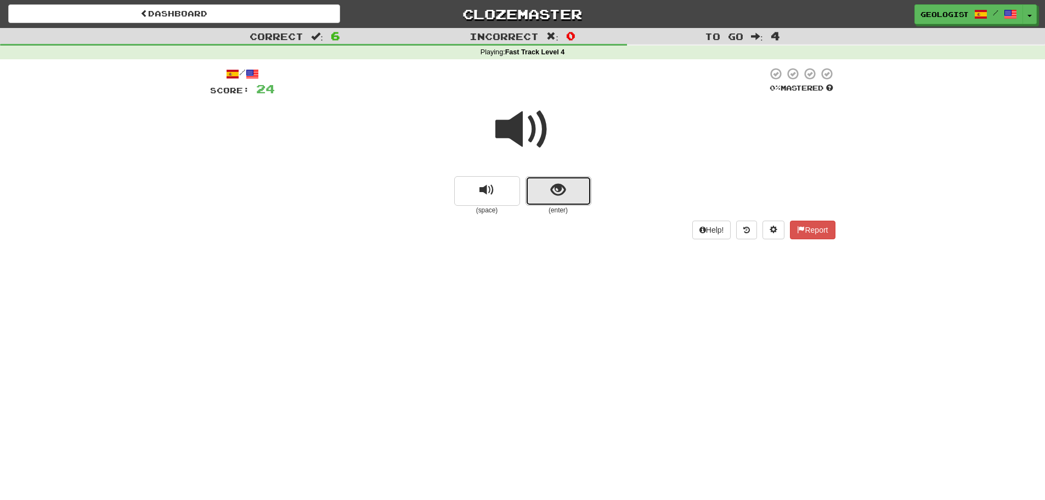
click at [562, 200] on button "show sentence" at bounding box center [559, 191] width 66 height 30
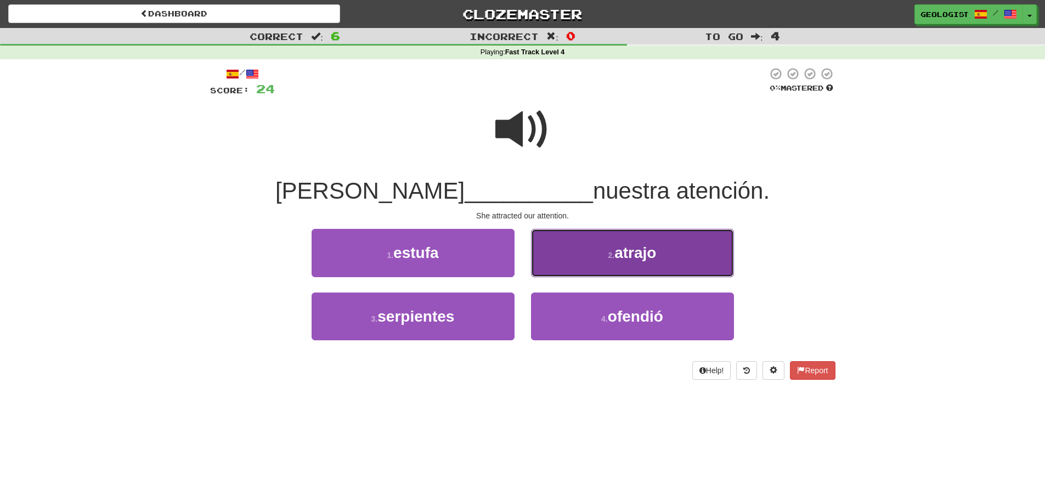
click at [576, 251] on button "2 . atrajo" at bounding box center [632, 253] width 203 height 48
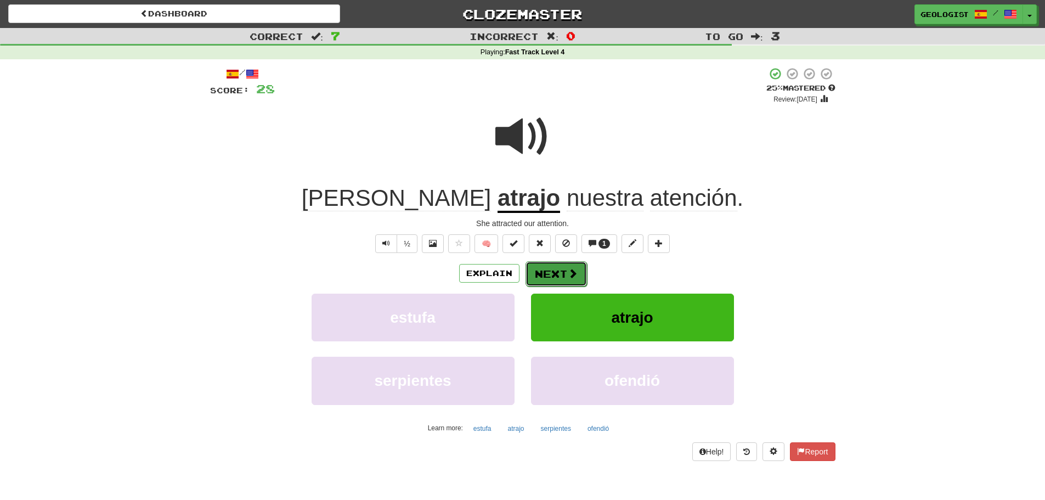
click at [561, 274] on button "Next" at bounding box center [556, 273] width 61 height 25
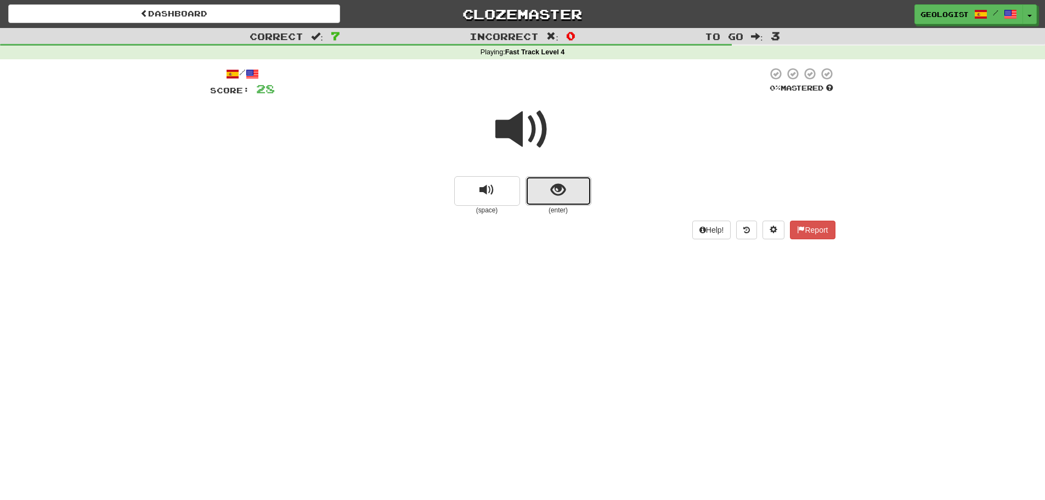
click at [563, 188] on span "show sentence" at bounding box center [558, 190] width 15 height 15
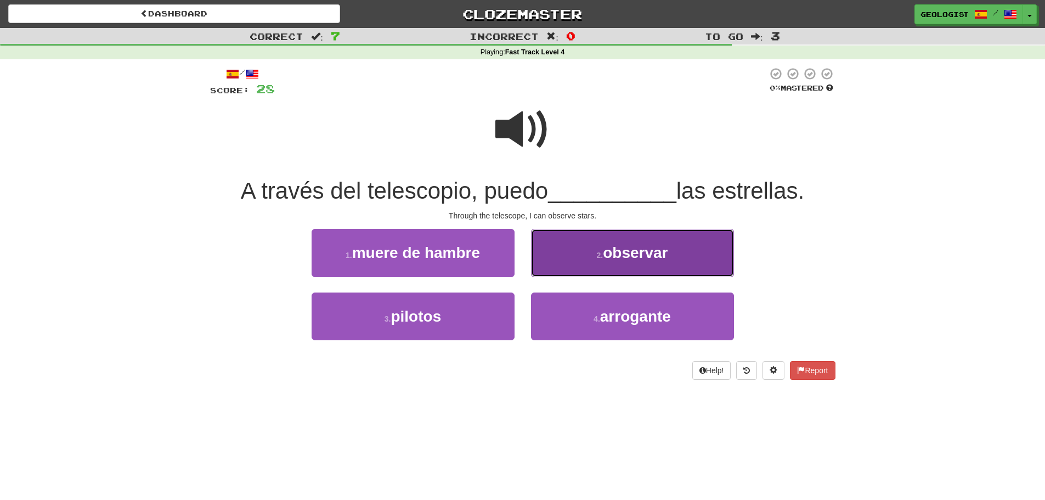
drag, startPoint x: 582, startPoint y: 246, endPoint x: 576, endPoint y: 245, distance: 6.1
click at [576, 245] on button "2 . observar" at bounding box center [632, 253] width 203 height 48
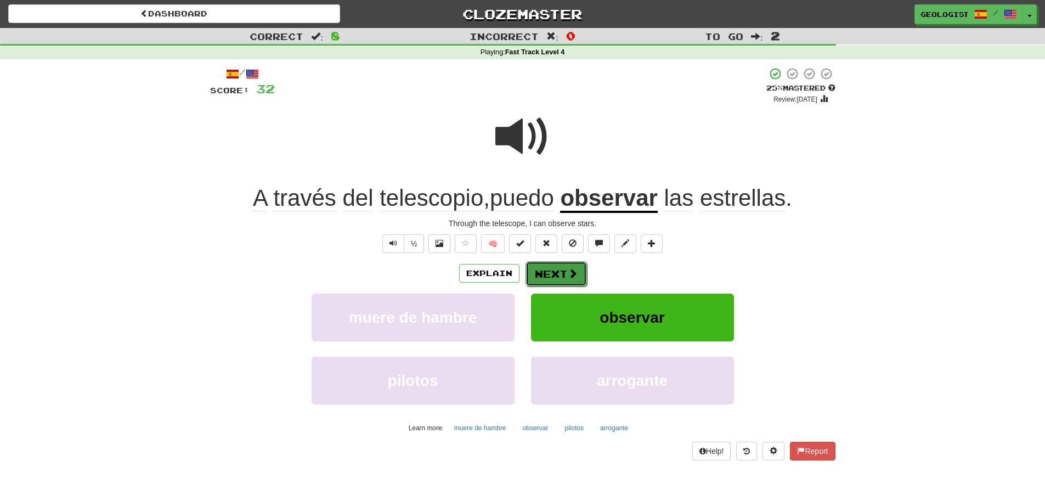
click at [547, 271] on button "Next" at bounding box center [556, 273] width 61 height 25
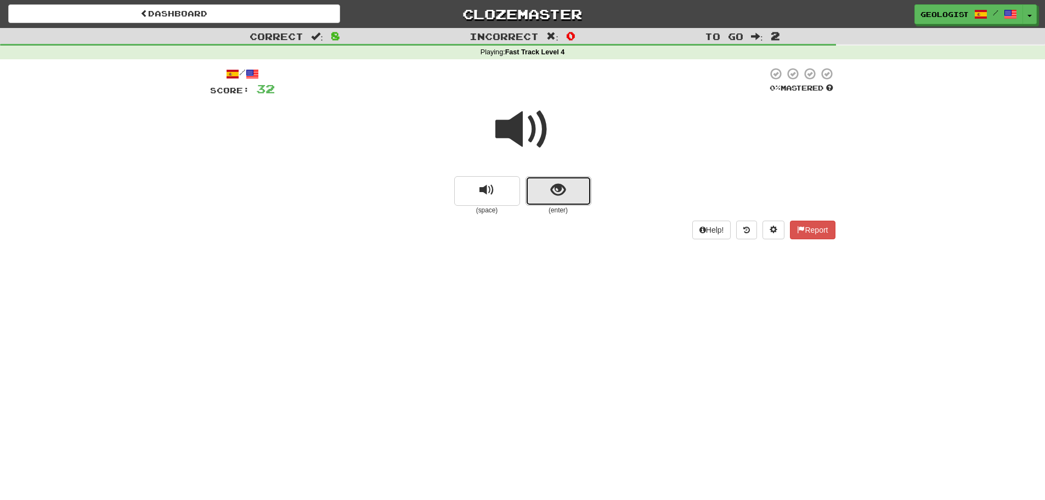
click at [571, 184] on button "show sentence" at bounding box center [559, 191] width 66 height 30
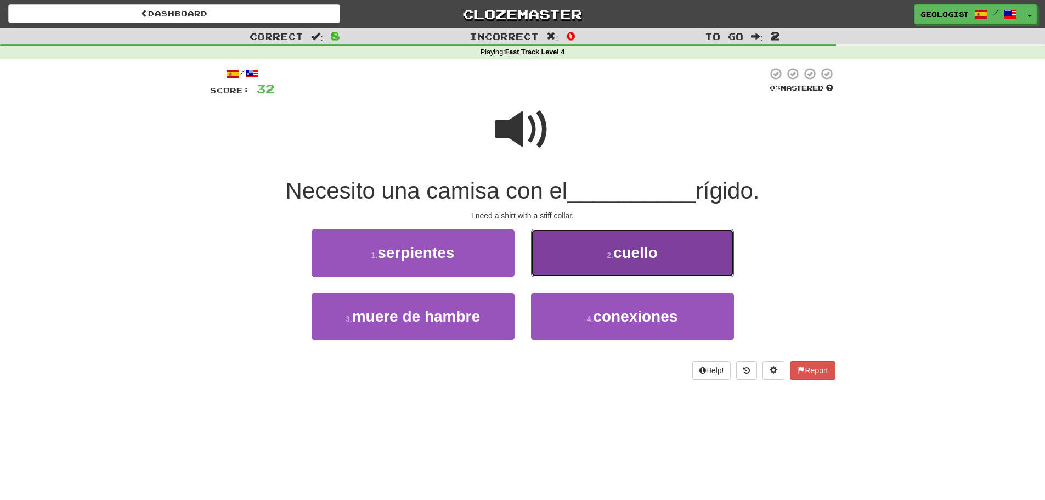
click at [618, 251] on span "cuello" at bounding box center [635, 252] width 44 height 17
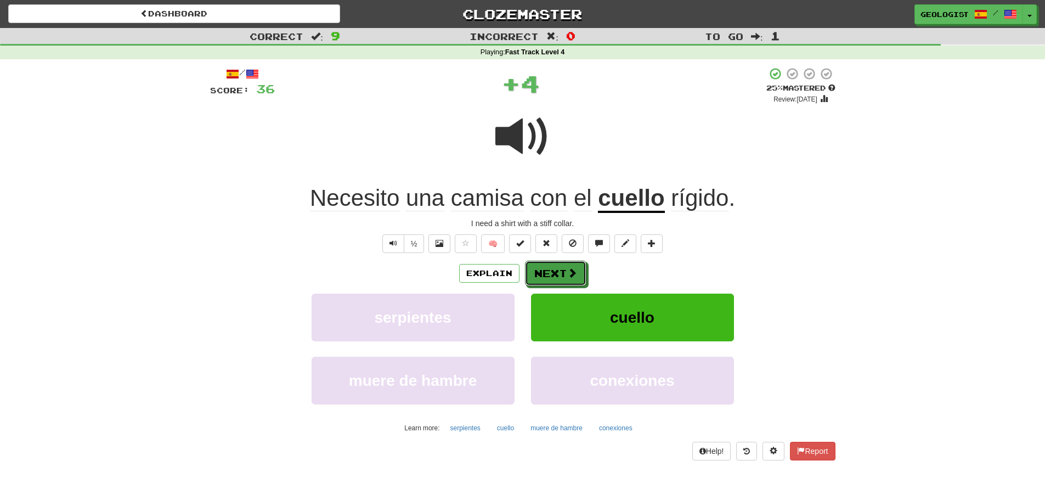
click at [562, 265] on button "Next" at bounding box center [555, 273] width 61 height 25
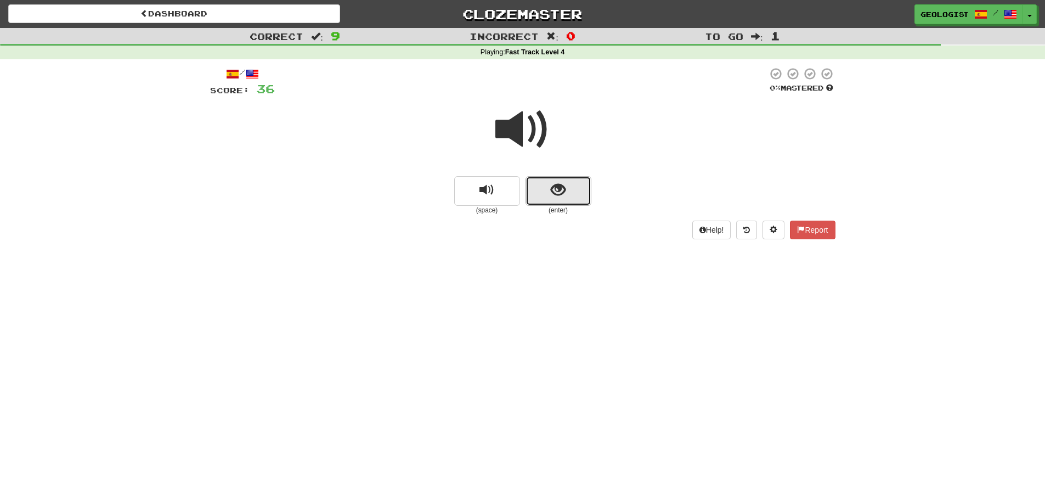
click at [576, 191] on button "show sentence" at bounding box center [559, 191] width 66 height 30
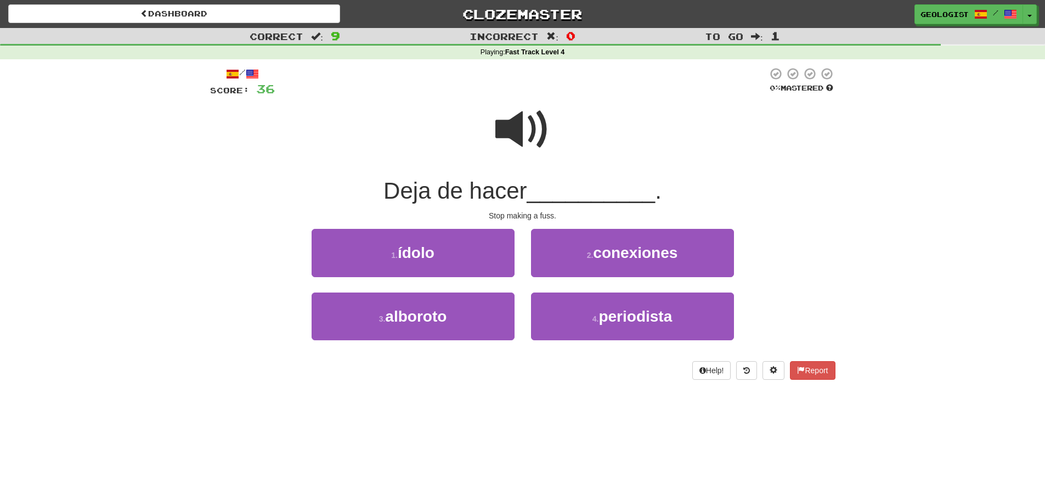
click at [508, 124] on span at bounding box center [522, 129] width 55 height 55
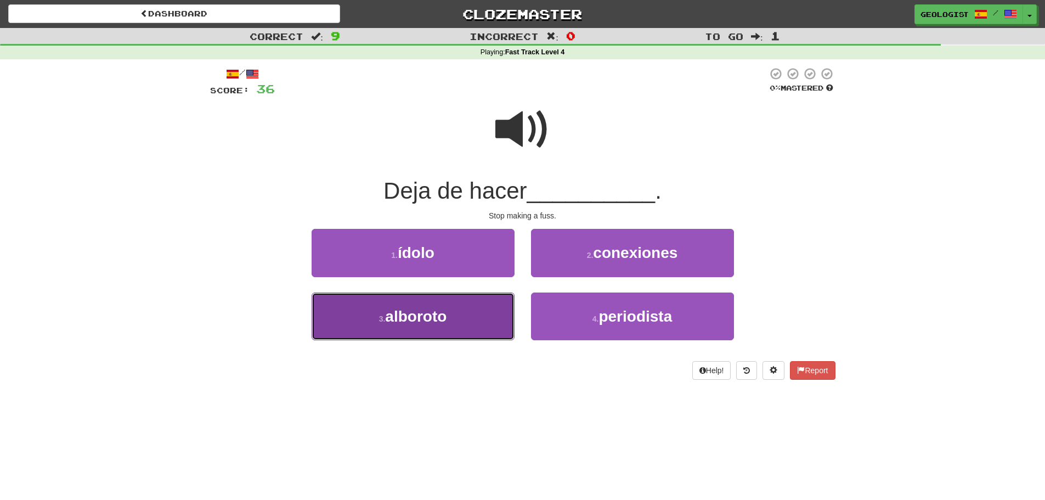
click at [349, 328] on button "3 . alboroto" at bounding box center [413, 316] width 203 height 48
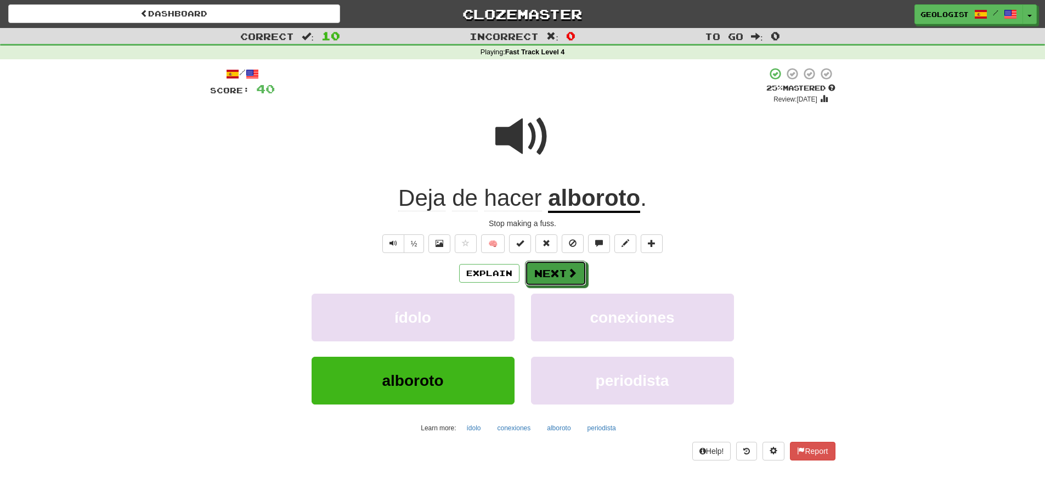
click at [548, 270] on button "Next" at bounding box center [555, 273] width 61 height 25
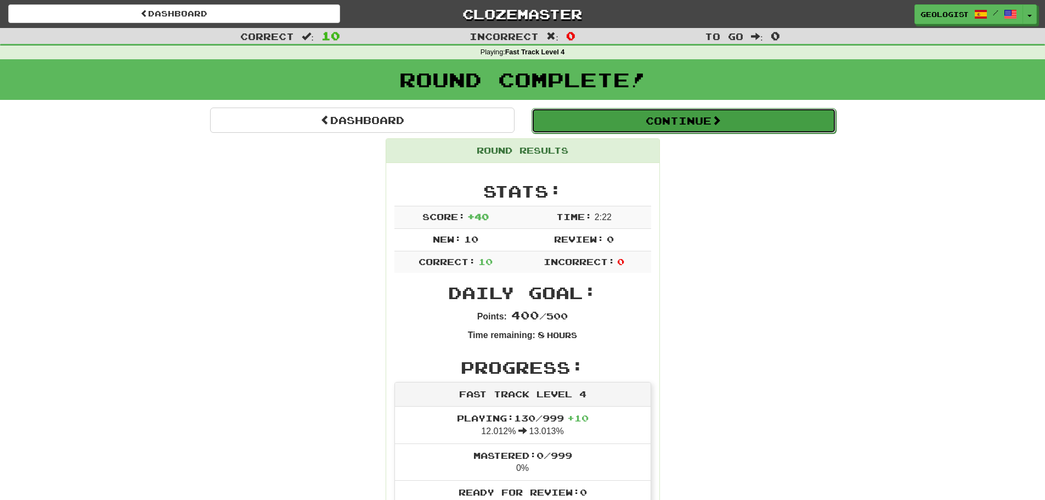
click at [698, 115] on button "Continue" at bounding box center [684, 120] width 305 height 25
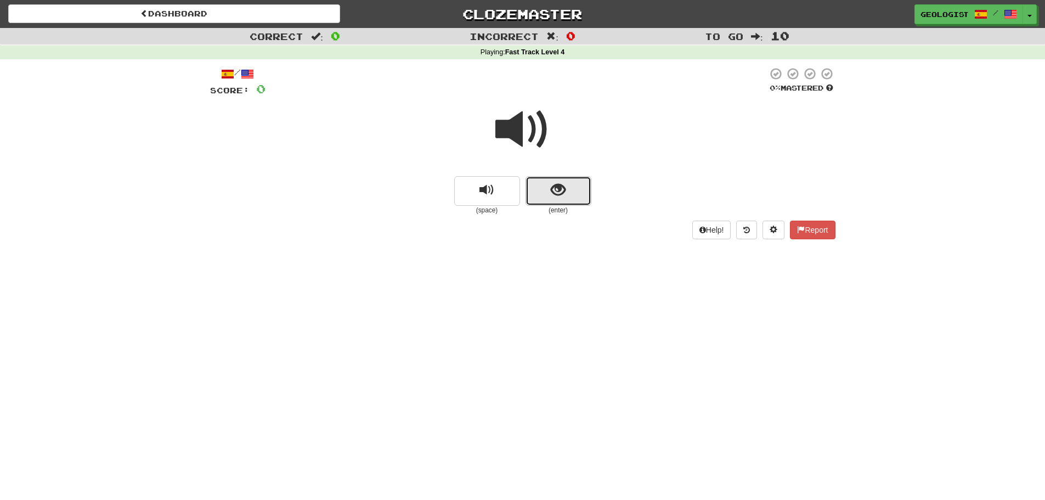
click at [542, 191] on button "show sentence" at bounding box center [559, 191] width 66 height 30
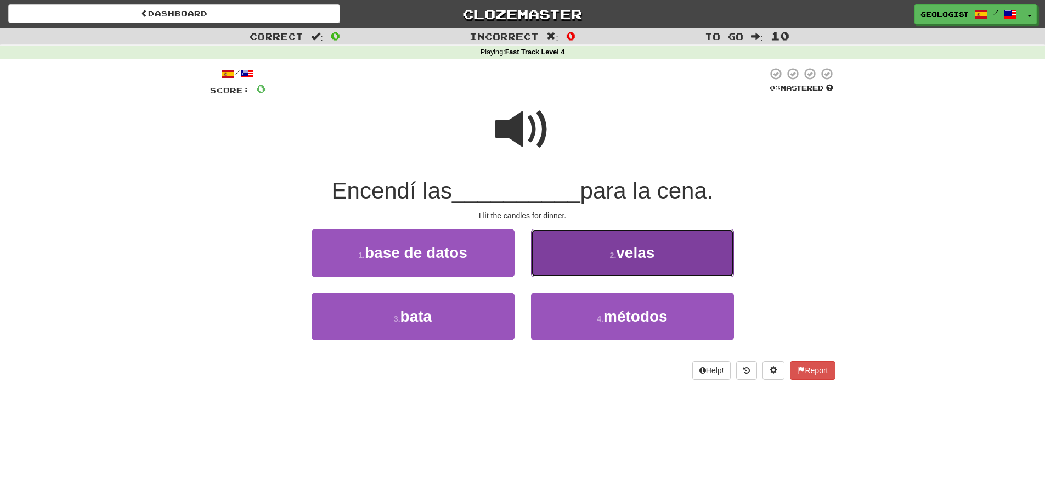
click at [649, 241] on button "2 . velas" at bounding box center [632, 253] width 203 height 48
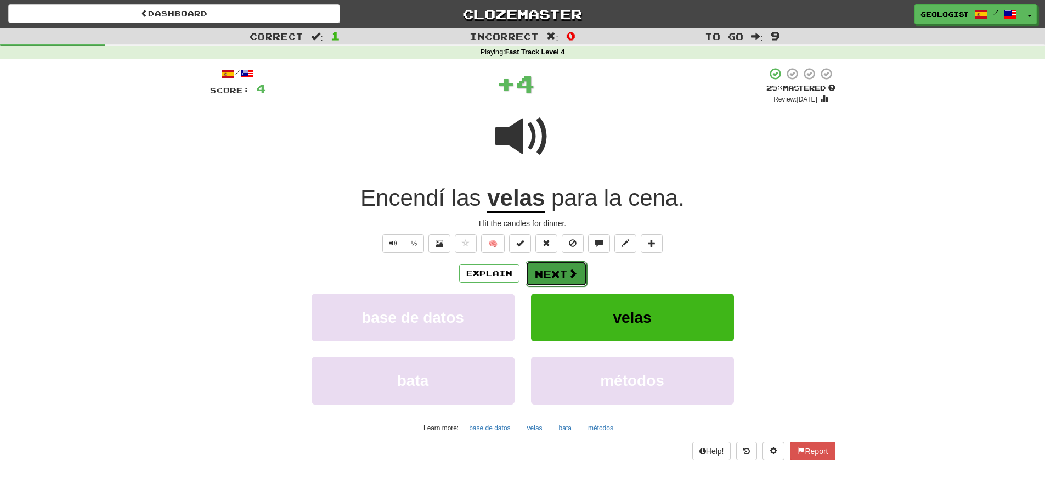
click at [556, 277] on button "Next" at bounding box center [556, 273] width 61 height 25
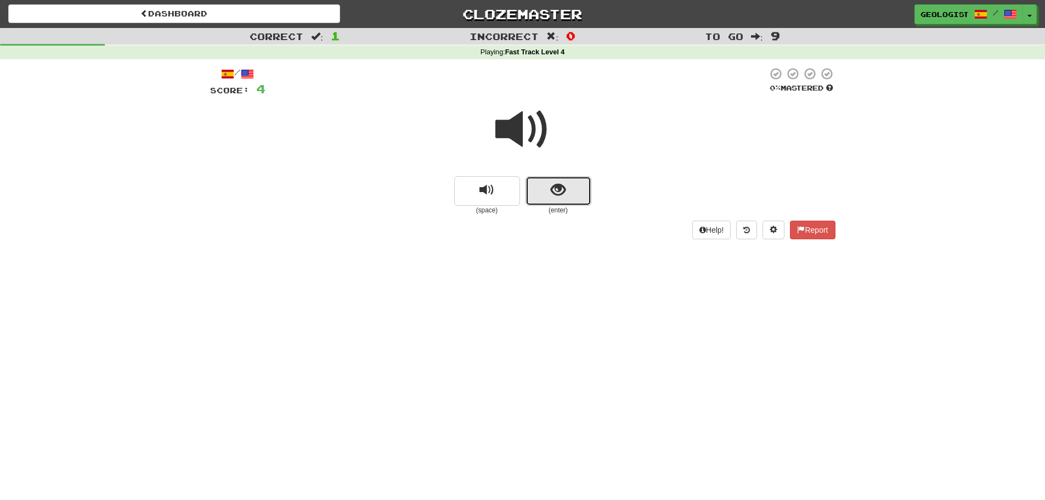
click at [541, 199] on button "show sentence" at bounding box center [559, 191] width 66 height 30
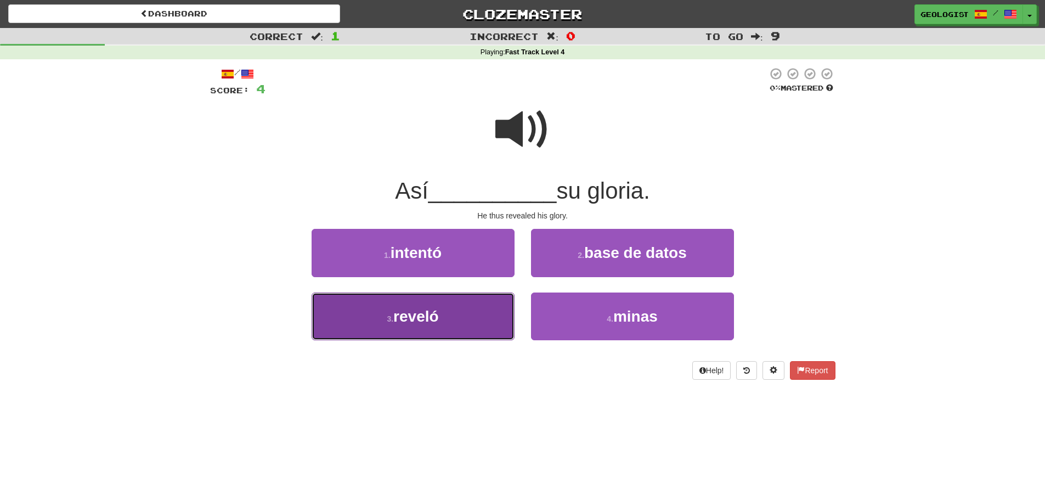
click at [387, 317] on small "3 ." at bounding box center [390, 318] width 7 height 9
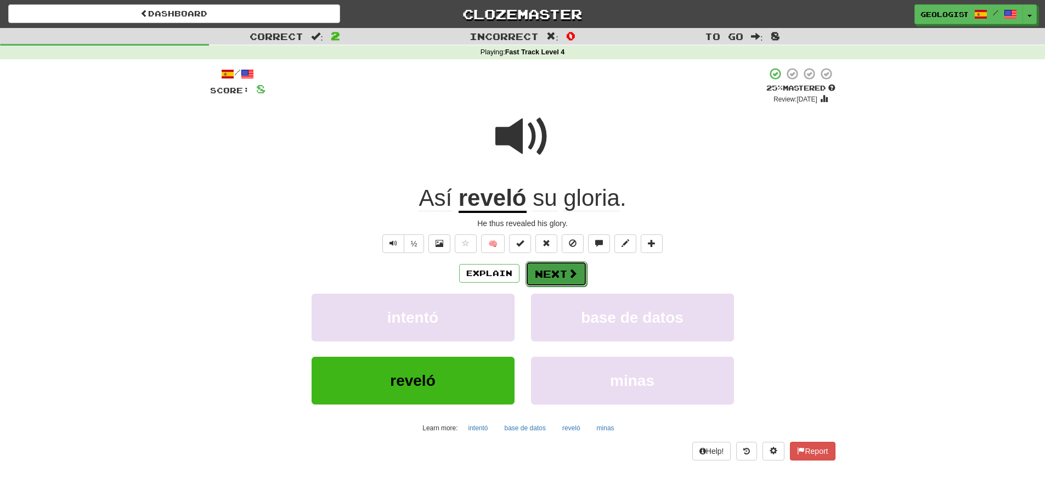
click at [570, 272] on span at bounding box center [573, 273] width 10 height 10
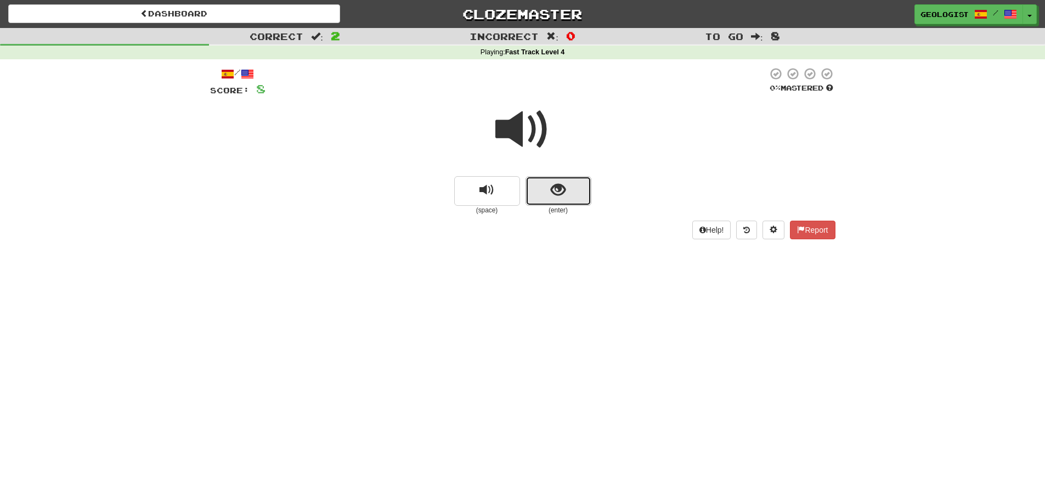
click at [557, 187] on span "show sentence" at bounding box center [558, 190] width 15 height 15
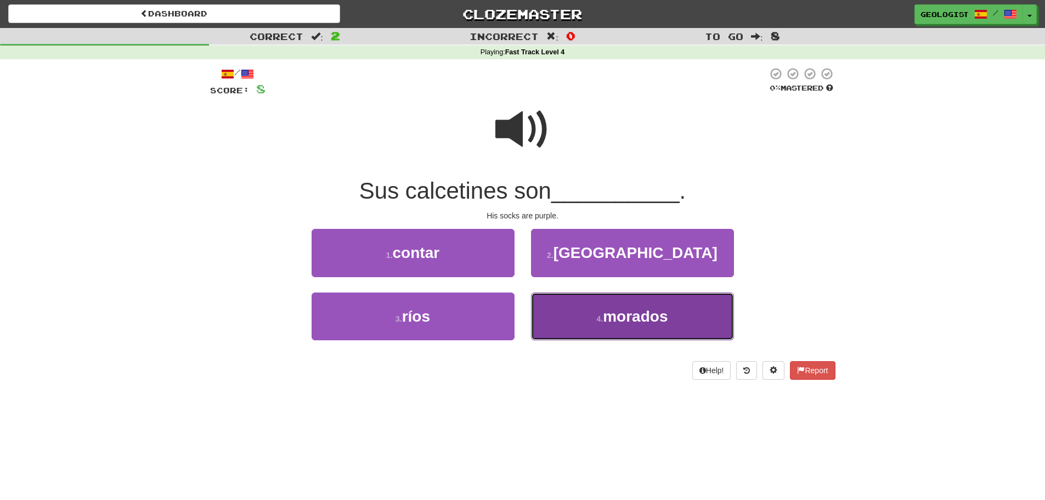
click at [607, 312] on span "morados" at bounding box center [635, 316] width 65 height 17
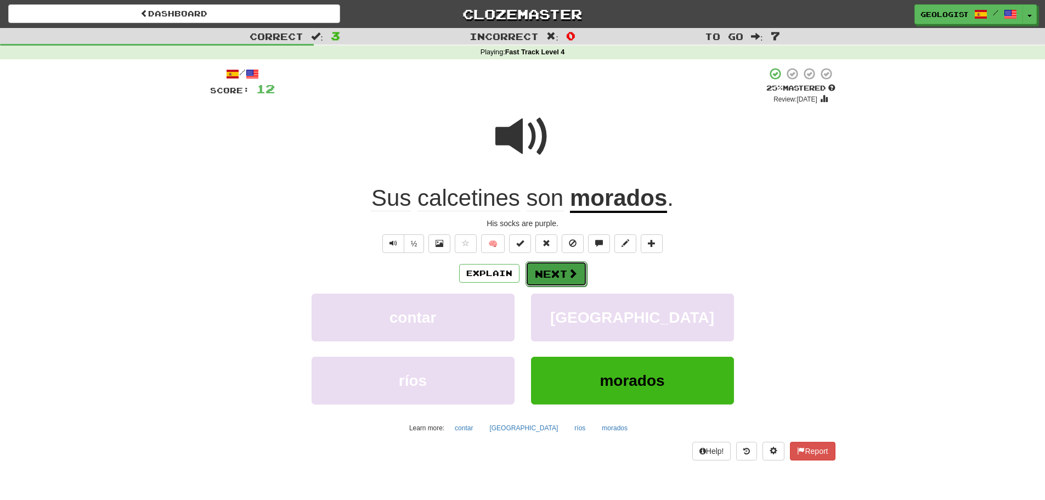
click at [551, 272] on button "Next" at bounding box center [556, 273] width 61 height 25
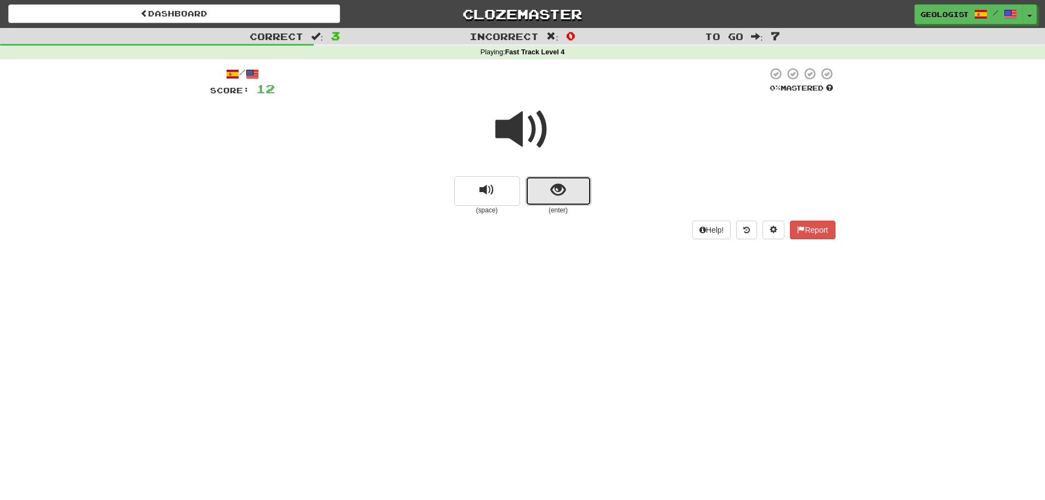
click at [559, 199] on button "show sentence" at bounding box center [559, 191] width 66 height 30
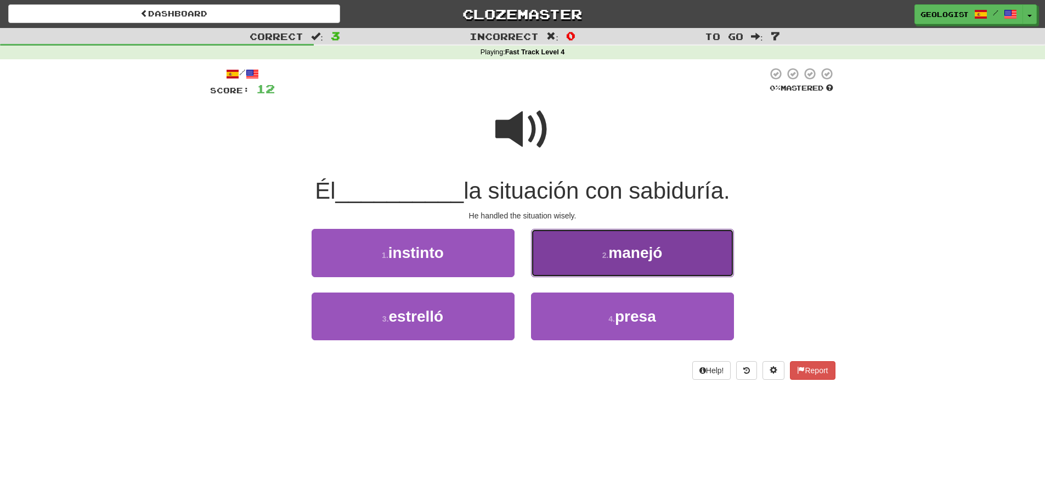
click at [591, 242] on button "2 . manejó" at bounding box center [632, 253] width 203 height 48
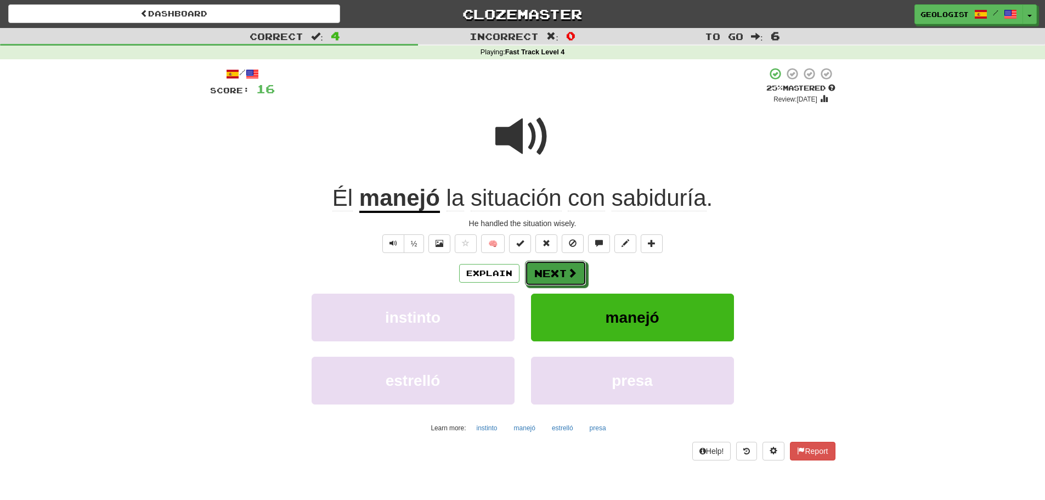
click at [546, 275] on button "Next" at bounding box center [555, 273] width 61 height 25
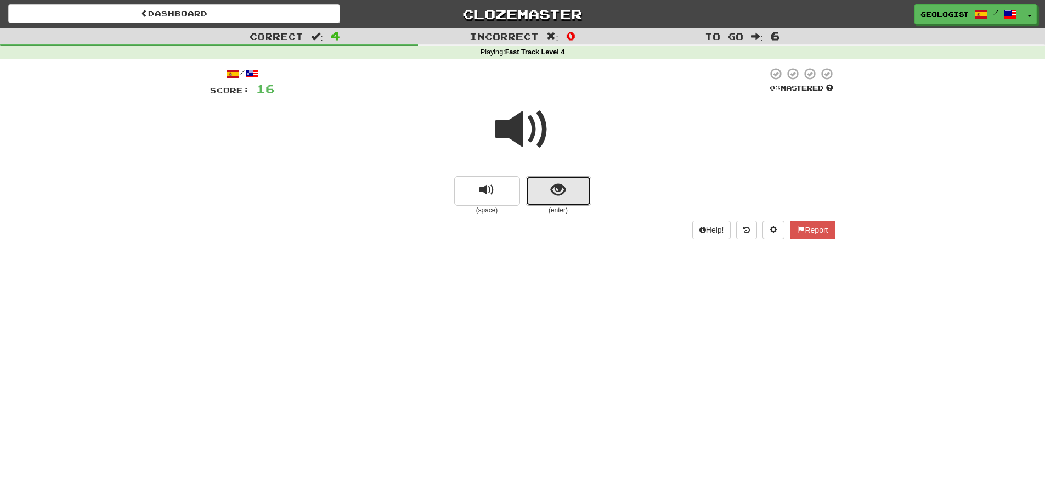
click at [569, 185] on button "show sentence" at bounding box center [559, 191] width 66 height 30
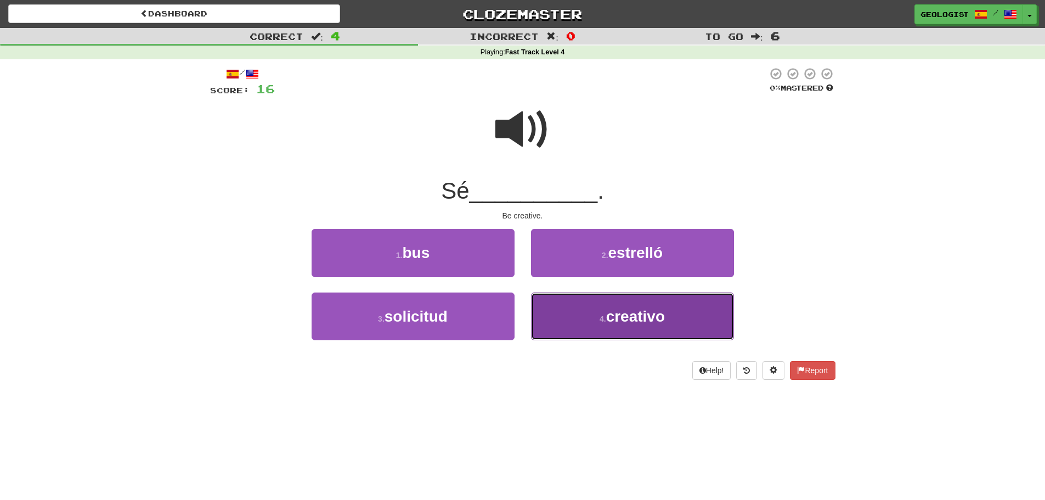
click at [608, 313] on span "creativo" at bounding box center [635, 316] width 59 height 17
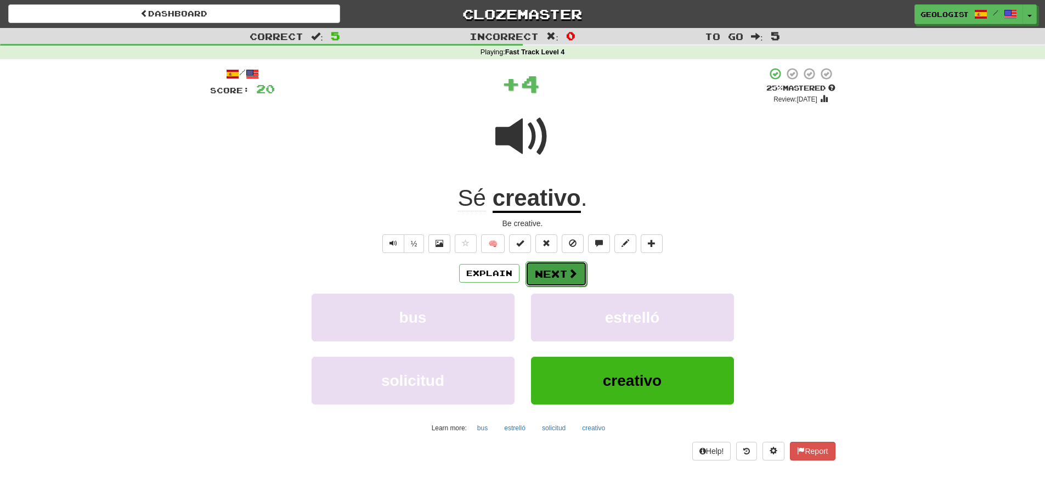
click at [570, 278] on span at bounding box center [573, 273] width 10 height 10
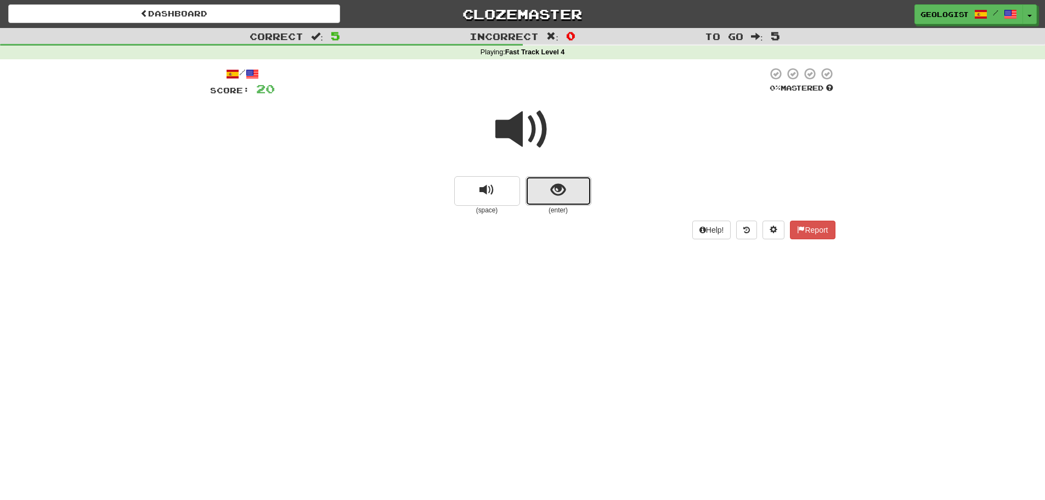
click at [567, 188] on button "show sentence" at bounding box center [559, 191] width 66 height 30
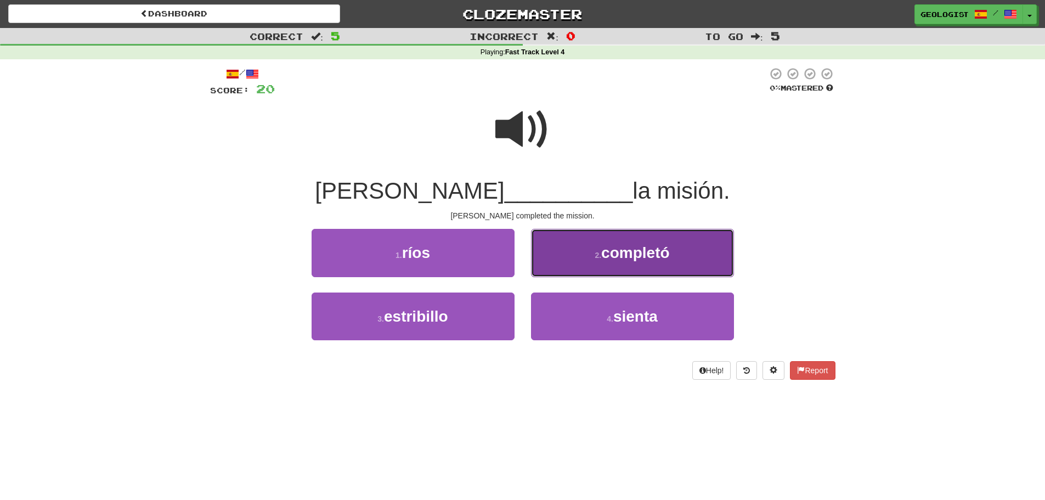
click at [623, 251] on span "completó" at bounding box center [635, 252] width 68 height 17
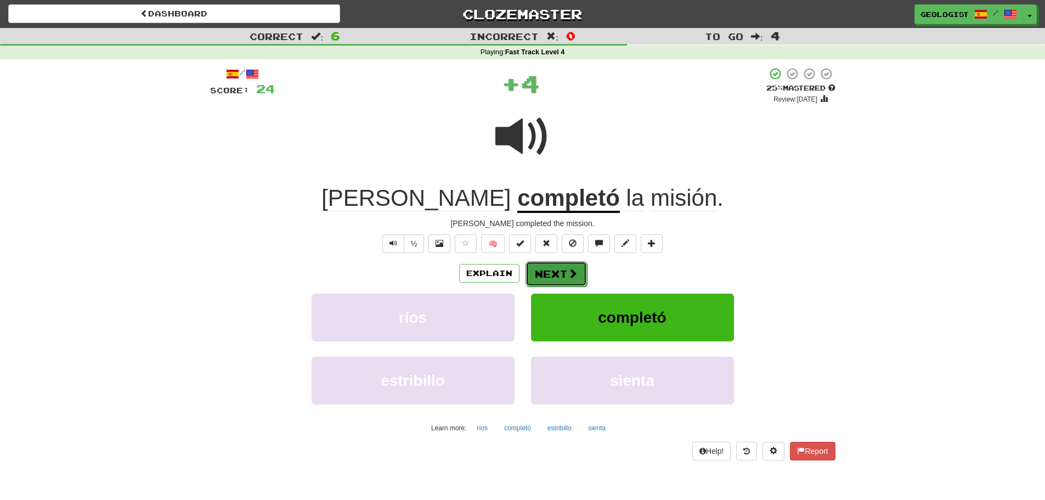
click at [571, 274] on span at bounding box center [573, 273] width 10 height 10
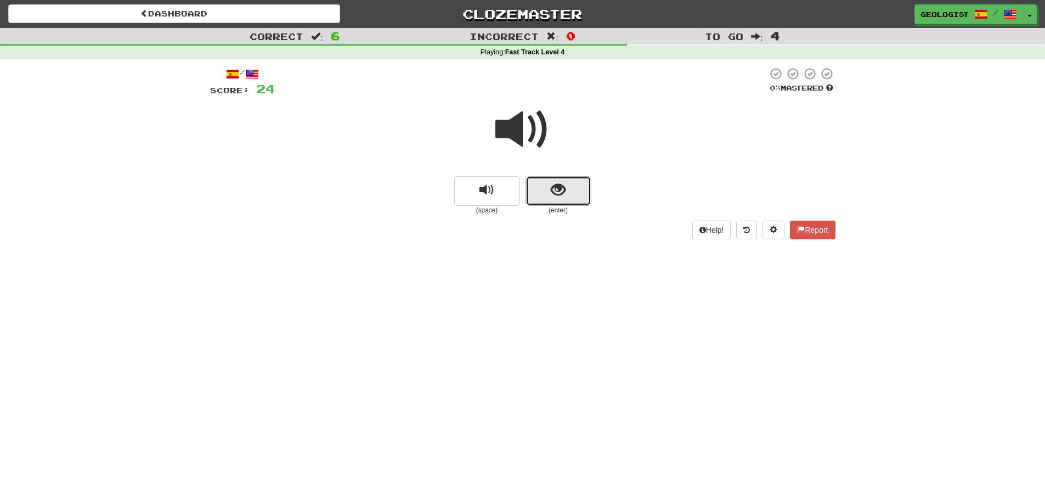
drag, startPoint x: 565, startPoint y: 185, endPoint x: 562, endPoint y: 180, distance: 5.9
click at [562, 180] on button "show sentence" at bounding box center [559, 191] width 66 height 30
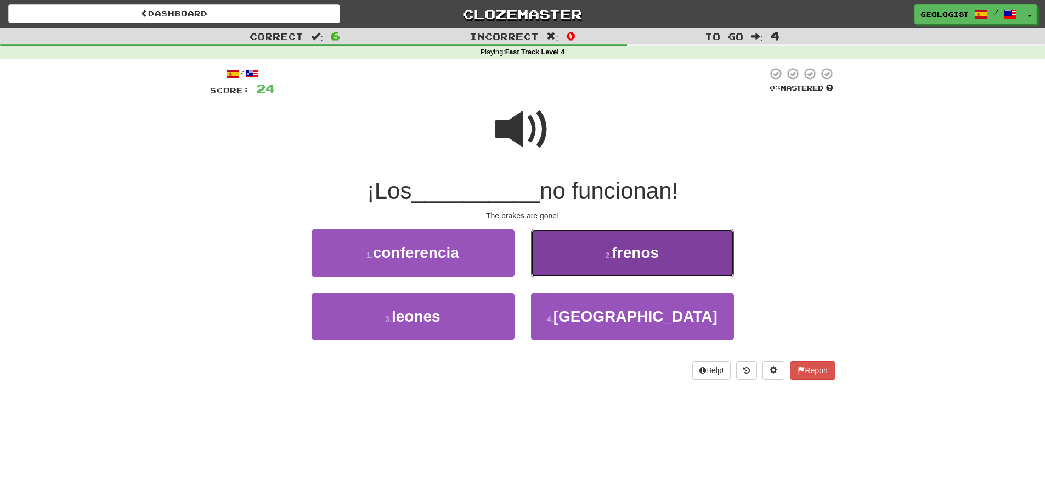
click at [622, 235] on button "2 . frenos" at bounding box center [632, 253] width 203 height 48
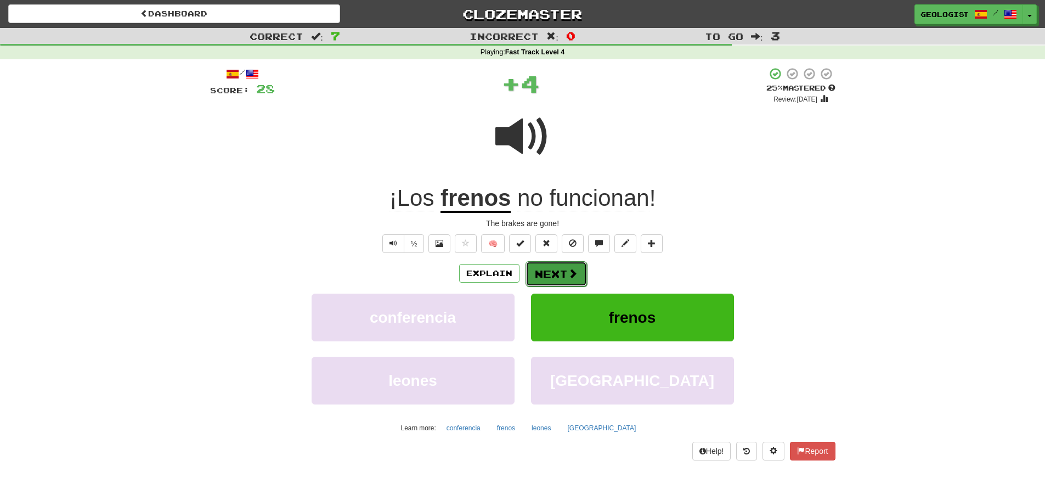
click at [555, 266] on button "Next" at bounding box center [556, 273] width 61 height 25
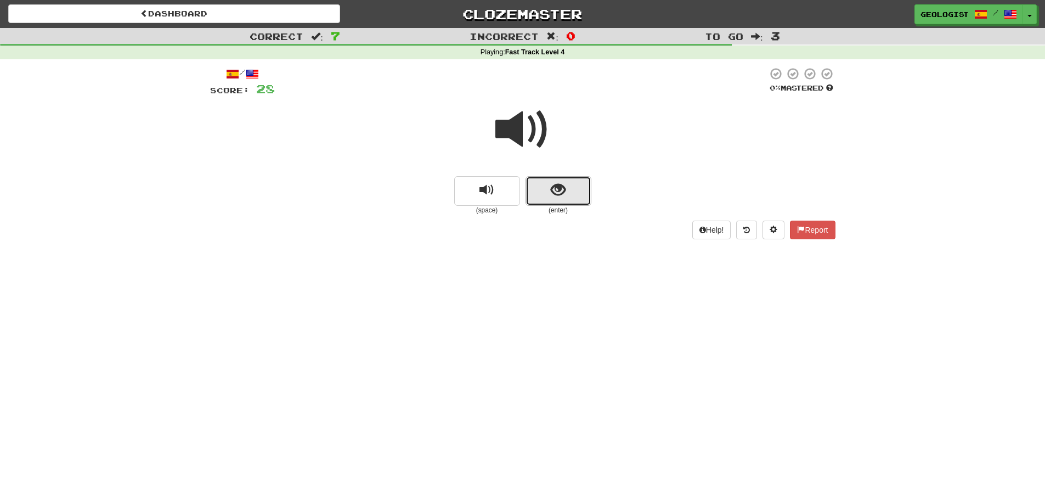
click at [571, 191] on button "show sentence" at bounding box center [559, 191] width 66 height 30
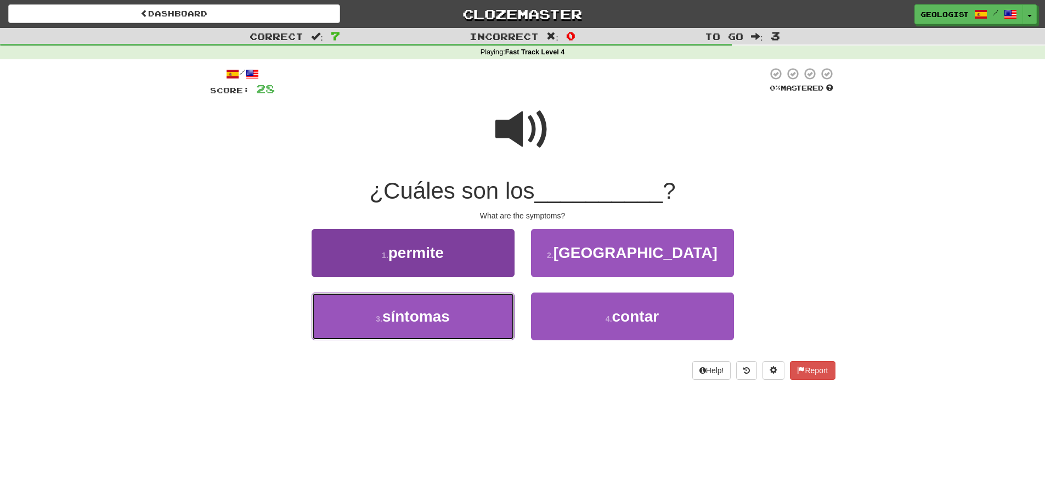
drag, startPoint x: 368, startPoint y: 329, endPoint x: 359, endPoint y: 321, distance: 11.7
click at [363, 322] on button "3 . síntomas" at bounding box center [413, 316] width 203 height 48
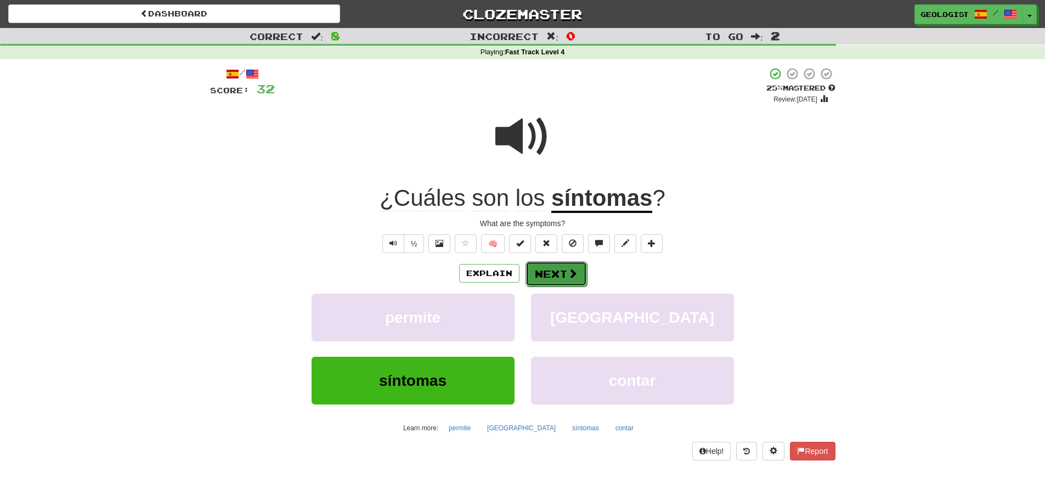
click at [568, 277] on span at bounding box center [573, 273] width 10 height 10
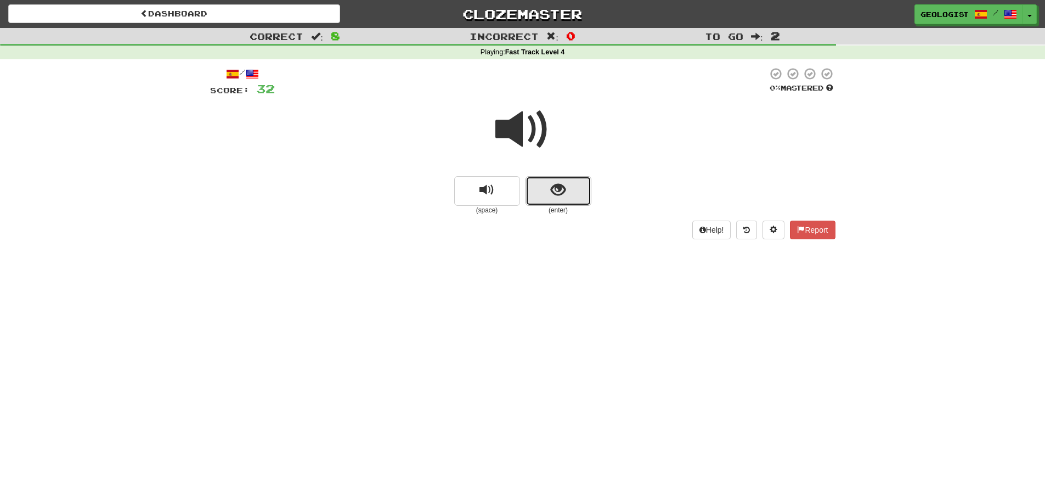
click at [561, 184] on span "show sentence" at bounding box center [558, 190] width 15 height 15
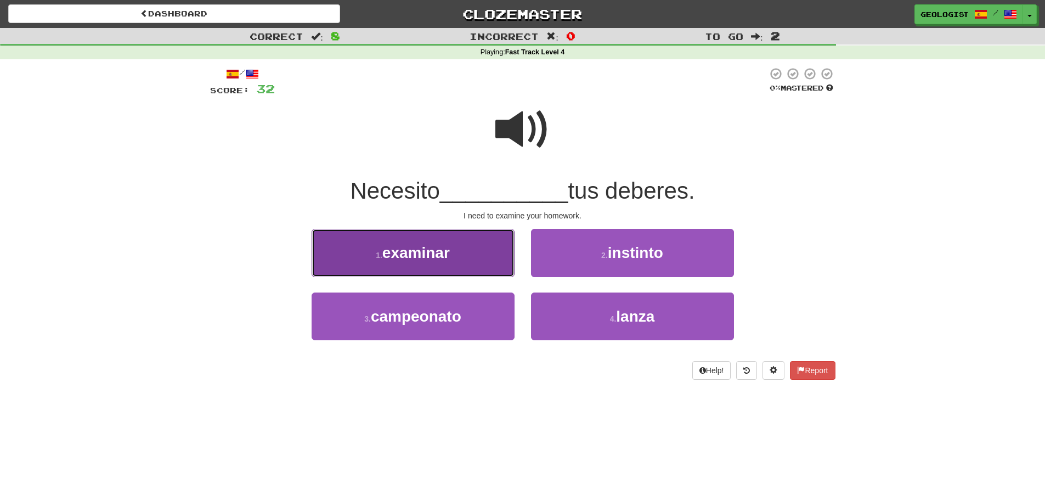
drag, startPoint x: 470, startPoint y: 256, endPoint x: 468, endPoint y: 250, distance: 5.7
click at [468, 250] on button "1 . examinar" at bounding box center [413, 253] width 203 height 48
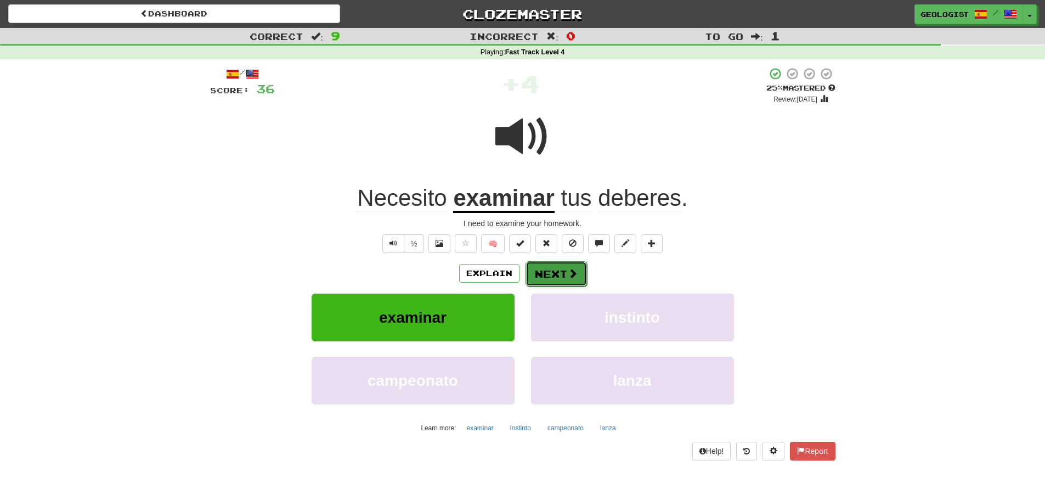
click at [565, 280] on button "Next" at bounding box center [556, 273] width 61 height 25
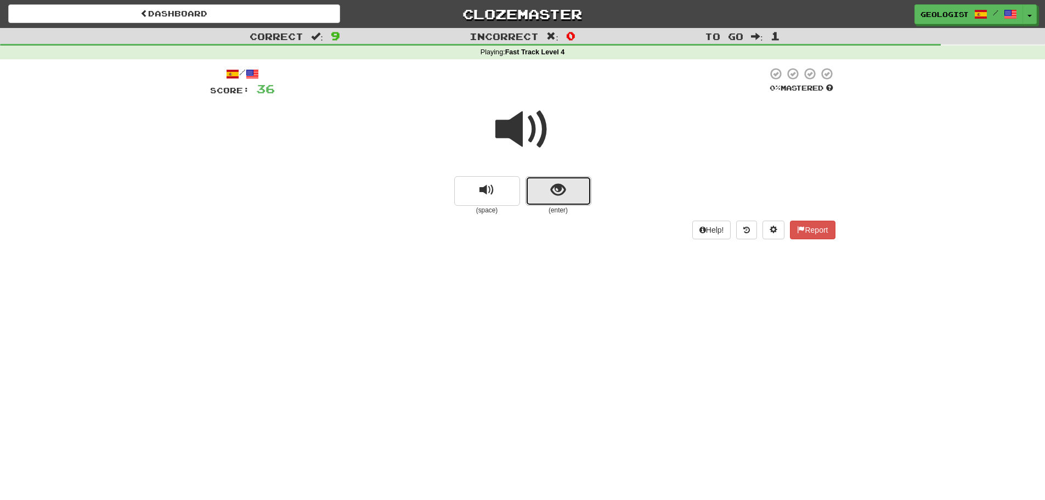
click at [566, 191] on button "show sentence" at bounding box center [559, 191] width 66 height 30
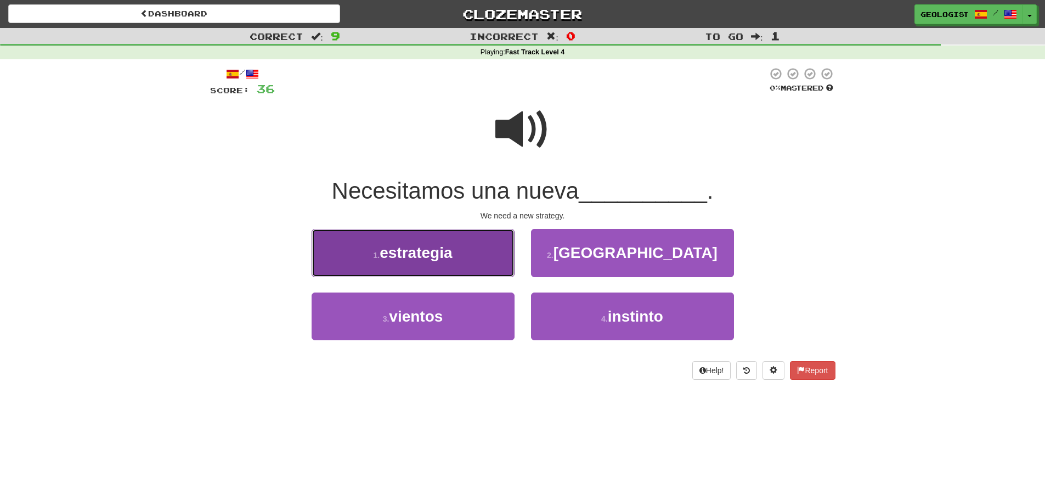
click at [377, 267] on button "1 . estrategia" at bounding box center [413, 253] width 203 height 48
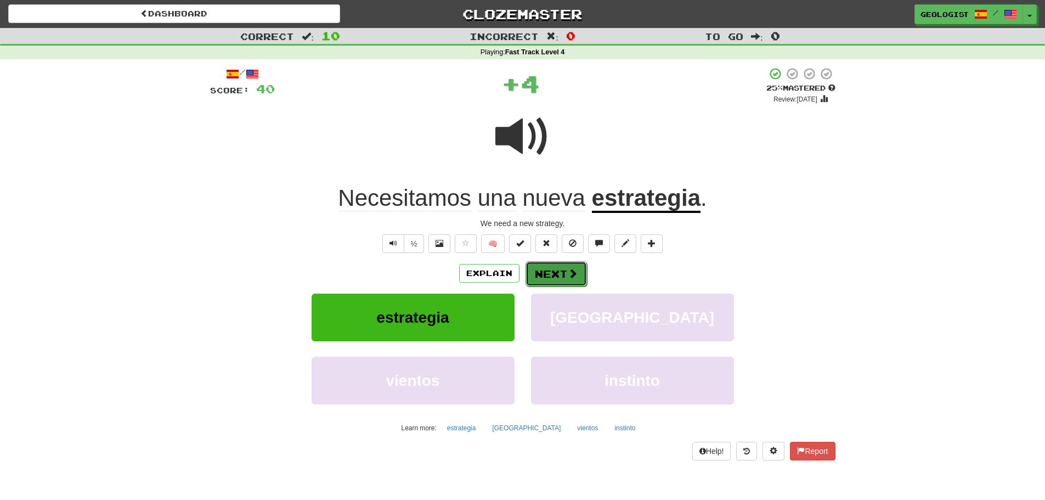
click at [555, 277] on button "Next" at bounding box center [556, 273] width 61 height 25
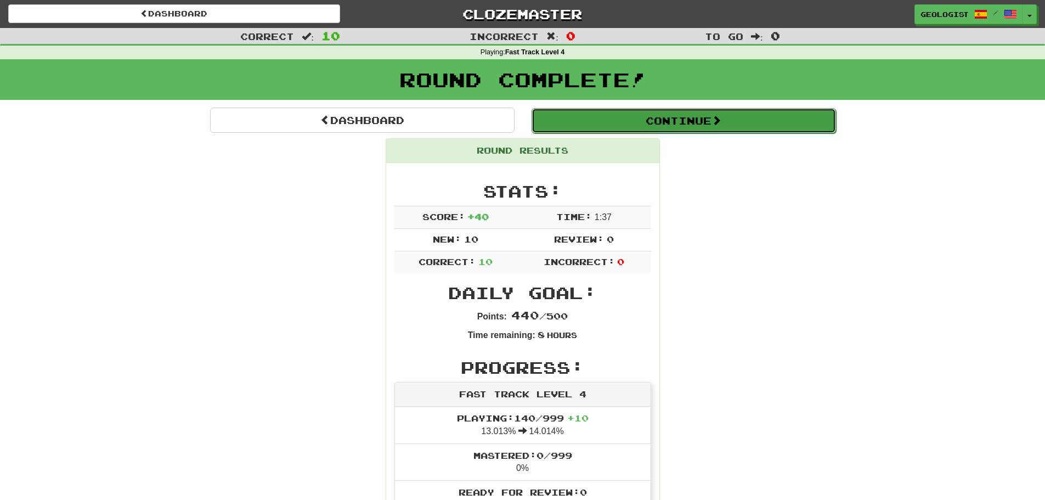
click at [639, 121] on button "Continue" at bounding box center [684, 120] width 305 height 25
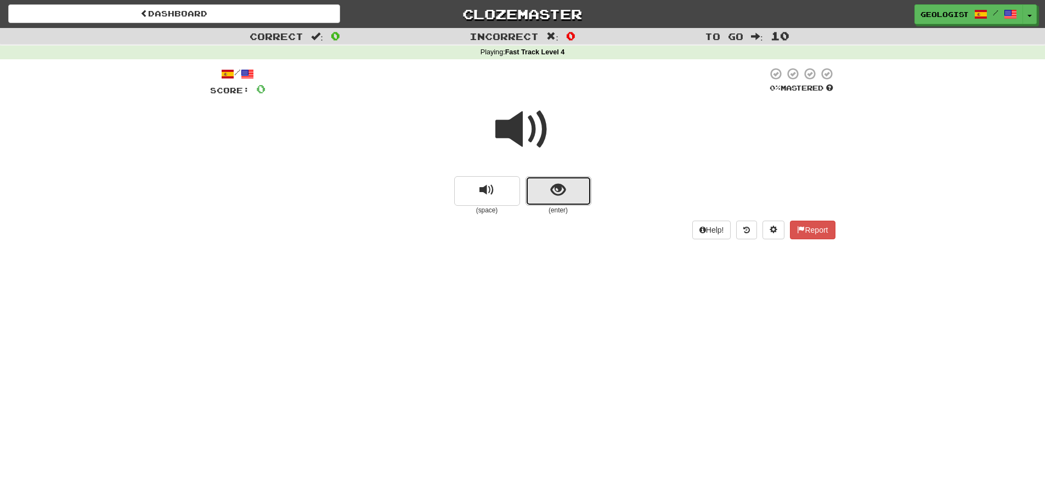
click at [574, 187] on button "show sentence" at bounding box center [559, 191] width 66 height 30
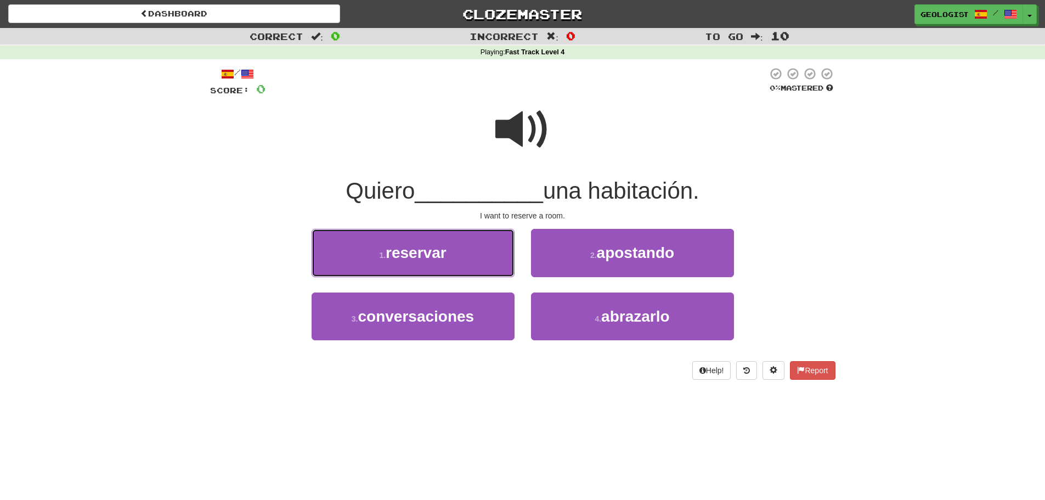
drag, startPoint x: 421, startPoint y: 234, endPoint x: 287, endPoint y: 245, distance: 134.4
click at [420, 234] on button "1 . reservar" at bounding box center [413, 253] width 203 height 48
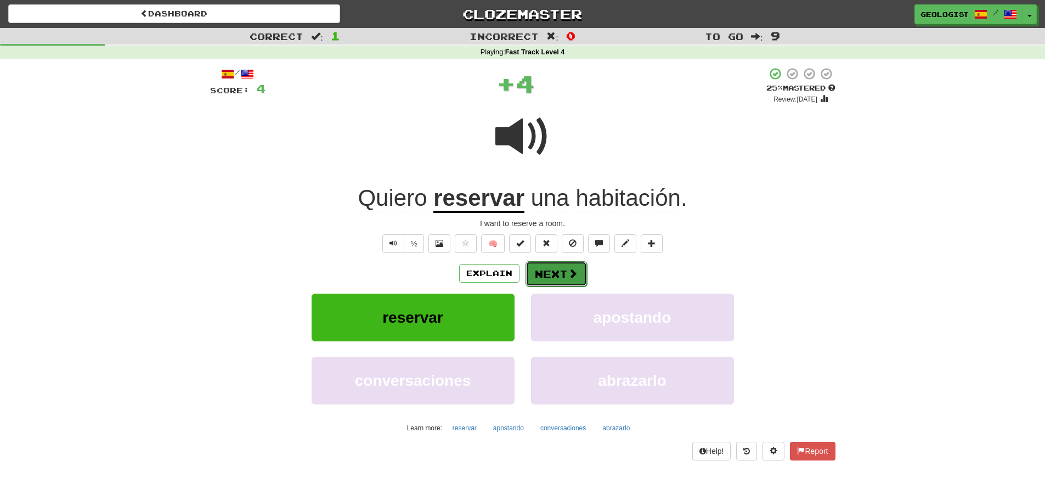
click at [562, 278] on button "Next" at bounding box center [556, 273] width 61 height 25
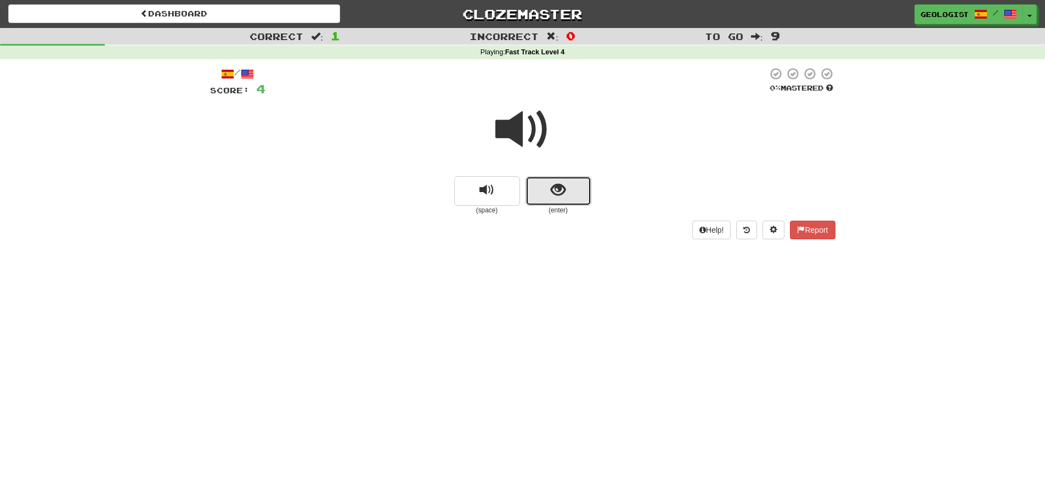
drag, startPoint x: 565, startPoint y: 192, endPoint x: 403, endPoint y: 161, distance: 164.7
click at [558, 185] on span "show sentence" at bounding box center [558, 190] width 15 height 15
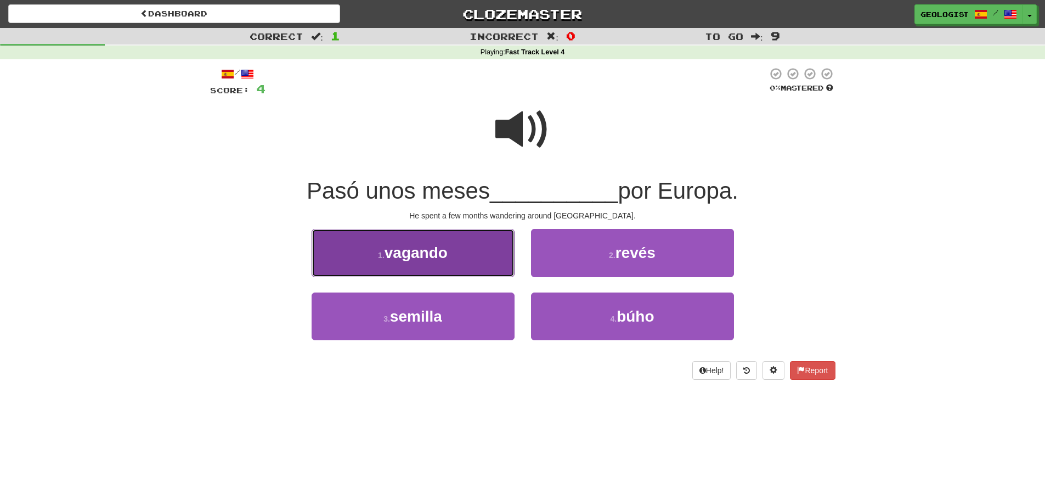
click at [415, 239] on button "1 . vagando" at bounding box center [413, 253] width 203 height 48
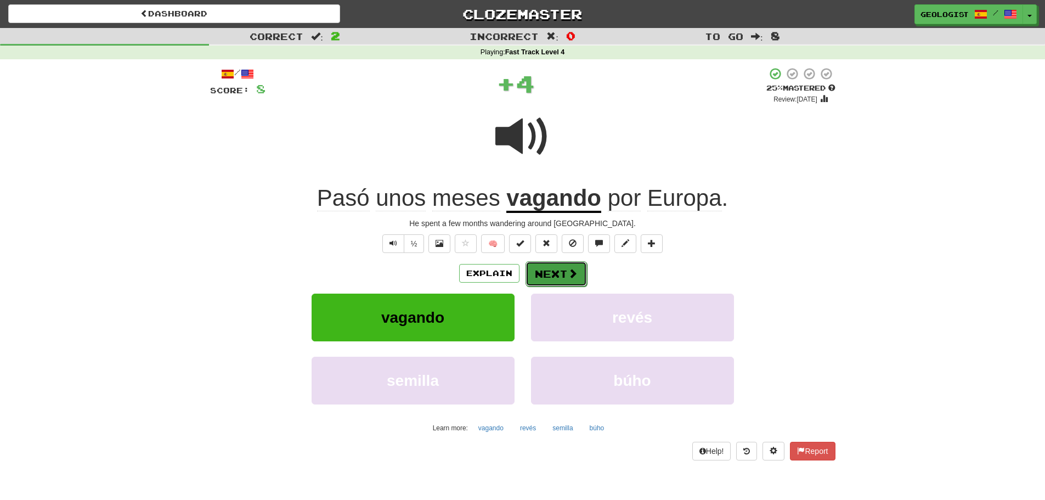
click at [558, 275] on button "Next" at bounding box center [556, 273] width 61 height 25
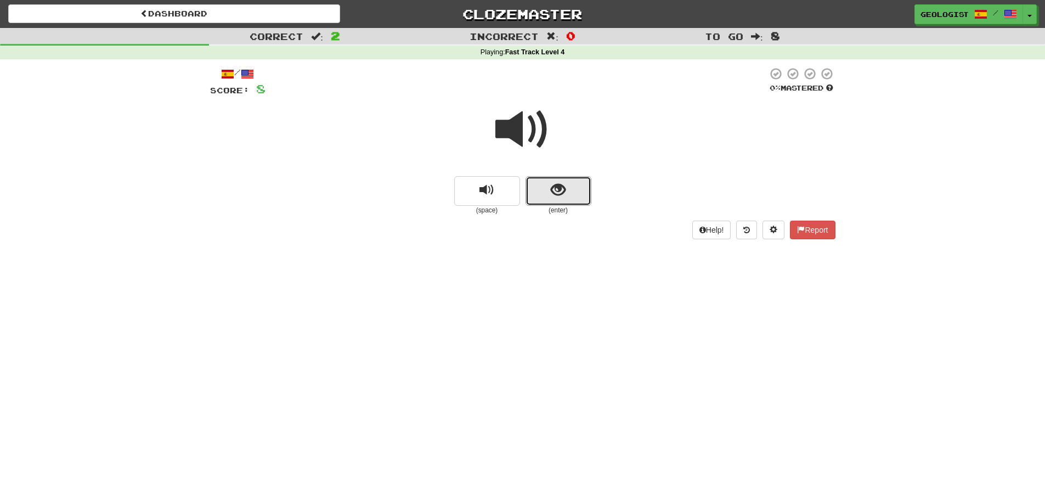
drag, startPoint x: 561, startPoint y: 191, endPoint x: 187, endPoint y: 128, distance: 380.0
click at [552, 190] on span "show sentence" at bounding box center [558, 190] width 15 height 15
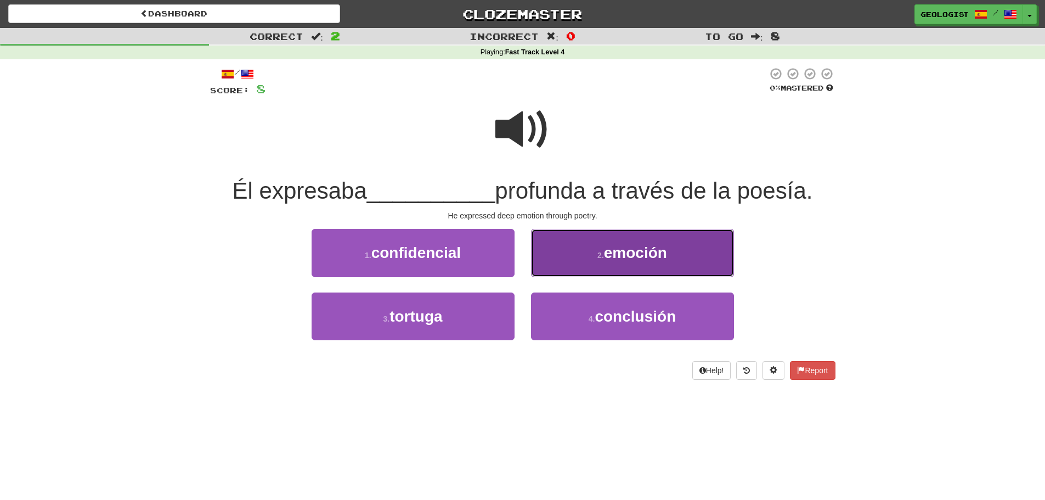
click at [632, 247] on span "emoción" at bounding box center [635, 252] width 63 height 17
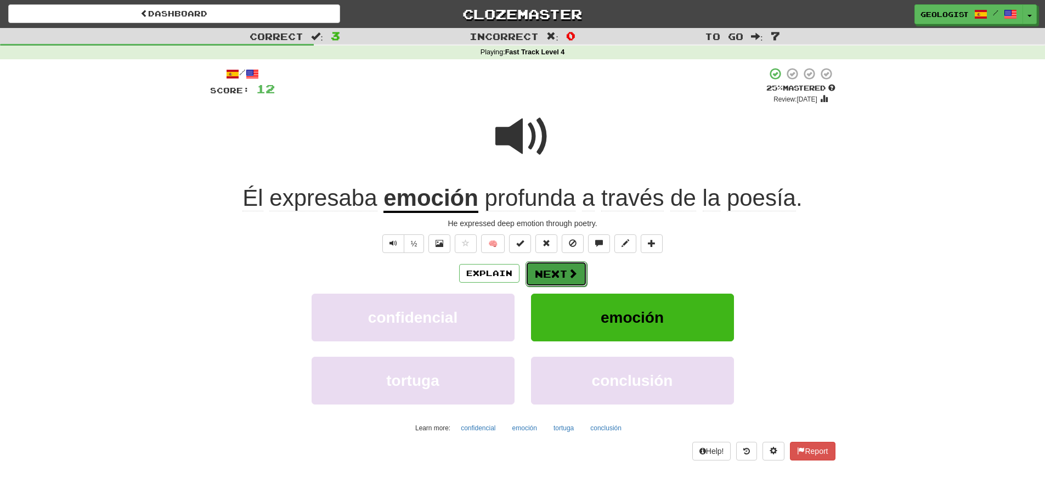
click at [561, 272] on button "Next" at bounding box center [556, 273] width 61 height 25
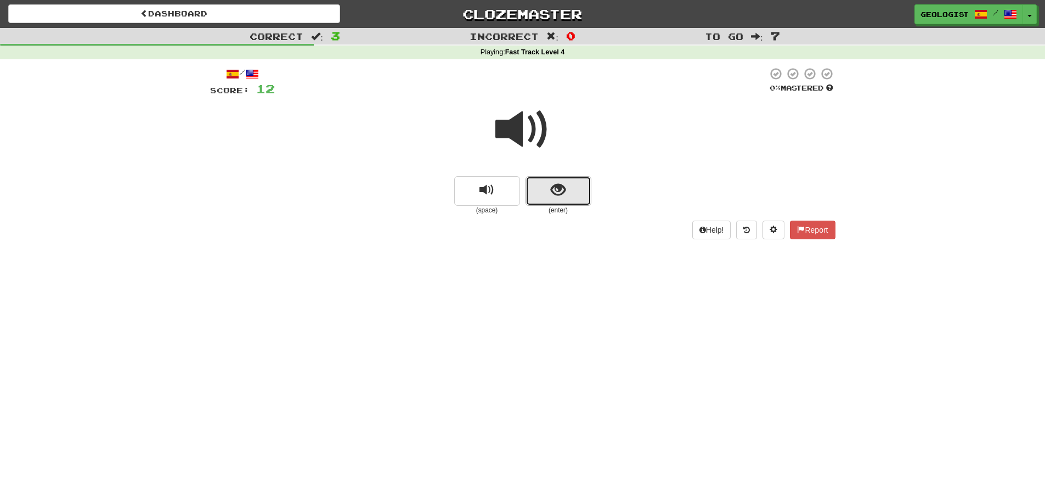
click at [565, 193] on span "show sentence" at bounding box center [558, 190] width 15 height 15
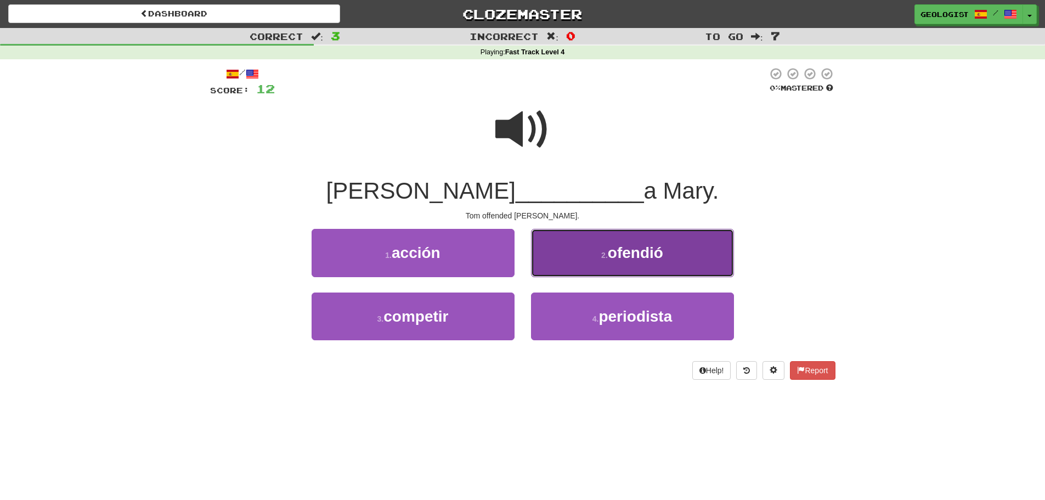
click at [648, 249] on span "ofendió" at bounding box center [635, 252] width 55 height 17
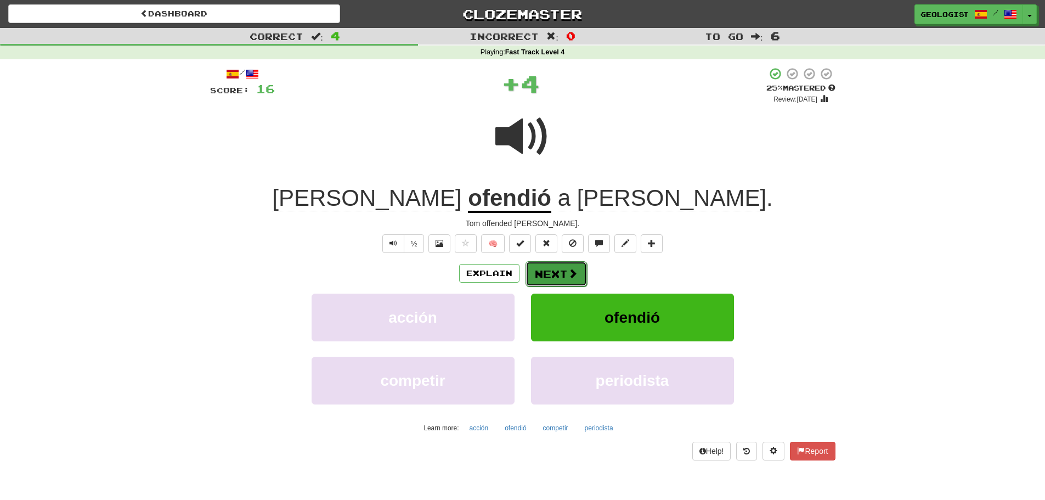
click at [559, 273] on button "Next" at bounding box center [556, 273] width 61 height 25
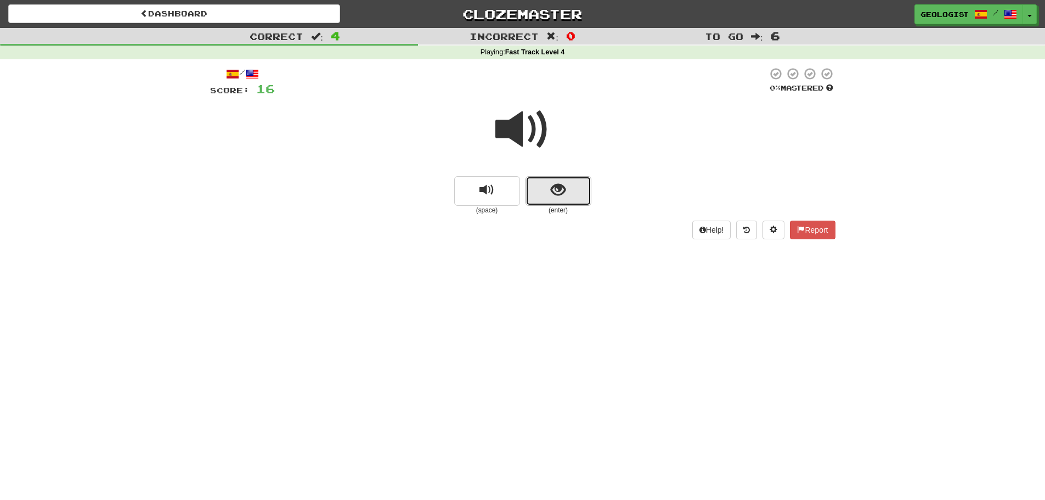
click at [579, 195] on button "show sentence" at bounding box center [559, 191] width 66 height 30
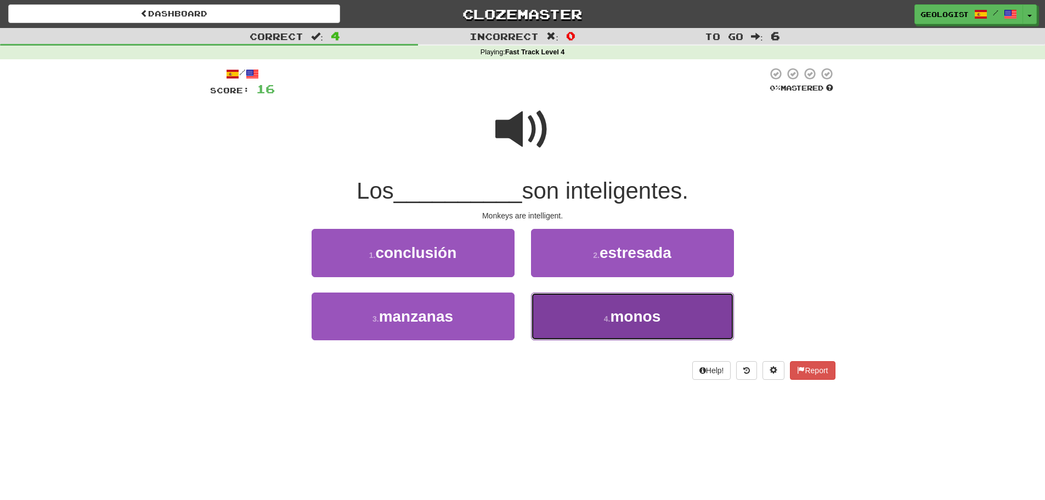
click at [627, 327] on button "4 . monos" at bounding box center [632, 316] width 203 height 48
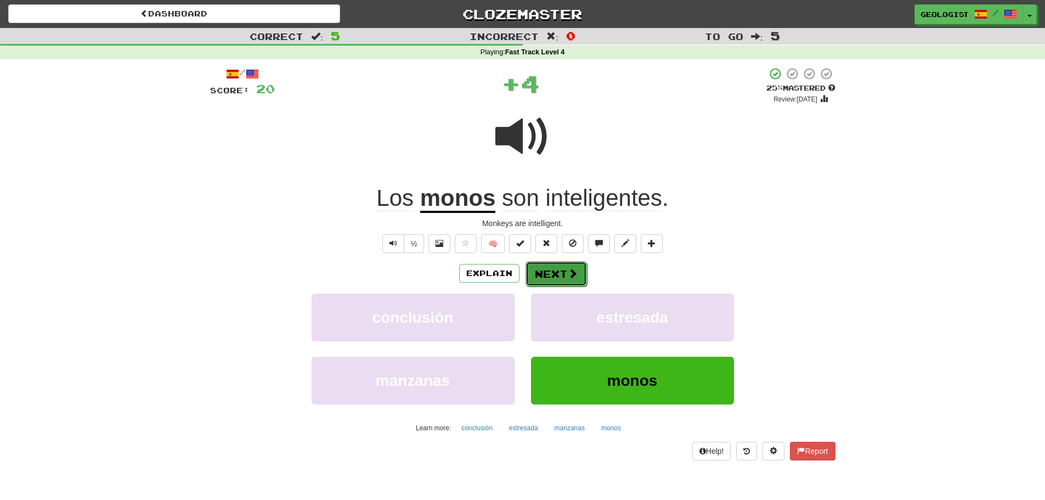
click at [544, 272] on button "Next" at bounding box center [556, 273] width 61 height 25
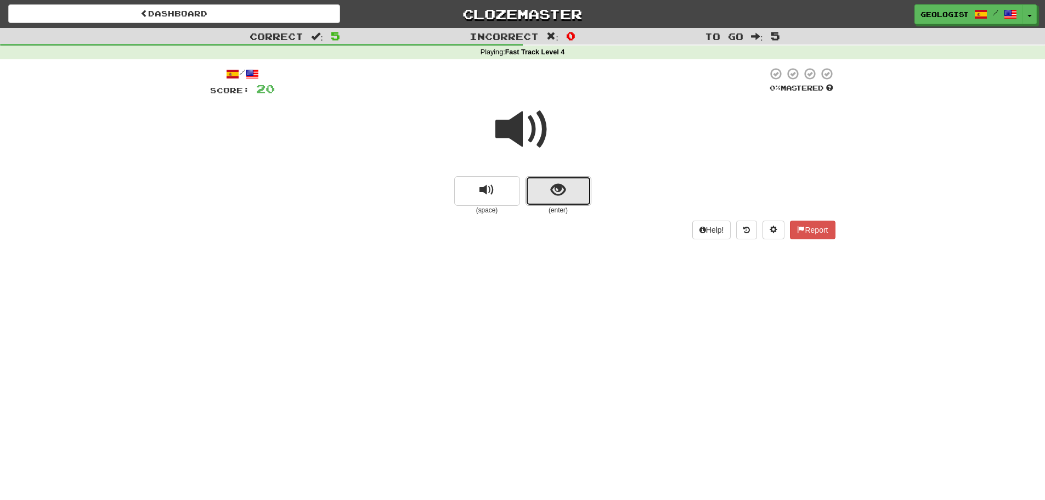
click at [557, 189] on span "show sentence" at bounding box center [558, 190] width 15 height 15
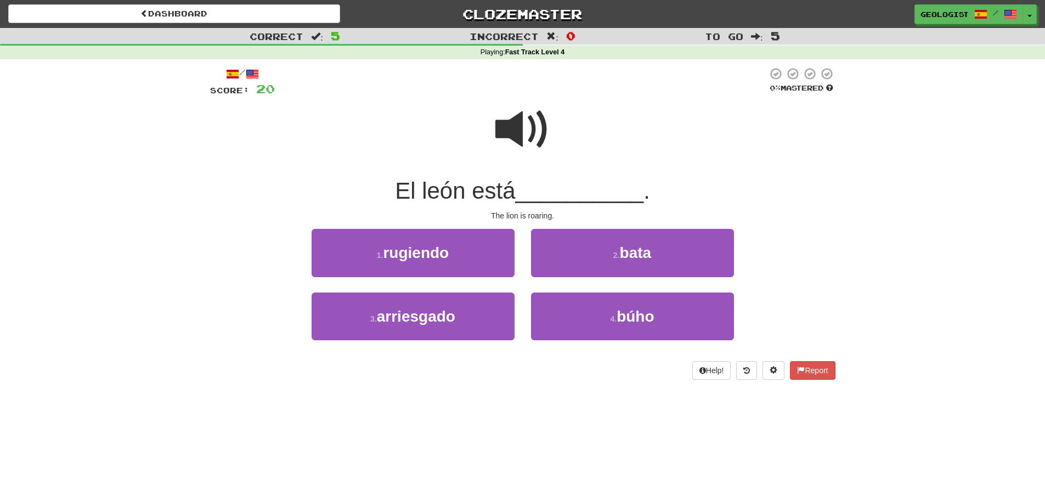
click at [508, 120] on span at bounding box center [522, 129] width 55 height 55
click at [536, 122] on span at bounding box center [522, 129] width 55 height 55
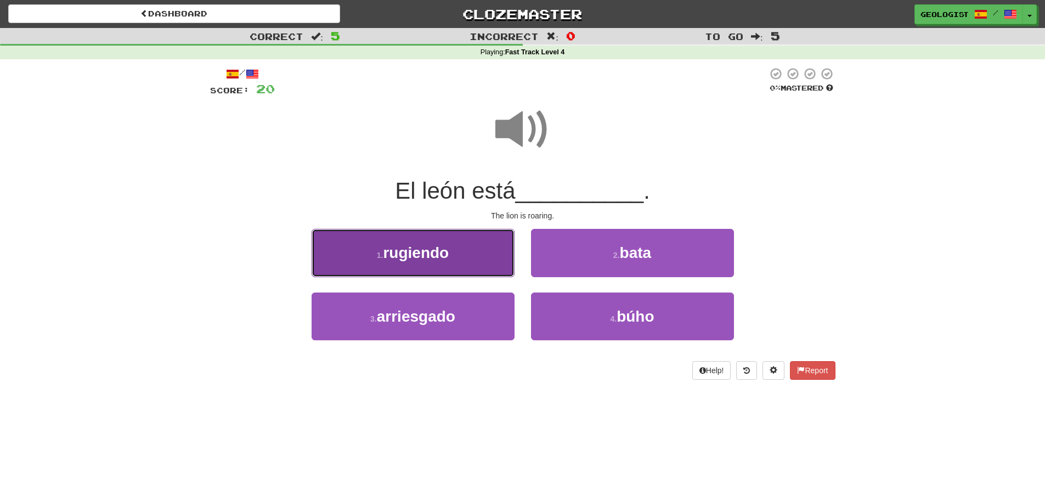
click at [364, 244] on button "1 . rugiendo" at bounding box center [413, 253] width 203 height 48
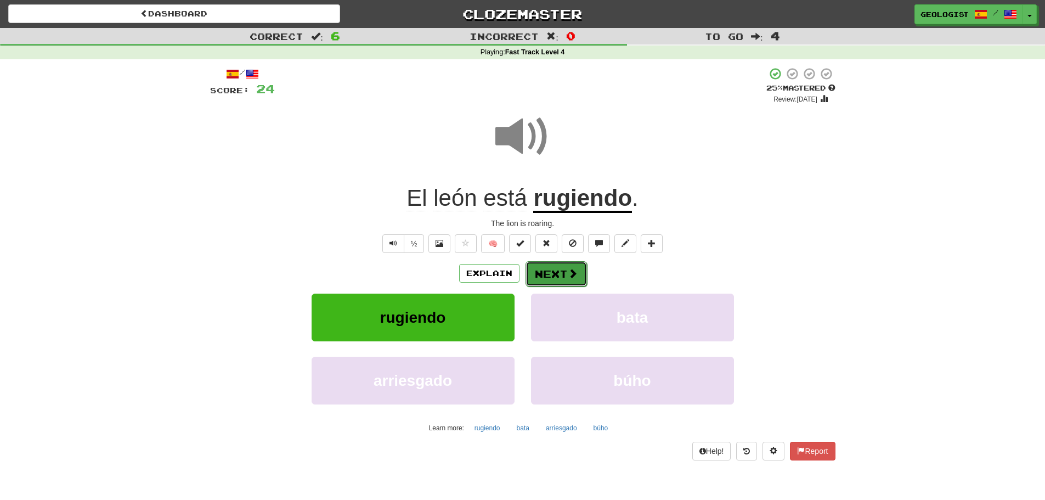
click at [553, 279] on button "Next" at bounding box center [556, 273] width 61 height 25
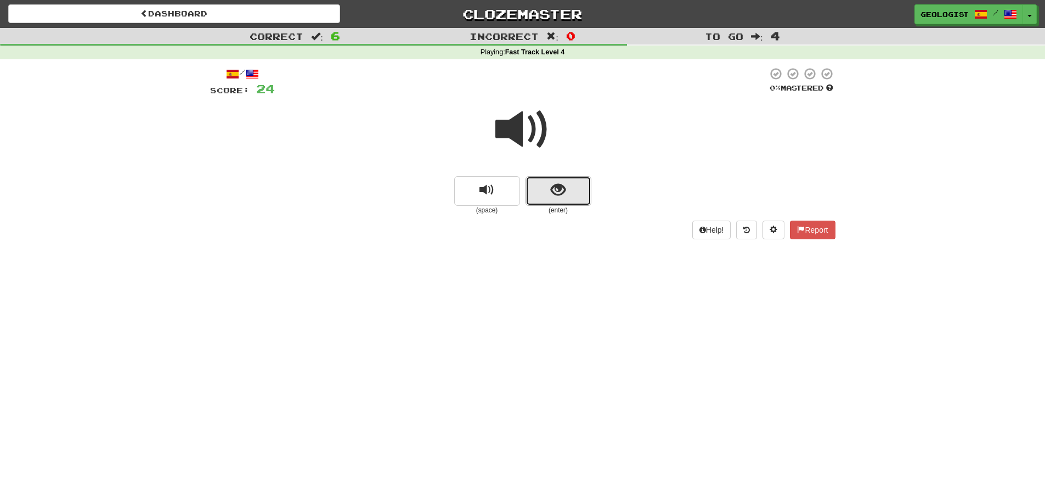
click at [565, 193] on span "show sentence" at bounding box center [558, 190] width 15 height 15
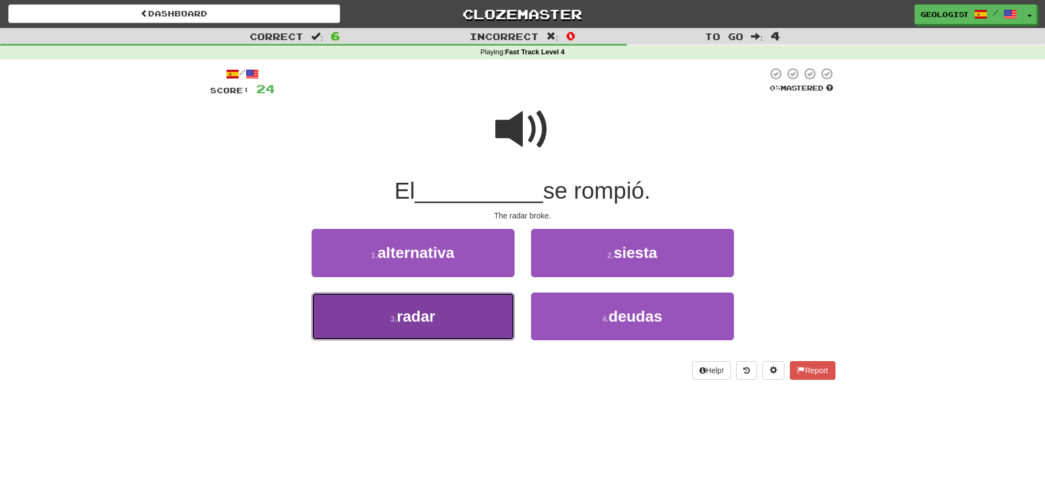
click at [421, 319] on span "radar" at bounding box center [416, 316] width 38 height 17
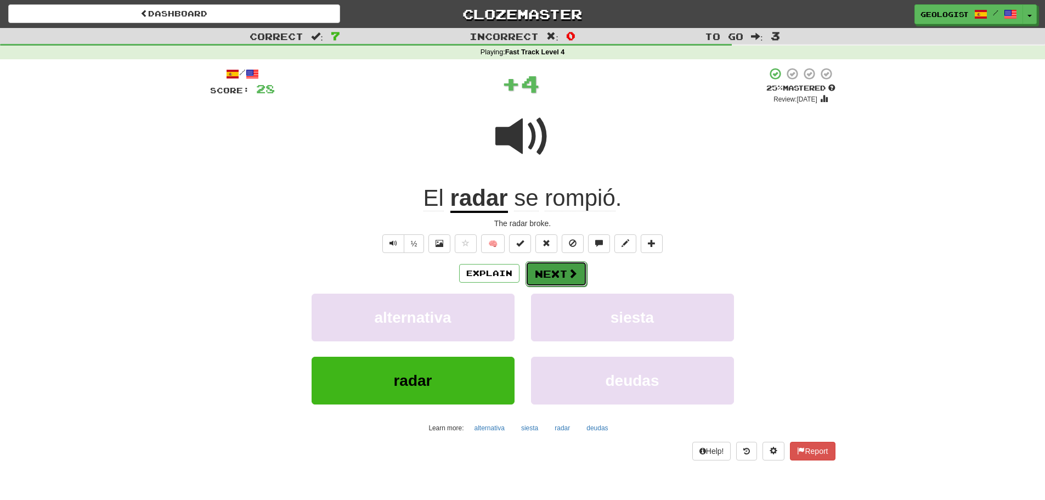
click at [551, 274] on button "Next" at bounding box center [556, 273] width 61 height 25
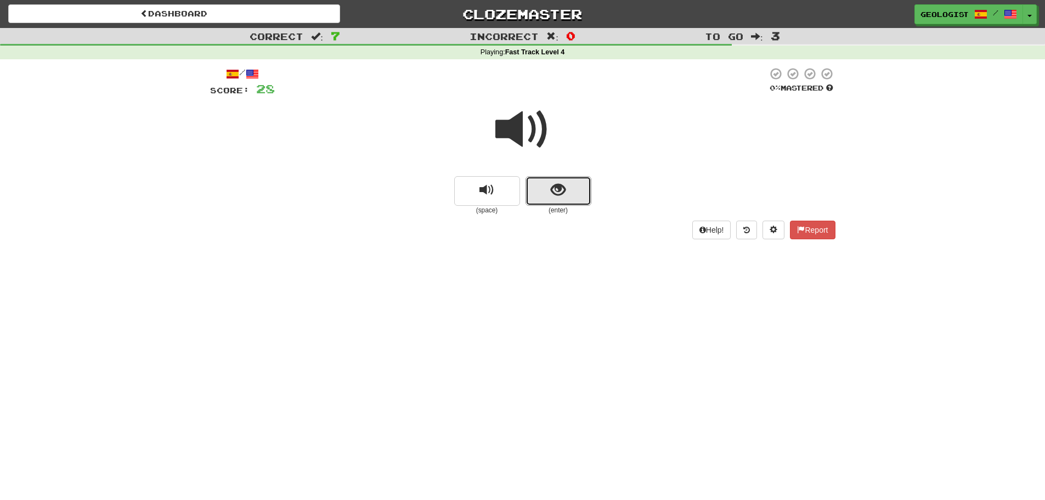
click at [560, 189] on span "show sentence" at bounding box center [558, 190] width 15 height 15
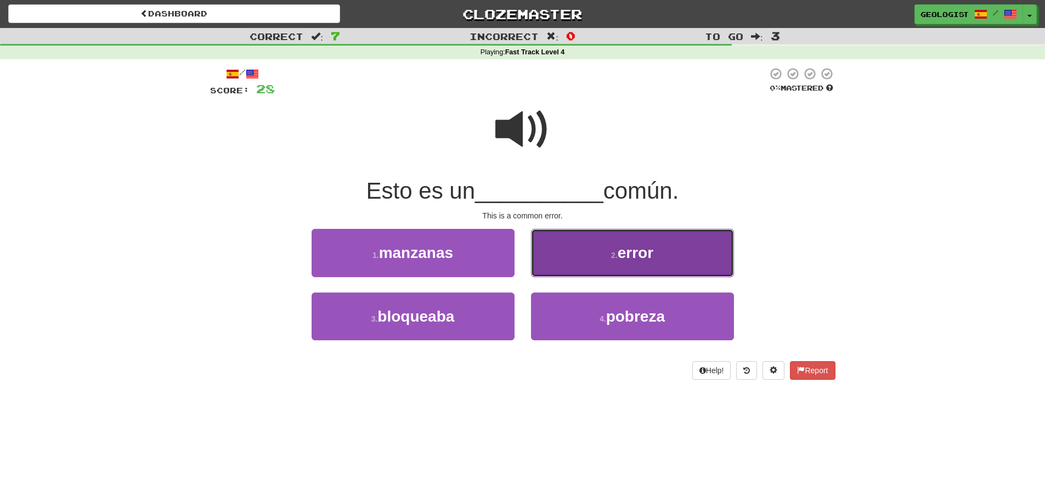
click at [691, 253] on button "2 . error" at bounding box center [632, 253] width 203 height 48
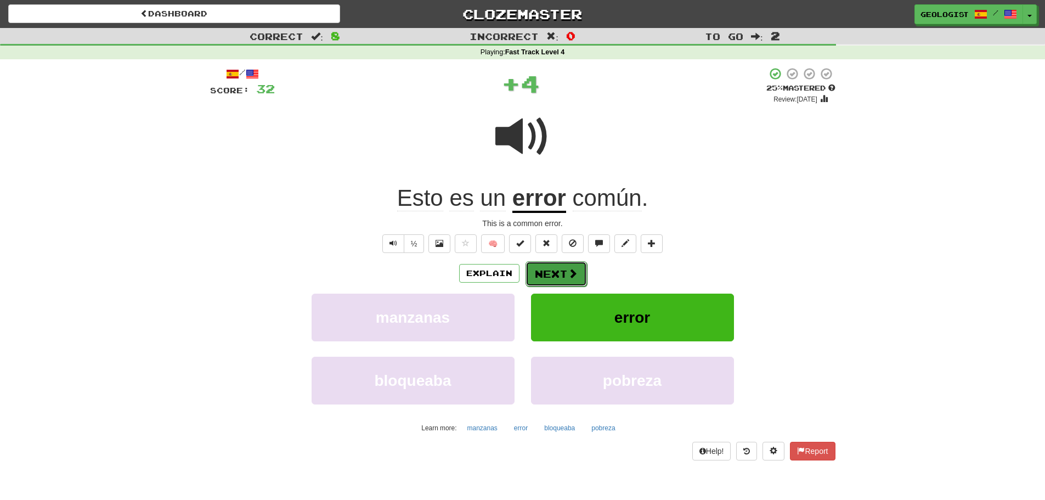
click at [574, 268] on span at bounding box center [573, 273] width 10 height 10
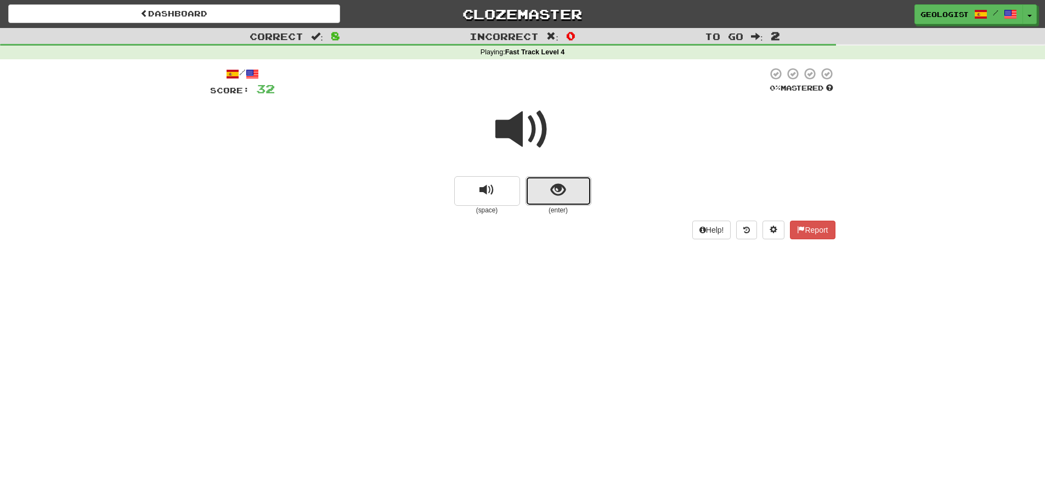
click at [576, 187] on button "show sentence" at bounding box center [559, 191] width 66 height 30
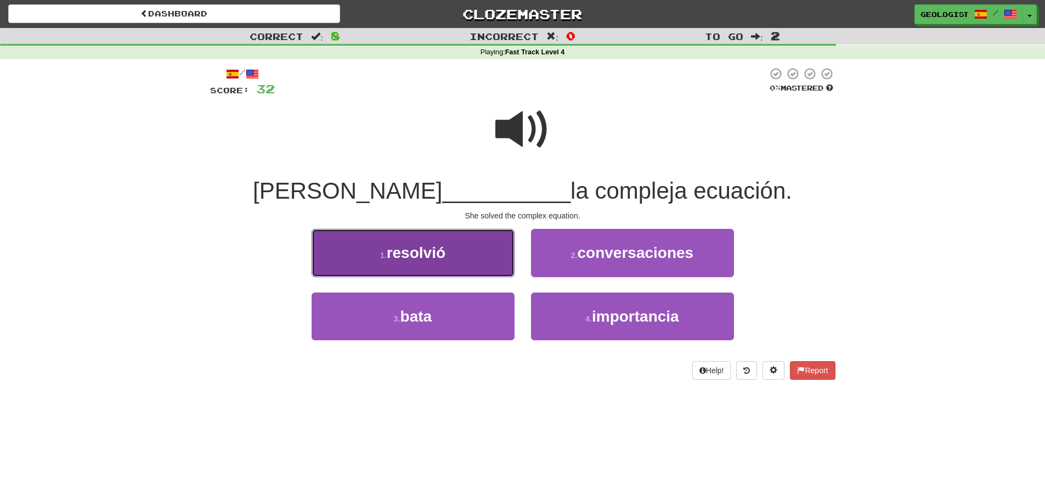
click at [351, 243] on button "1 . resolvió" at bounding box center [413, 253] width 203 height 48
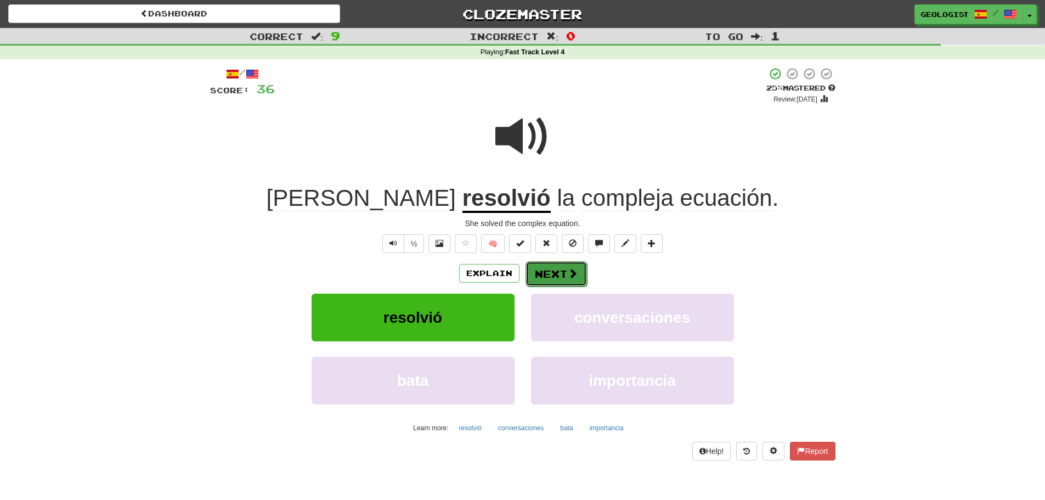
click at [565, 274] on button "Next" at bounding box center [556, 273] width 61 height 25
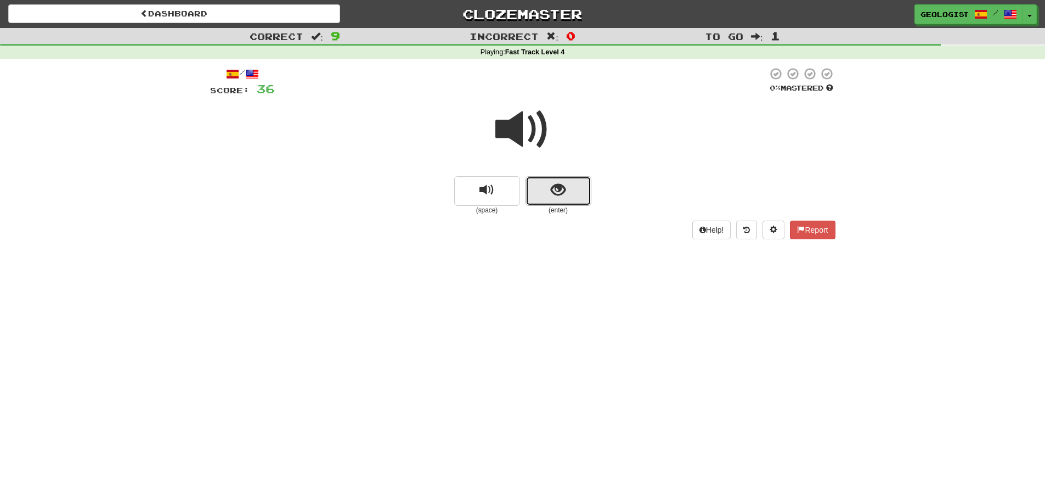
click at [565, 199] on button "show sentence" at bounding box center [559, 191] width 66 height 30
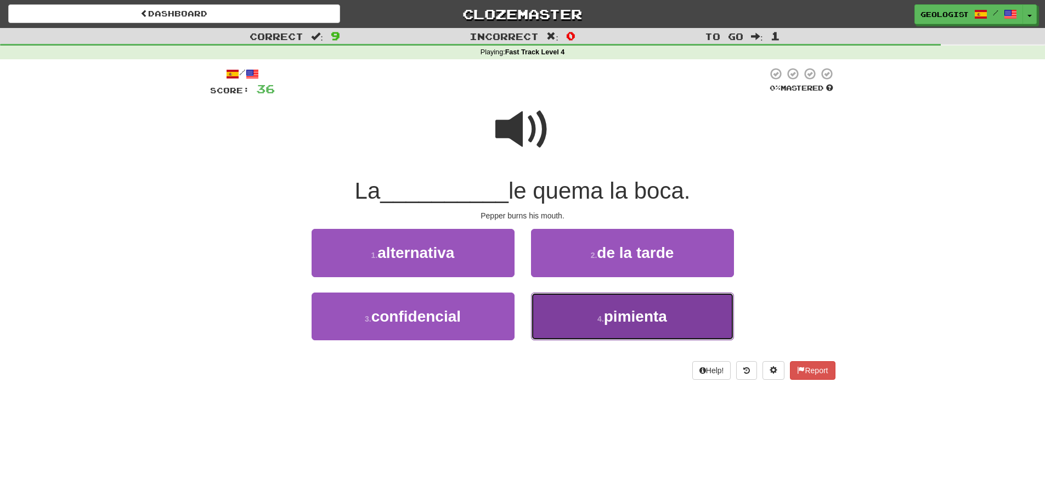
click at [672, 318] on button "4 . pimienta" at bounding box center [632, 316] width 203 height 48
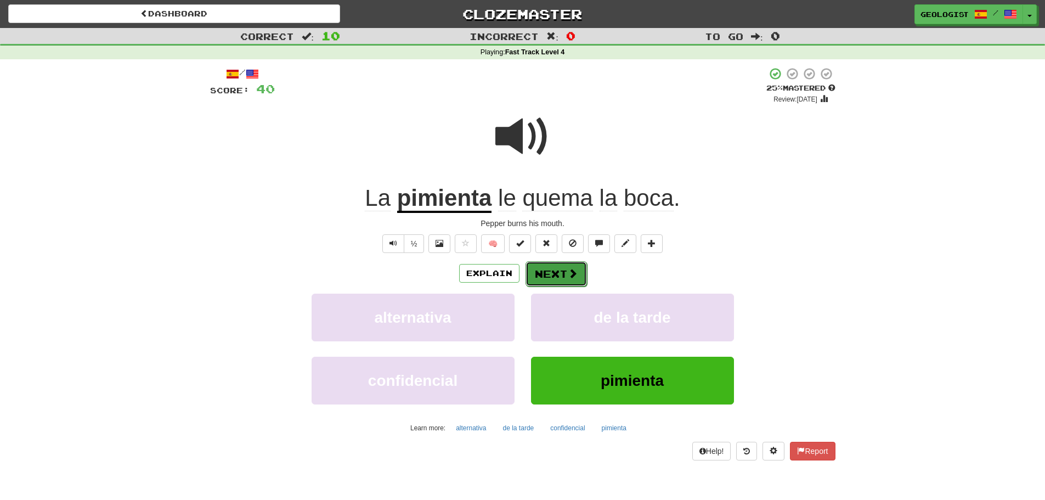
click at [565, 274] on button "Next" at bounding box center [556, 273] width 61 height 25
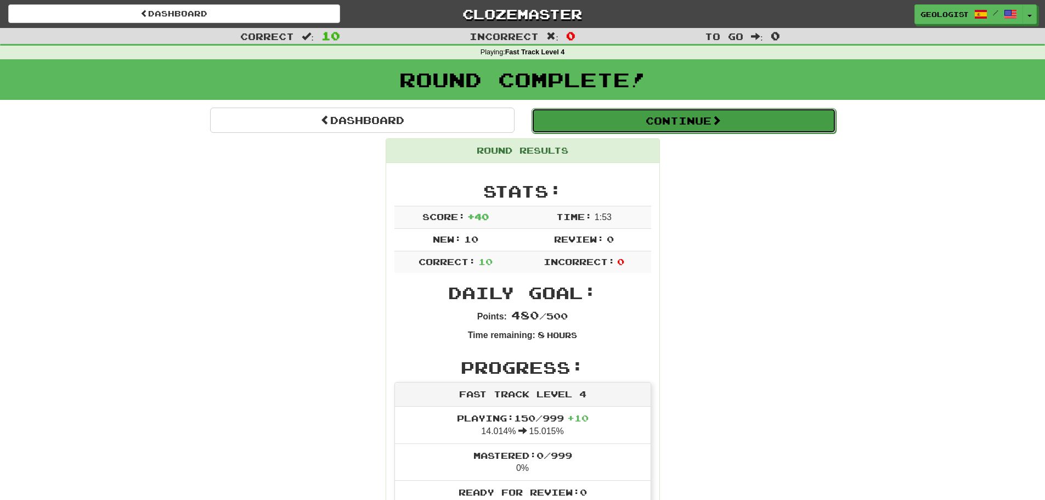
click at [700, 126] on button "Continue" at bounding box center [684, 120] width 305 height 25
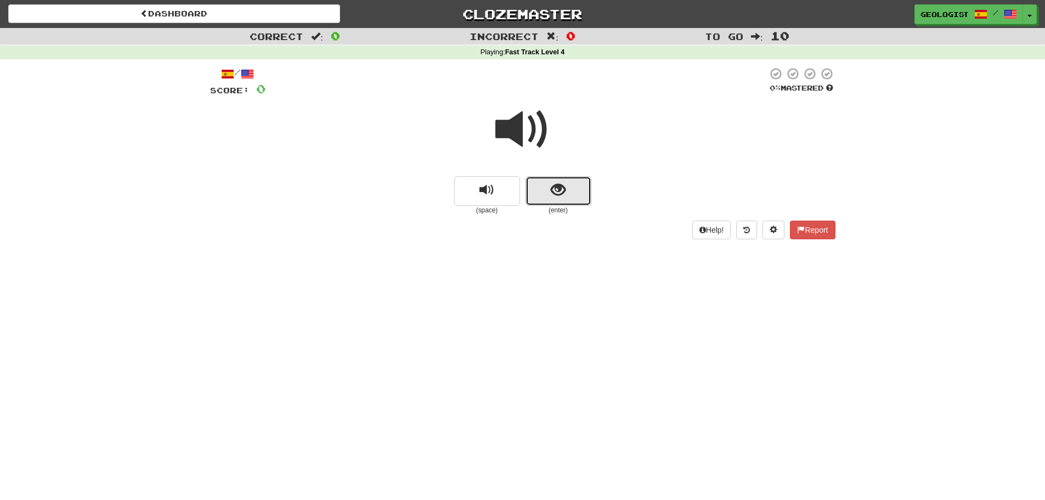
click at [547, 185] on button "show sentence" at bounding box center [559, 191] width 66 height 30
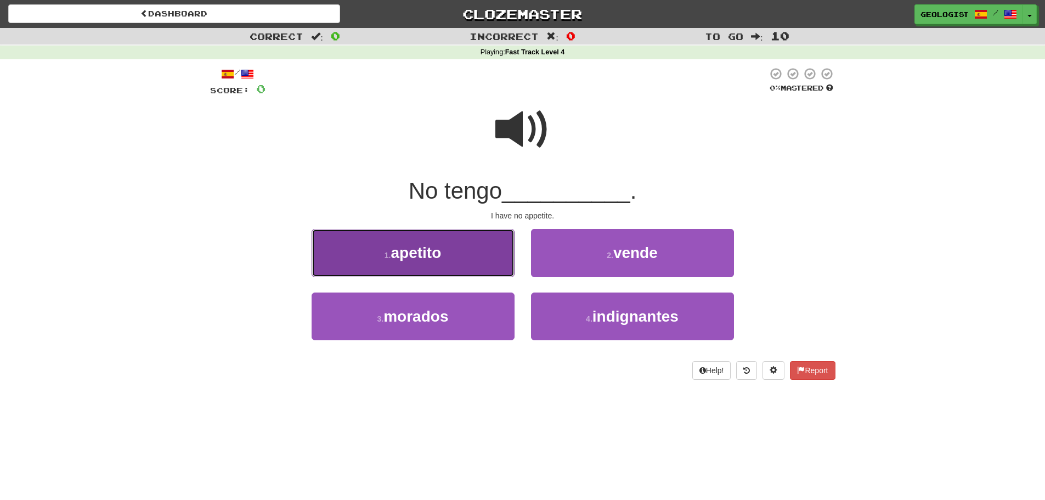
drag, startPoint x: 386, startPoint y: 261, endPoint x: 382, endPoint y: 251, distance: 10.4
click at [382, 251] on button "1 . apetito" at bounding box center [413, 253] width 203 height 48
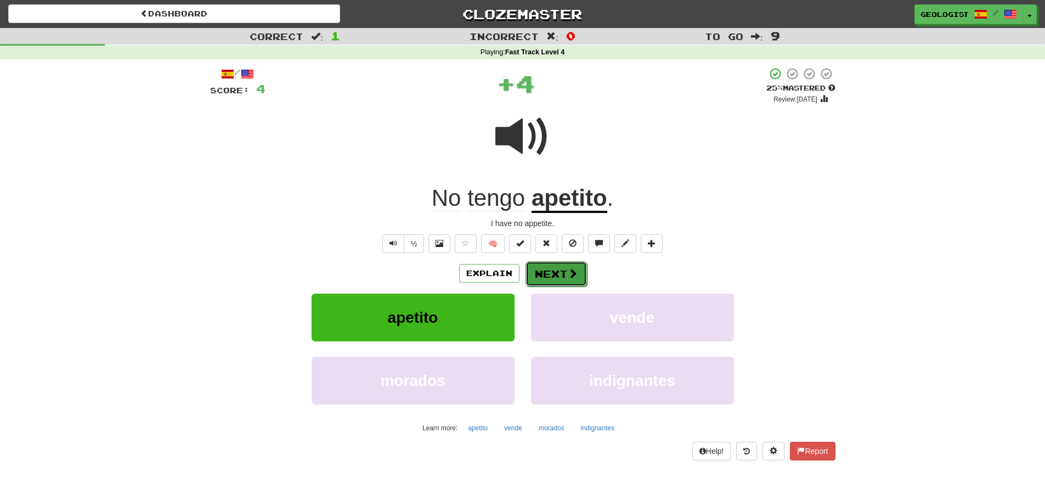
click at [557, 272] on button "Next" at bounding box center [556, 273] width 61 height 25
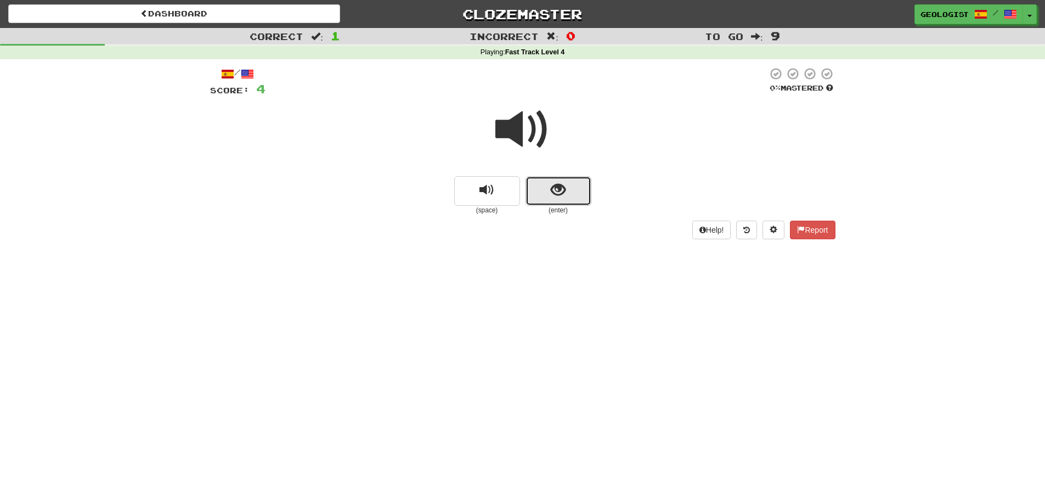
click at [569, 191] on button "show sentence" at bounding box center [559, 191] width 66 height 30
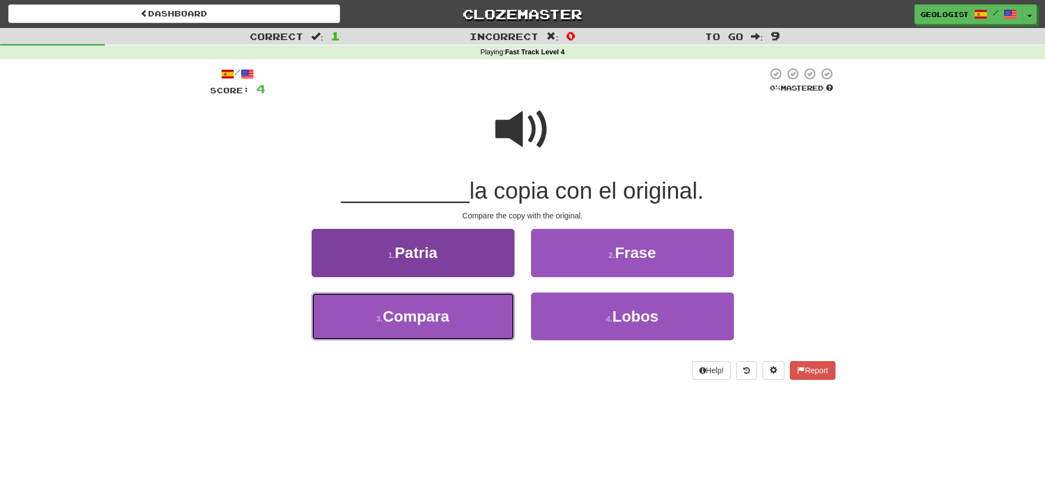
drag, startPoint x: 381, startPoint y: 321, endPoint x: 372, endPoint y: 308, distance: 15.7
click at [373, 309] on button "3 . Compara" at bounding box center [413, 316] width 203 height 48
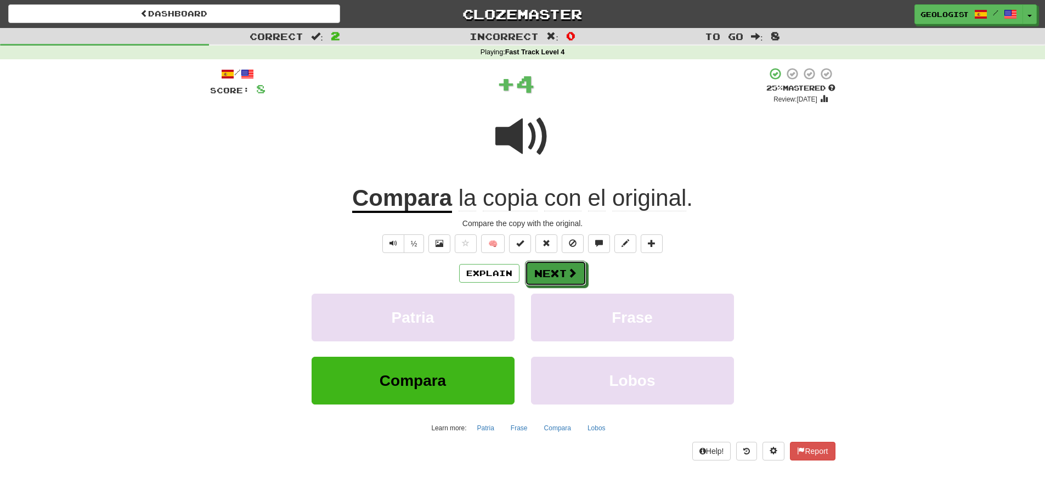
drag, startPoint x: 567, startPoint y: 269, endPoint x: 13, endPoint y: 177, distance: 562.3
click at [559, 264] on button "Next" at bounding box center [555, 273] width 61 height 25
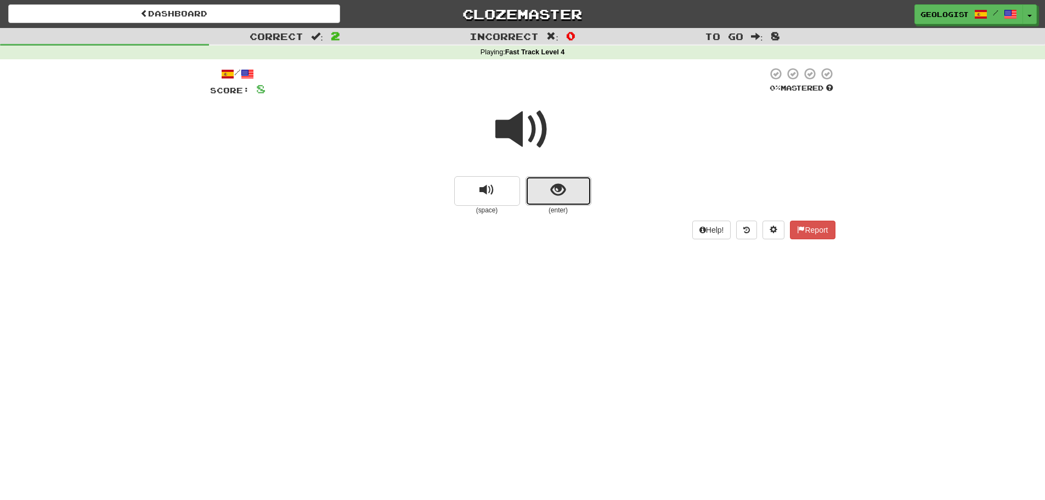
drag, startPoint x: 556, startPoint y: 184, endPoint x: 416, endPoint y: 123, distance: 153.1
click at [553, 176] on button "show sentence" at bounding box center [559, 191] width 66 height 30
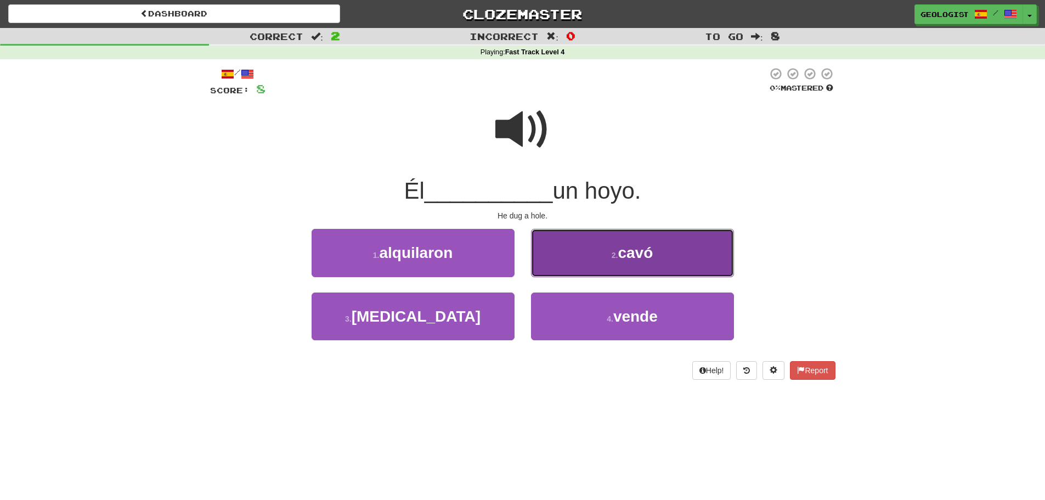
click at [632, 256] on span "cavó" at bounding box center [635, 252] width 35 height 17
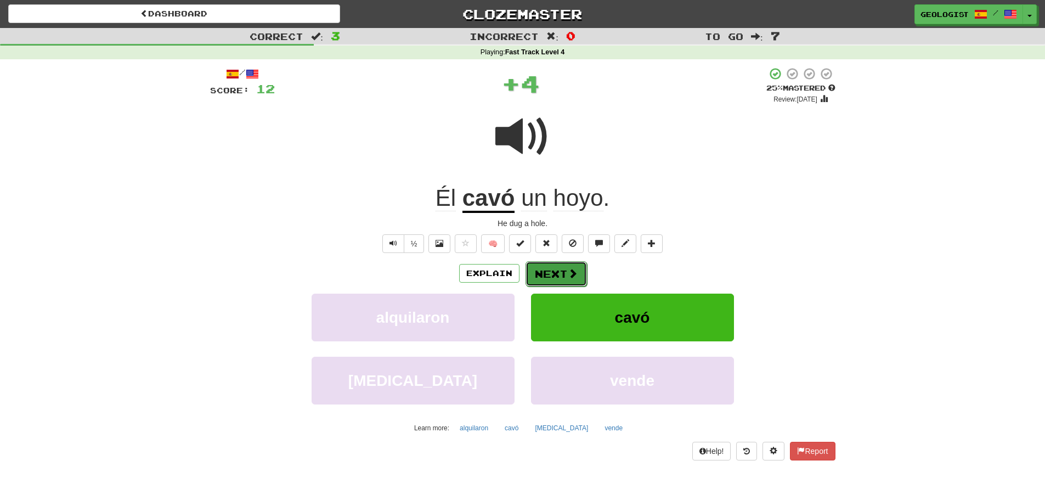
click at [573, 270] on span at bounding box center [573, 273] width 10 height 10
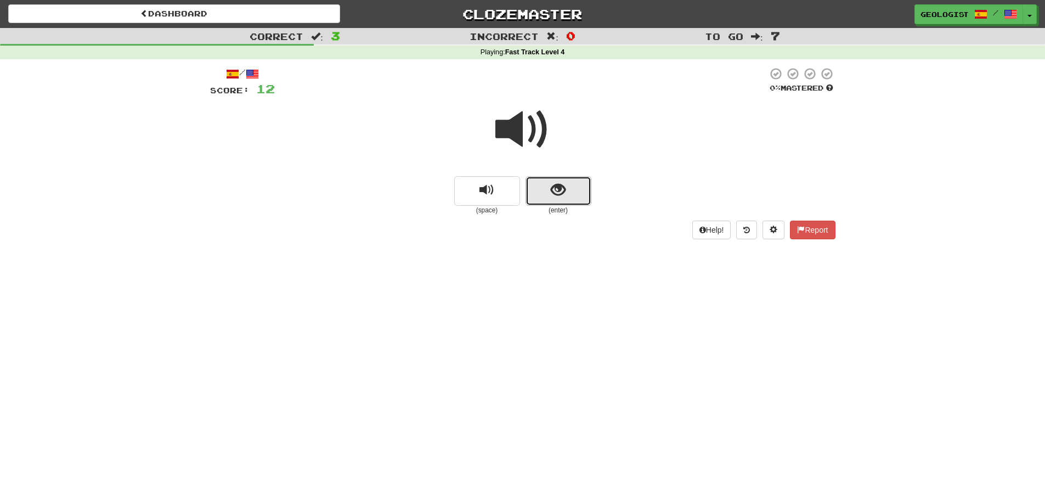
click at [572, 199] on button "show sentence" at bounding box center [559, 191] width 66 height 30
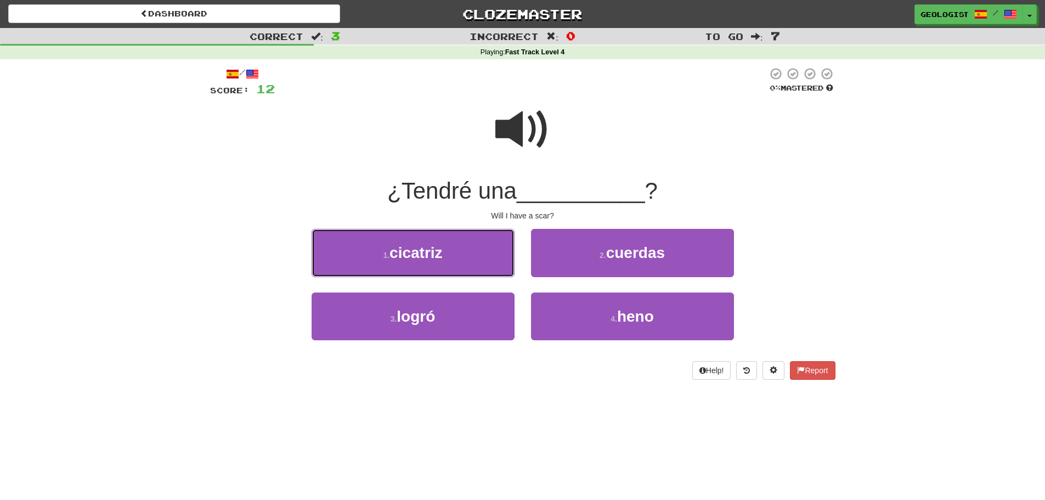
click at [465, 255] on button "1 . cicatriz" at bounding box center [413, 253] width 203 height 48
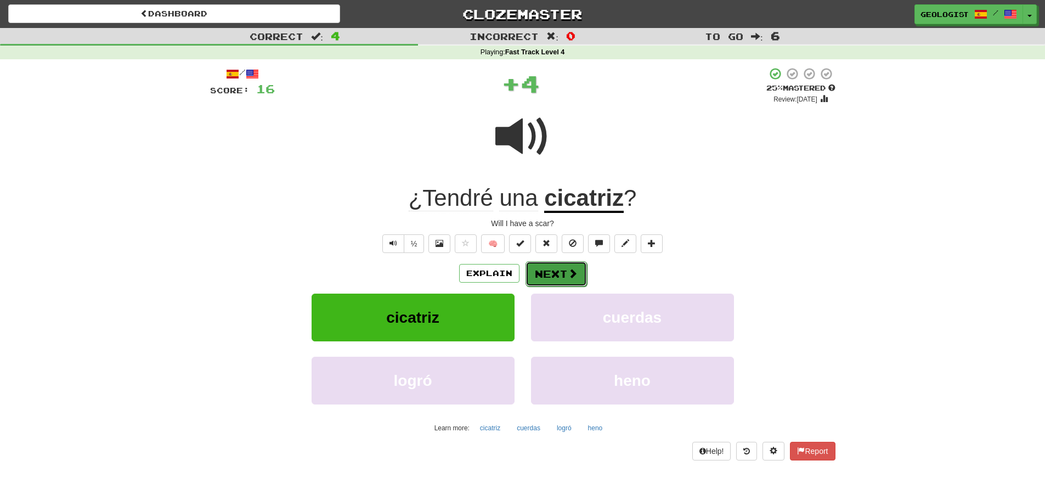
click at [550, 270] on button "Next" at bounding box center [556, 273] width 61 height 25
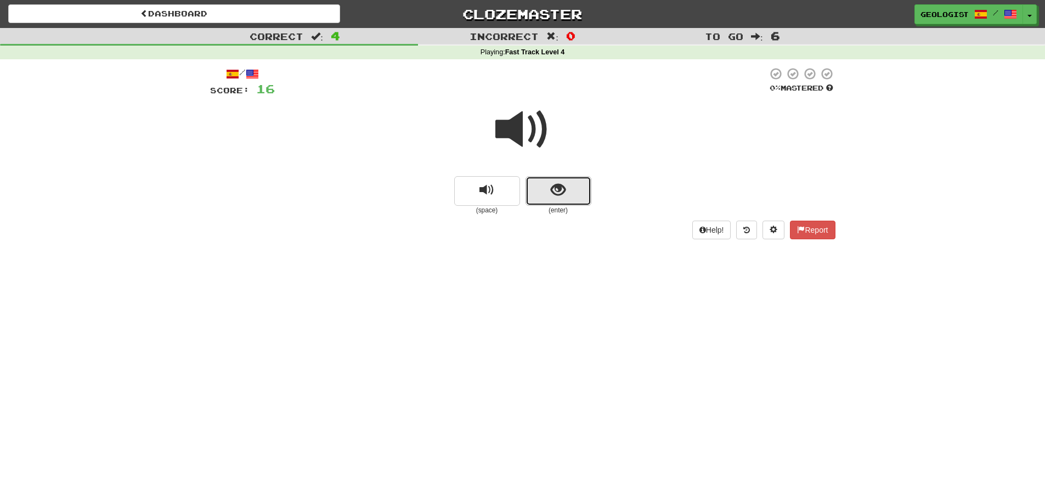
click at [551, 195] on span "show sentence" at bounding box center [558, 190] width 15 height 15
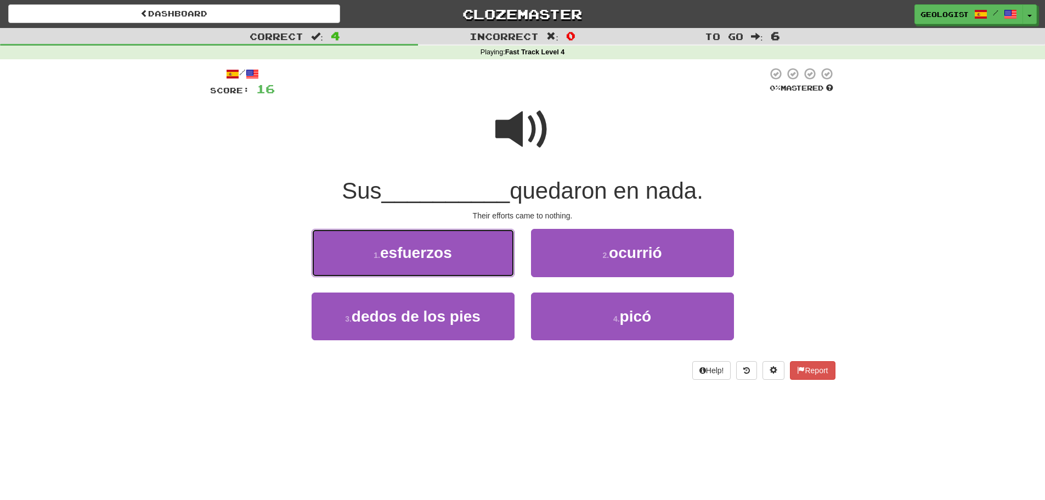
click at [363, 240] on button "1 . esfuerzos" at bounding box center [413, 253] width 203 height 48
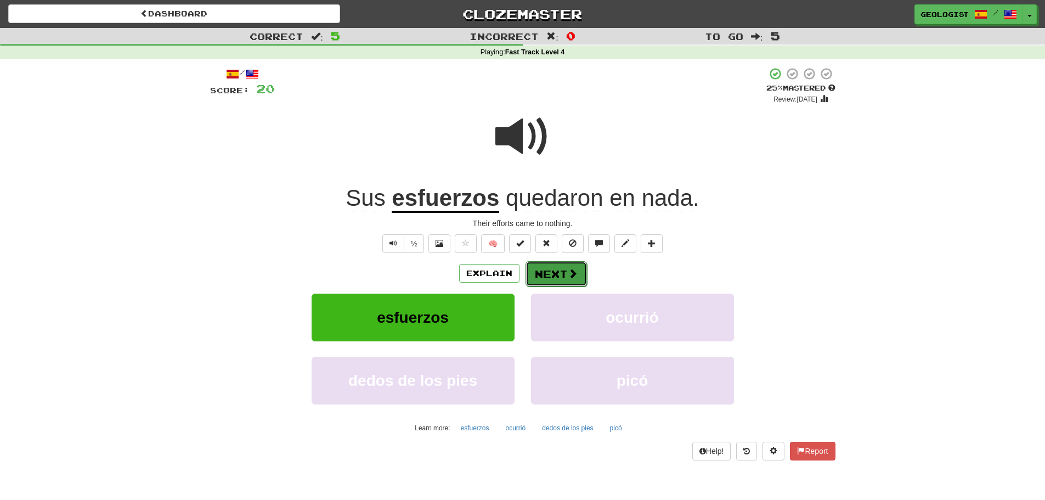
click at [559, 272] on button "Next" at bounding box center [556, 273] width 61 height 25
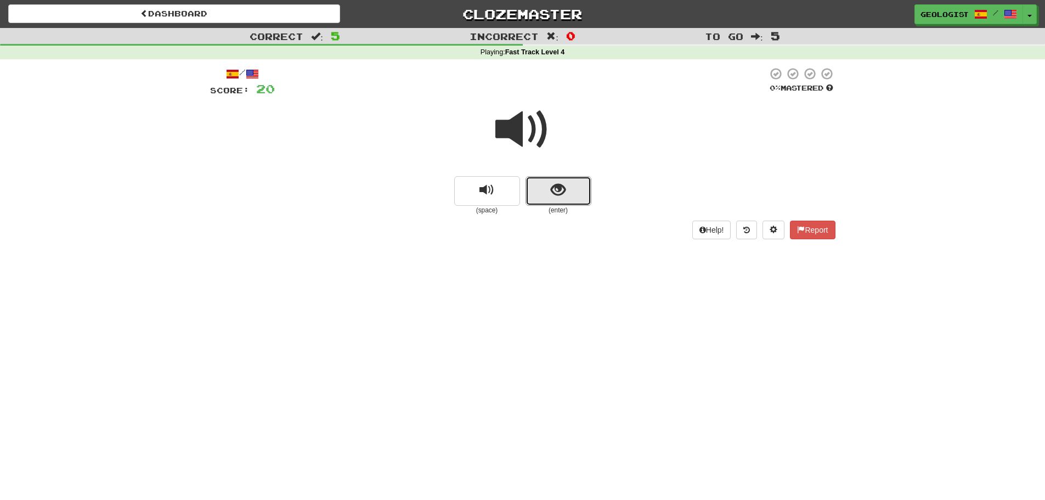
drag, startPoint x: 567, startPoint y: 186, endPoint x: 100, endPoint y: 122, distance: 471.2
click at [566, 185] on button "show sentence" at bounding box center [559, 191] width 66 height 30
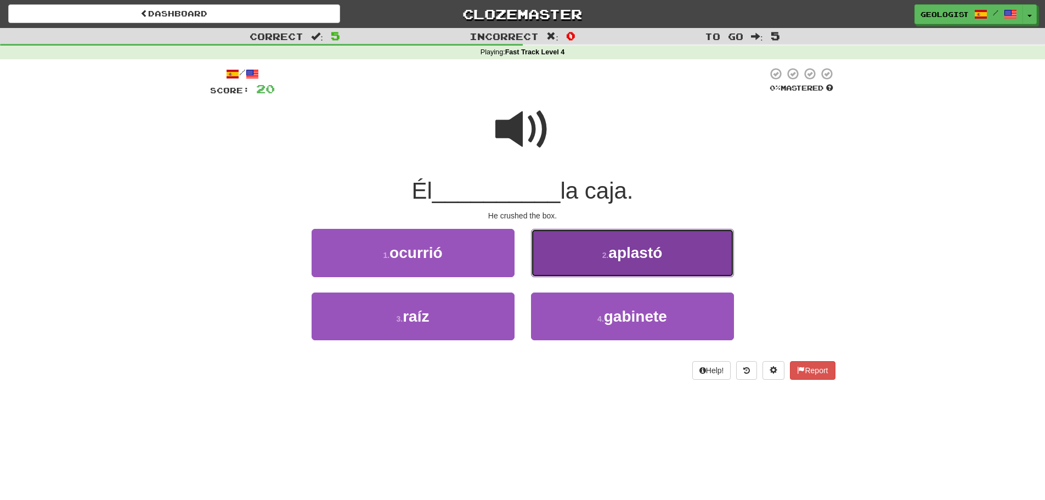
click at [560, 260] on button "2 . aplastó" at bounding box center [632, 253] width 203 height 48
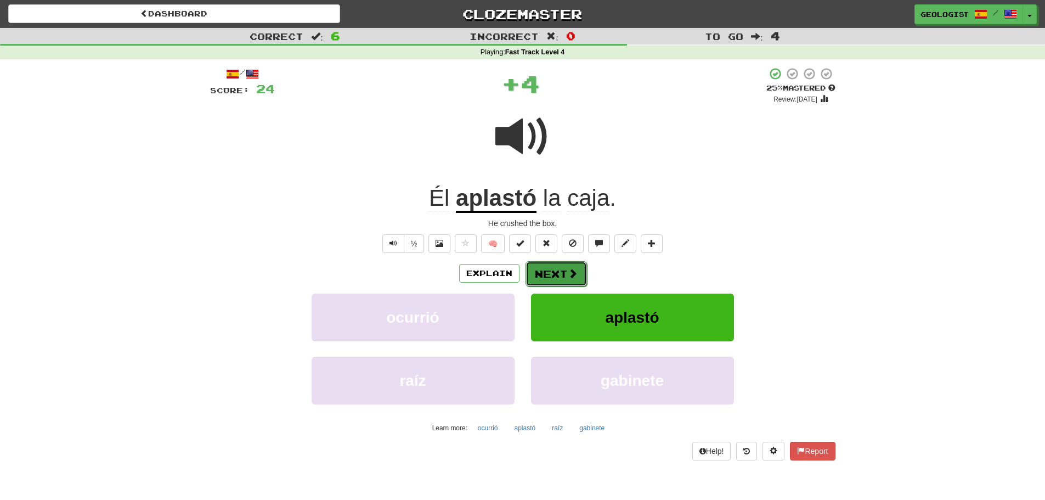
click at [560, 268] on button "Next" at bounding box center [556, 273] width 61 height 25
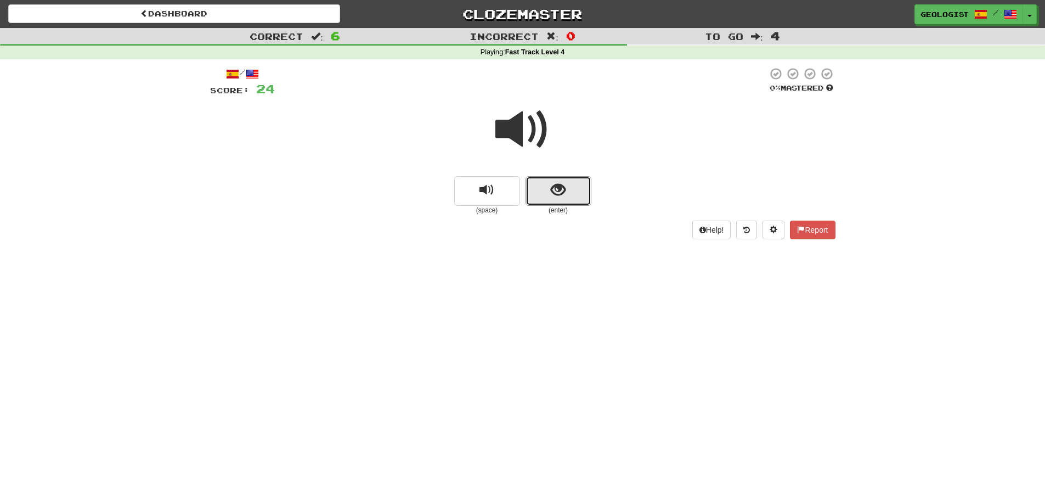
drag, startPoint x: 538, startPoint y: 195, endPoint x: 0, endPoint y: 92, distance: 548.1
click at [538, 194] on button "show sentence" at bounding box center [559, 191] width 66 height 30
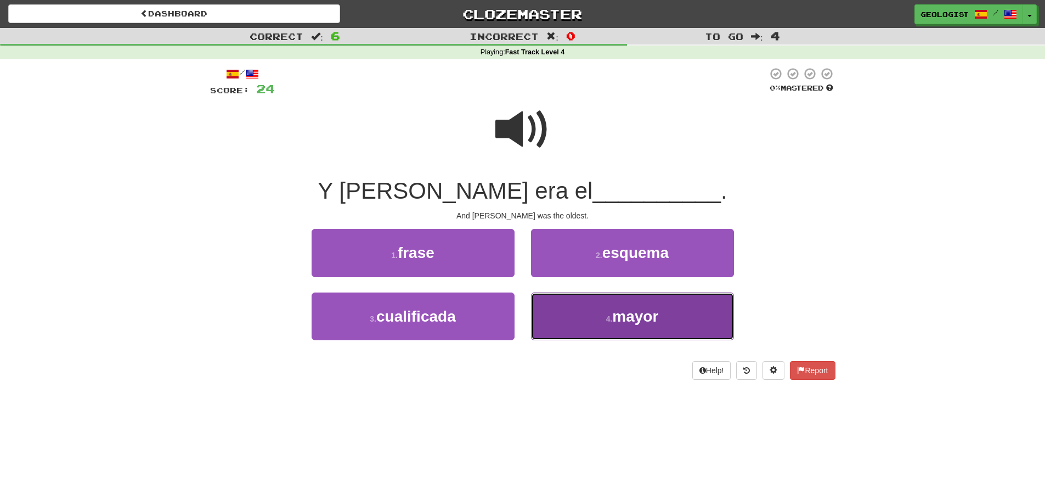
click at [669, 313] on button "4 . mayor" at bounding box center [632, 316] width 203 height 48
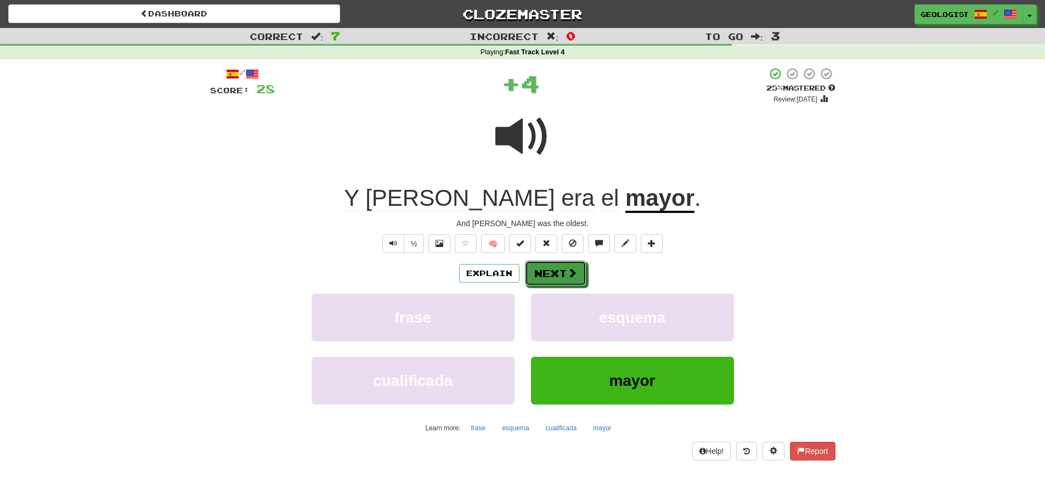
drag, startPoint x: 563, startPoint y: 269, endPoint x: 344, endPoint y: 251, distance: 220.2
click at [554, 263] on button "Next" at bounding box center [555, 273] width 61 height 25
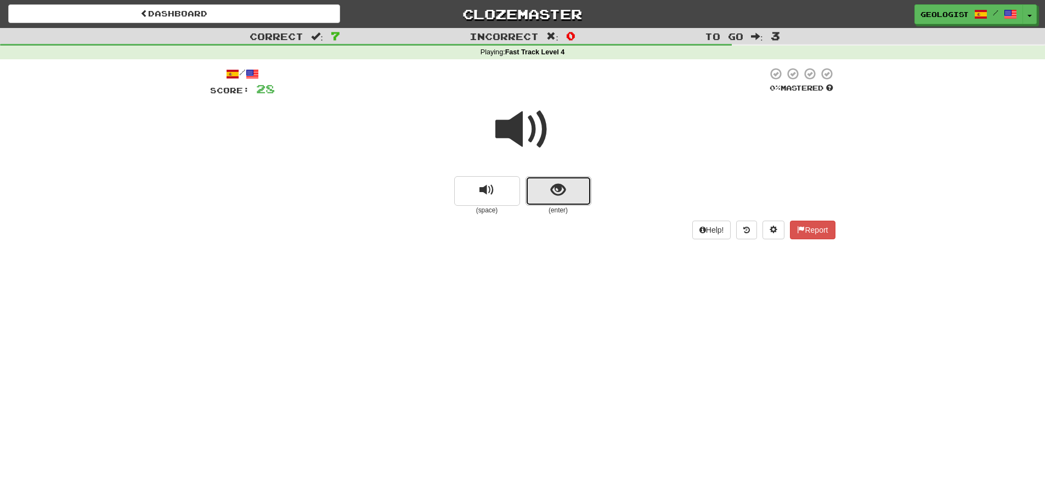
click at [569, 188] on button "show sentence" at bounding box center [559, 191] width 66 height 30
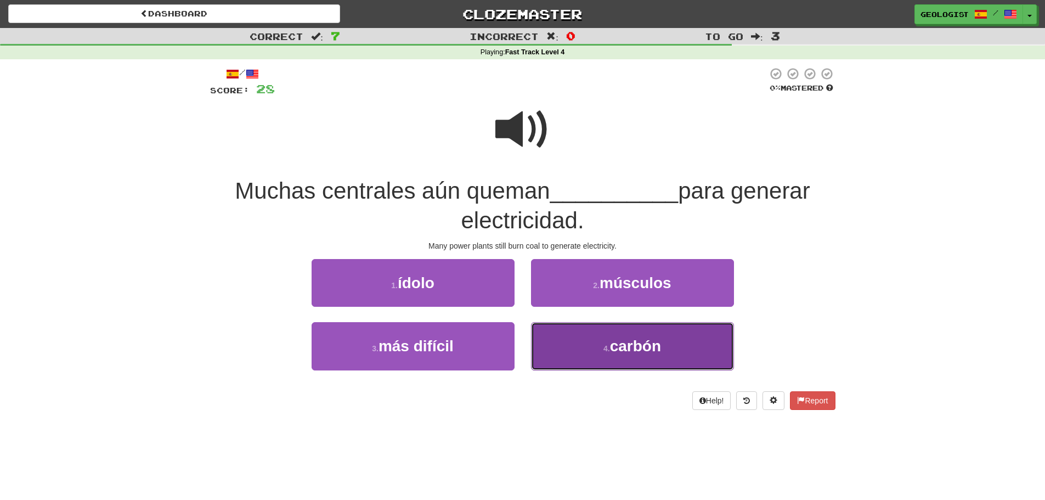
click at [690, 353] on button "4 . carbón" at bounding box center [632, 346] width 203 height 48
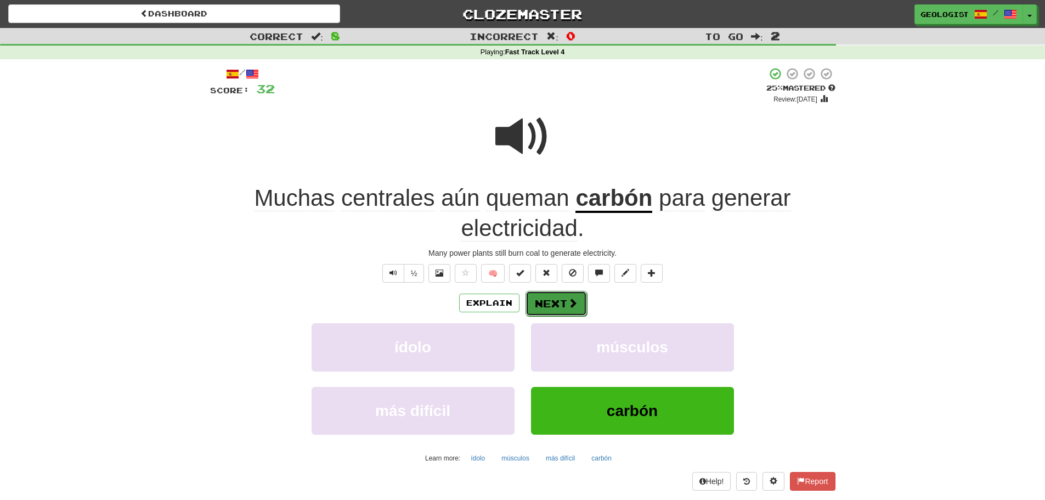
click at [554, 303] on button "Next" at bounding box center [556, 303] width 61 height 25
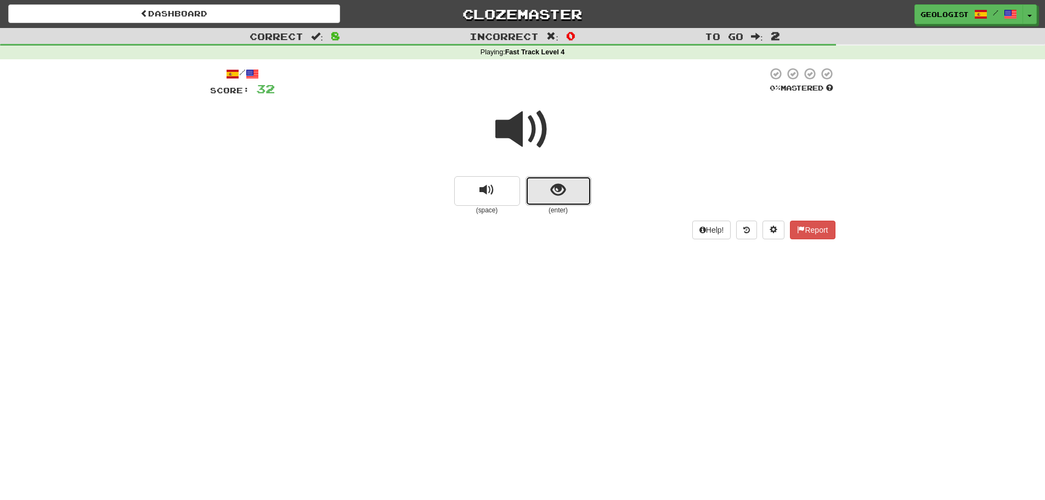
click at [573, 191] on button "show sentence" at bounding box center [559, 191] width 66 height 30
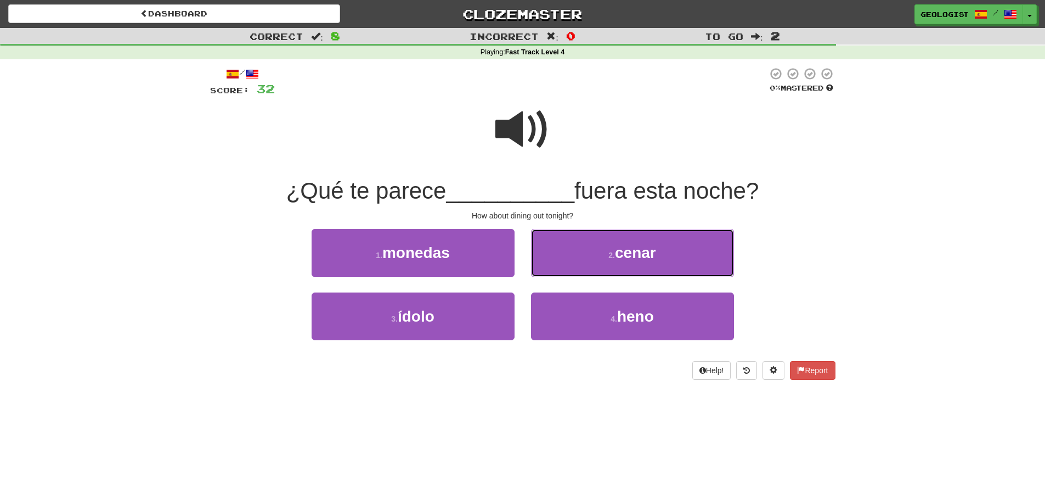
click at [608, 255] on small "2 ." at bounding box center [611, 255] width 7 height 9
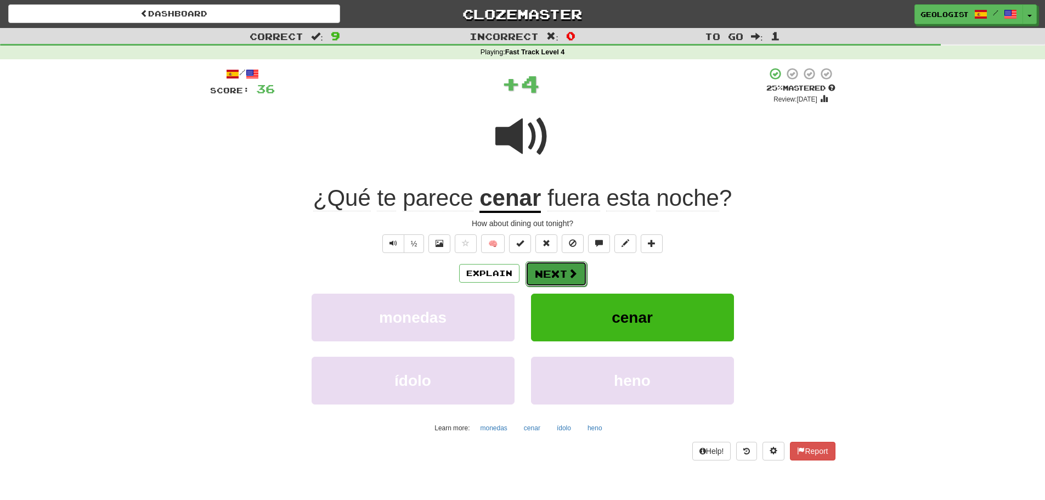
click at [557, 270] on button "Next" at bounding box center [556, 273] width 61 height 25
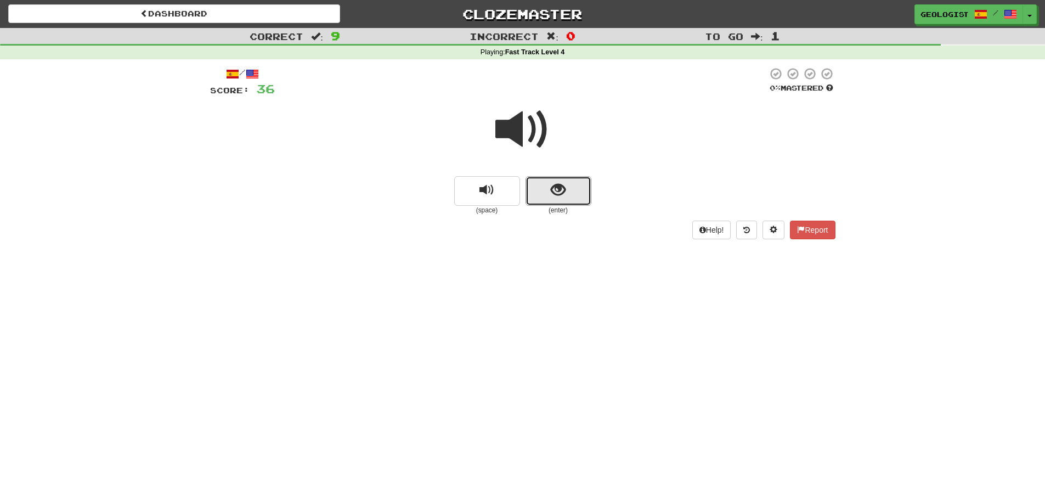
click at [557, 195] on span "show sentence" at bounding box center [558, 190] width 15 height 15
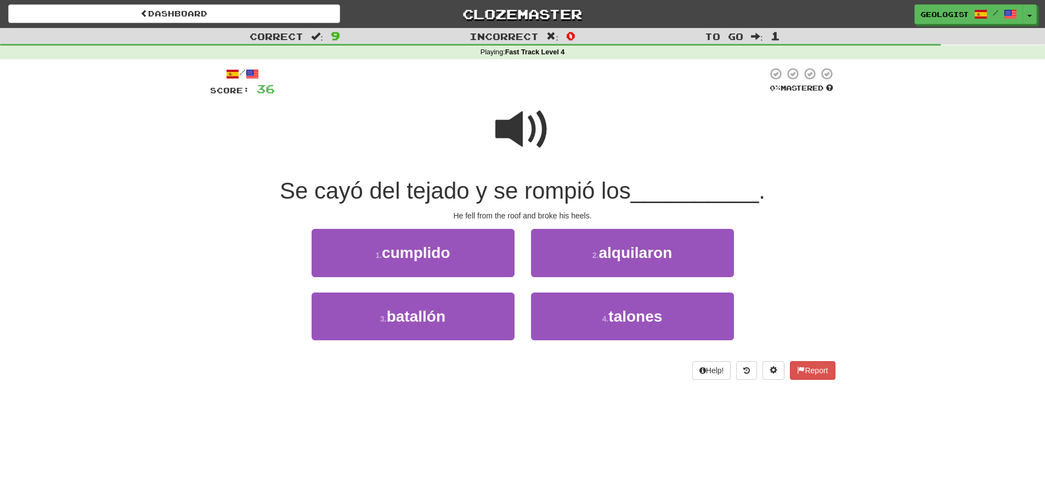
click at [504, 120] on span at bounding box center [522, 129] width 55 height 55
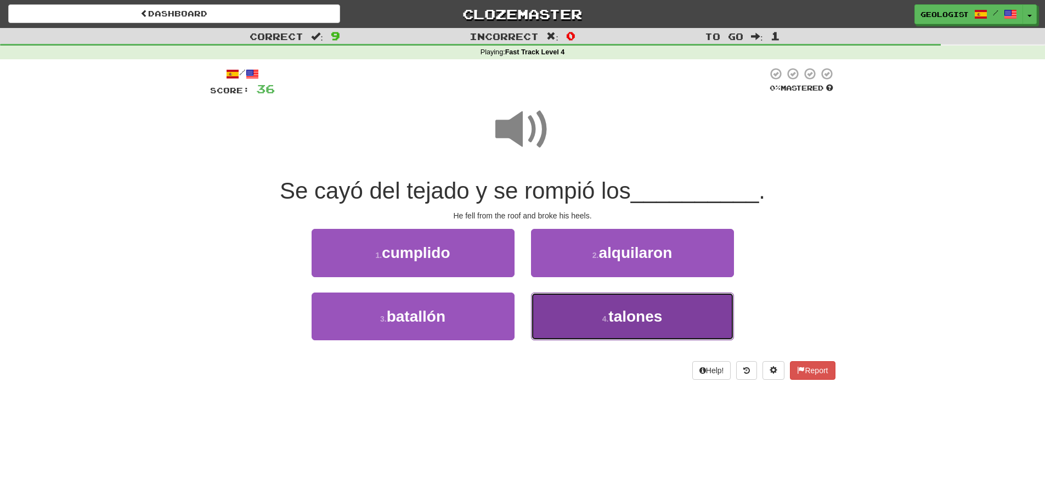
click at [615, 324] on span "talones" at bounding box center [635, 316] width 54 height 17
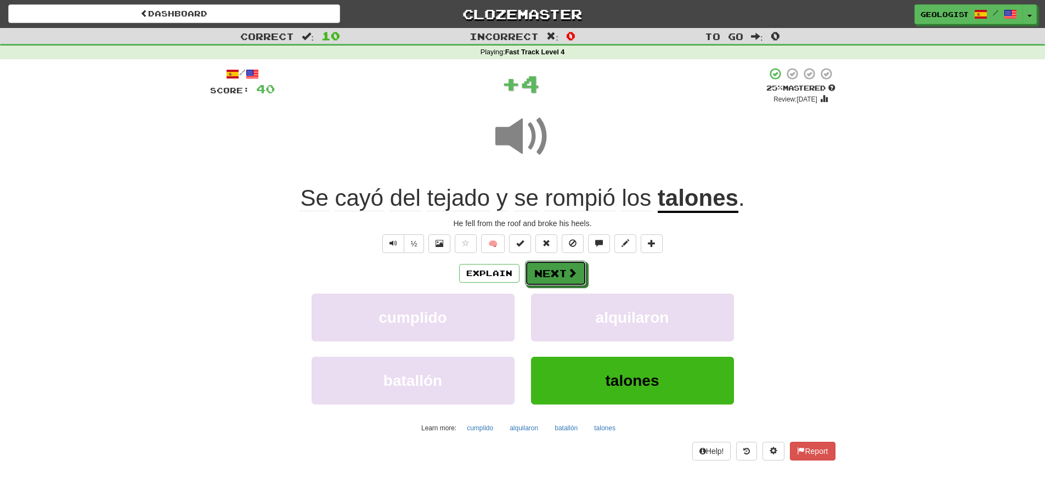
click at [540, 276] on button "Next" at bounding box center [555, 273] width 61 height 25
